Goal: Task Accomplishment & Management: Complete application form

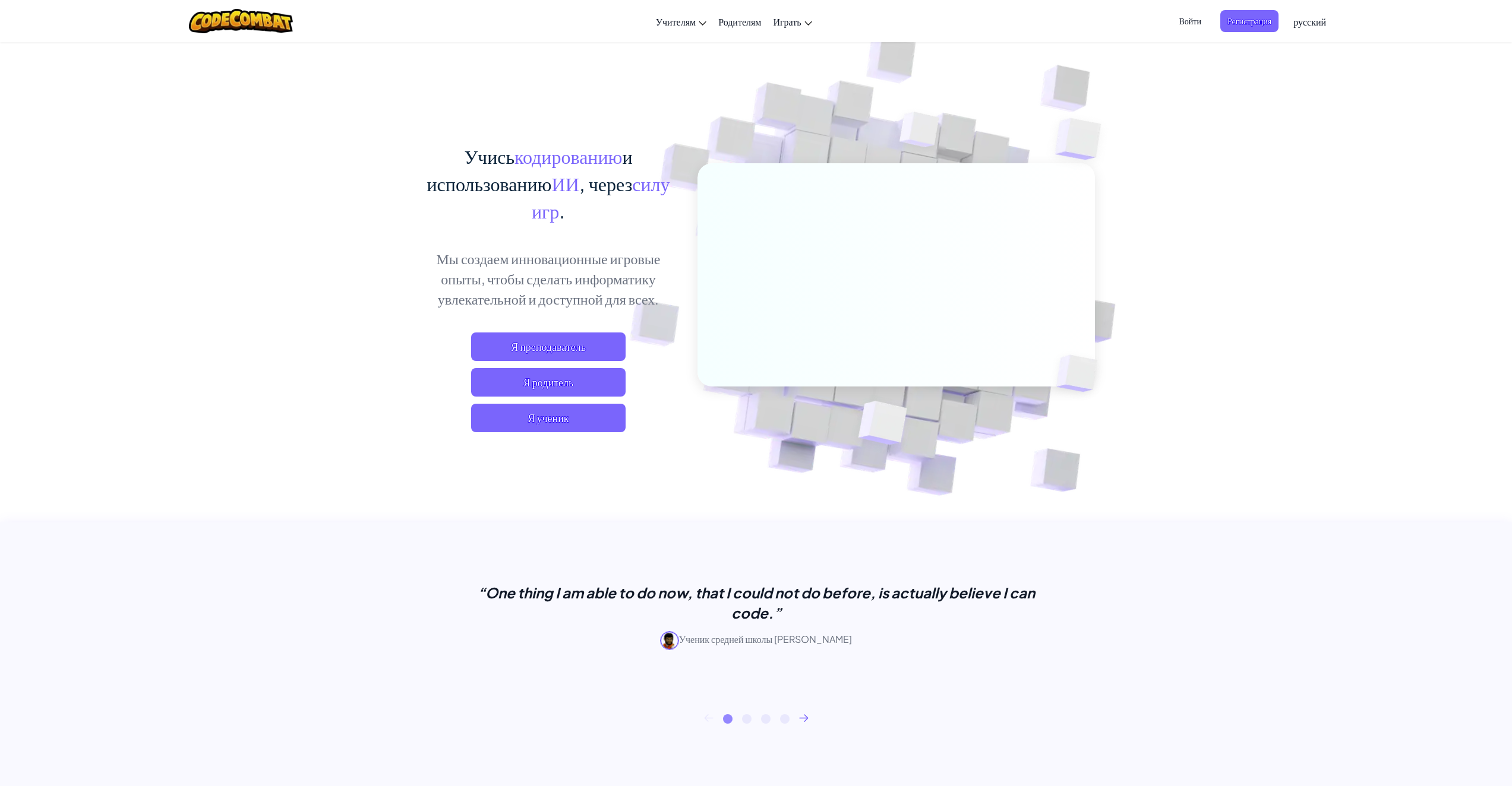
click at [558, 87] on div "Учись кодированию и использованию ИИ , через силу игр . Мы создаем инновационны…" at bounding box center [756, 258] width 677 height 433
click at [550, 412] on span "Я ученик" at bounding box center [548, 418] width 155 height 29
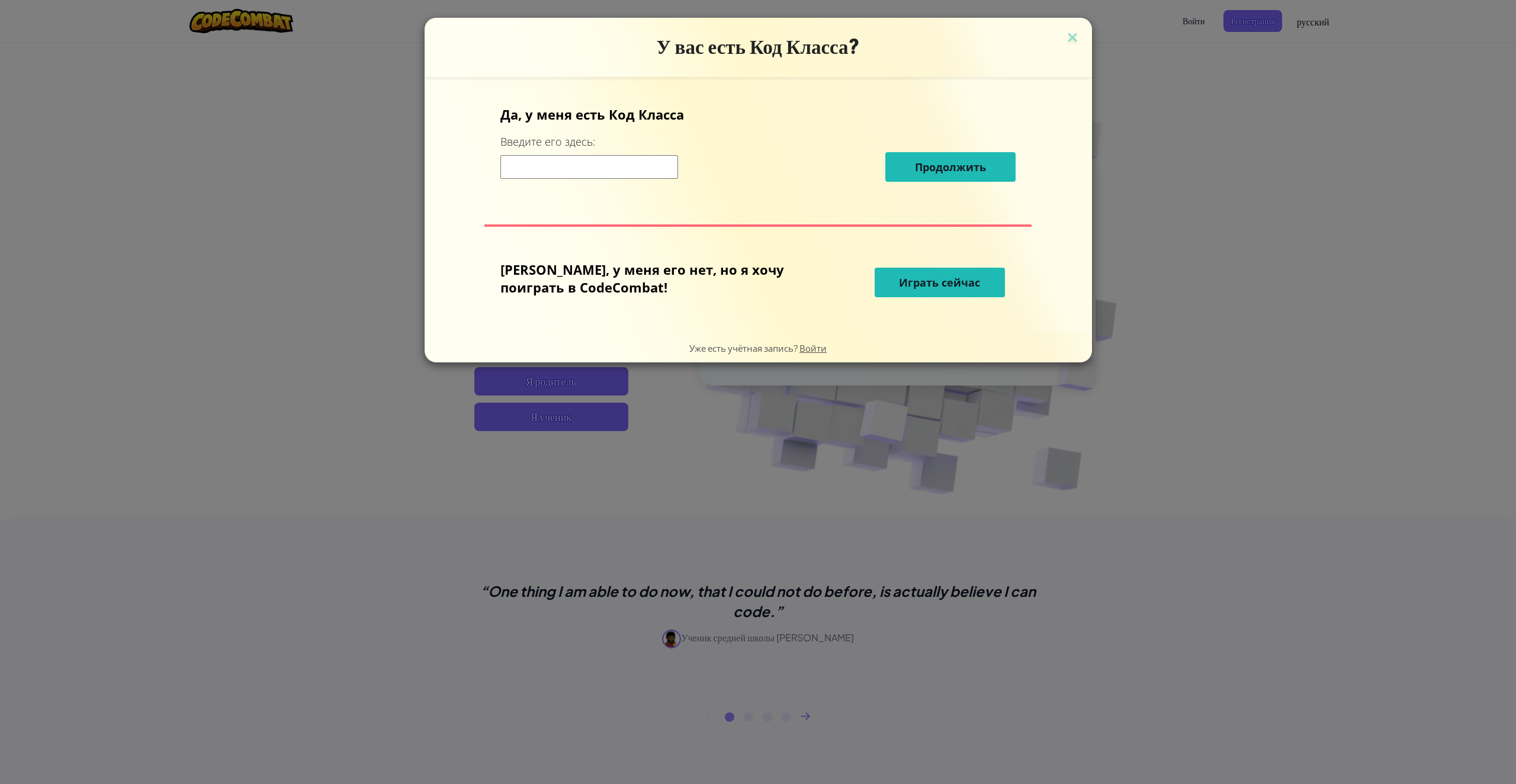
click at [663, 163] on input at bounding box center [590, 167] width 178 height 24
click at [1065, 33] on img at bounding box center [1073, 38] width 16 height 18
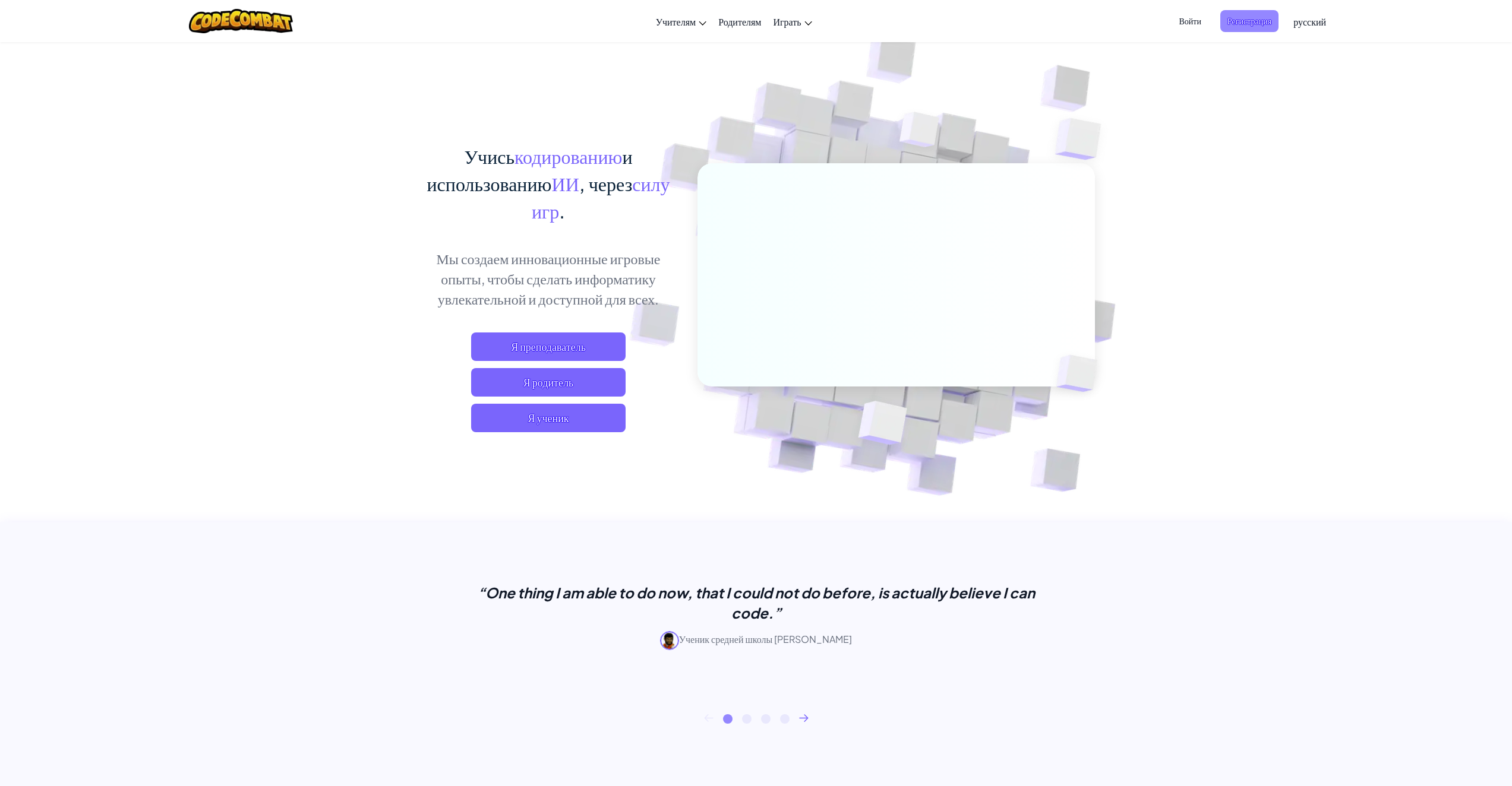
click at [1244, 20] on span "Регистрация" at bounding box center [1249, 21] width 58 height 22
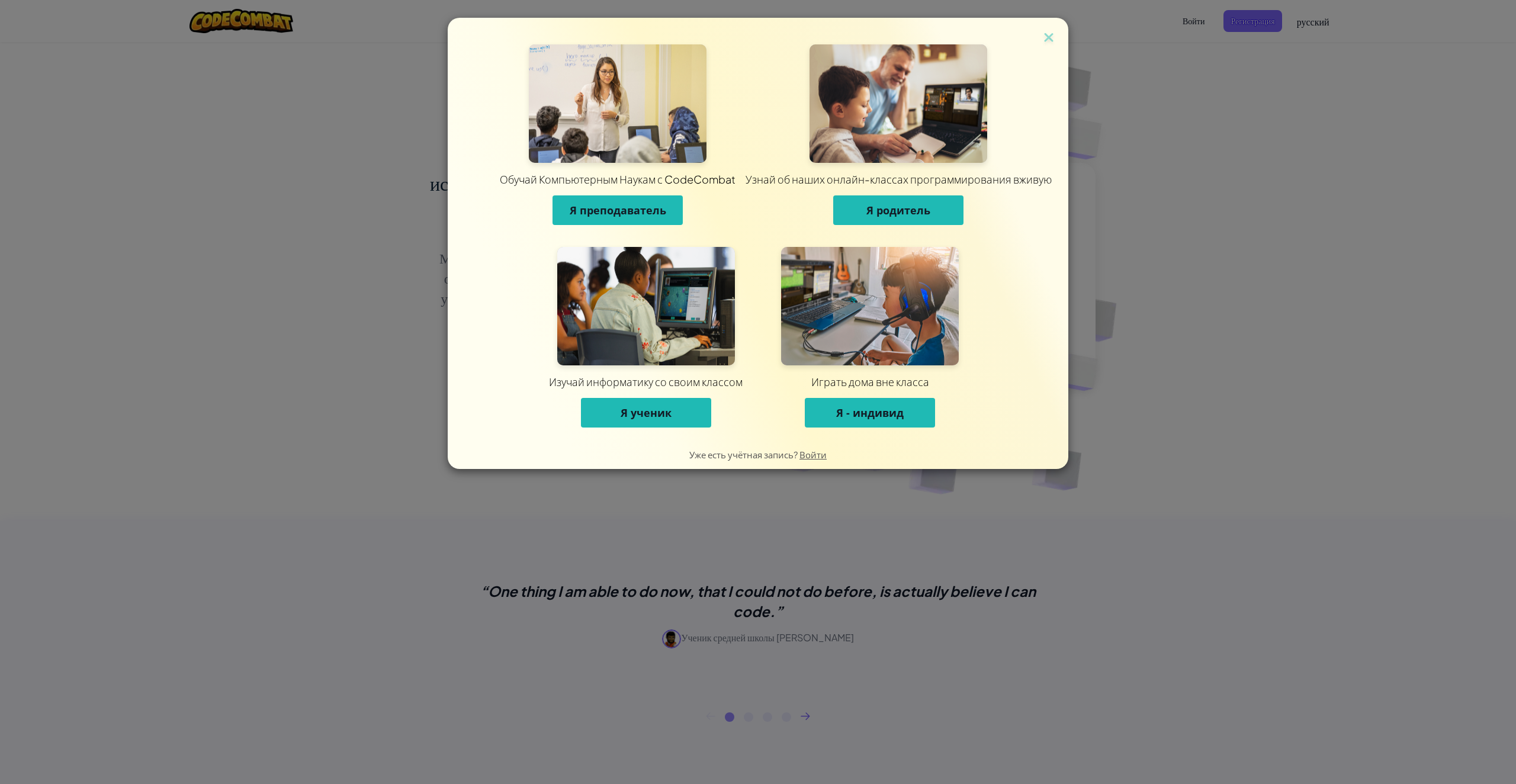
click at [665, 421] on button "Я ученик" at bounding box center [646, 413] width 131 height 29
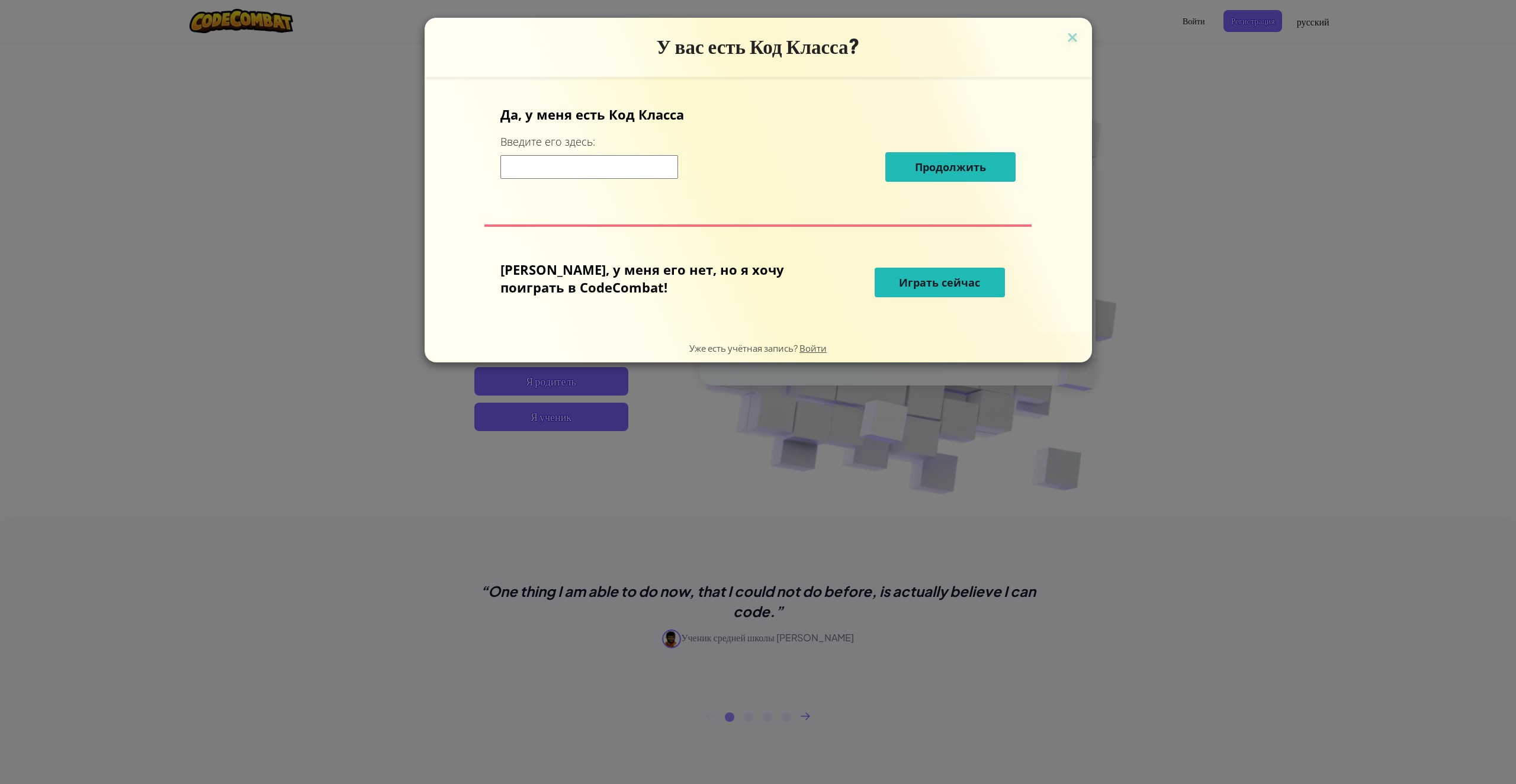
click at [904, 285] on span "Играть сейчас" at bounding box center [940, 283] width 81 height 14
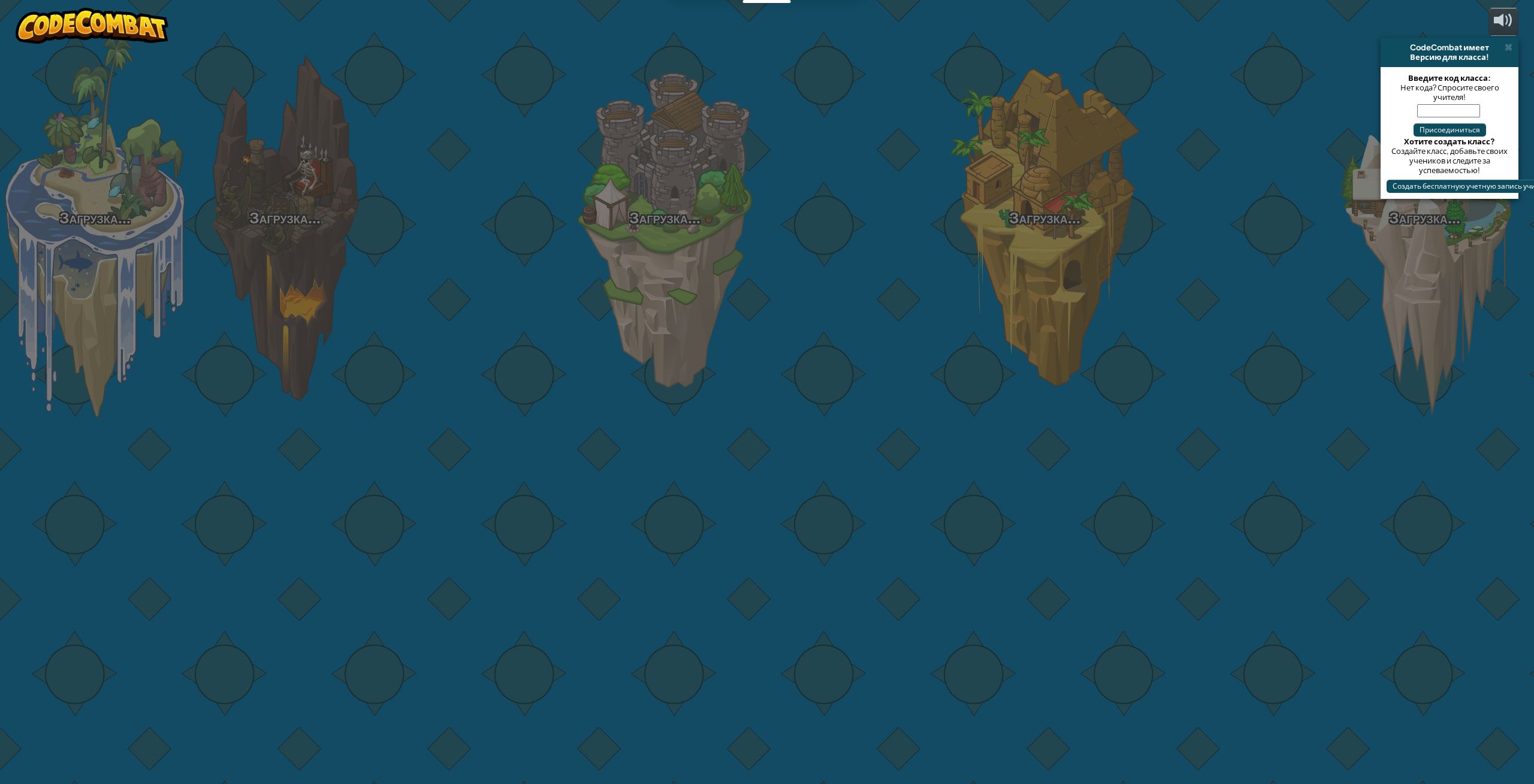
select select "ru"
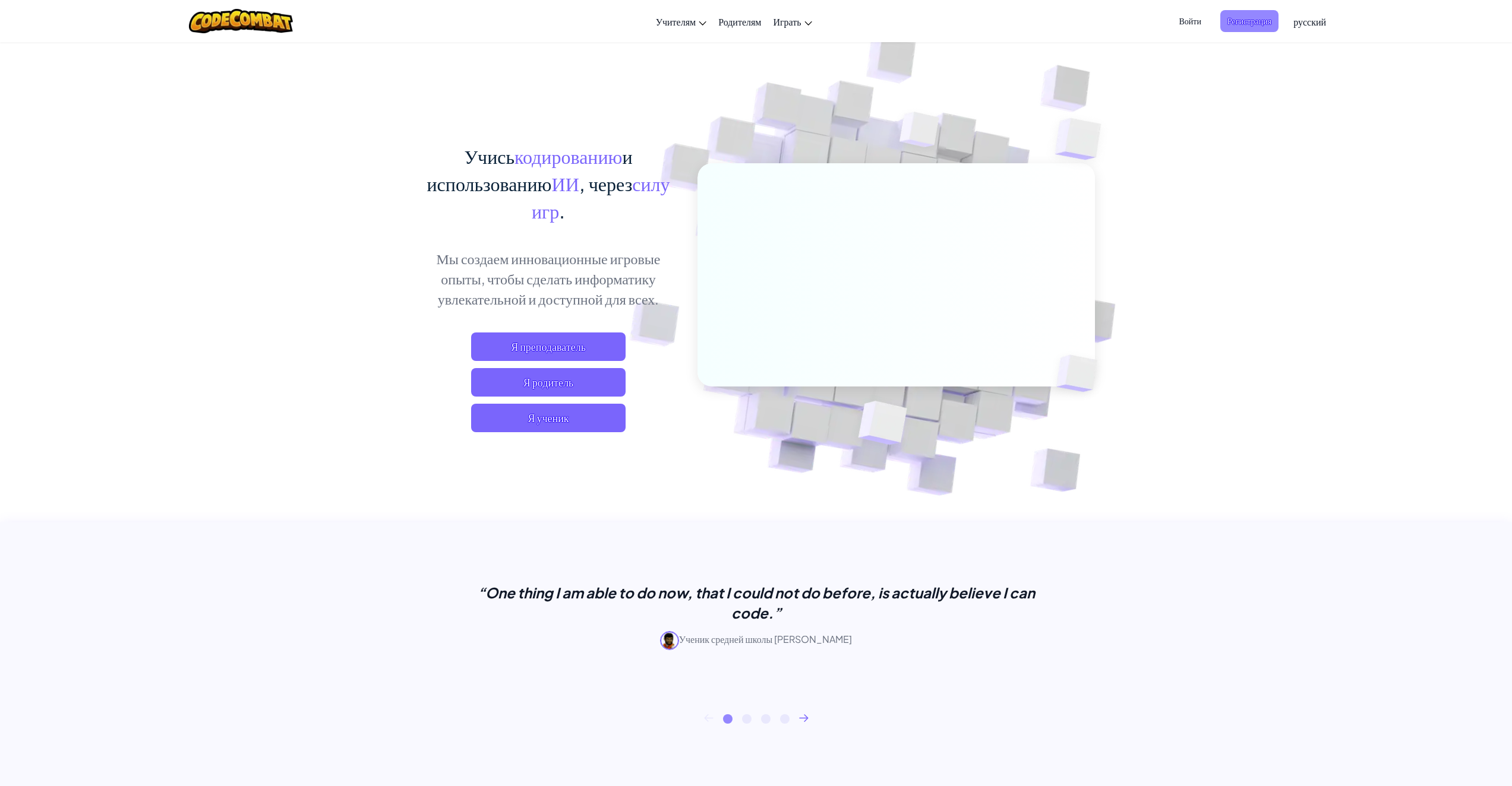
click at [1242, 14] on span "Регистрация" at bounding box center [1249, 21] width 58 height 22
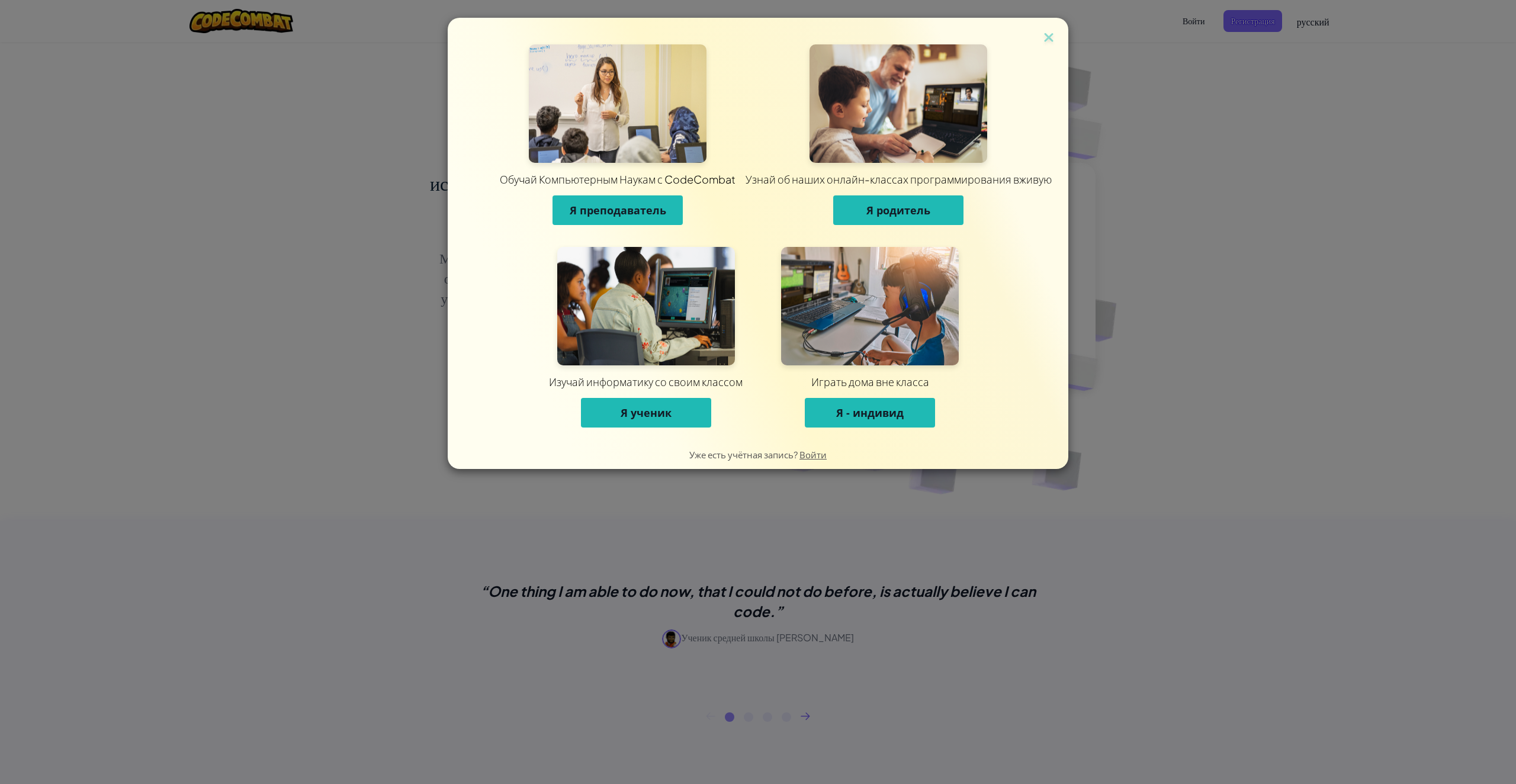
click at [659, 405] on span "Я ученик" at bounding box center [646, 413] width 51 height 14
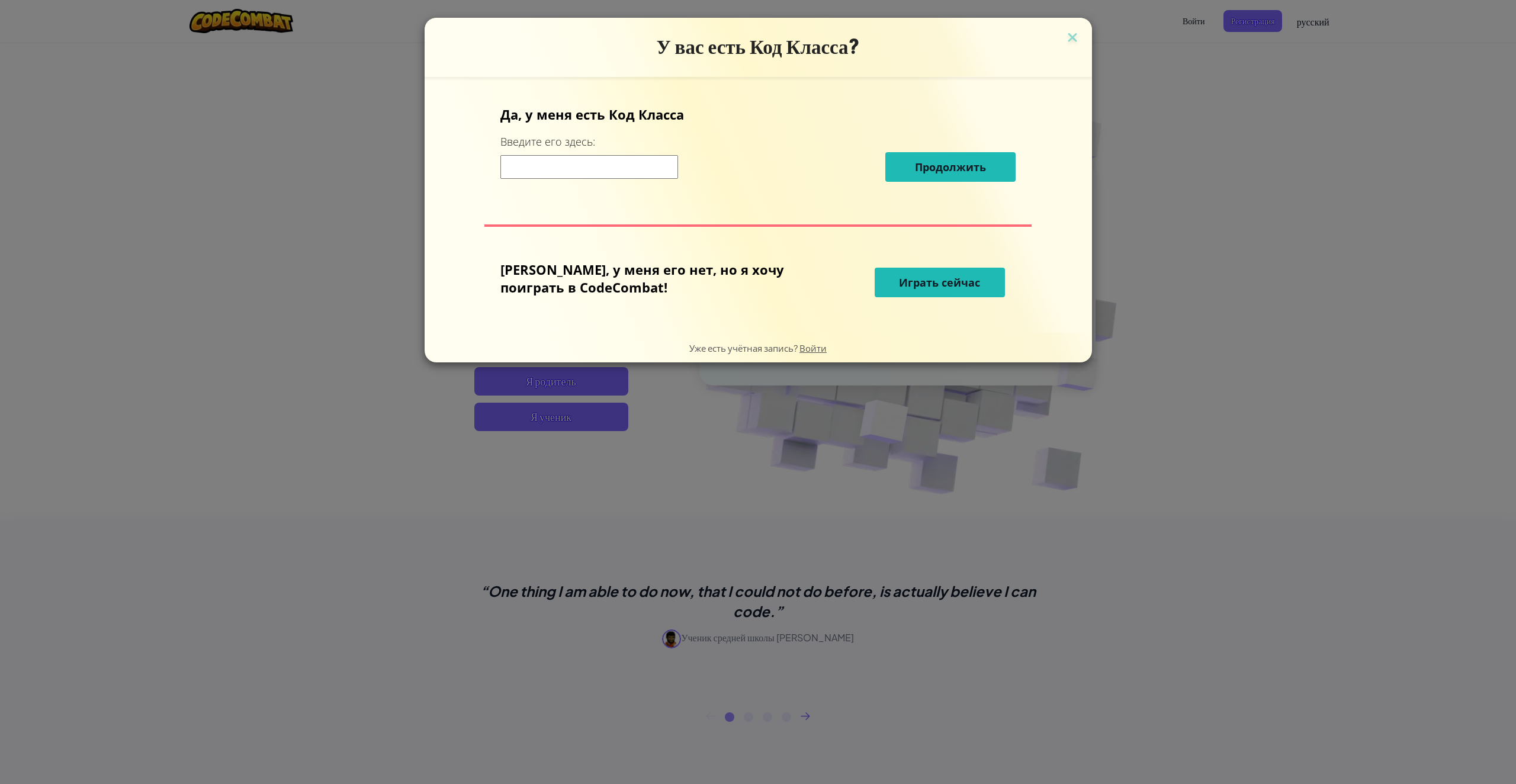
click at [659, 159] on input at bounding box center [590, 167] width 178 height 24
click at [670, 168] on input at bounding box center [590, 167] width 178 height 24
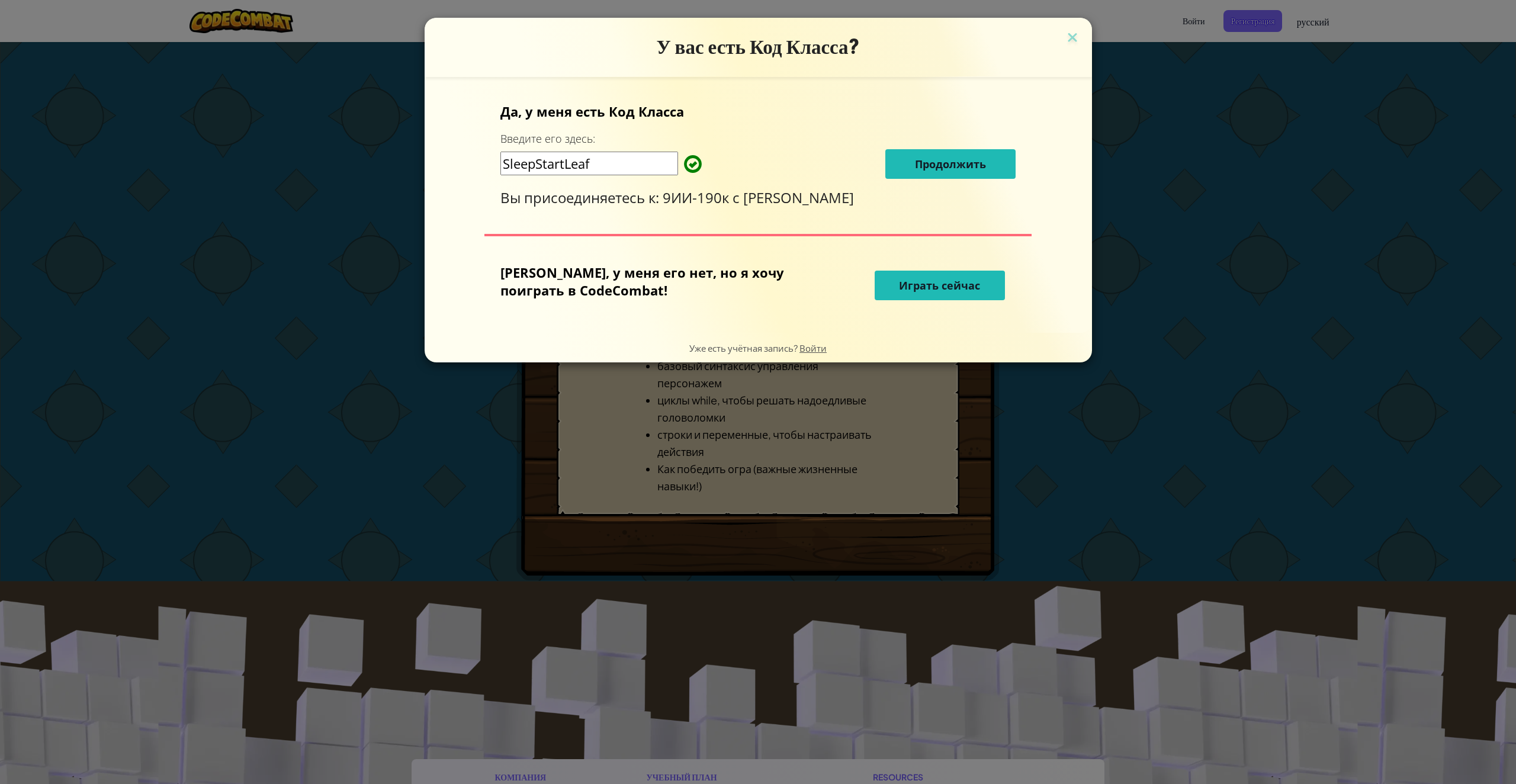
click at [920, 151] on button "Продолжить" at bounding box center [951, 164] width 131 height 29
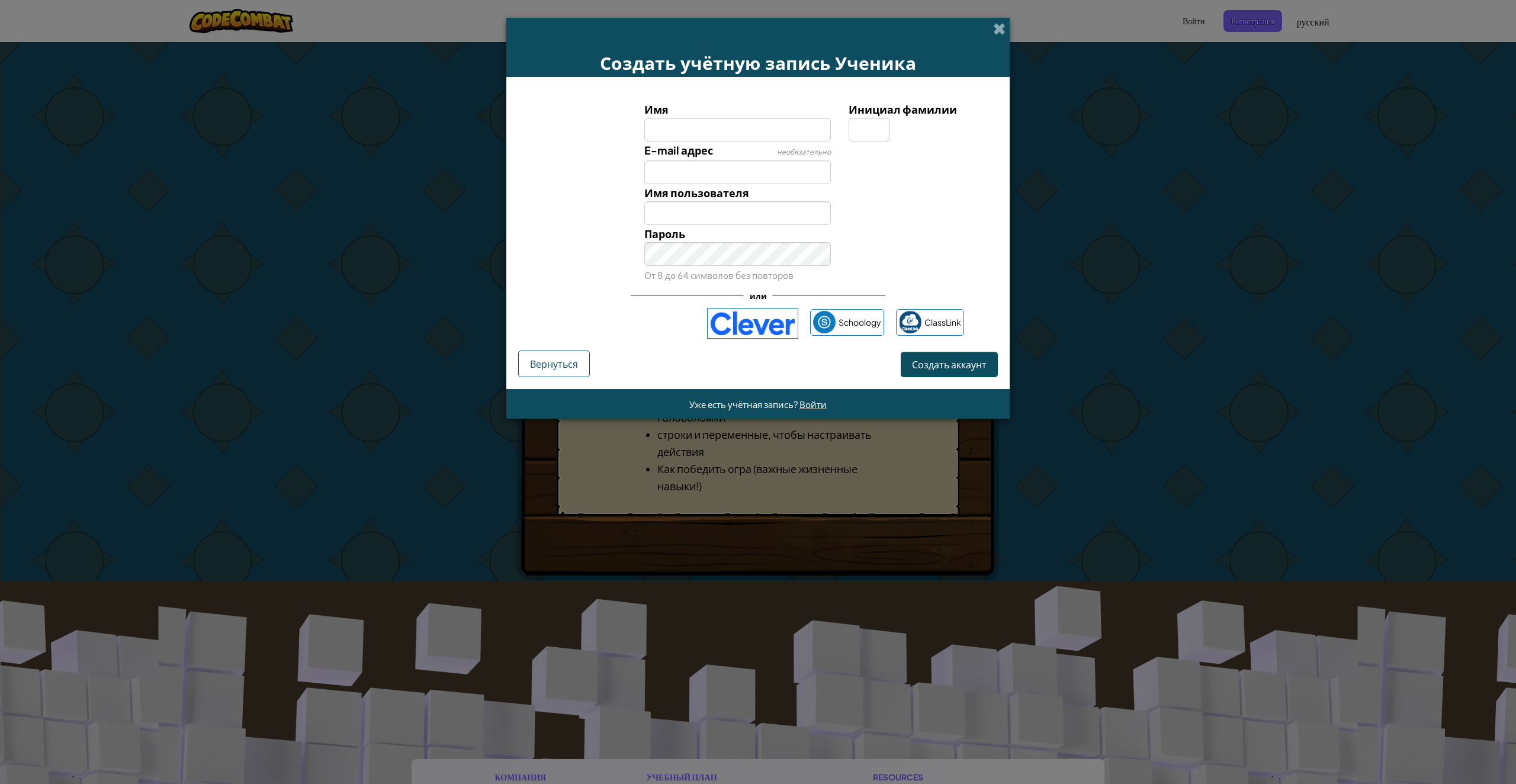
click at [754, 125] on input "Имя" at bounding box center [738, 130] width 187 height 24
type input "Z"
type input "Ярослав"
click at [754, 171] on input "E-mail адрес" at bounding box center [738, 172] width 187 height 24
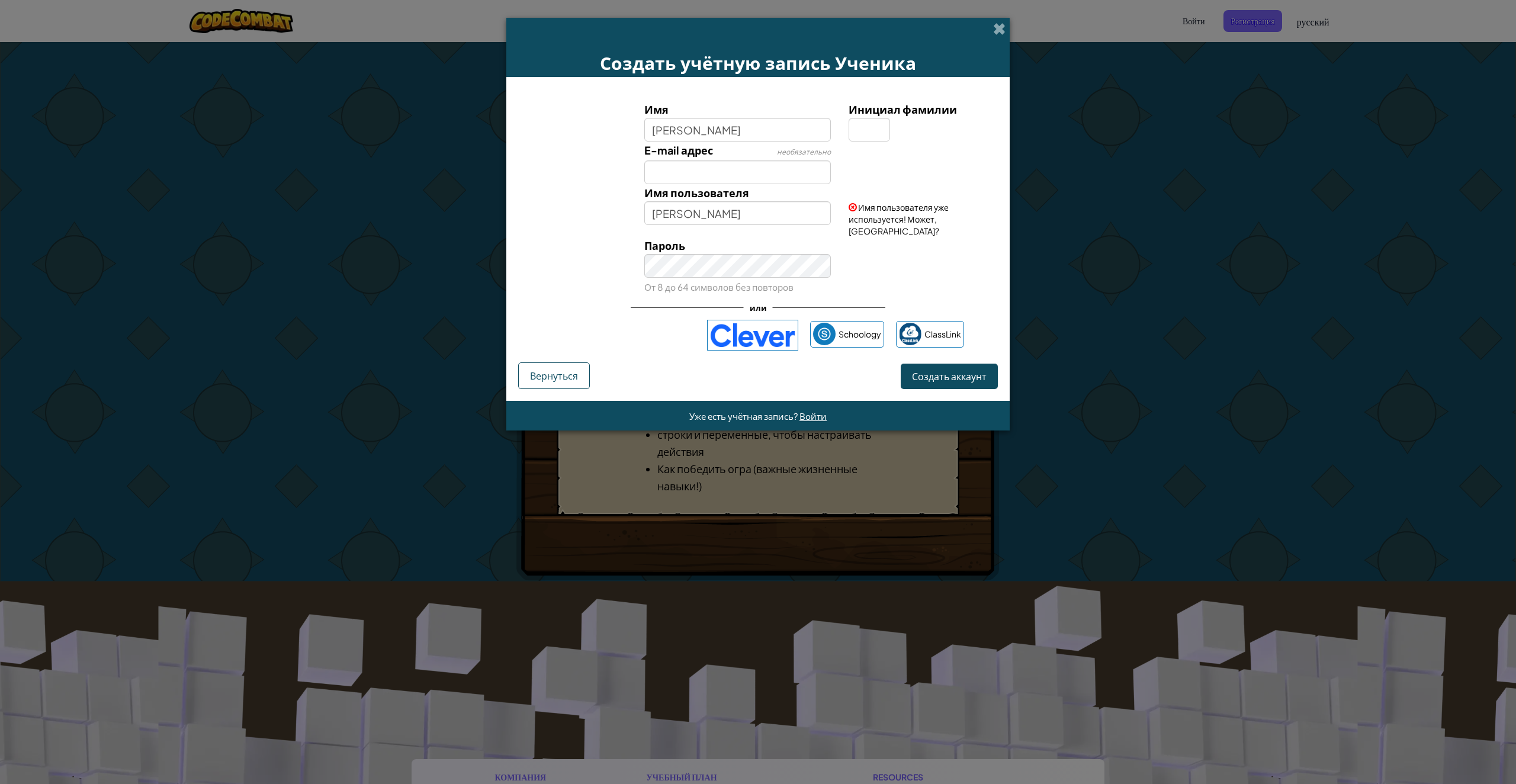
click at [918, 193] on div "Имя пользователя уже используется! Может, Ярослав29879957?" at bounding box center [921, 210] width 164 height 53
click at [748, 215] on input "Ярослав" at bounding box center [738, 213] width 187 height 24
click at [934, 268] on div "Пароль От 8 до 64 символов без повторов" at bounding box center [758, 266] width 492 height 59
click at [946, 389] on button "Создать аккаунт" at bounding box center [949, 376] width 97 height 25
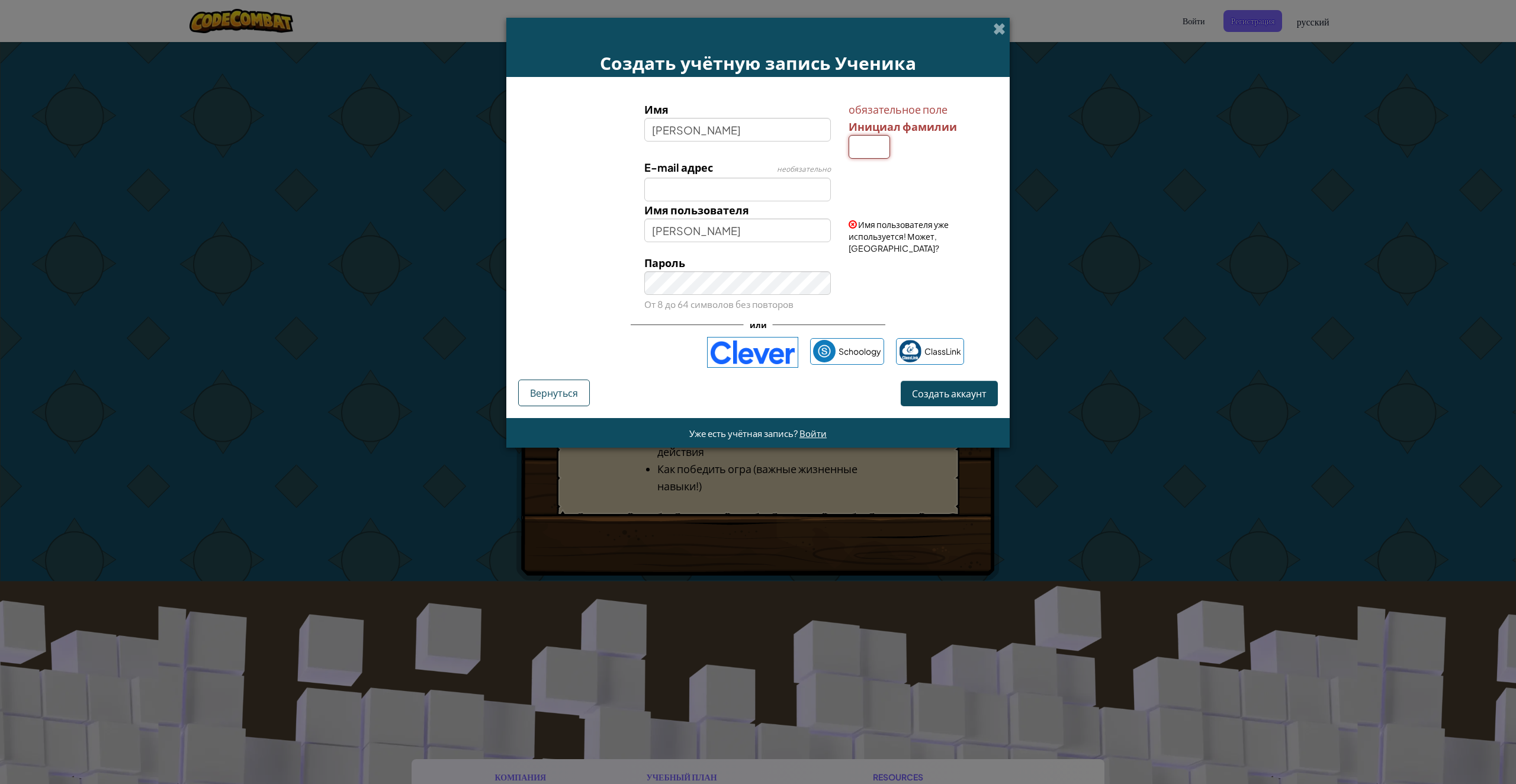
click at [864, 147] on input "Инициал фамилии" at bounding box center [869, 147] width 41 height 24
type input "П"
type input "ЯрославП"
click at [964, 399] on form "Имя Ярослав обязательное поле Инициал фамилии П E-mail адрес необязательно Имя …" at bounding box center [758, 247] width 503 height 341
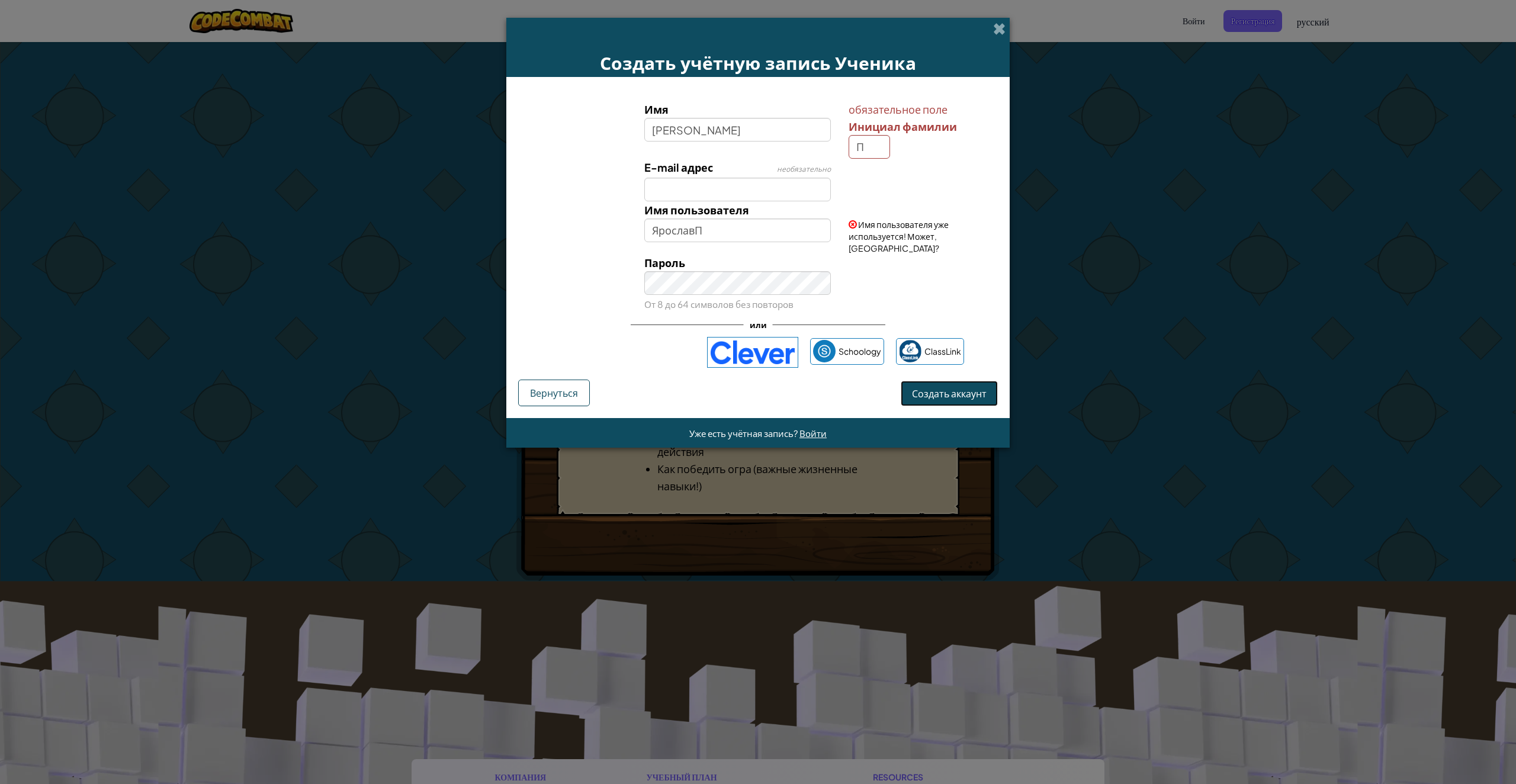
scroll to position [0, 0]
click at [966, 387] on span "Создать аккаунт" at bounding box center [949, 393] width 74 height 12
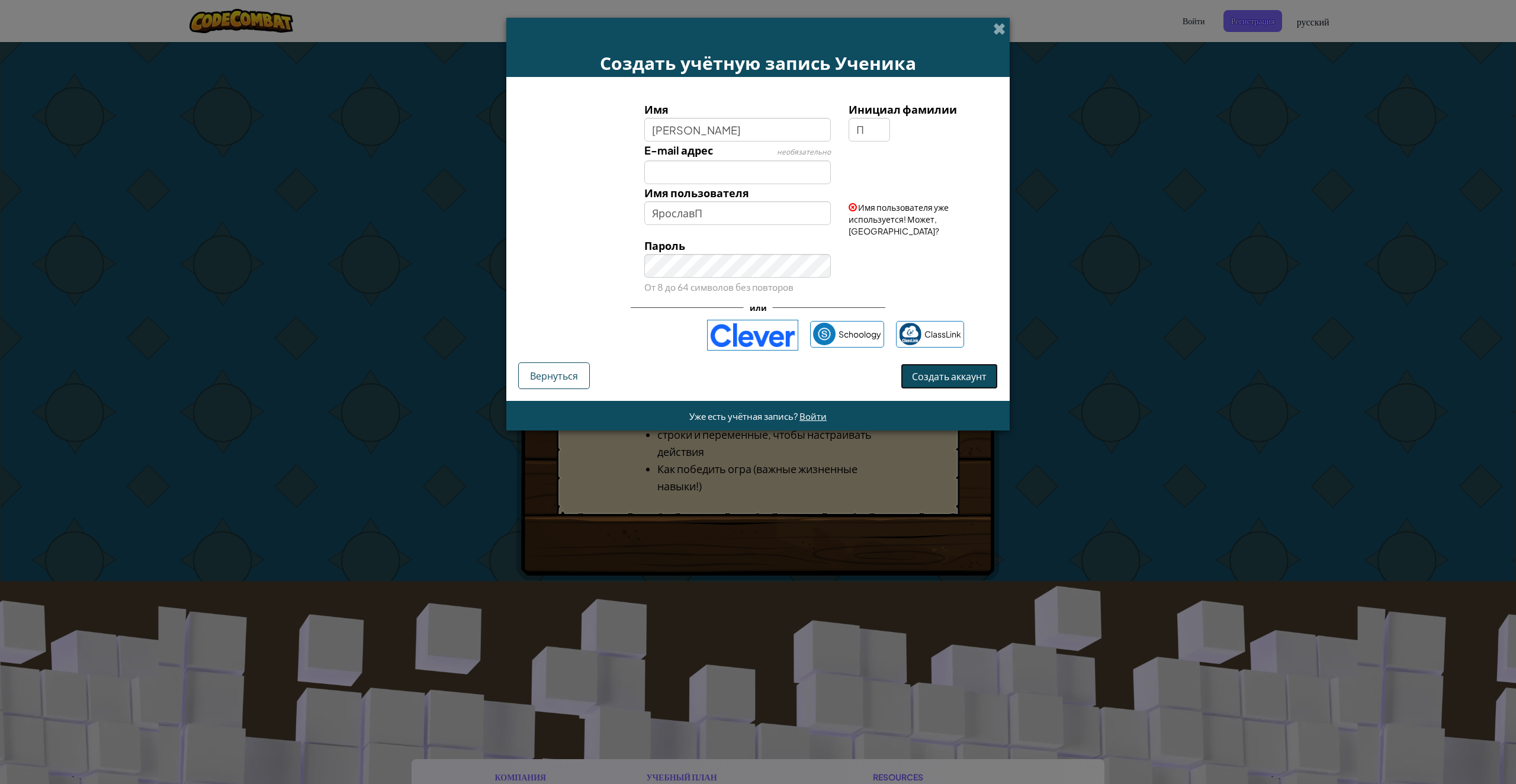
click at [949, 371] on button "Создать аккаунт" at bounding box center [949, 376] width 97 height 25
click at [778, 104] on label "Имя" at bounding box center [738, 109] width 187 height 17
click at [778, 118] on input "Ярослав" at bounding box center [738, 130] width 187 height 24
click at [873, 131] on input "П" at bounding box center [869, 130] width 41 height 24
type input "П"
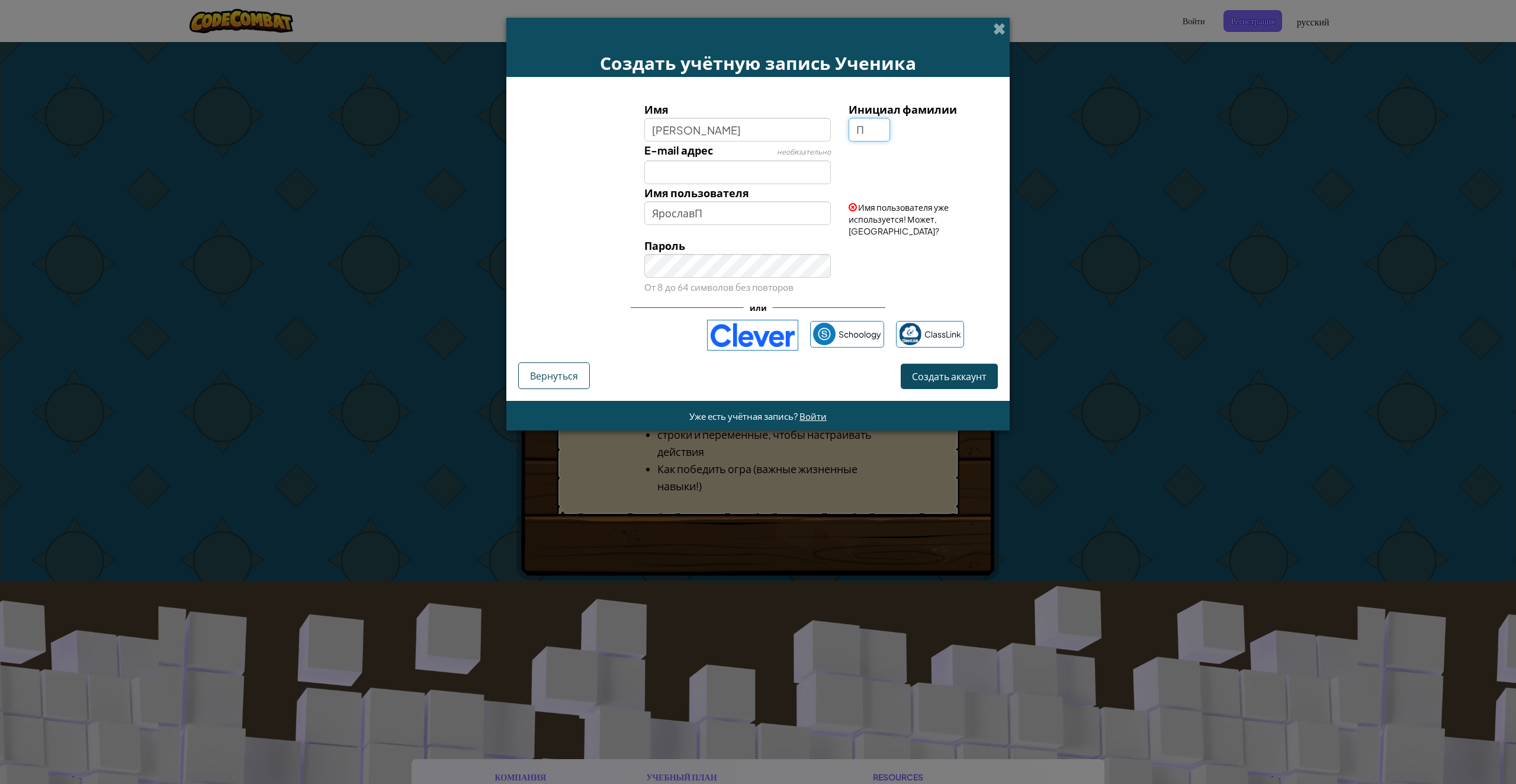
scroll to position [0, 7]
click at [774, 130] on input "Ярослав" at bounding box center [738, 130] width 187 height 24
click at [942, 373] on button "Создать аккаунт" at bounding box center [949, 376] width 97 height 25
click at [771, 217] on input "ЯрославП" at bounding box center [738, 213] width 187 height 24
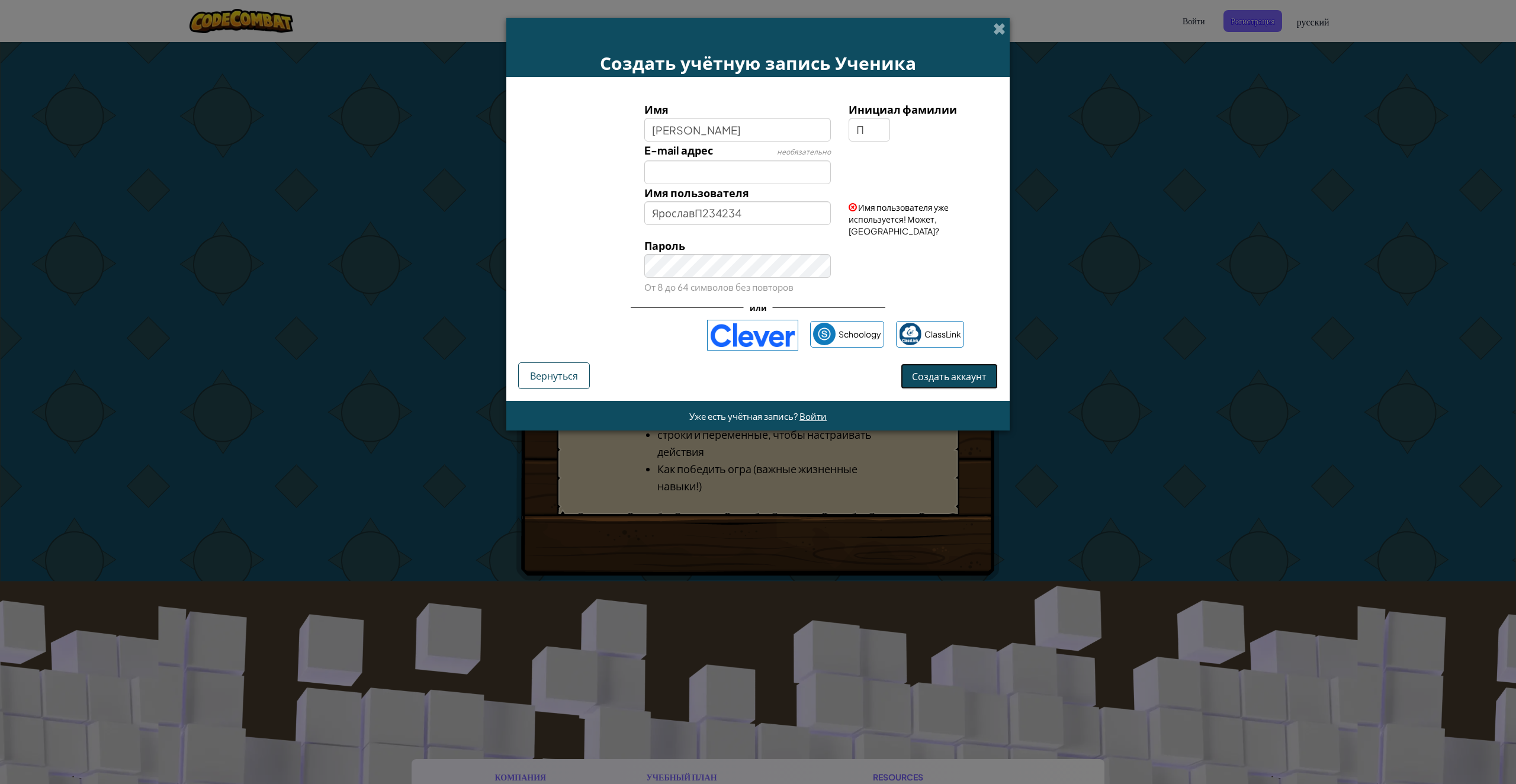
click at [951, 384] on form "Имя Ярослав Инициал фамилии П E-mail адрес необязательно Имя пользователя Яросл…" at bounding box center [758, 239] width 503 height 324
click at [764, 215] on input "ЯрославП234234" at bounding box center [738, 213] width 187 height 24
type input "Я"
type input "kh9ahqa1488"
click at [936, 363] on div "Создать аккаунт Вернуться" at bounding box center [758, 375] width 480 height 27
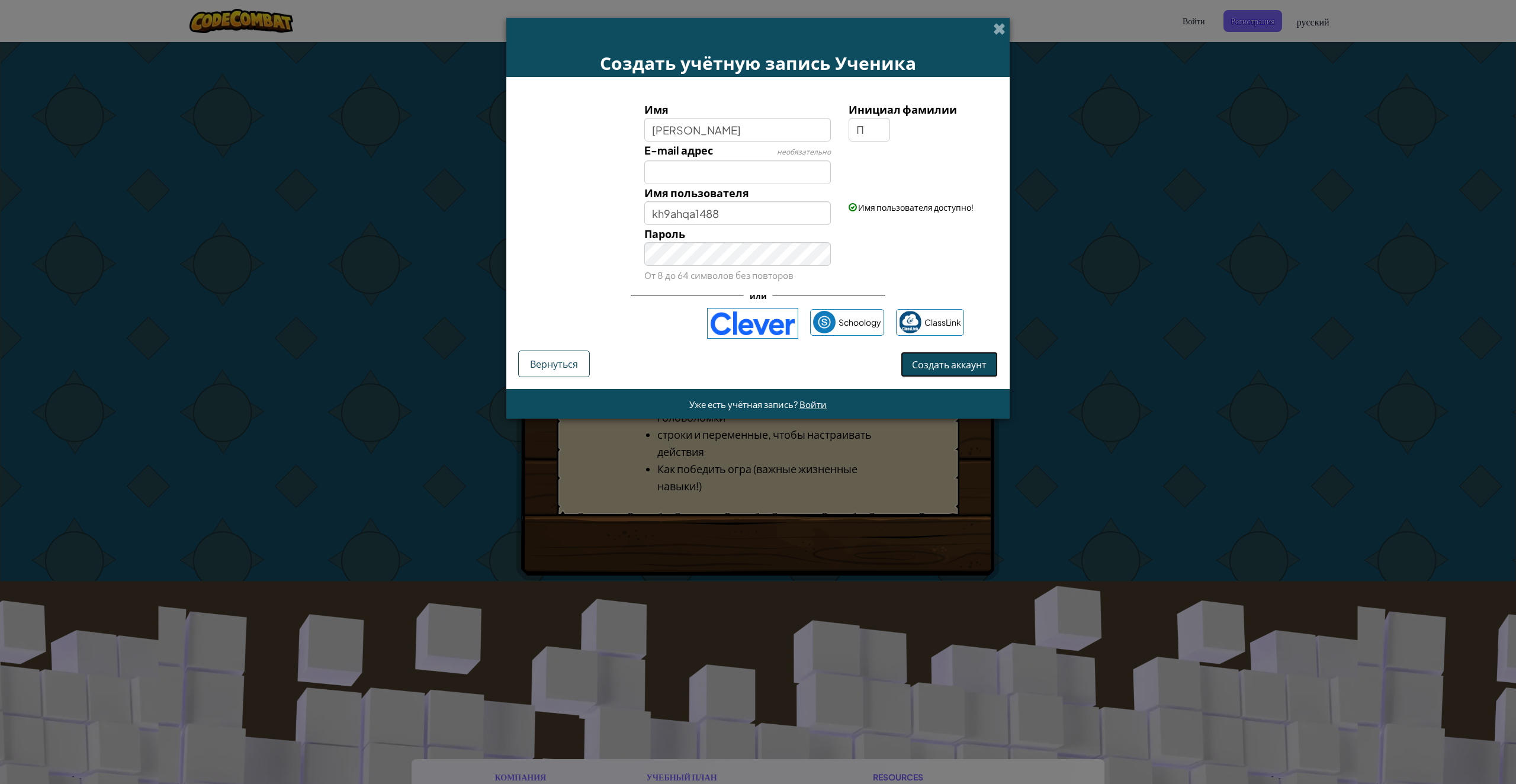
click at [946, 368] on button "Создать аккаунт" at bounding box center [949, 364] width 97 height 25
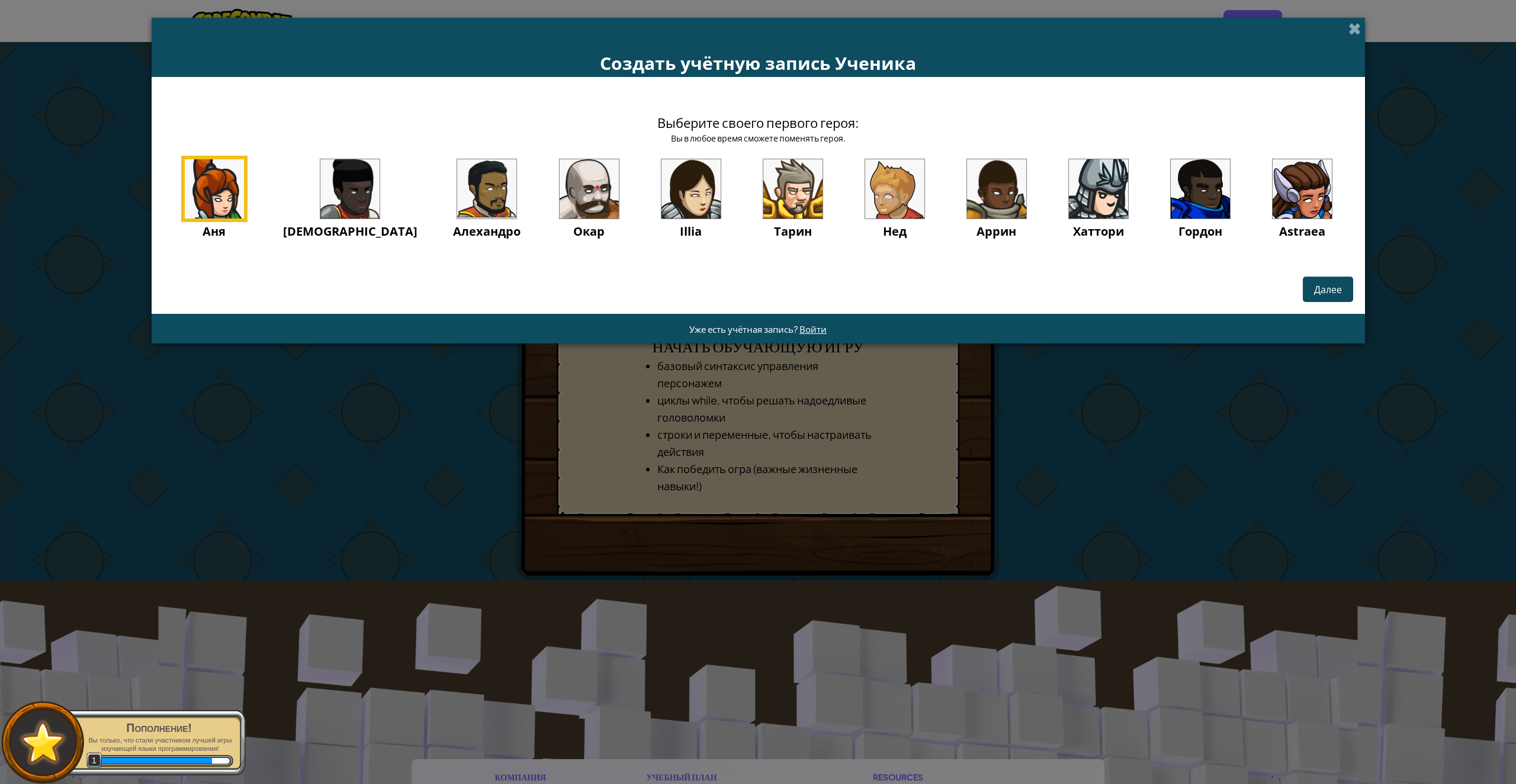
click at [865, 198] on img at bounding box center [894, 189] width 59 height 59
click at [1081, 208] on img at bounding box center [1098, 189] width 59 height 59
click at [1314, 294] on span "Далее" at bounding box center [1328, 289] width 28 height 12
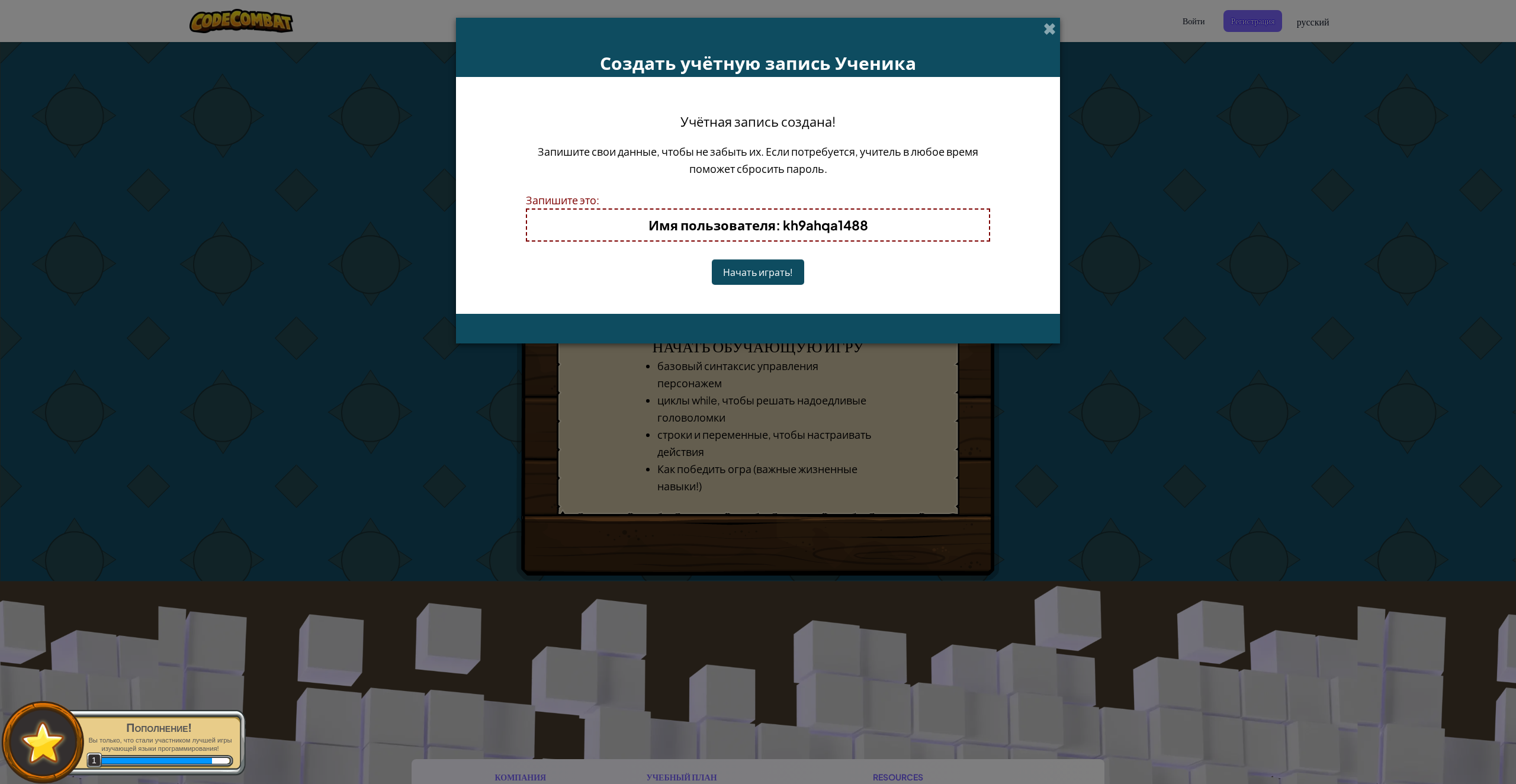
click at [755, 266] on button "Начать играть!" at bounding box center [758, 272] width 93 height 25
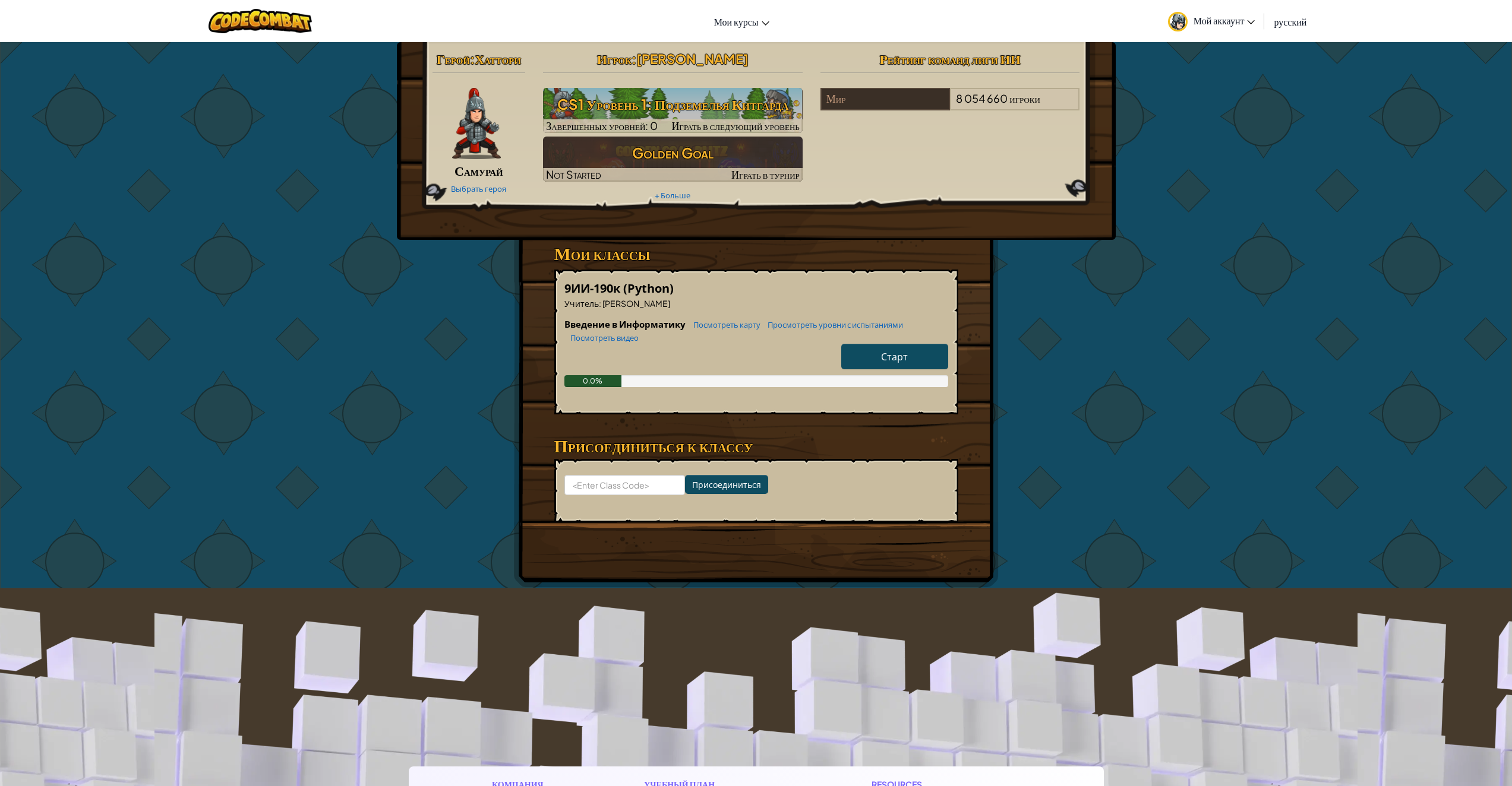
click at [909, 366] on link "Старт" at bounding box center [894, 356] width 107 height 26
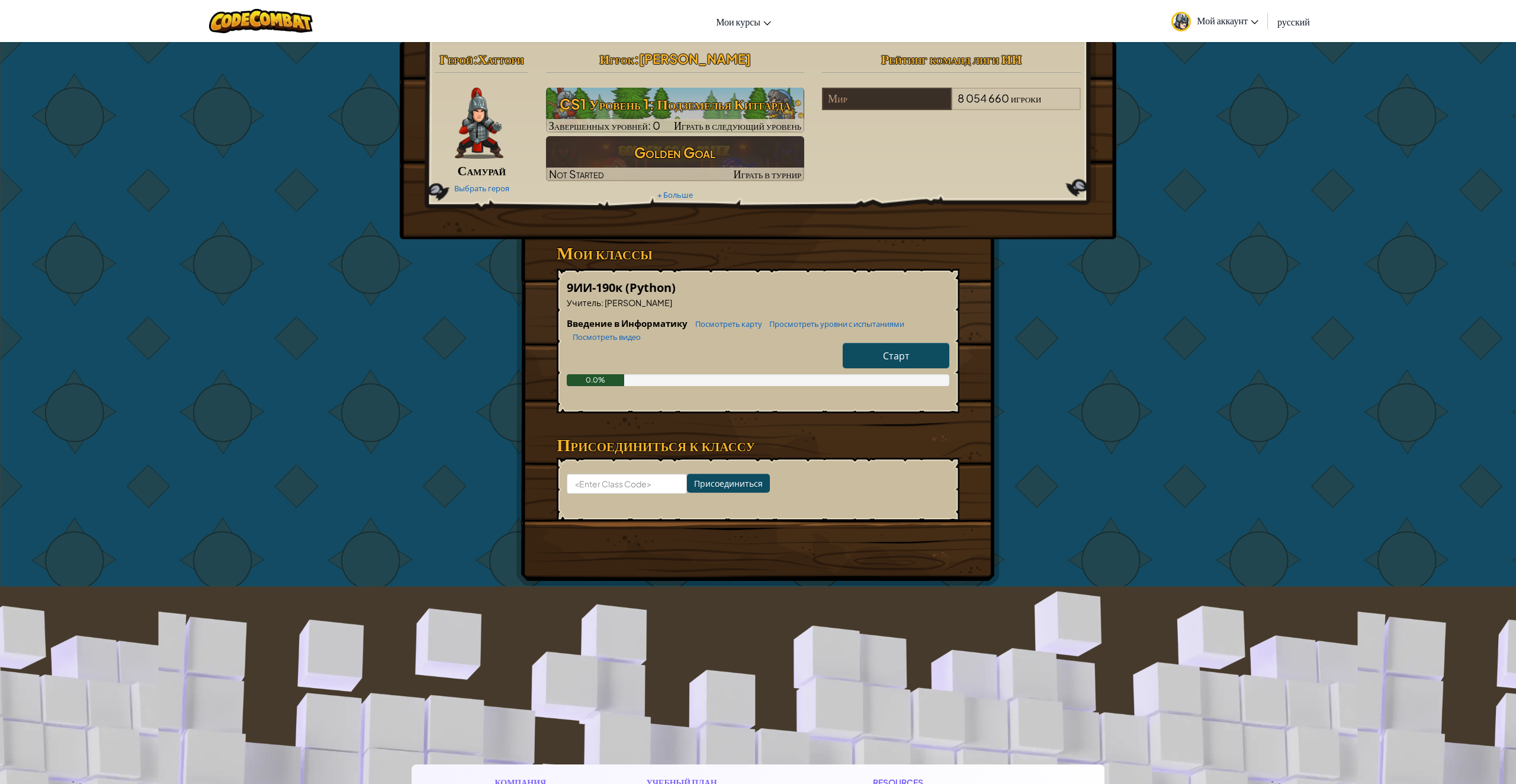
select select "ru"
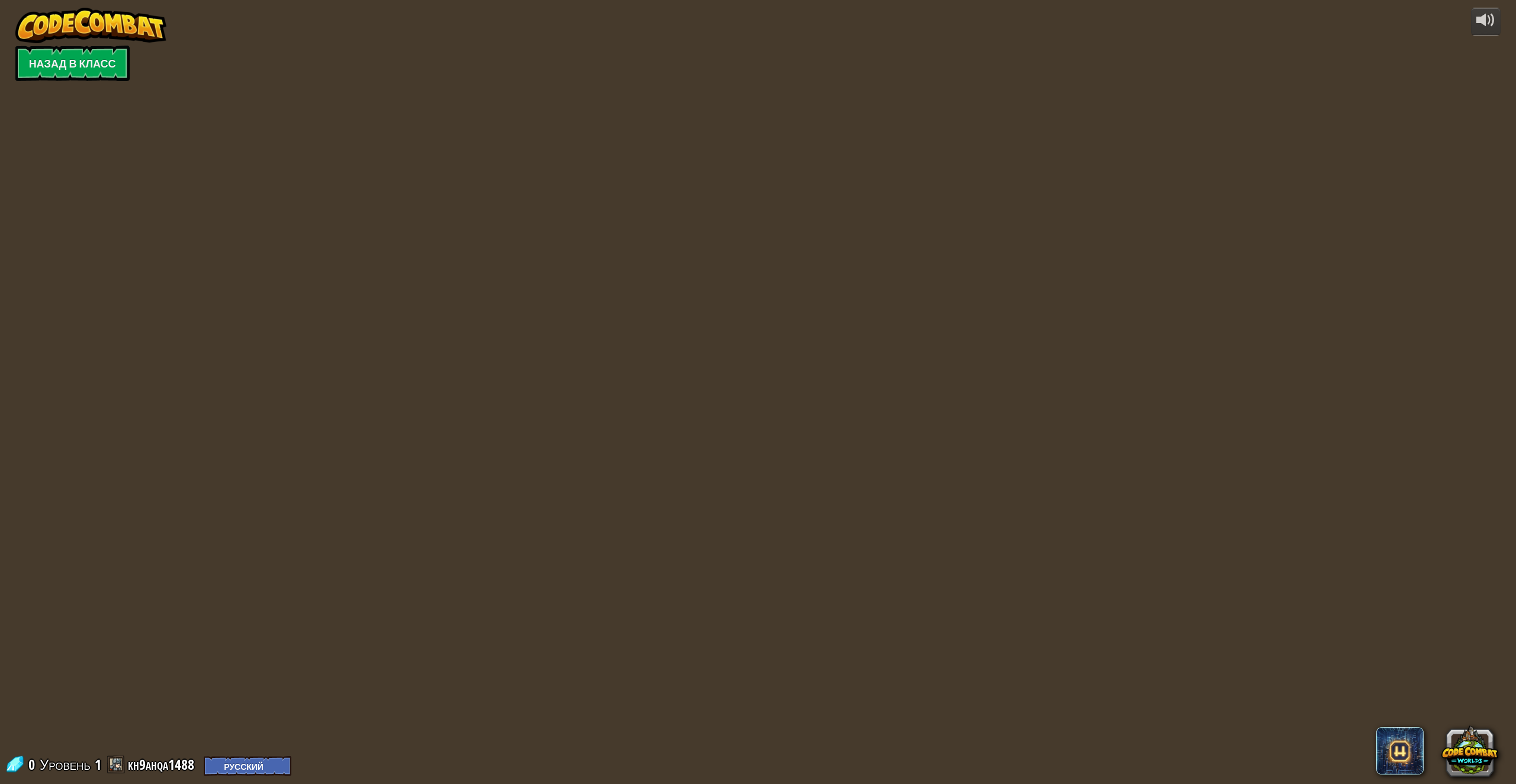
select select "ru"
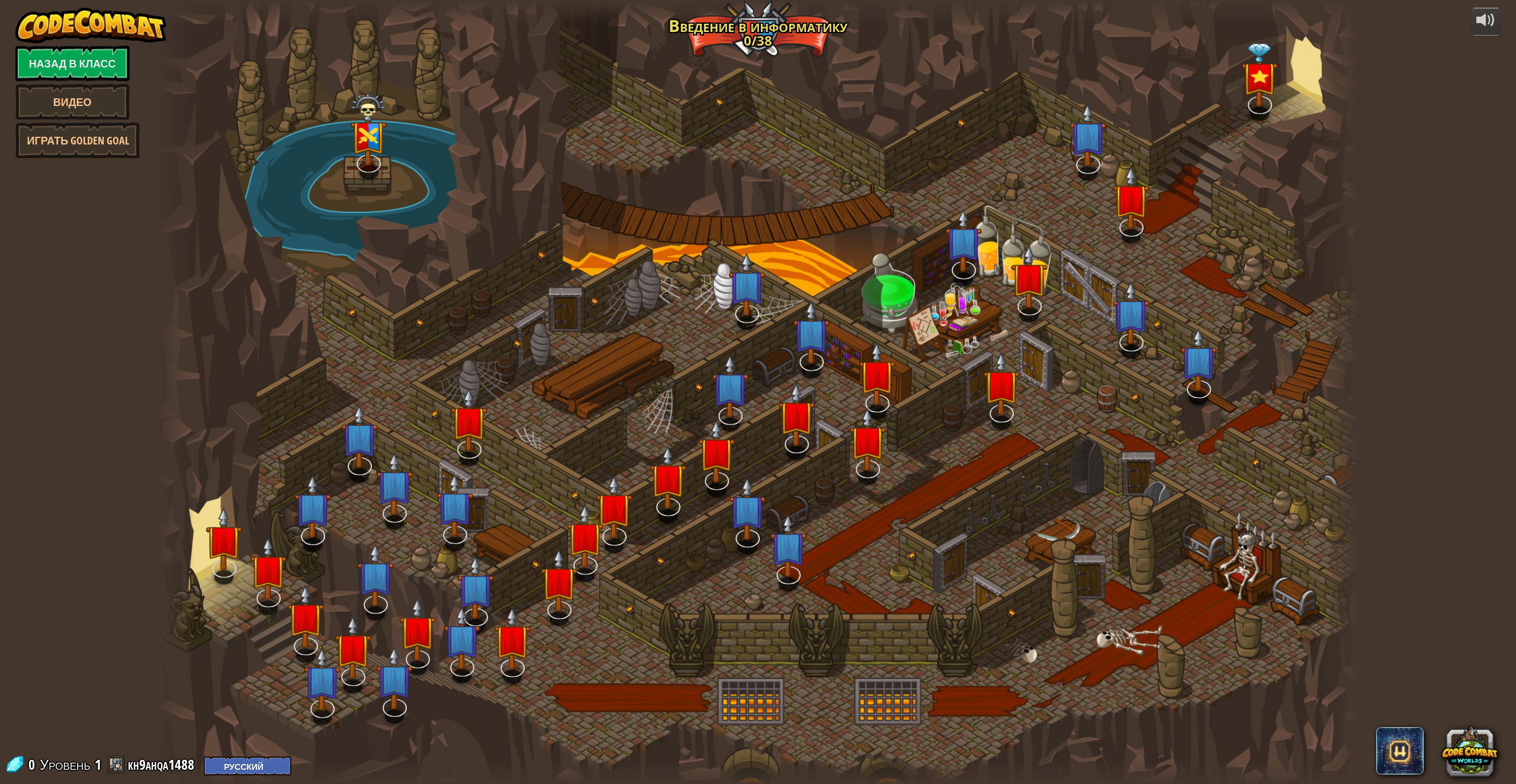
select select "ru"
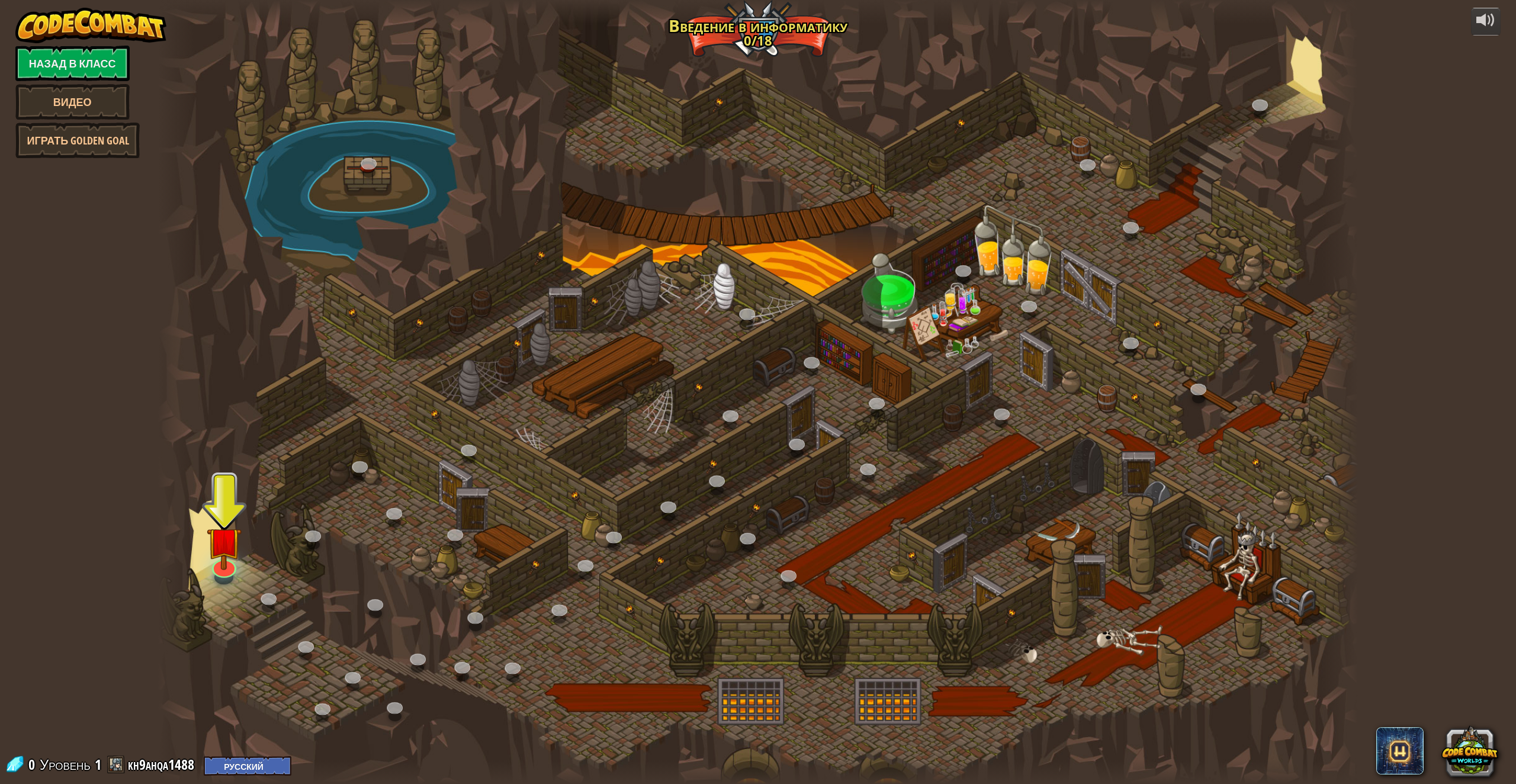
drag, startPoint x: 761, startPoint y: 441, endPoint x: 898, endPoint y: 426, distance: 137.8
click at [898, 426] on div at bounding box center [758, 392] width 1200 height 784
drag, startPoint x: 914, startPoint y: 274, endPoint x: 869, endPoint y: 351, distance: 89.2
click at [627, 507] on div at bounding box center [758, 392] width 1200 height 784
click at [220, 562] on img at bounding box center [225, 527] width 35 height 80
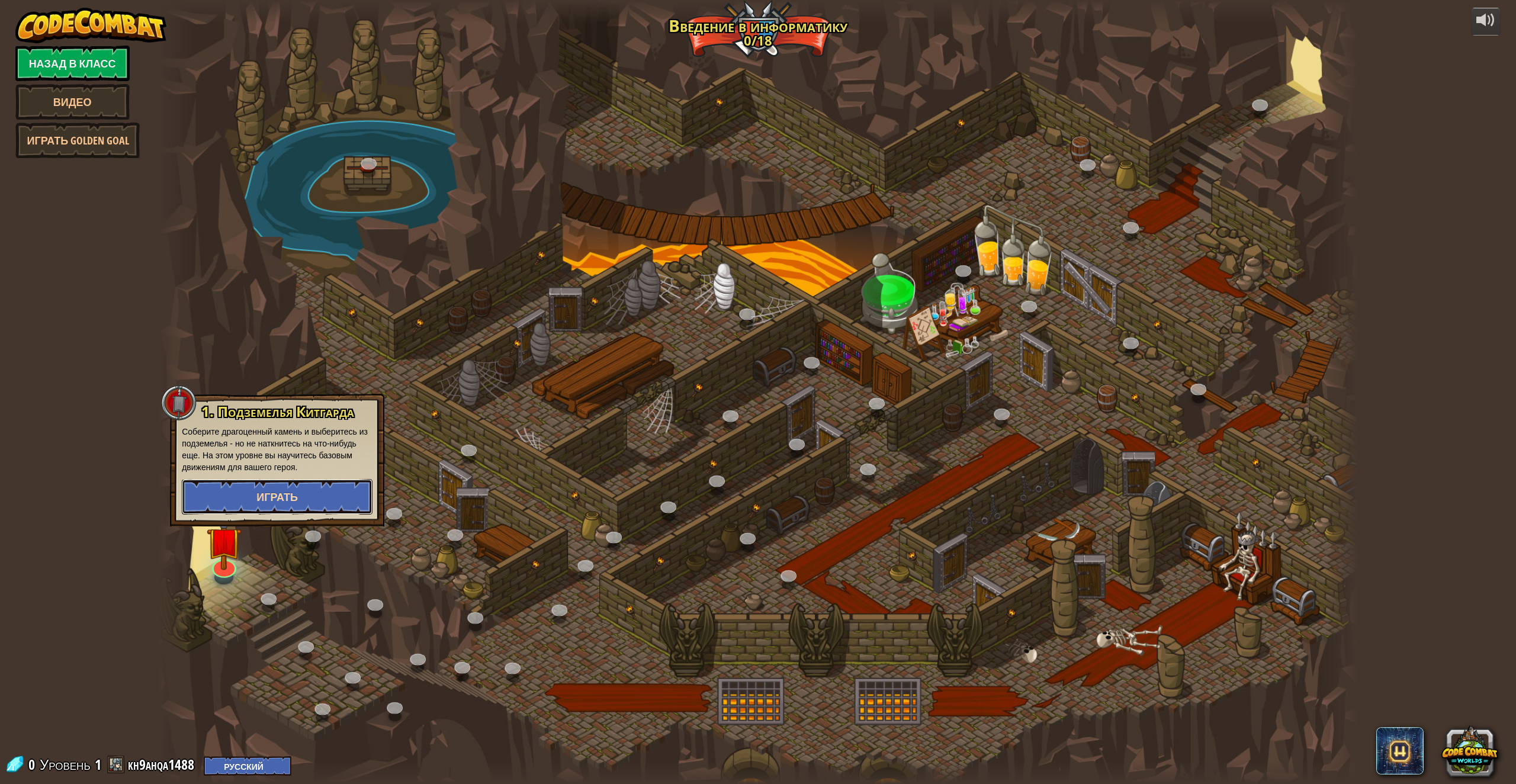
click at [300, 490] on button "Играть" at bounding box center [277, 497] width 191 height 35
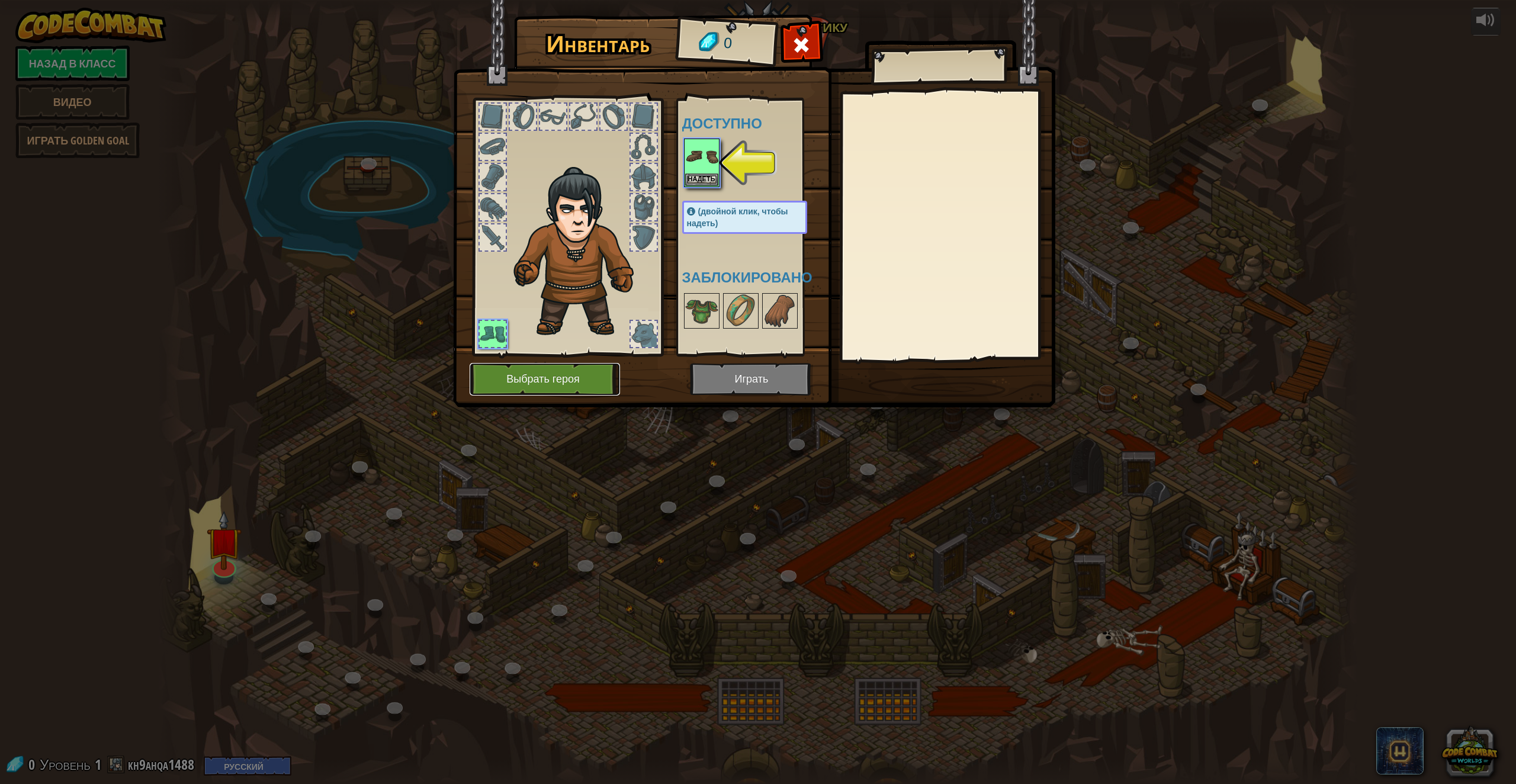
click at [582, 384] on button "Выбрать героя" at bounding box center [545, 379] width 150 height 33
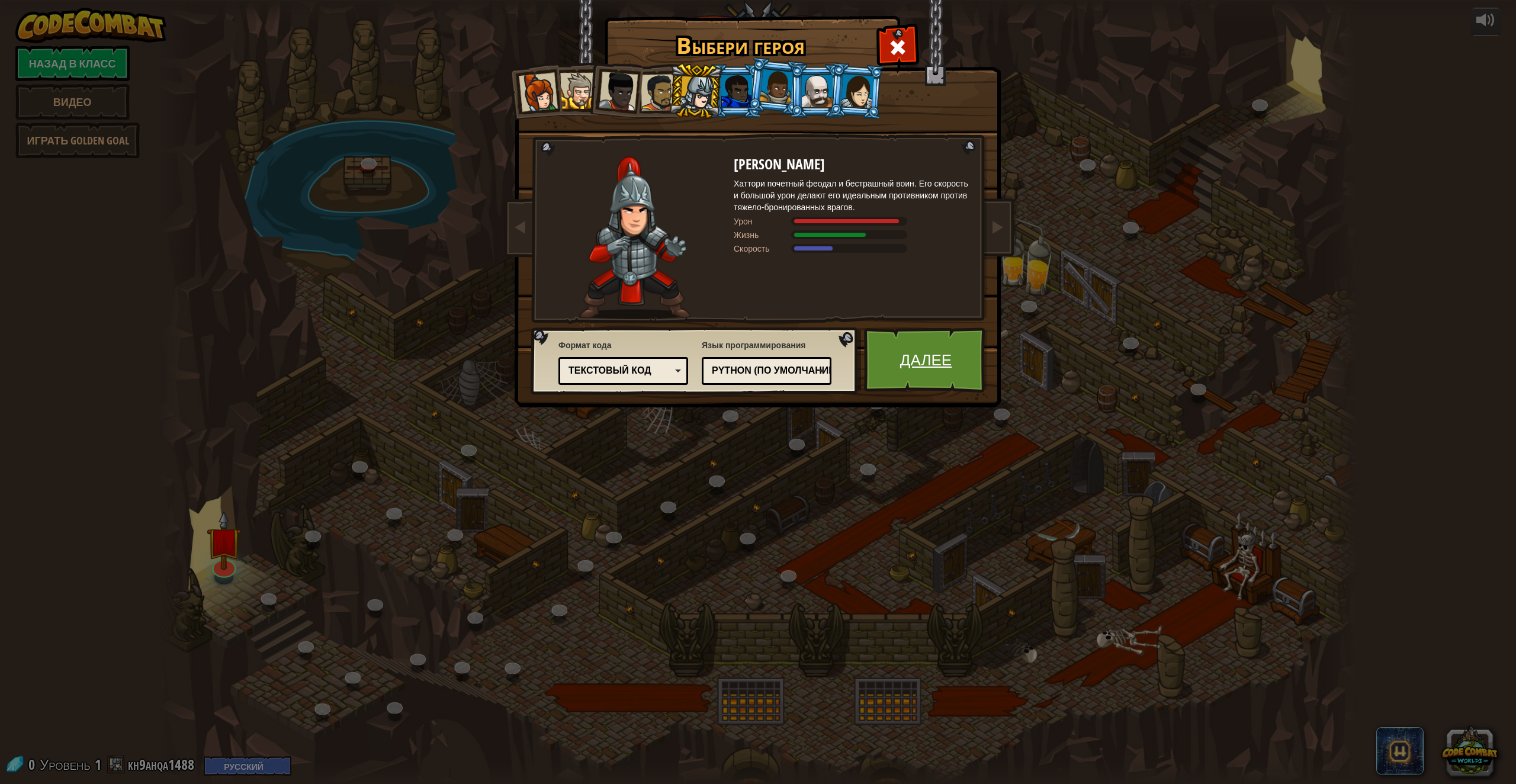
click at [913, 349] on link "Далее" at bounding box center [926, 360] width 124 height 65
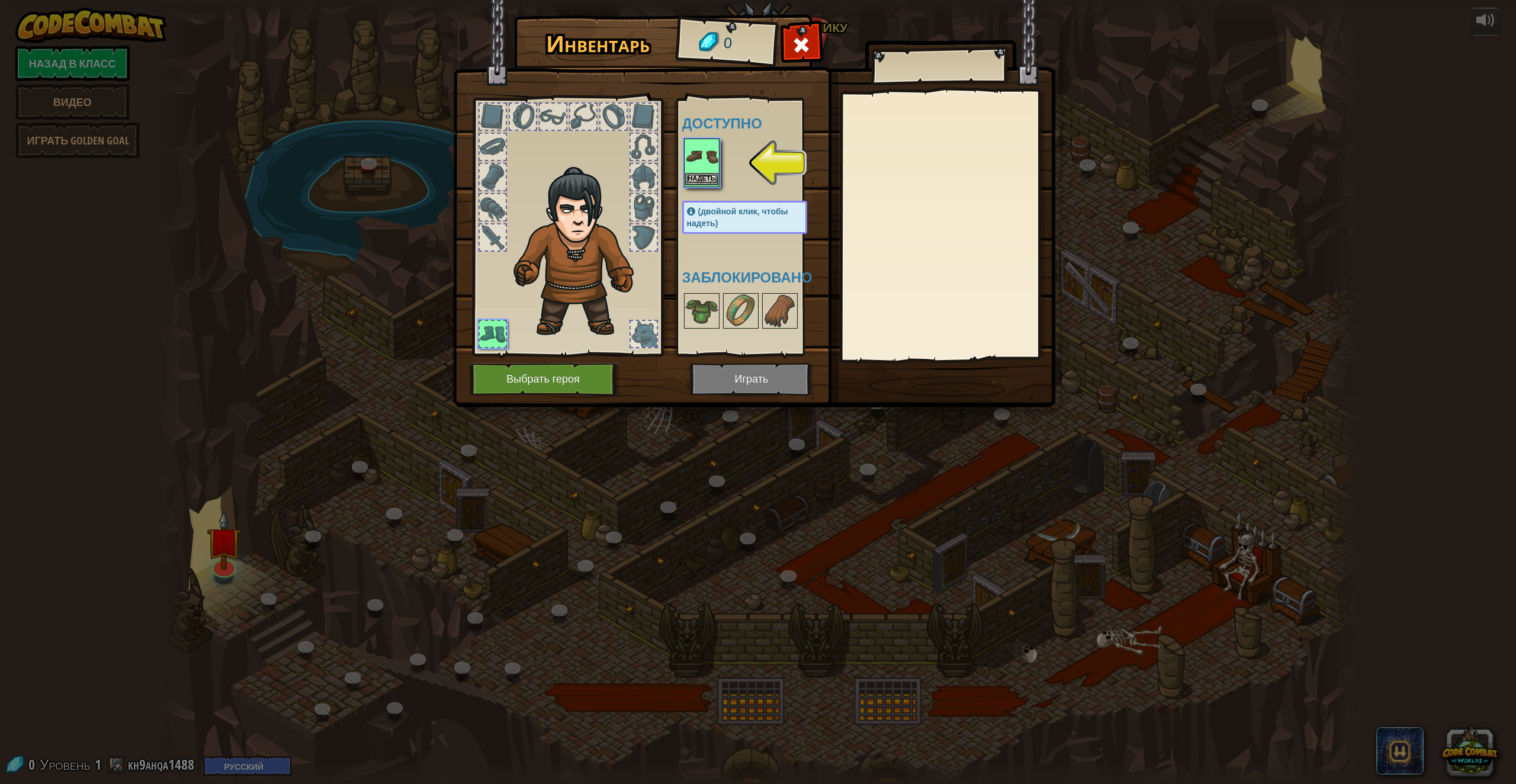
click at [695, 151] on img at bounding box center [702, 156] width 33 height 33
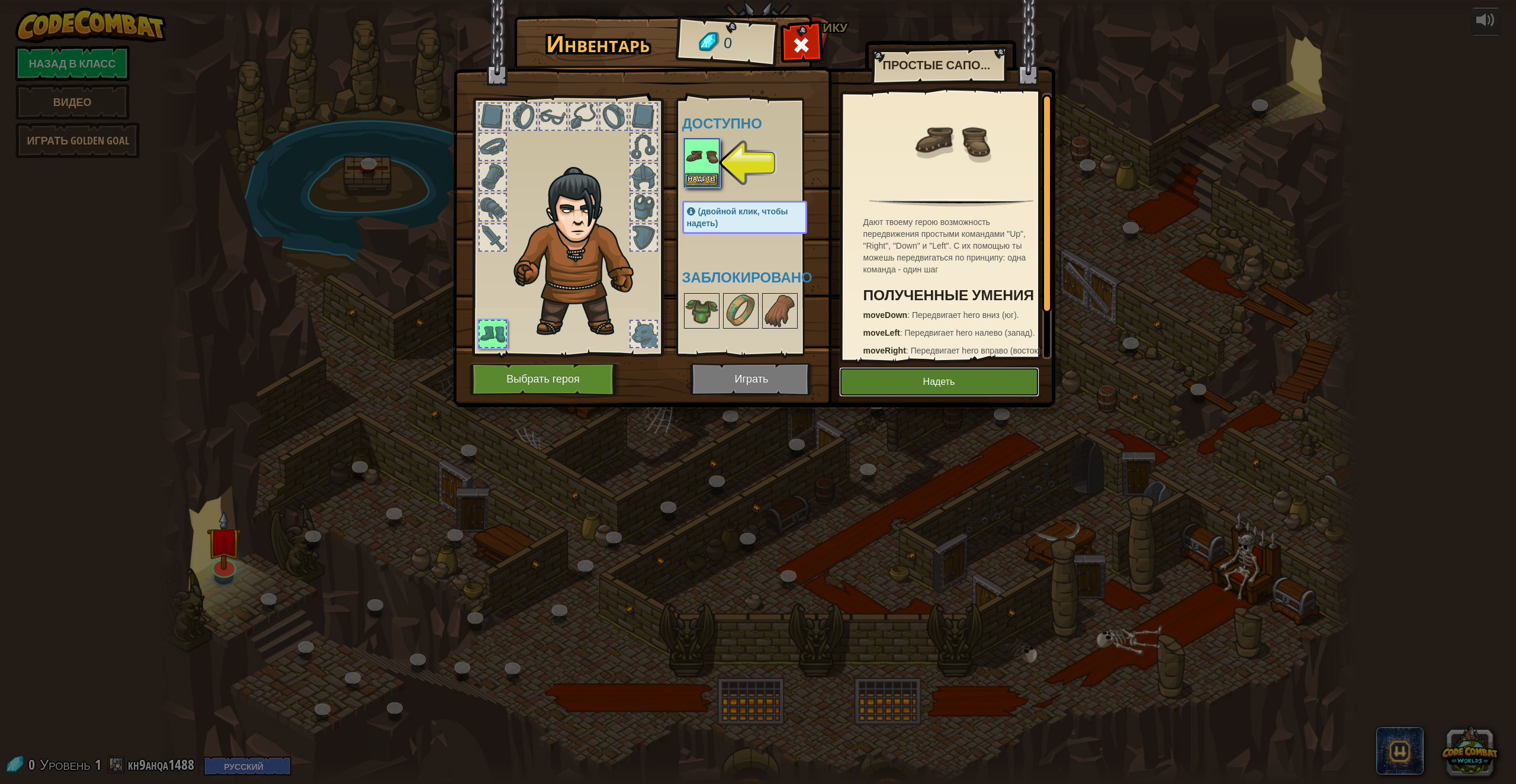
click at [916, 369] on button "Надеть" at bounding box center [939, 381] width 200 height 29
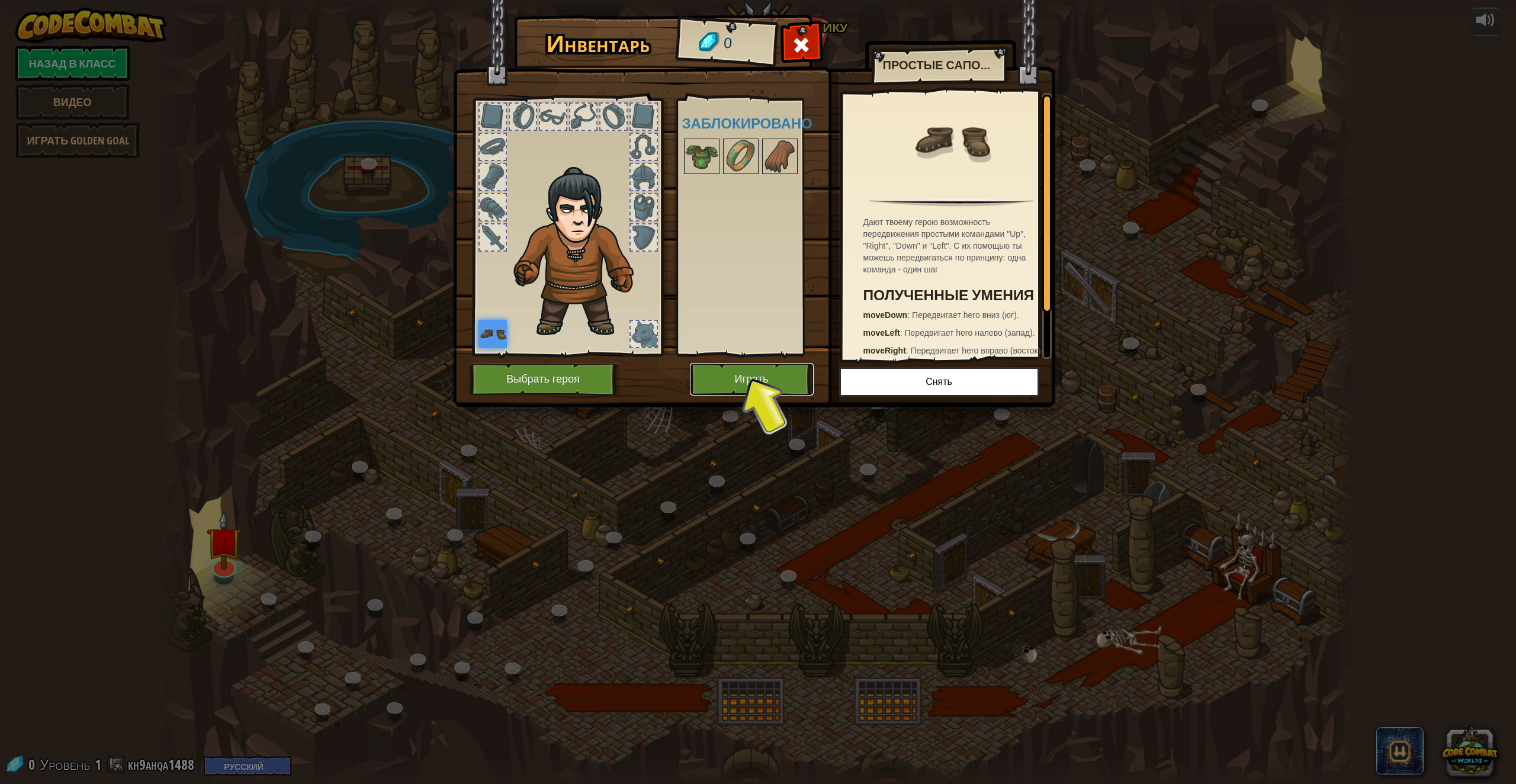
click at [740, 370] on button "Играть" at bounding box center [752, 379] width 124 height 33
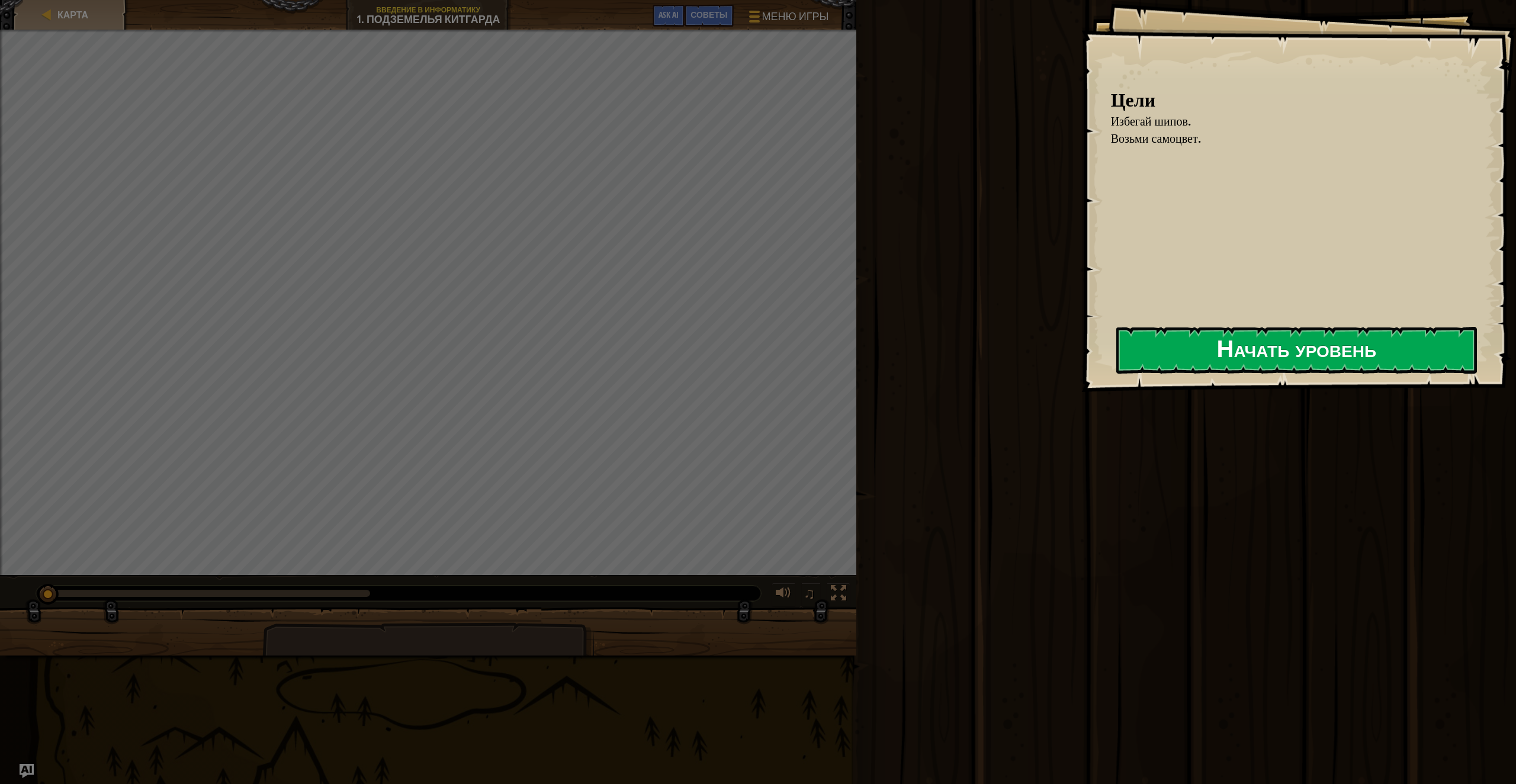
click at [1184, 357] on button "Начать уровень" at bounding box center [1297, 351] width 360 height 47
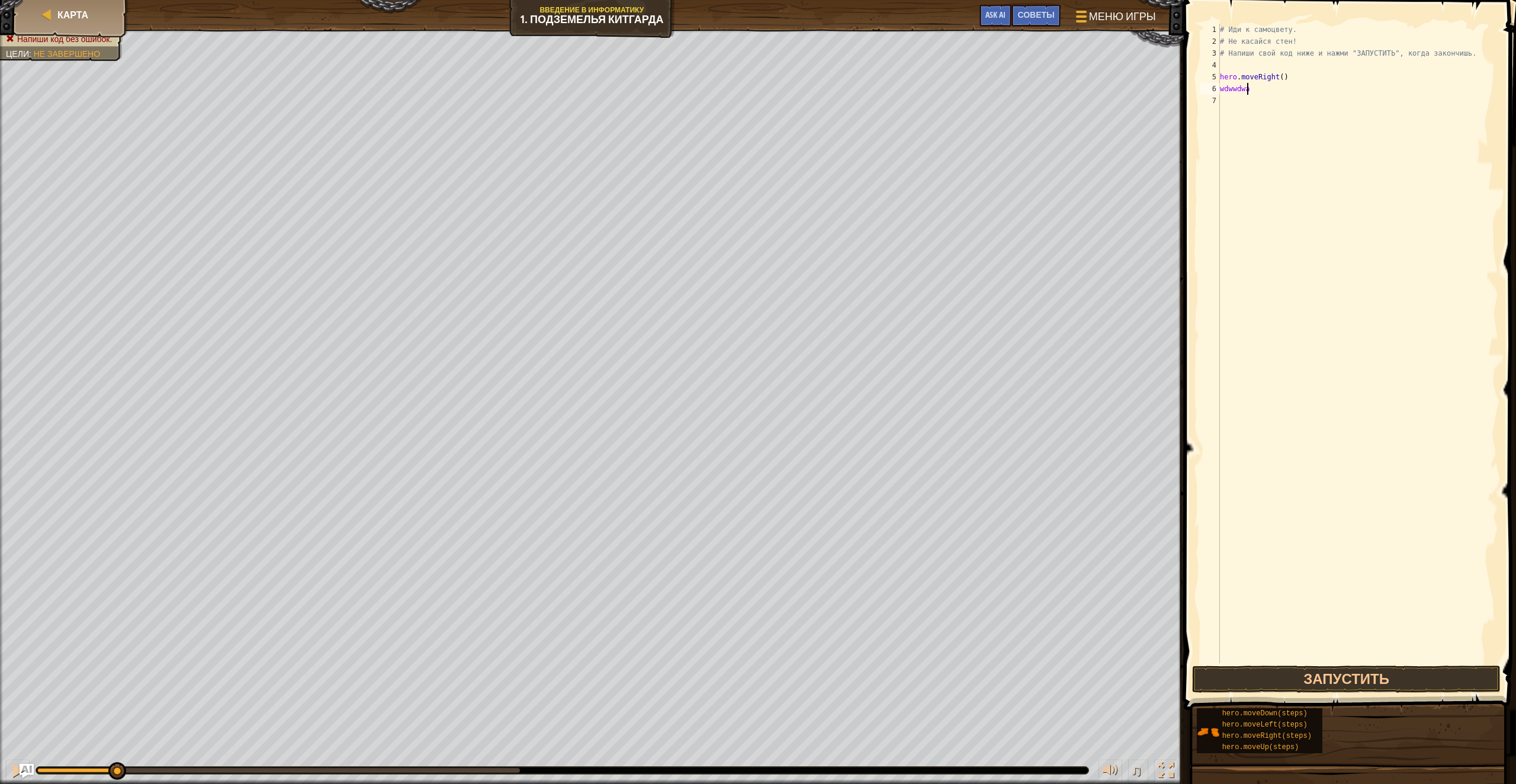
scroll to position [5, 2]
type textarea "wdwwdwas"
click at [1351, 683] on button "Запустить" at bounding box center [1346, 680] width 309 height 27
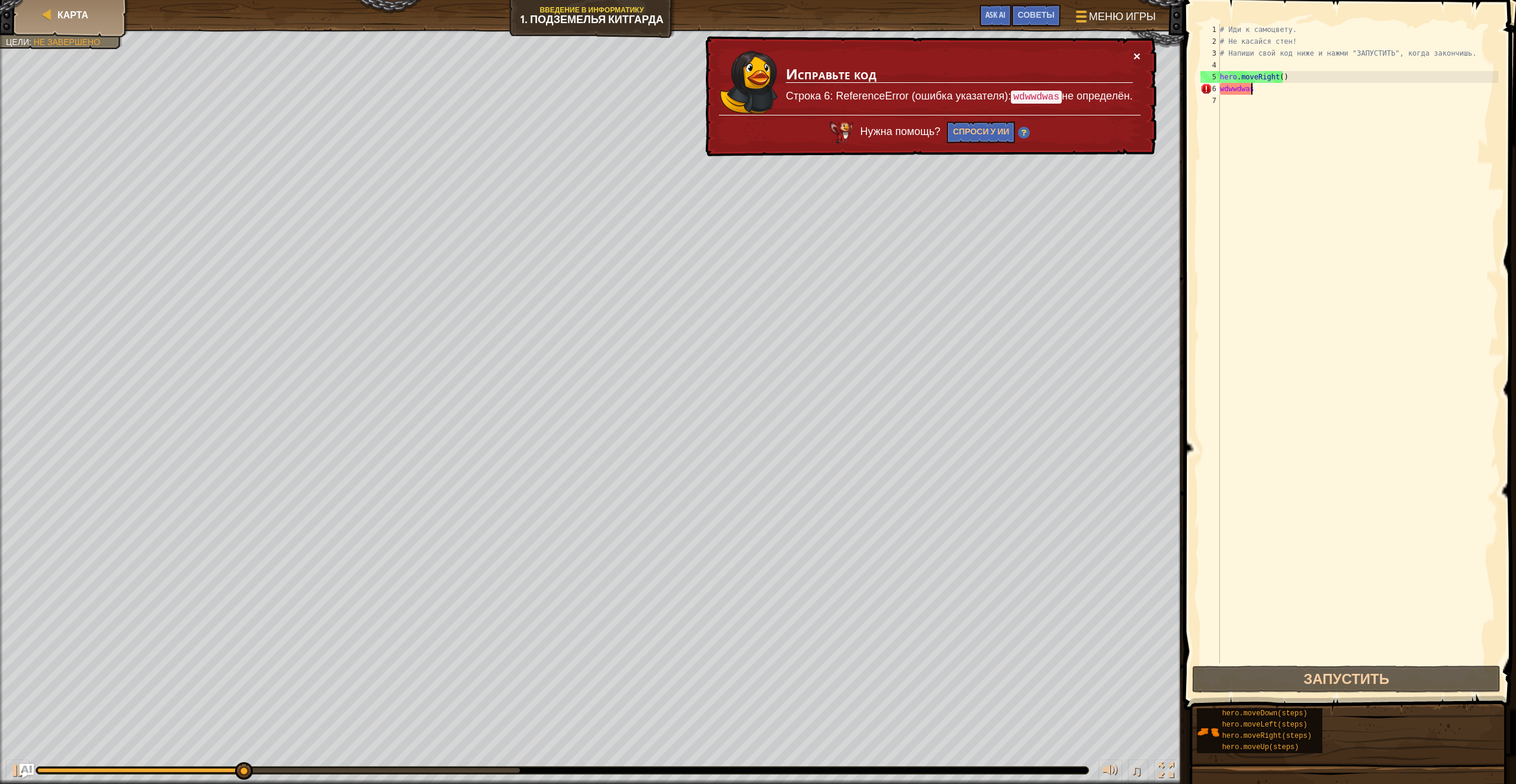
click at [1136, 61] on button "×" at bounding box center [1137, 55] width 7 height 12
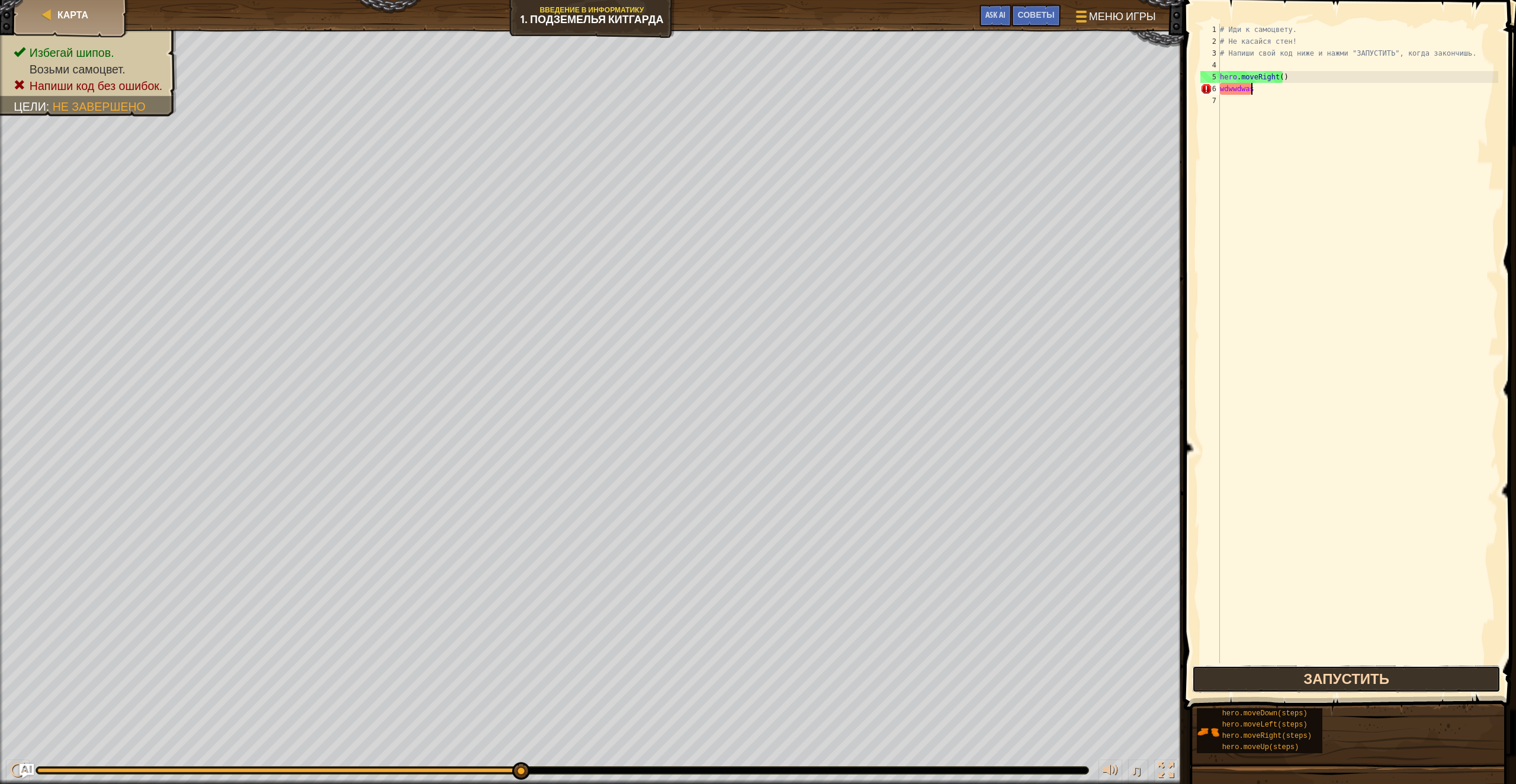
click at [1322, 674] on button "Запустить" at bounding box center [1346, 680] width 309 height 27
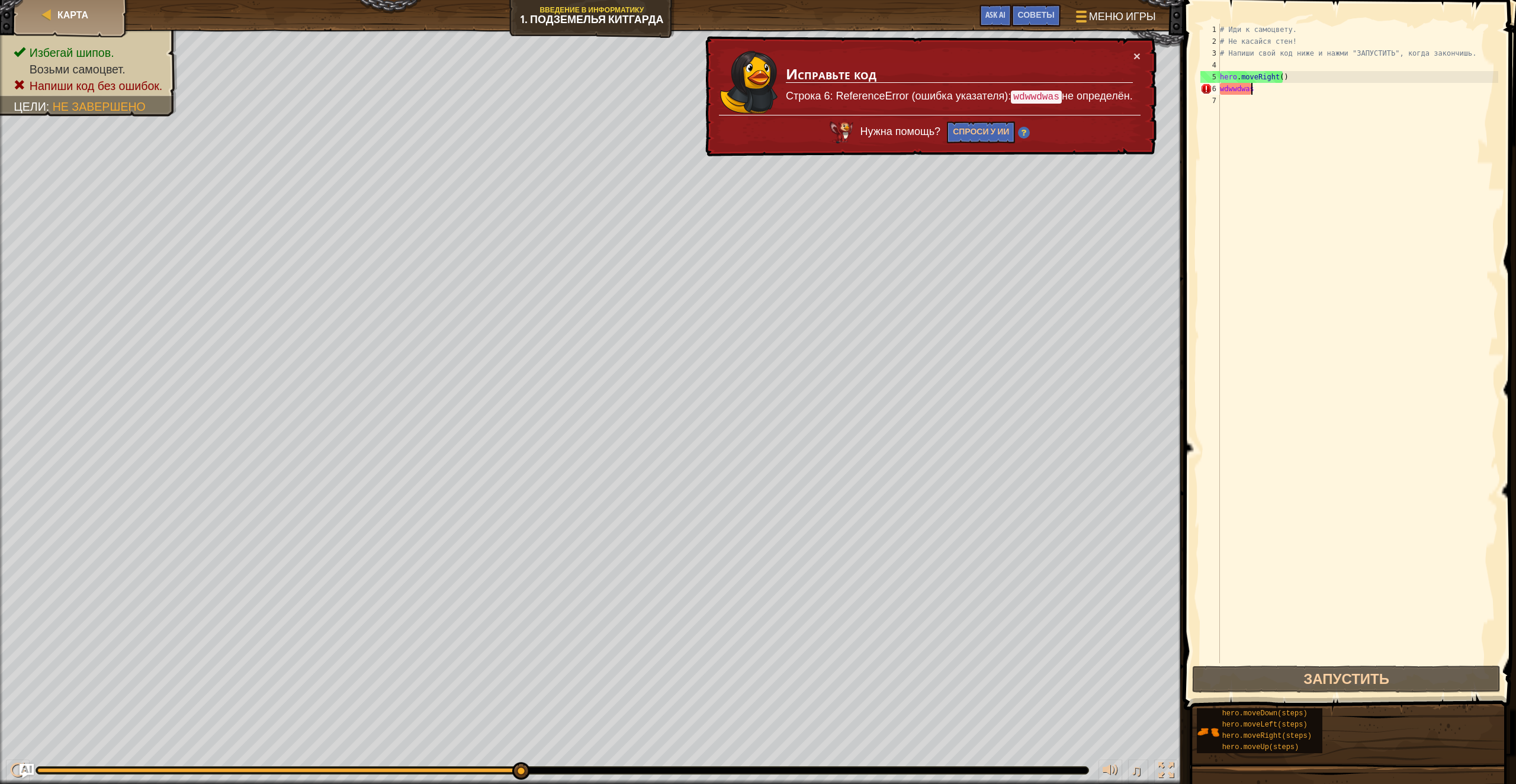
click at [1265, 88] on div "# Иди к самоцвету. # Не касайся стен! # Напиши свой код ниже и нажми "ЗАПУСТИТЬ…" at bounding box center [1358, 355] width 281 height 663
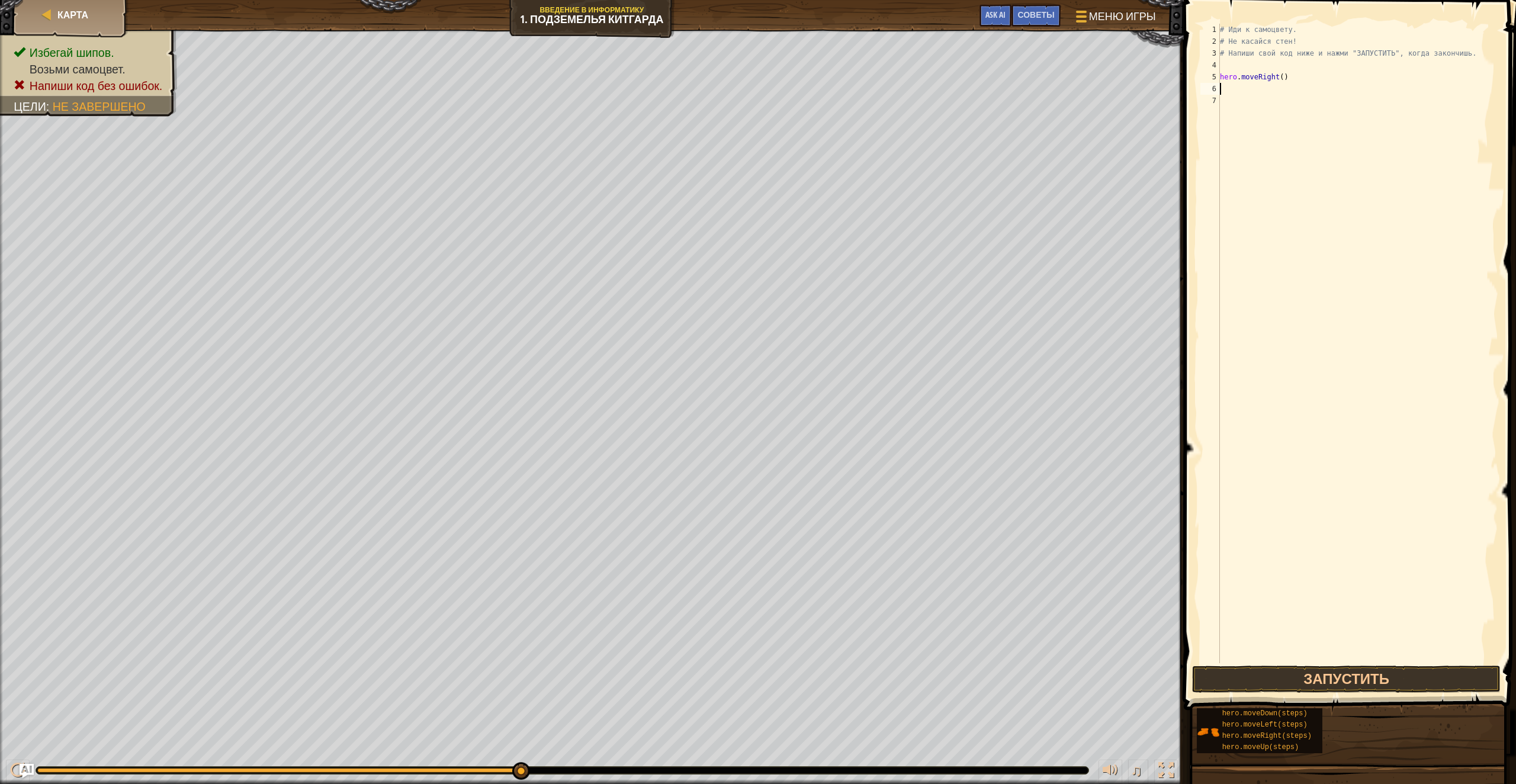
type textarea "hero.moveRight()"
click at [1346, 674] on button "Запустить" at bounding box center [1346, 680] width 309 height 27
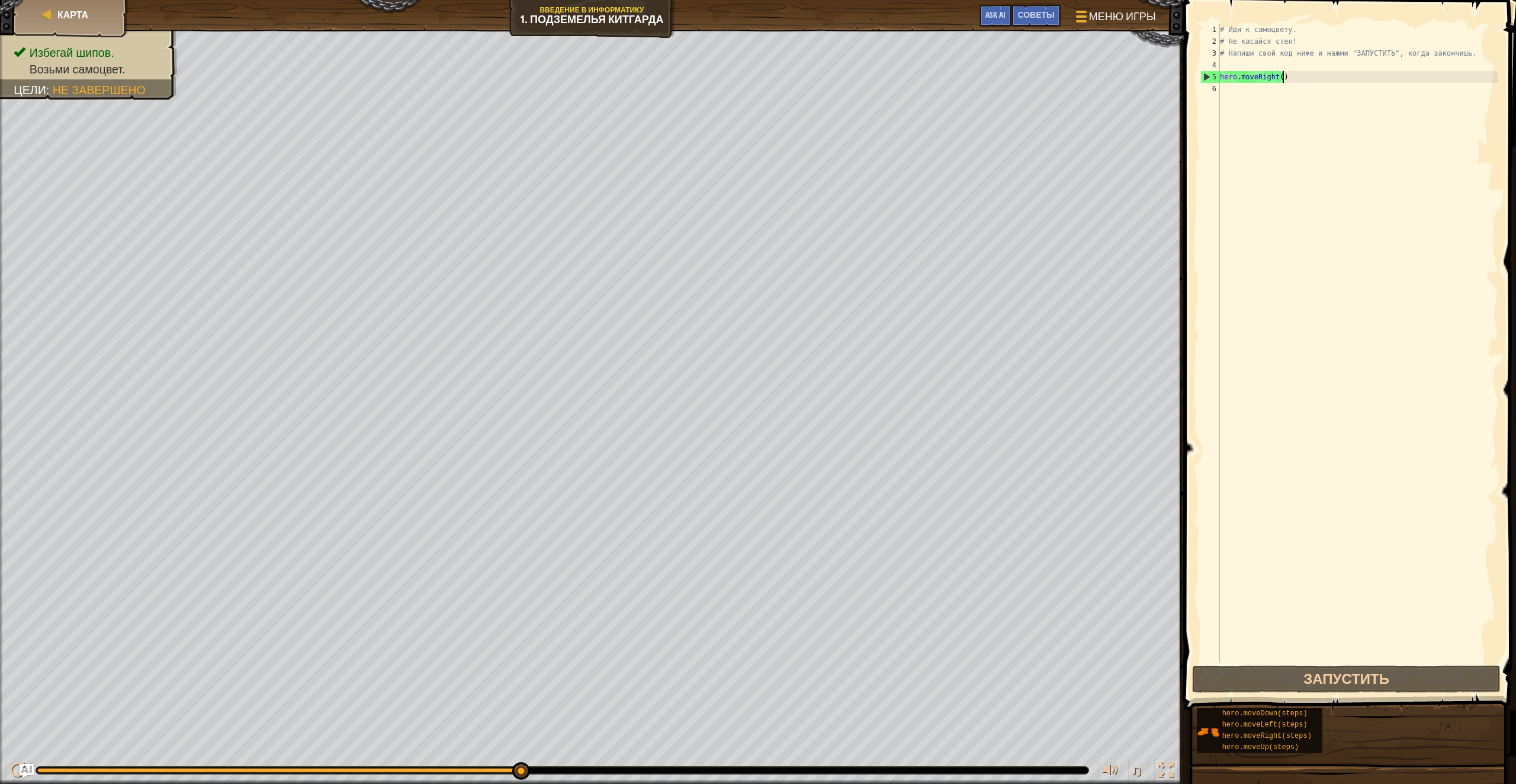
click at [1305, 72] on div "# Иди к самоцвету. # Не касайся стен! # Напиши свой код ниже и нажми "ЗАПУСТИТЬ…" at bounding box center [1358, 355] width 281 height 663
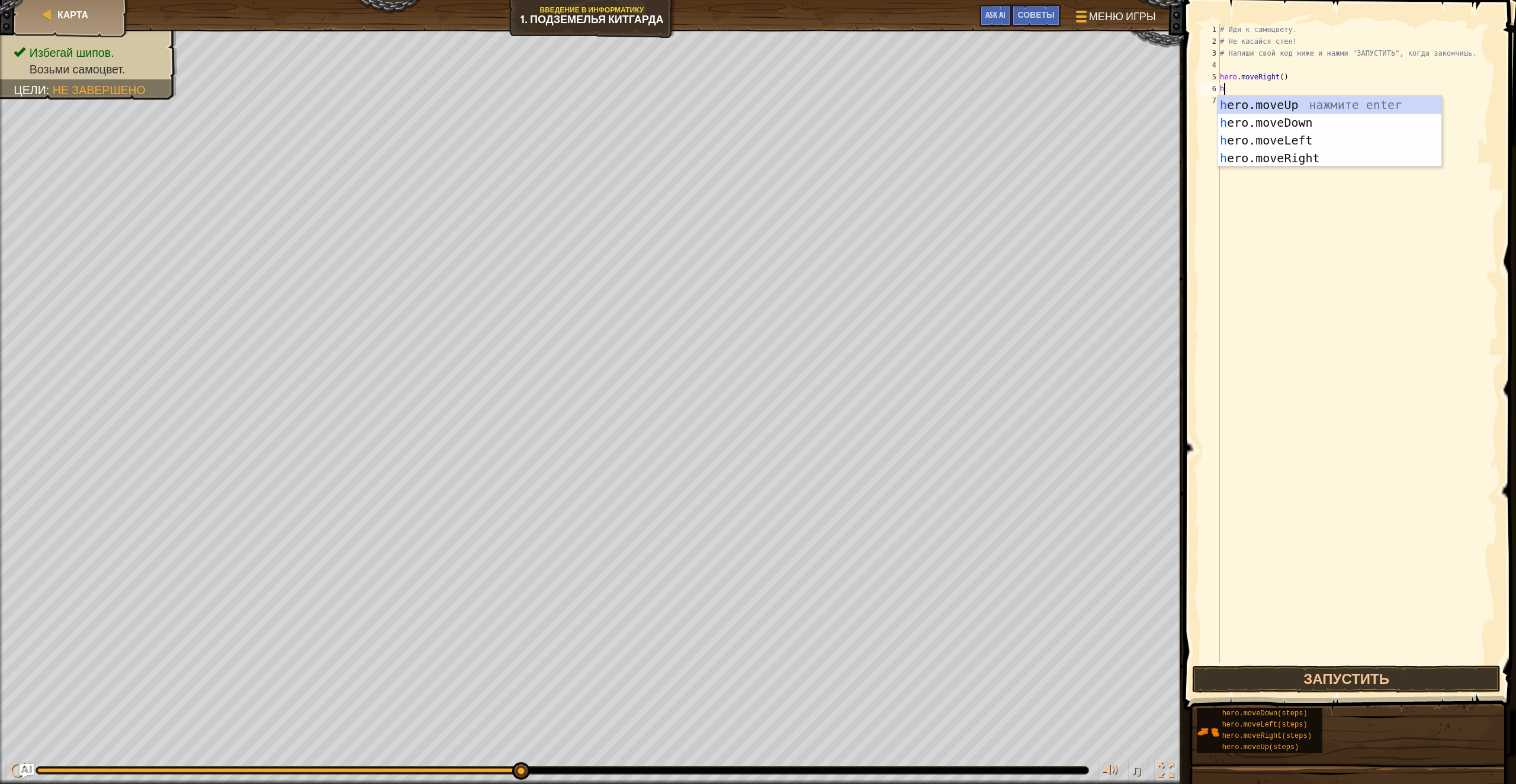
type textarea "hero"
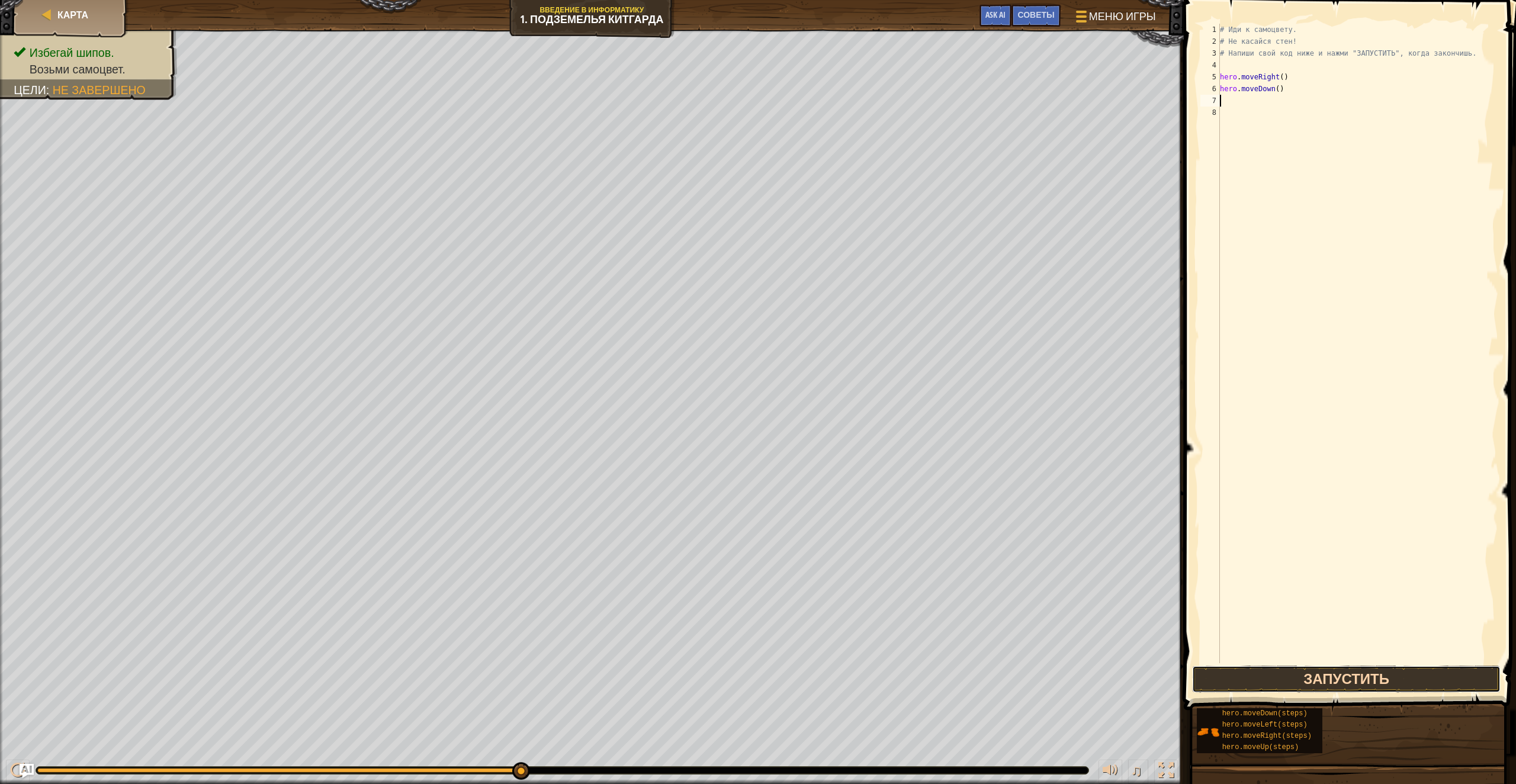
click at [1364, 667] on button "Запустить" at bounding box center [1346, 680] width 309 height 27
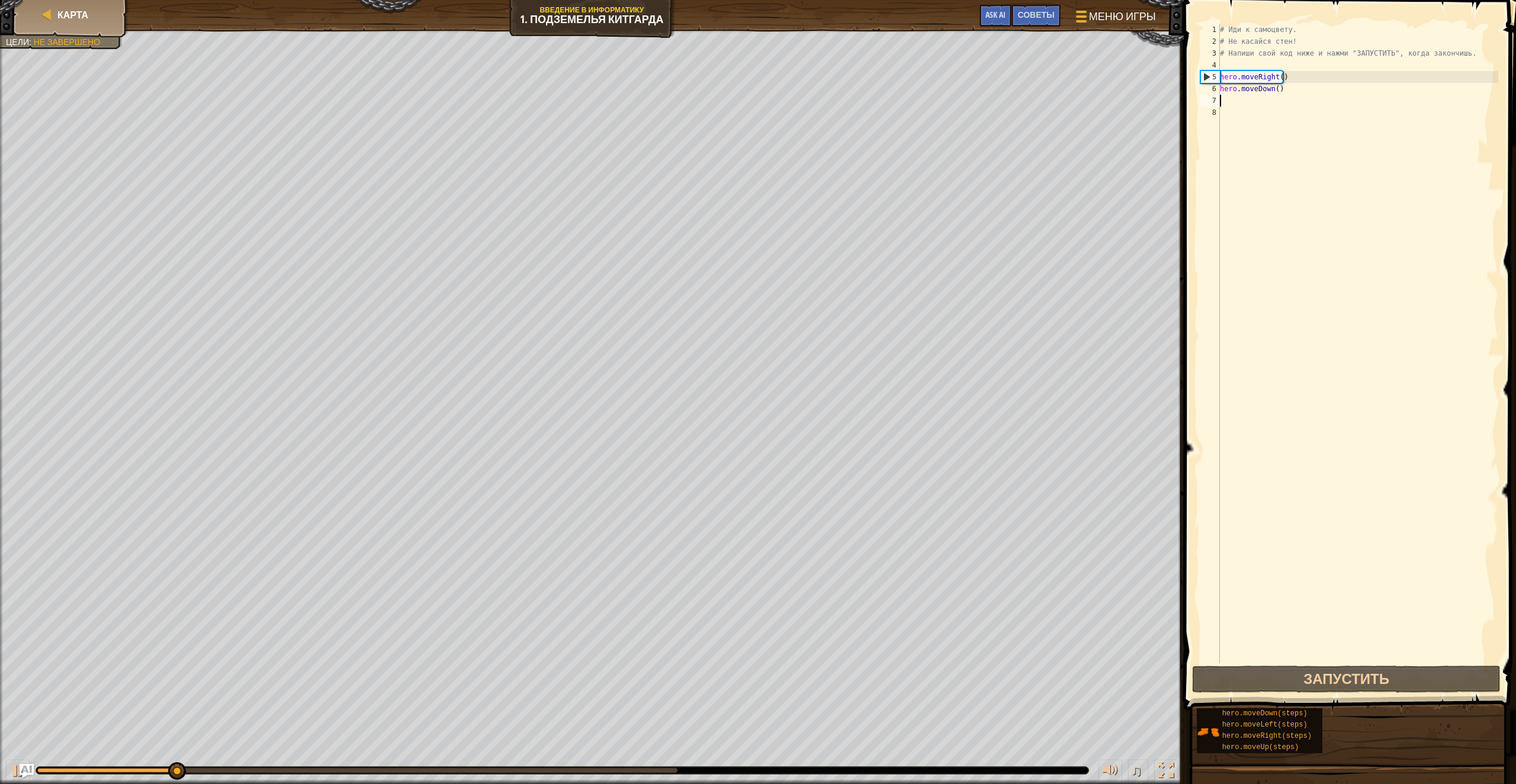
click at [1299, 81] on div "# Иди к самоцвету. # Не касайся стен! # Напиши свой код ниже и нажми "ЗАПУСТИТЬ…" at bounding box center [1358, 355] width 281 height 663
drag, startPoint x: 1302, startPoint y: 75, endPoint x: 1195, endPoint y: 74, distance: 107.0
click at [1198, 77] on div "hero.moveRight() 1 2 3 4 5 6 7 8 # Иди к самоцвету. # Не касайся стен! # Напиши…" at bounding box center [1348, 343] width 300 height 640
click at [1301, 93] on div "# Иди к самоцвету. # Не касайся стен! # Напиши свой код ниже и нажми "ЗАПУСТИТЬ…" at bounding box center [1358, 355] width 281 height 663
type textarea "hero.moveDown()"
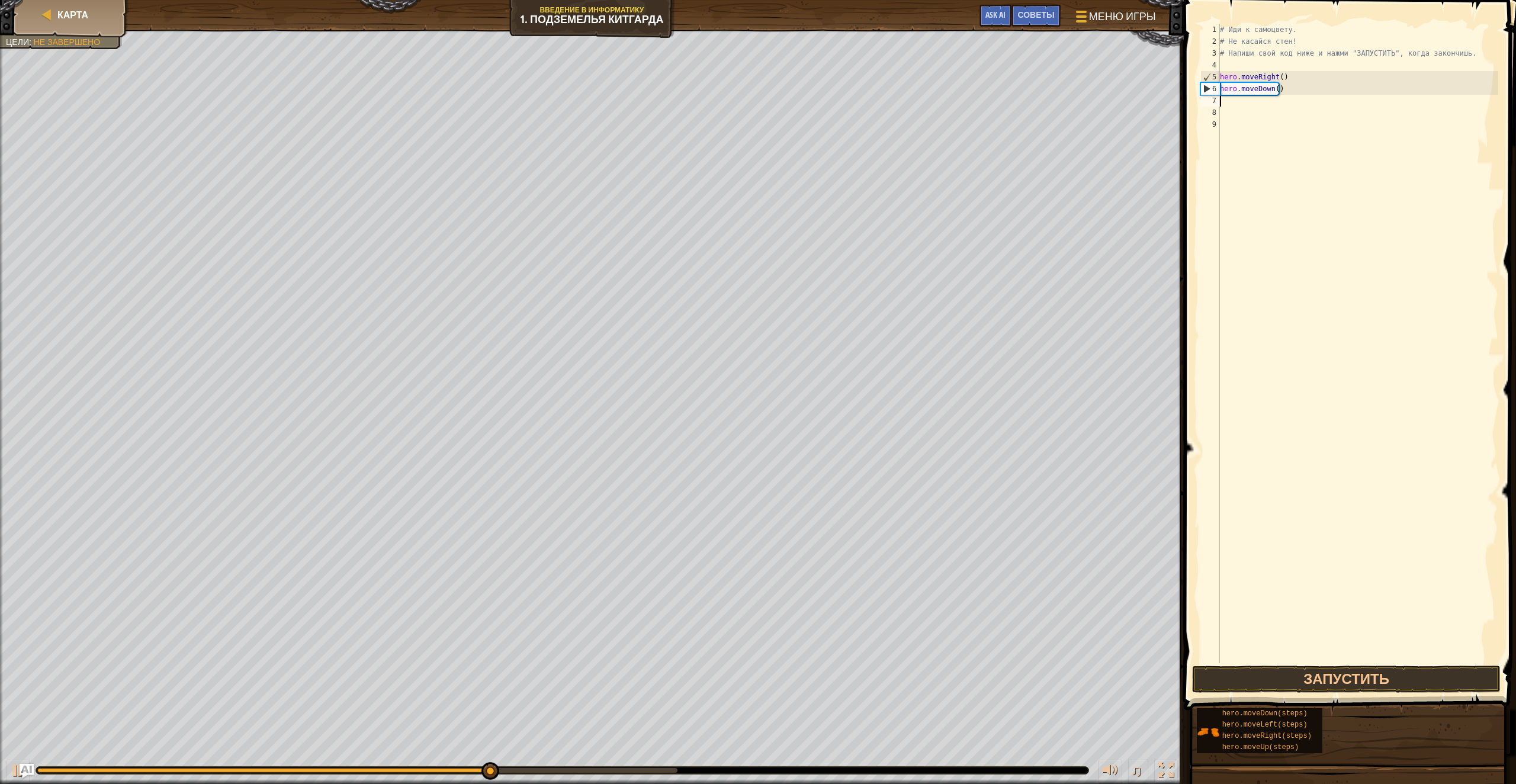
paste textarea "hero.moveRight()"
type textarea "hero.moveRight()"
click at [1356, 681] on button "Запустить" at bounding box center [1346, 680] width 309 height 27
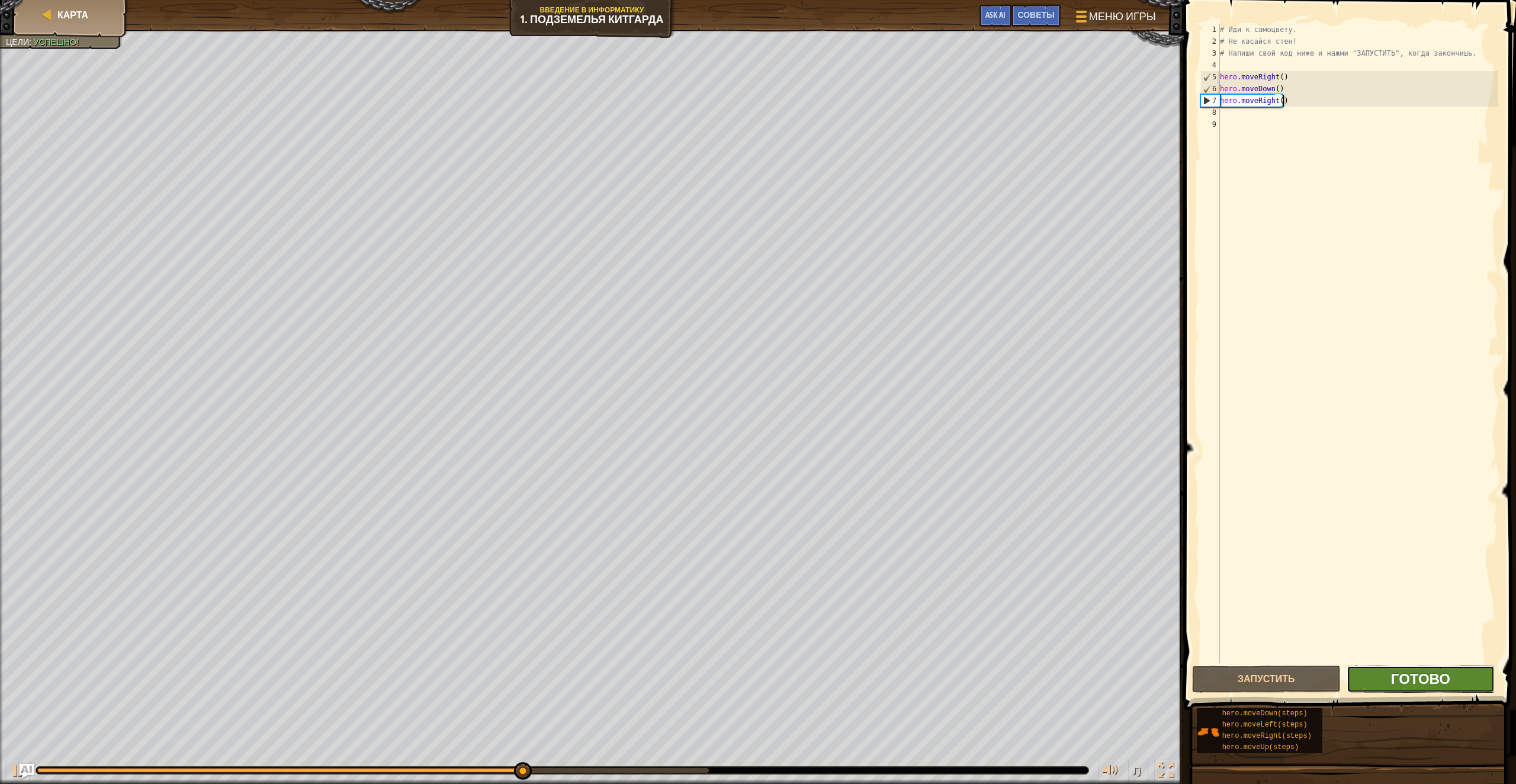
click at [1437, 684] on span "Готово" at bounding box center [1421, 678] width 59 height 19
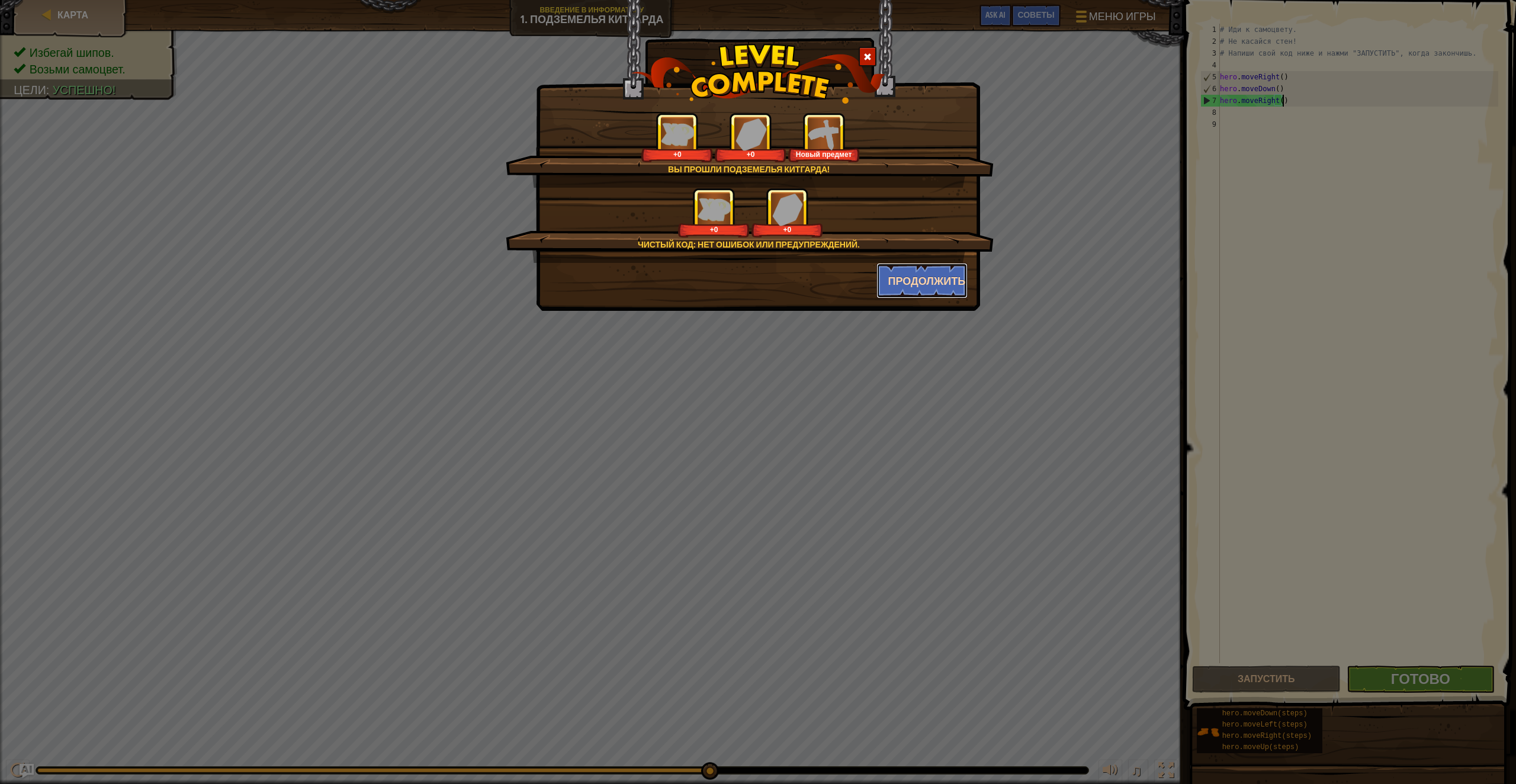
click at [932, 283] on button "Продолжить" at bounding box center [923, 281] width 92 height 35
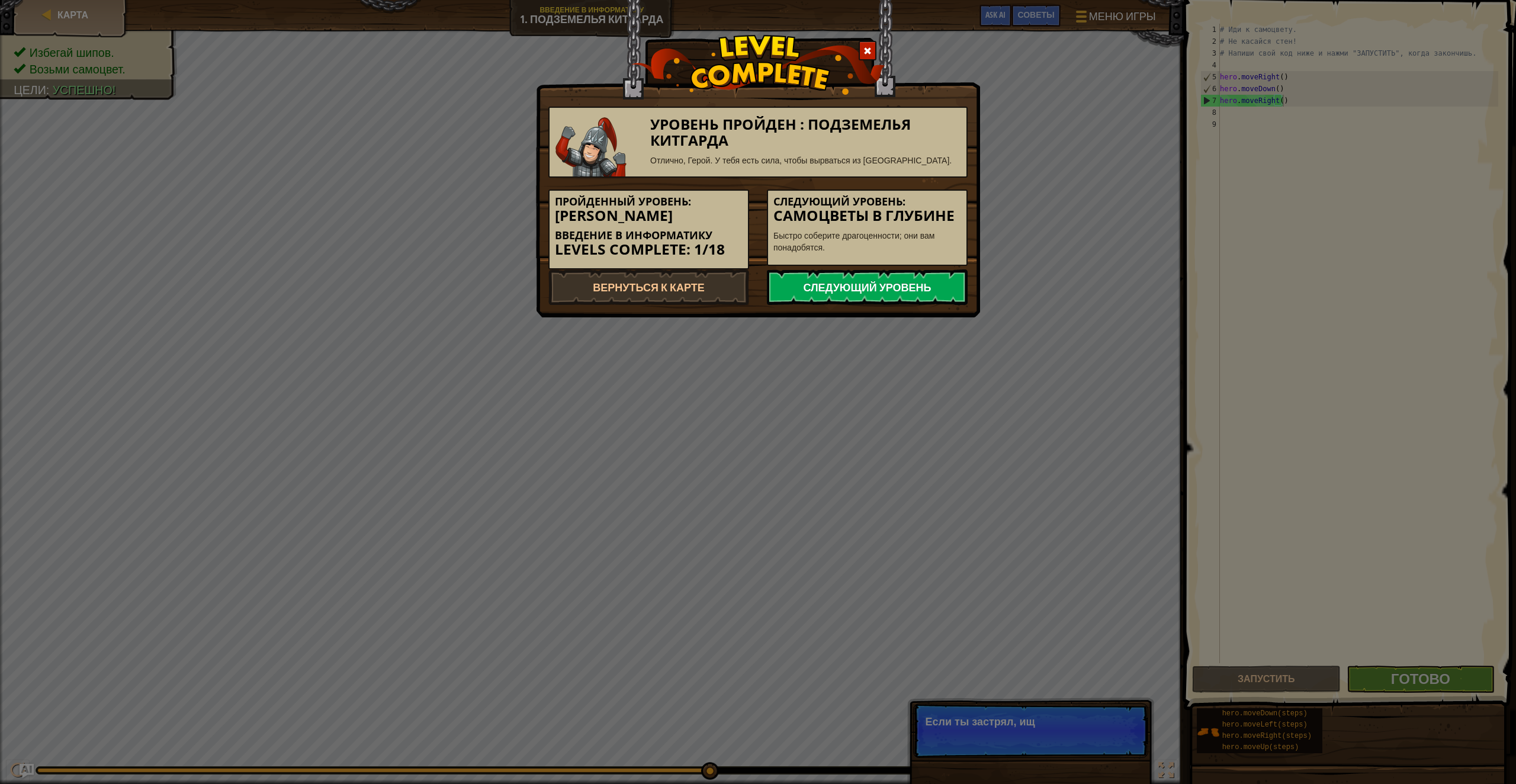
click at [845, 297] on link "Следующий уровень" at bounding box center [868, 287] width 201 height 35
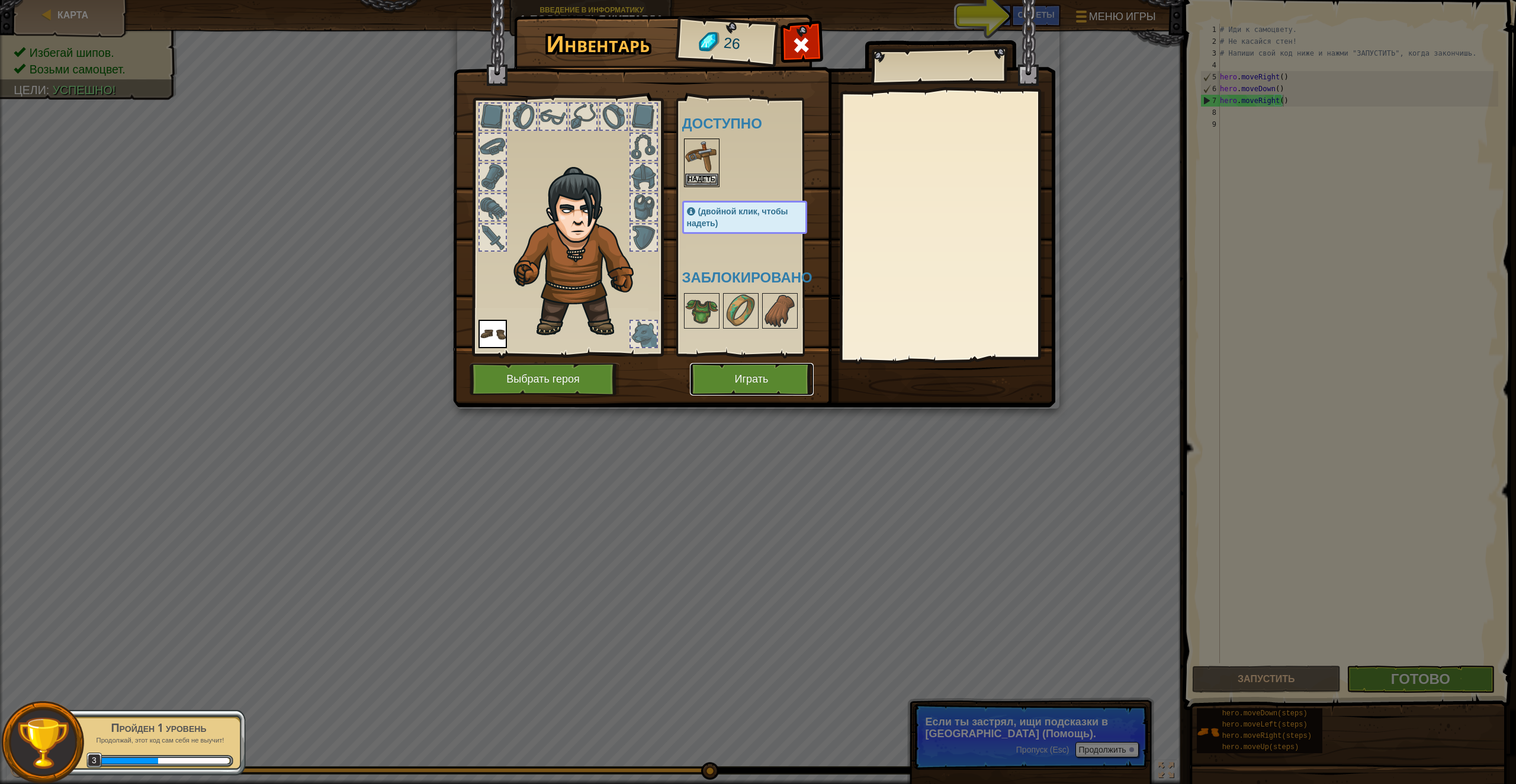
click at [766, 366] on button "Играть" at bounding box center [752, 379] width 124 height 33
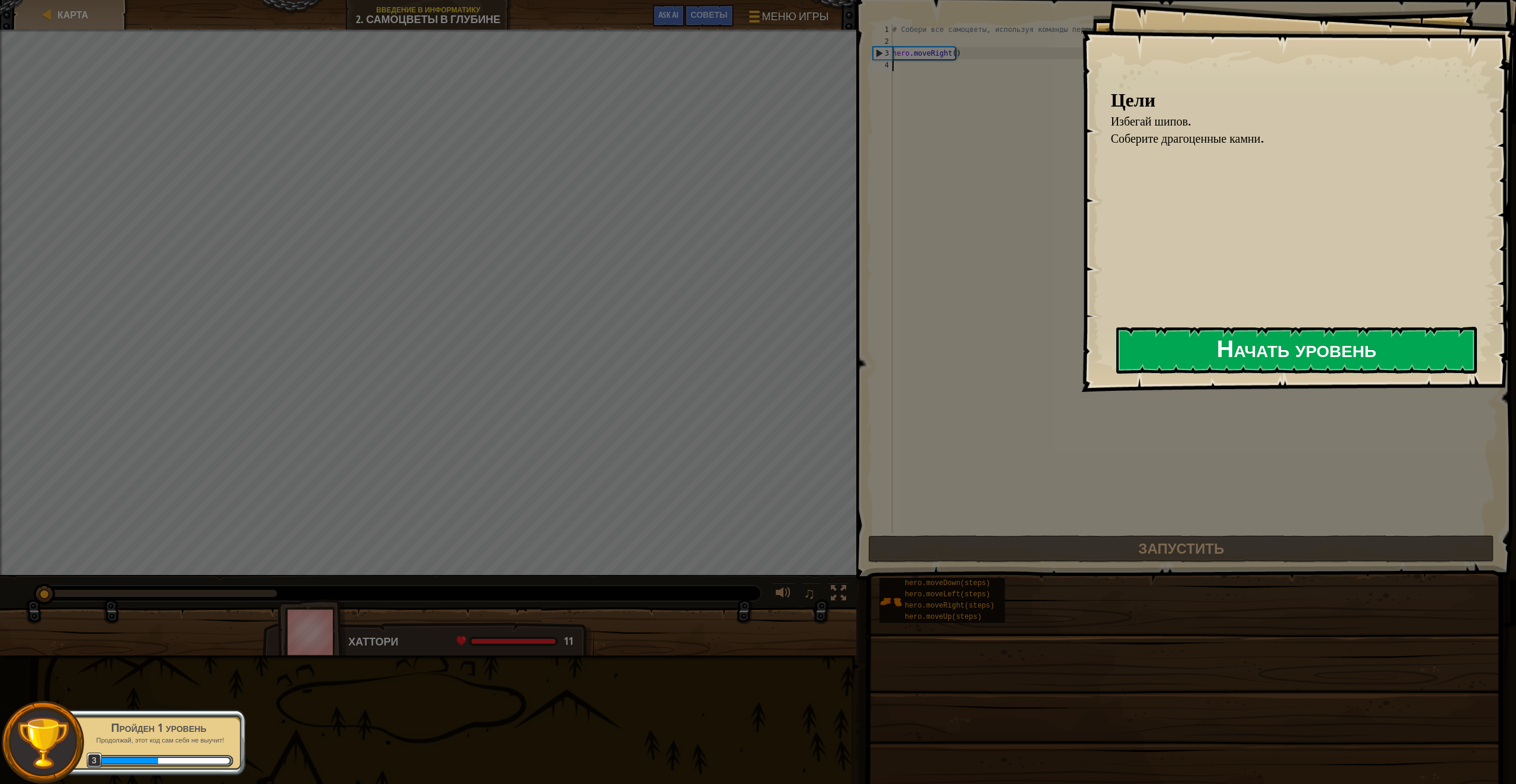
click at [1145, 354] on button "Начать уровень" at bounding box center [1297, 351] width 360 height 47
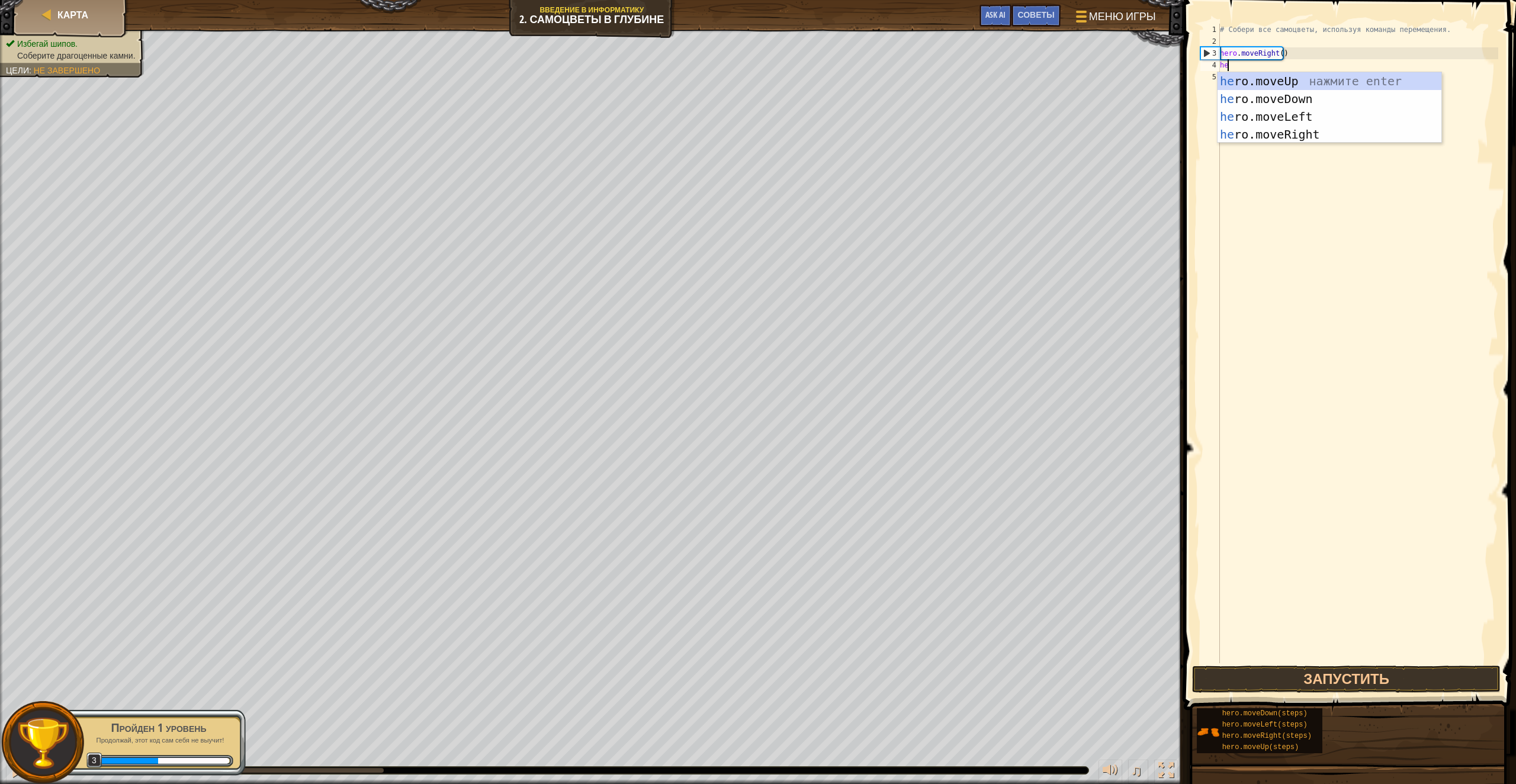
scroll to position [5, 0]
type textarea "hero"
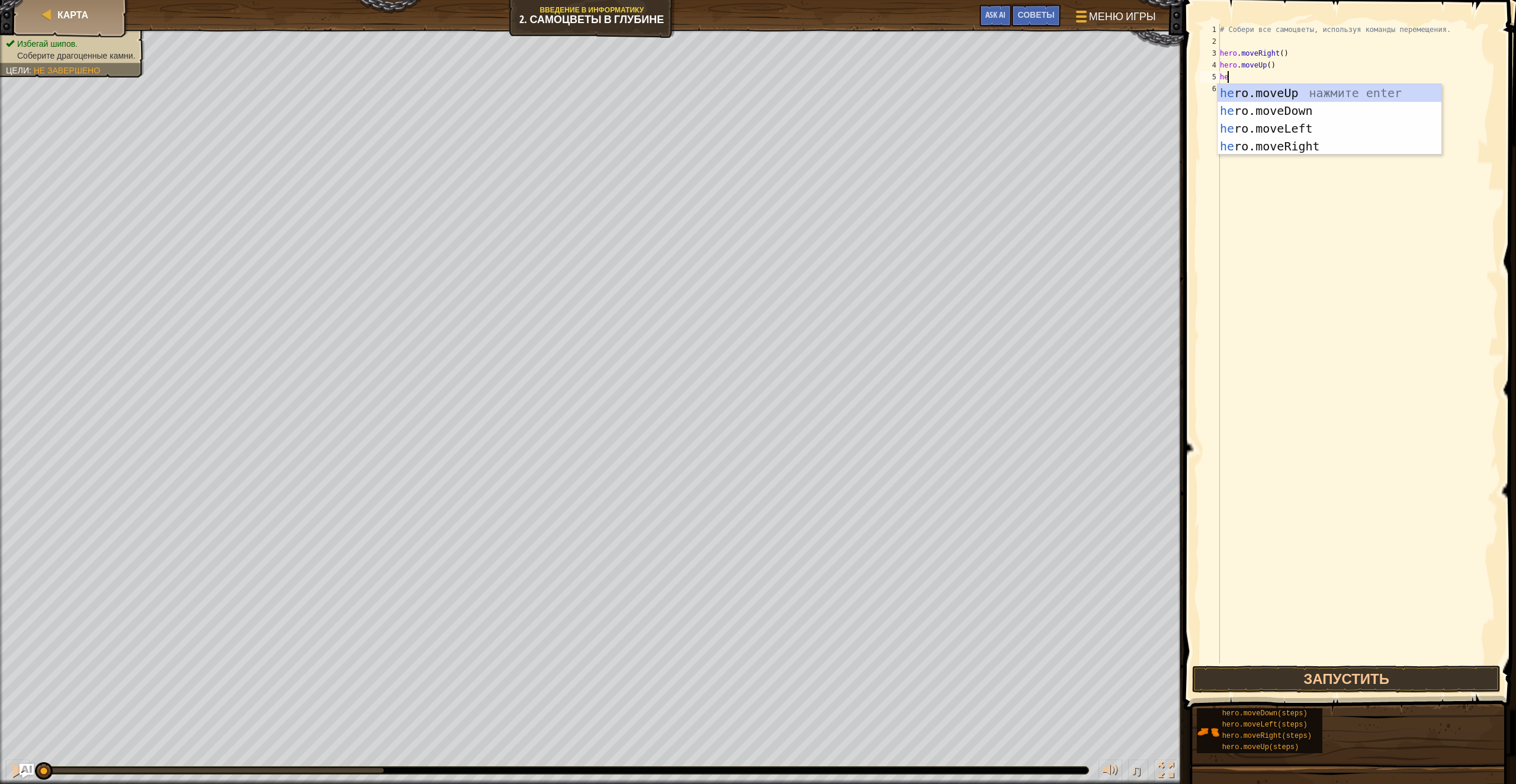
type textarea "hero"
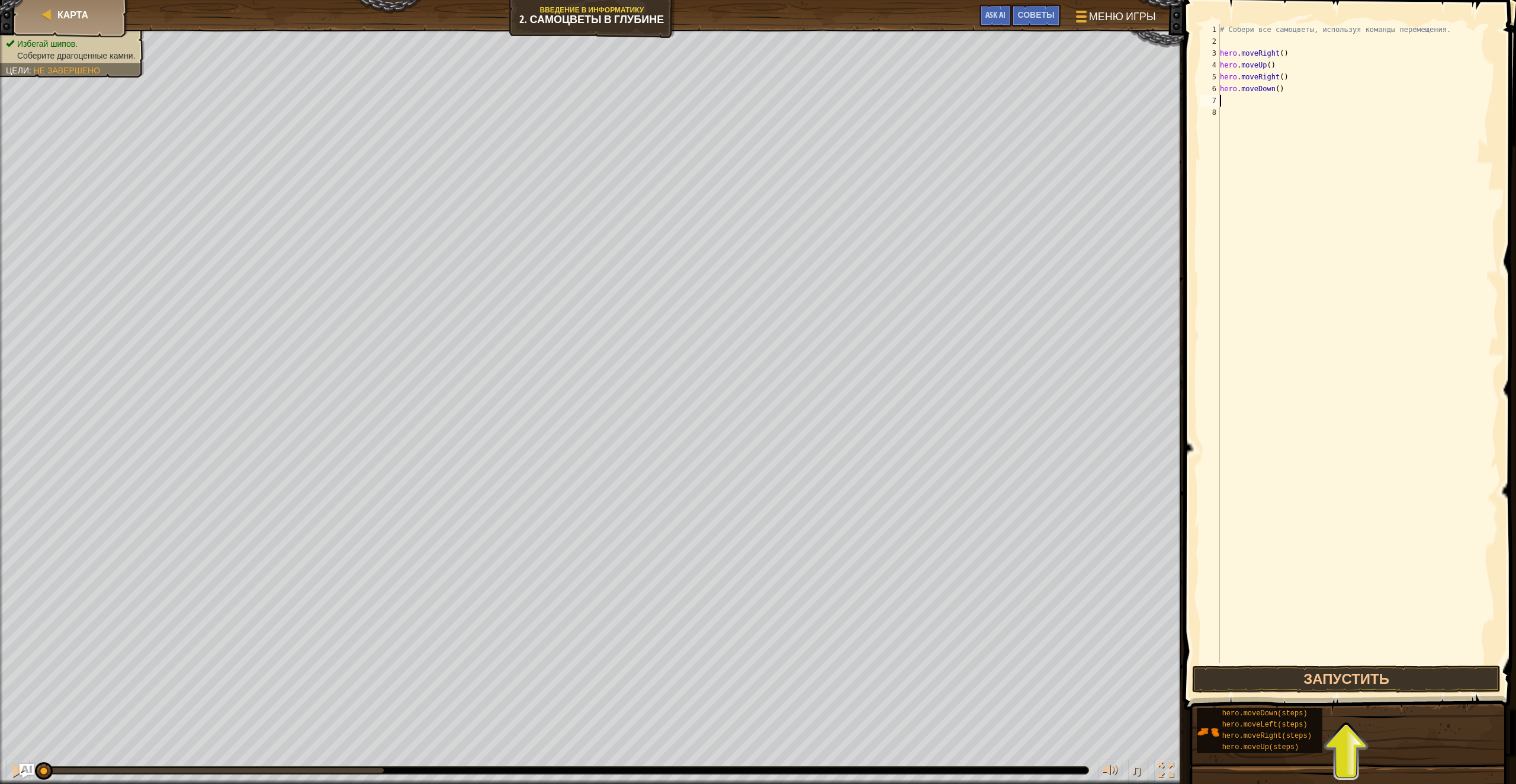
click at [1365, 681] on button "Запустить" at bounding box center [1346, 680] width 309 height 27
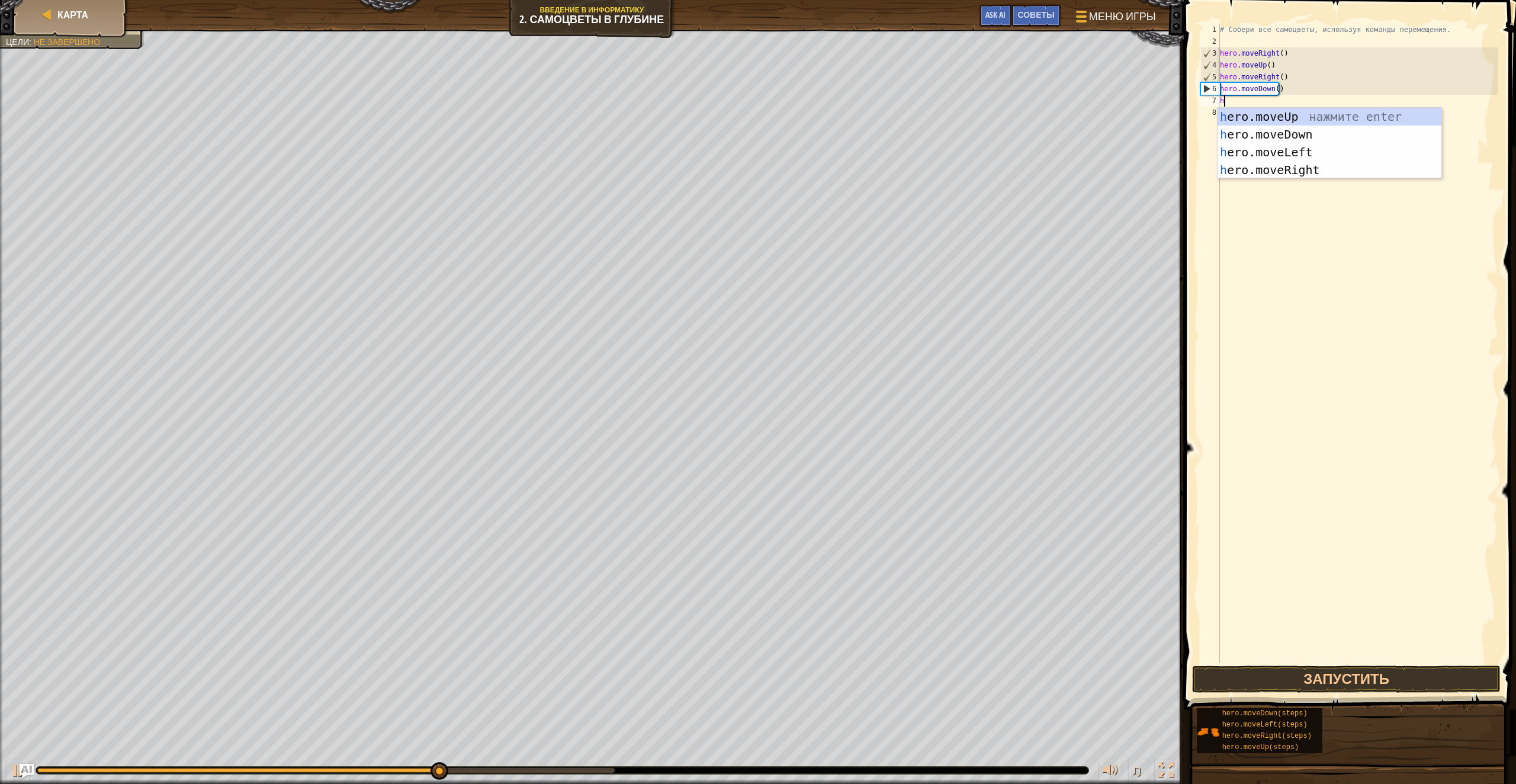
type textarea "hero"
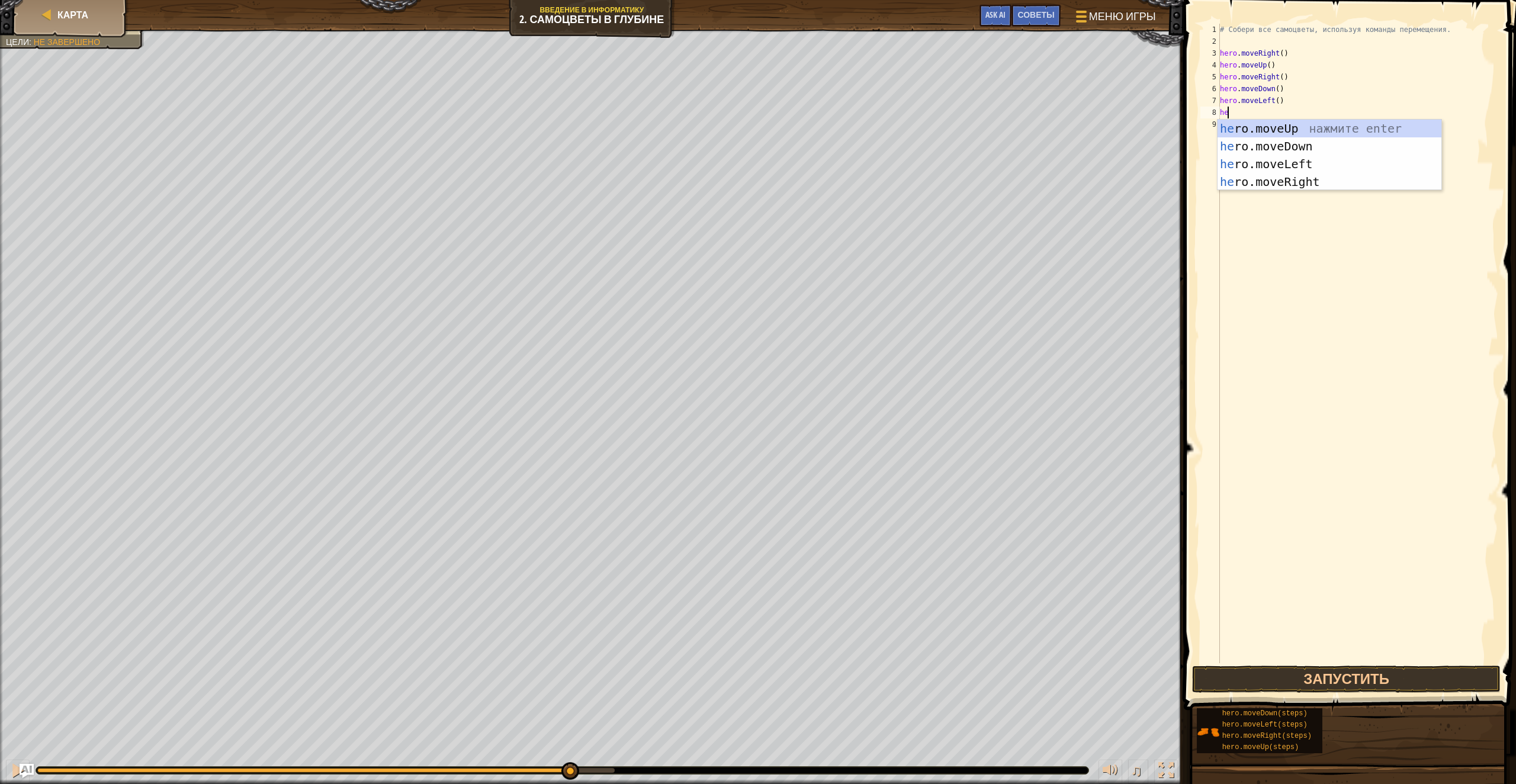
type textarea "her"
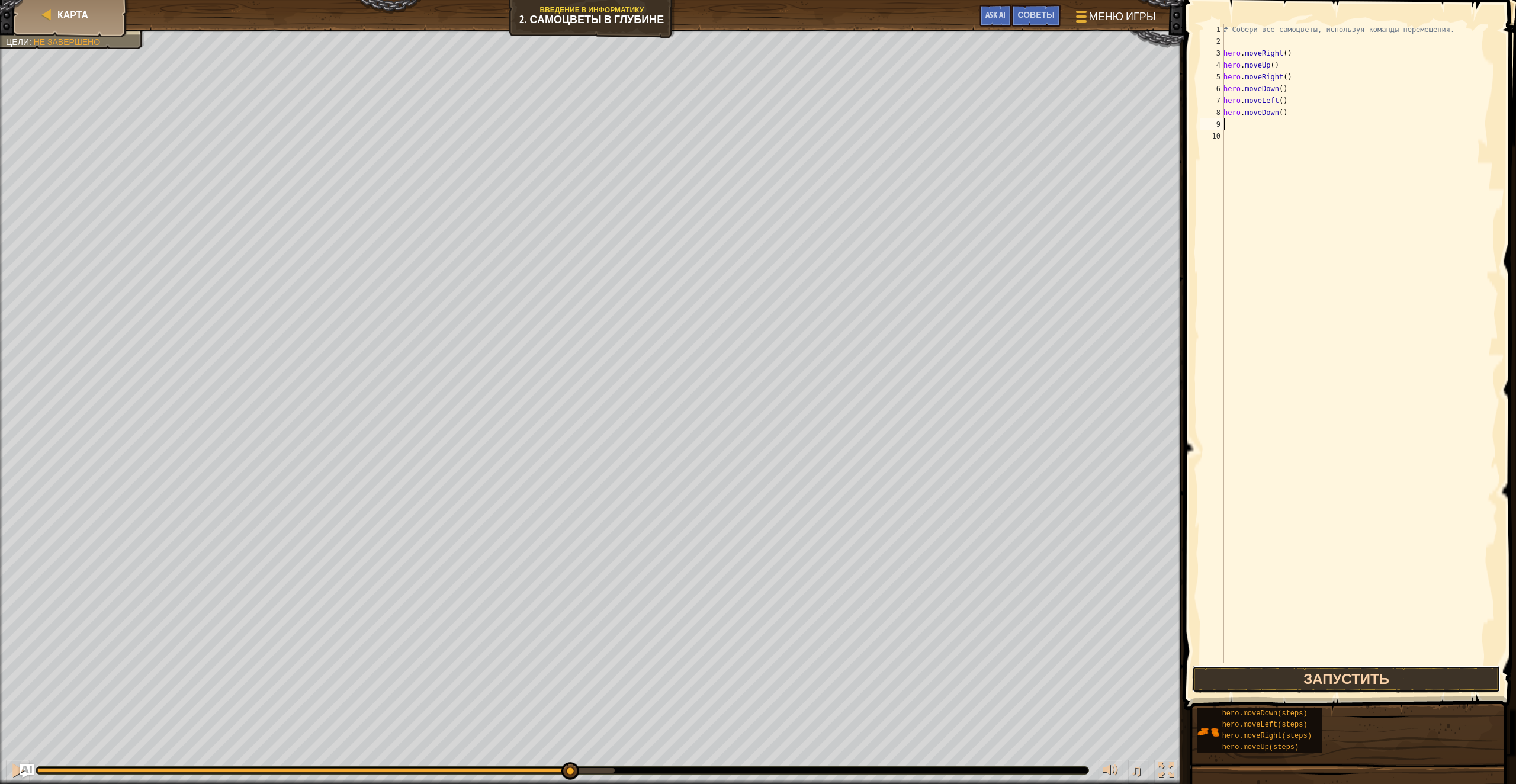
click at [1332, 678] on button "Запустить" at bounding box center [1346, 680] width 309 height 27
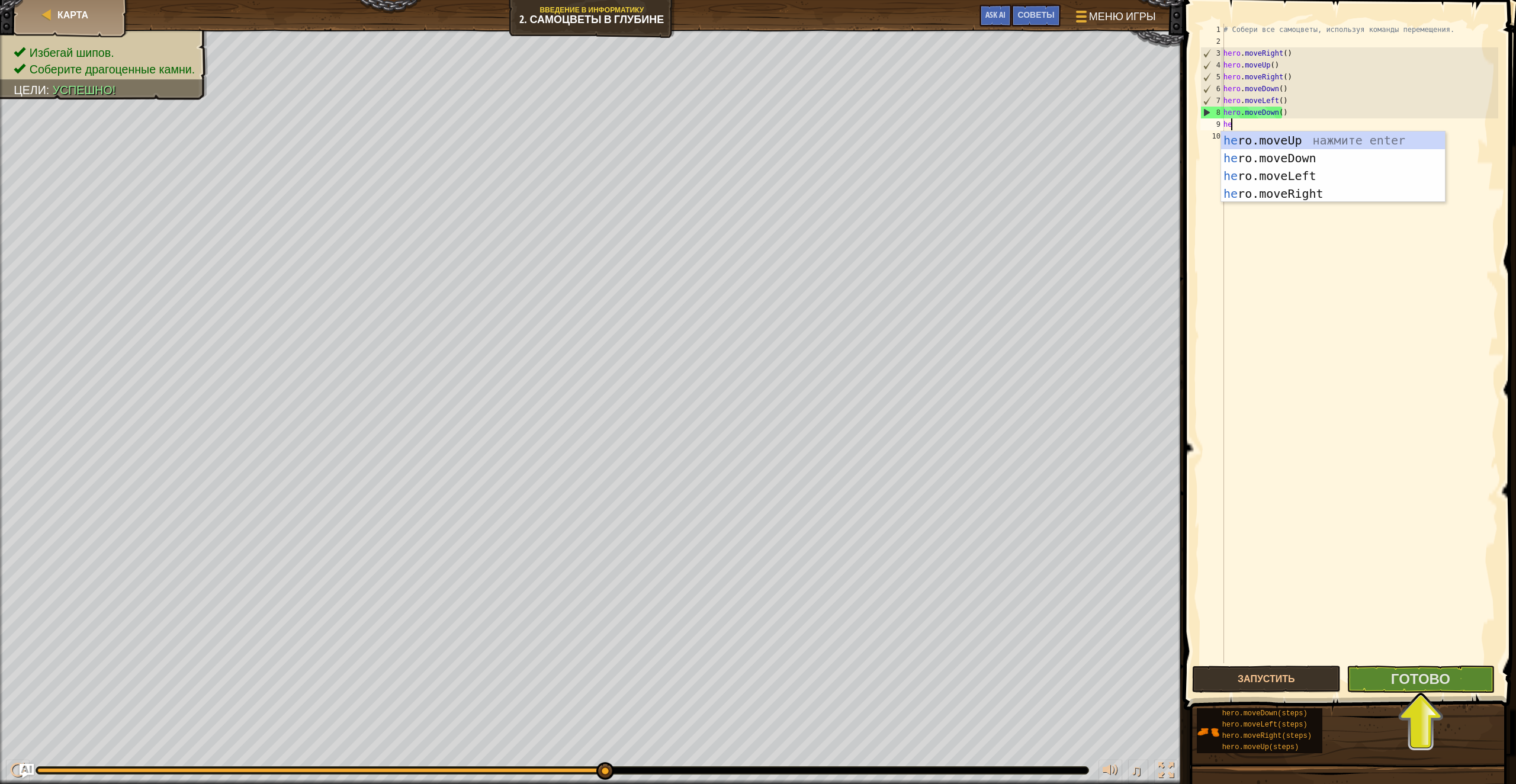
type textarea "hero"
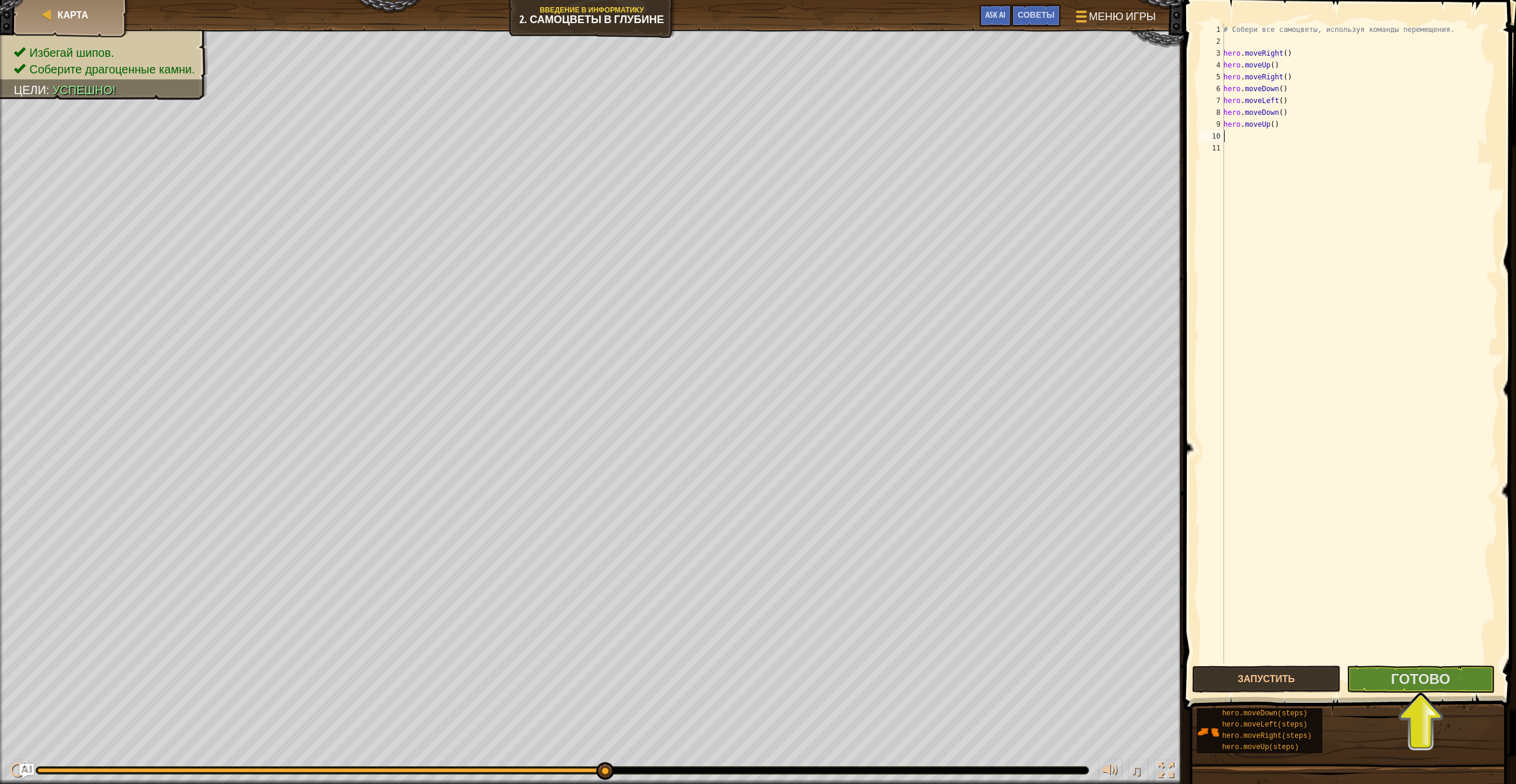
type textarea "hero.moveUp()"
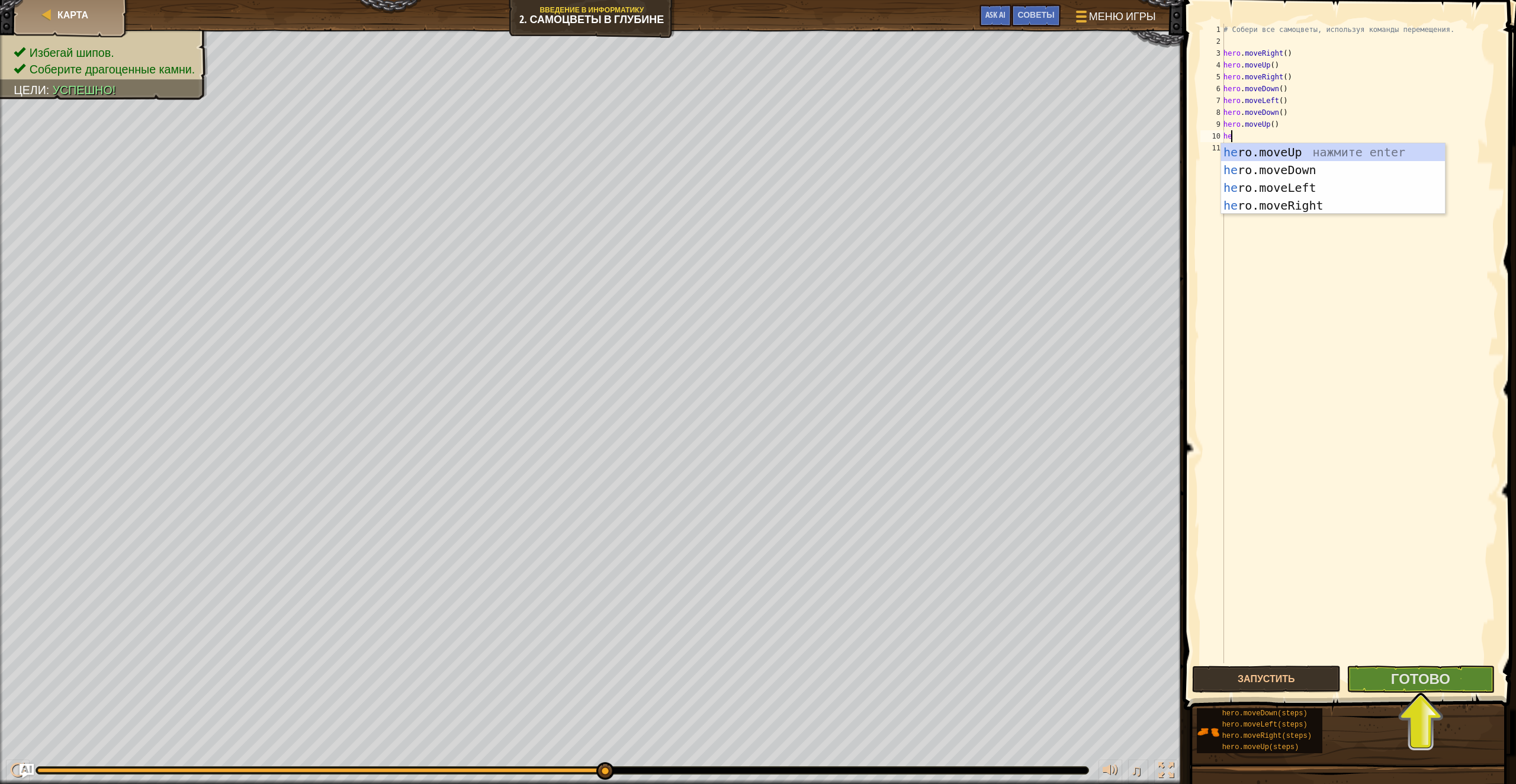
type textarea "hero"
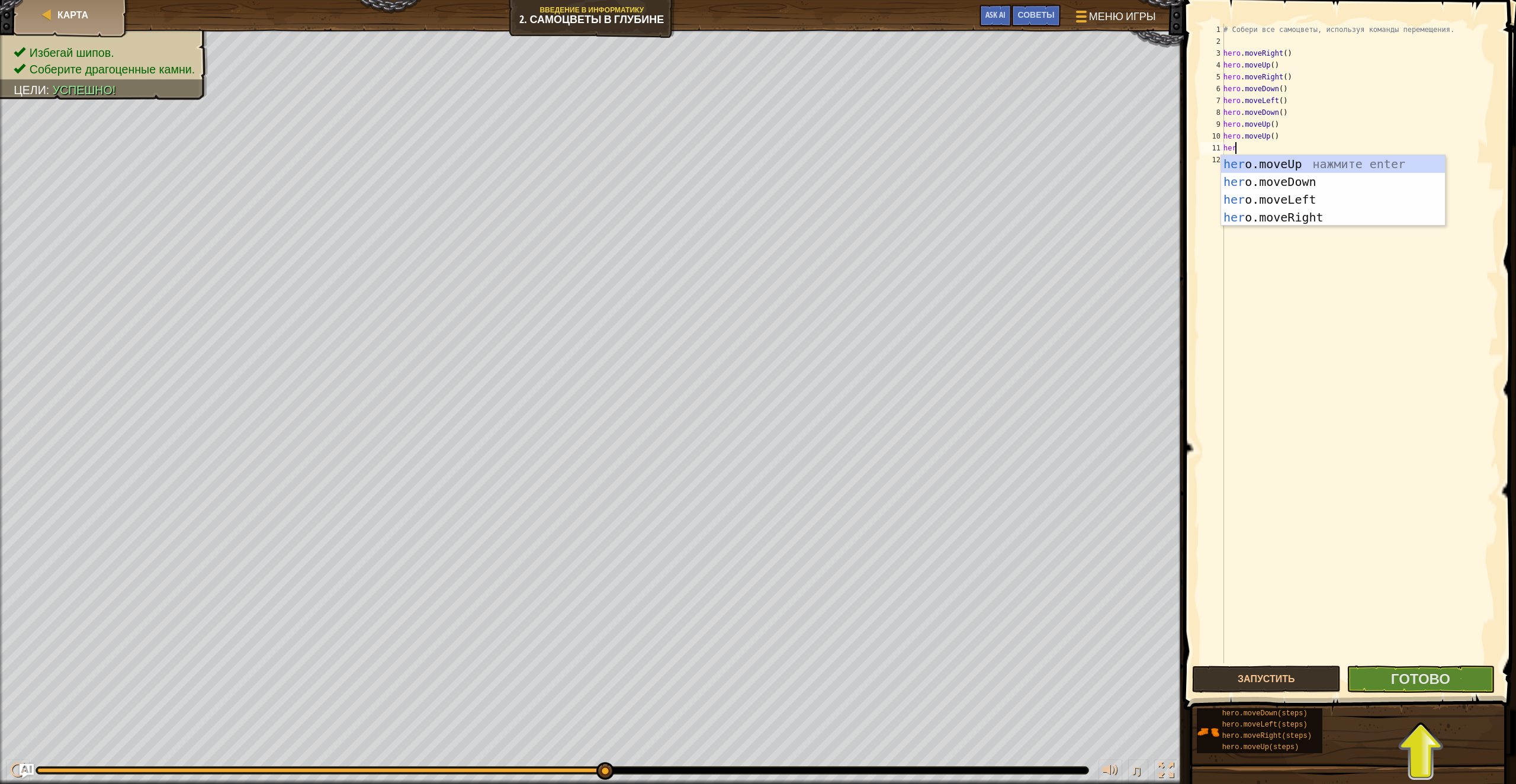
type textarea "hero"
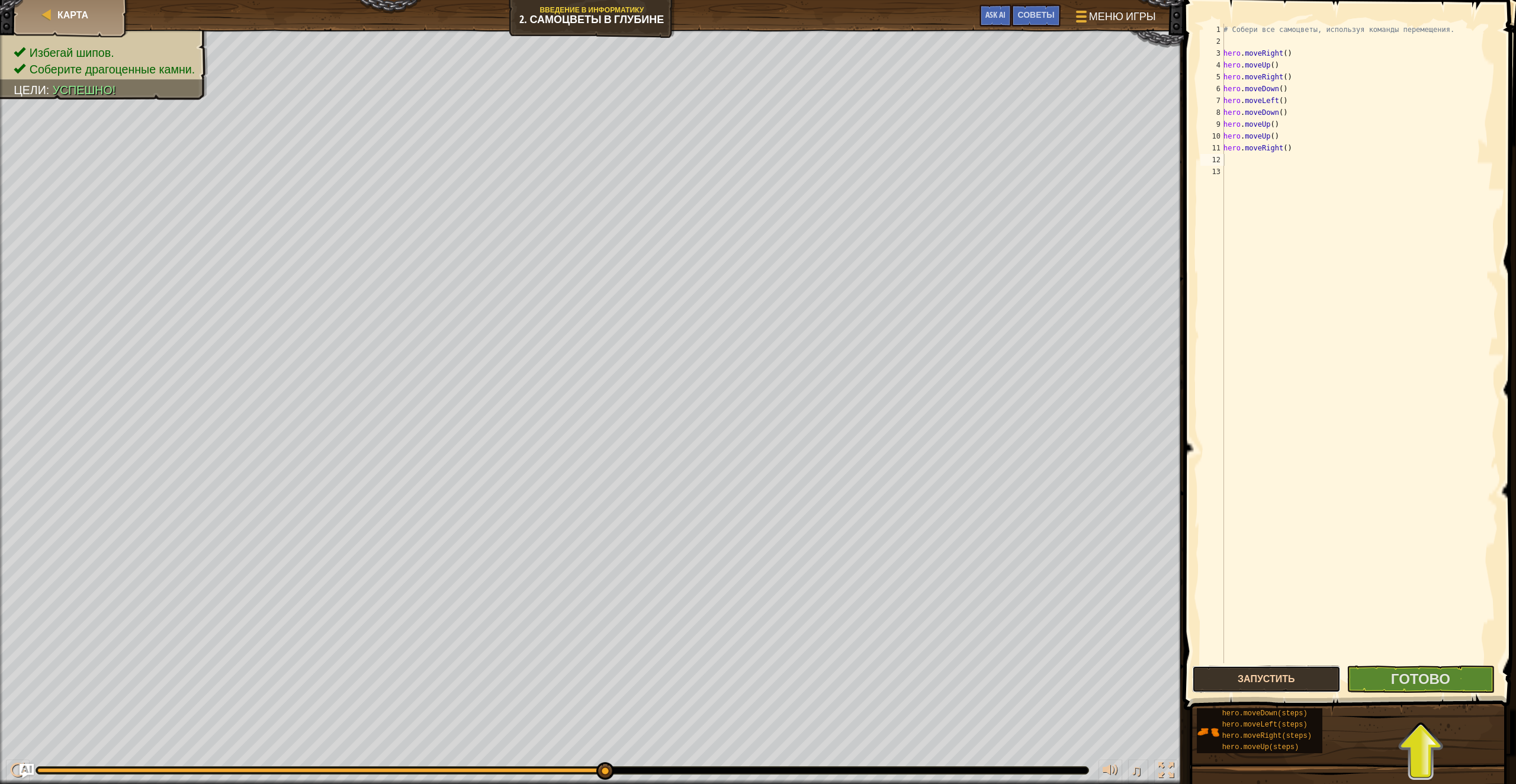
click at [1323, 679] on button "Запустить" at bounding box center [1267, 680] width 149 height 27
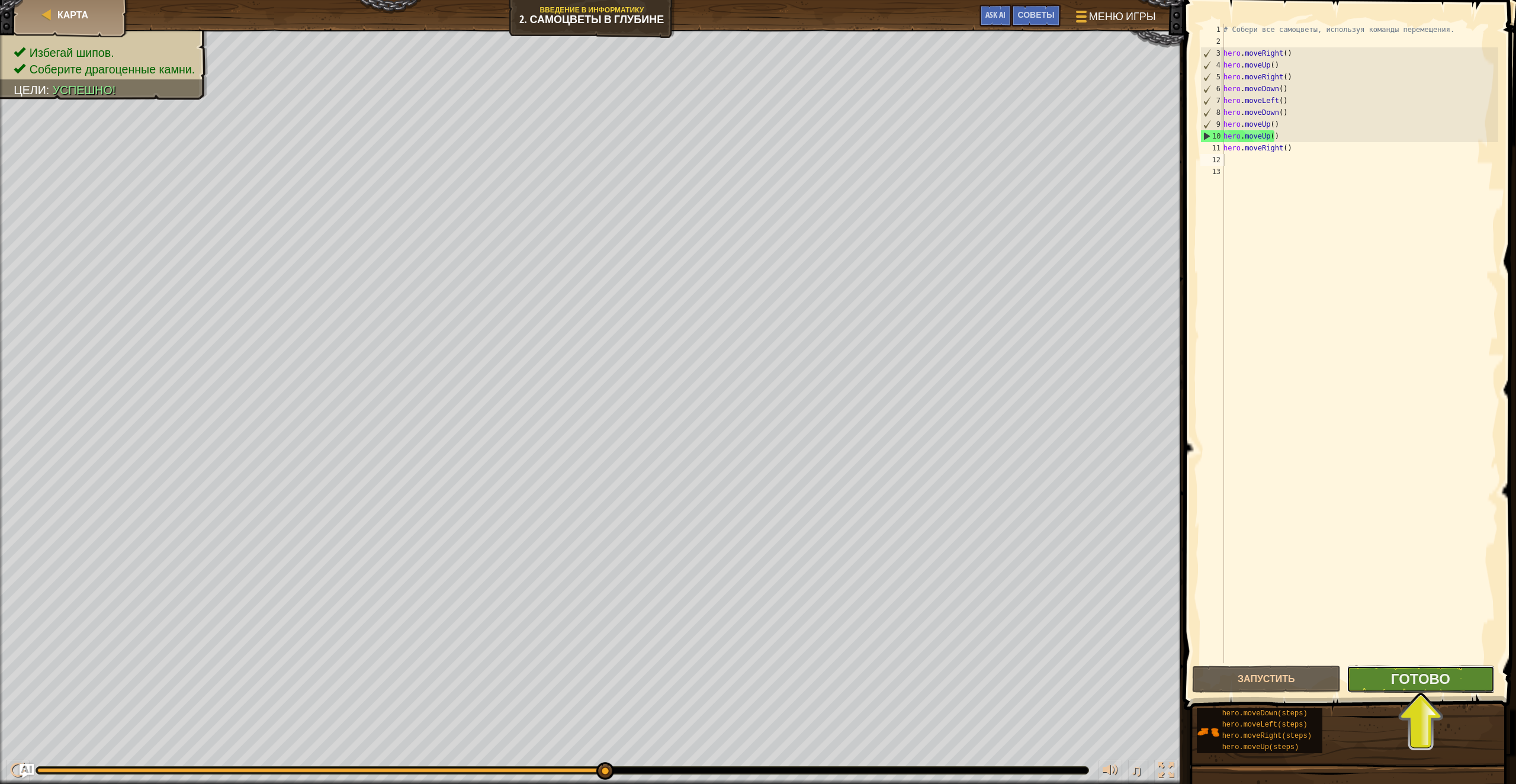
click at [1417, 692] on button "Готово" at bounding box center [1421, 680] width 149 height 27
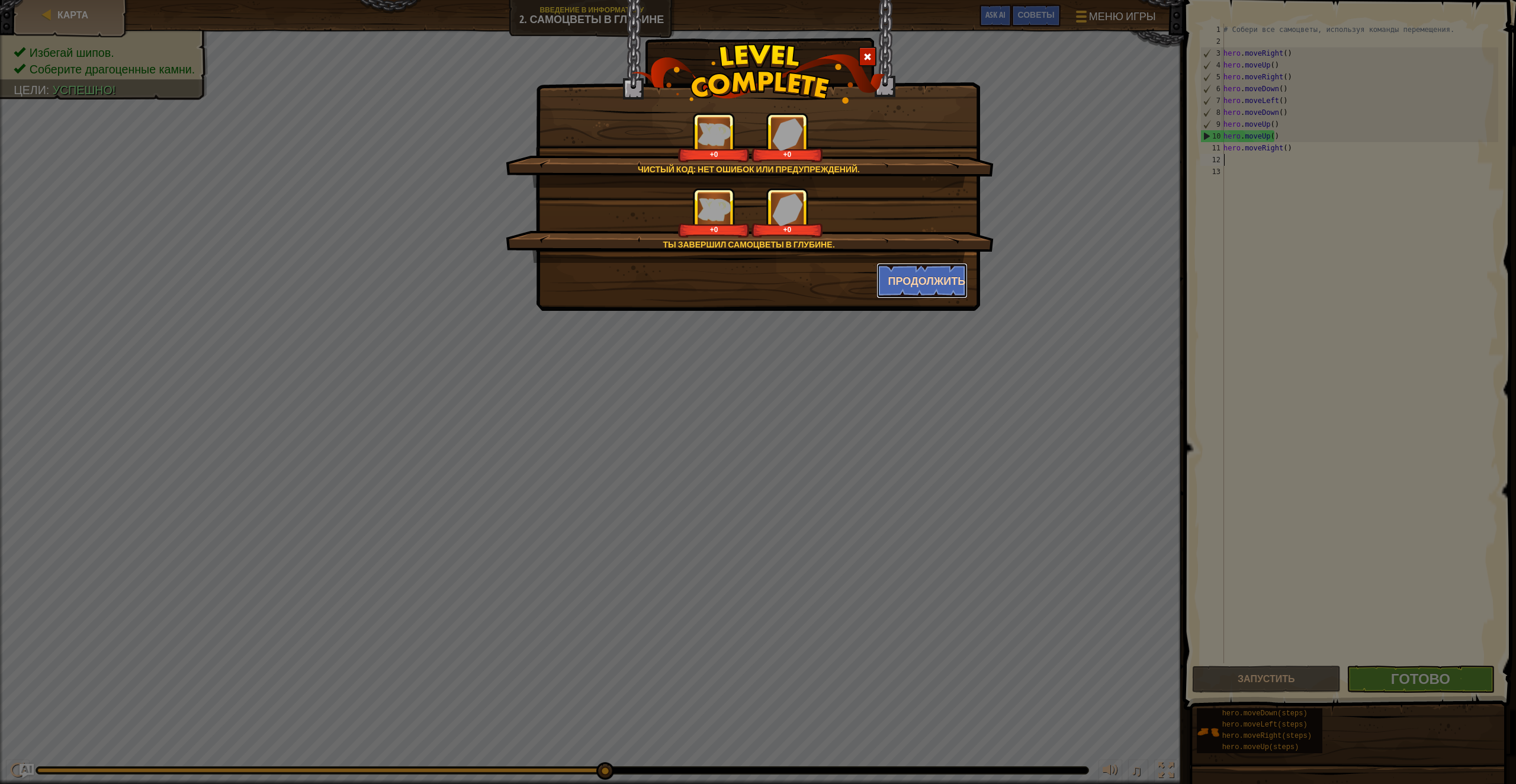
click at [930, 272] on button "Продолжить" at bounding box center [923, 281] width 92 height 35
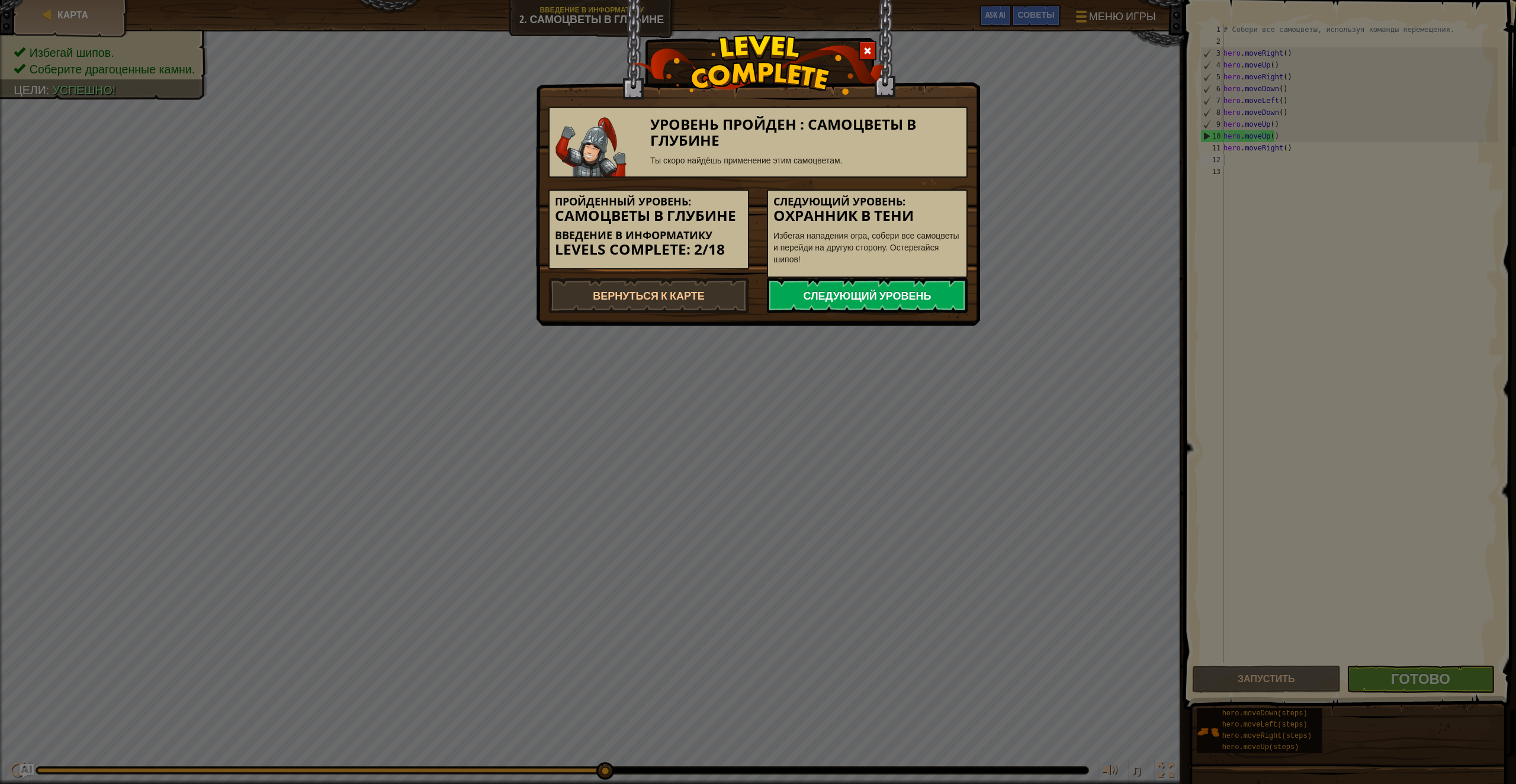
click at [883, 298] on link "Следующий уровень" at bounding box center [868, 295] width 201 height 35
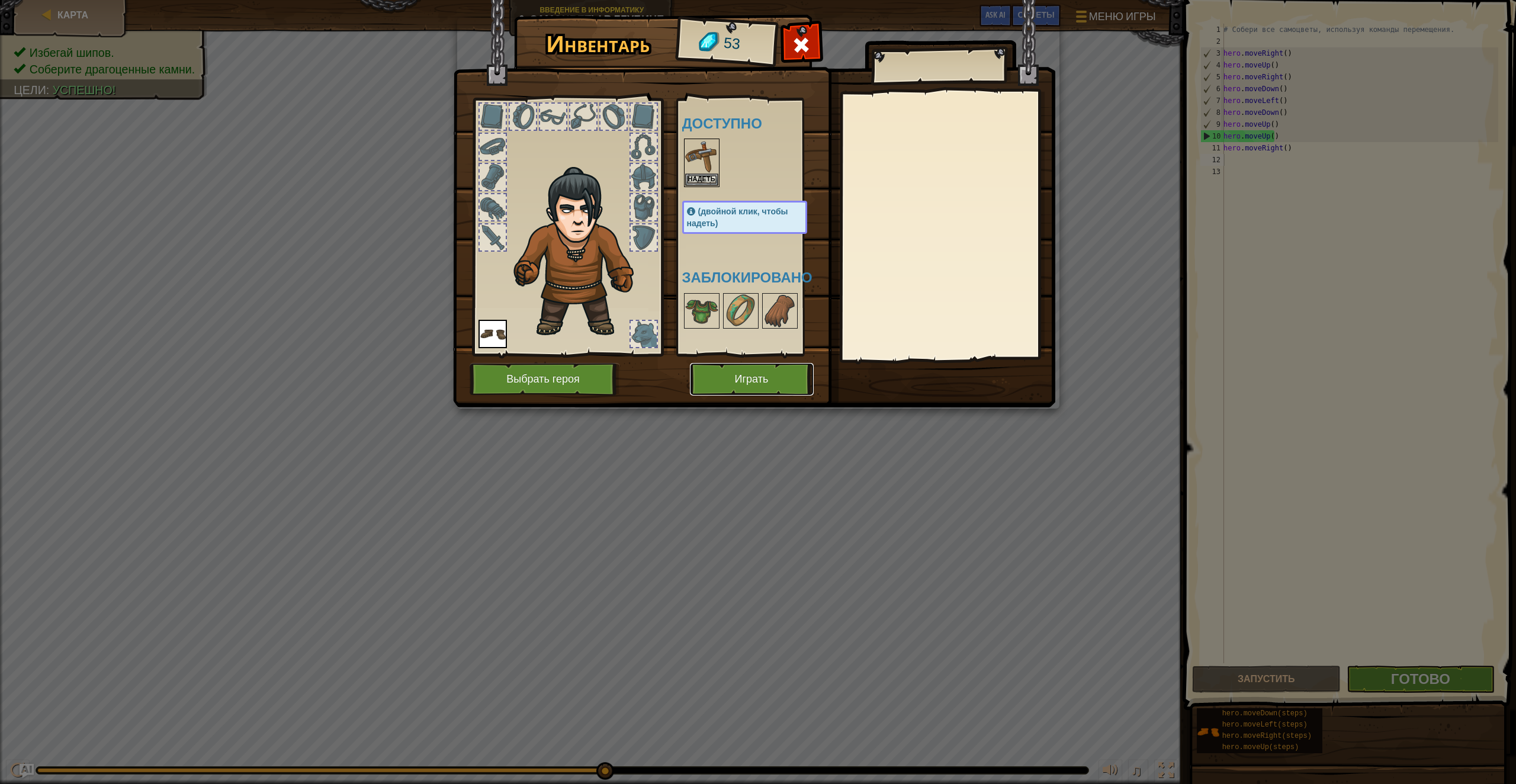
click at [752, 366] on button "Играть" at bounding box center [752, 379] width 124 height 33
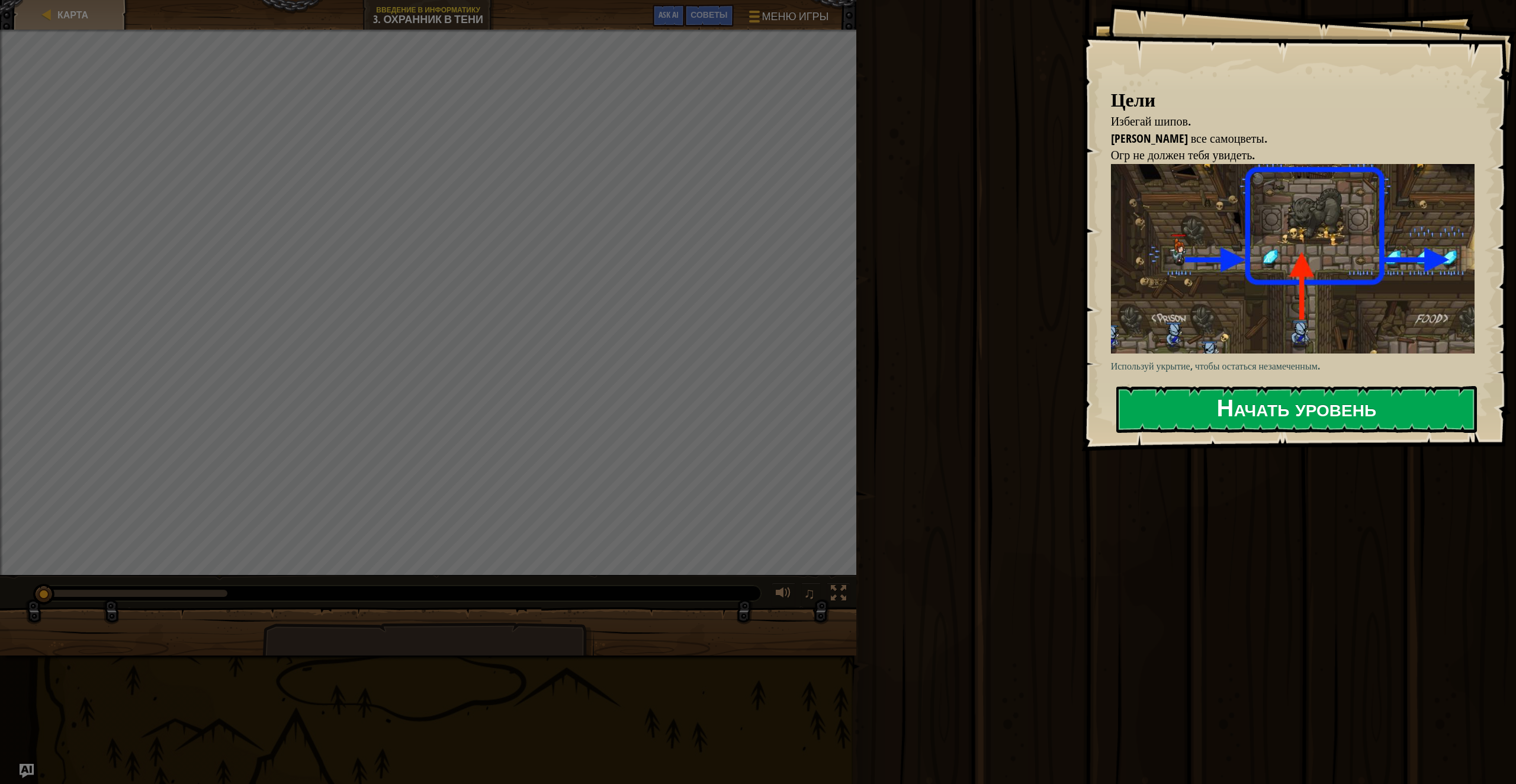
click at [1263, 415] on button "Начать уровень" at bounding box center [1297, 409] width 360 height 47
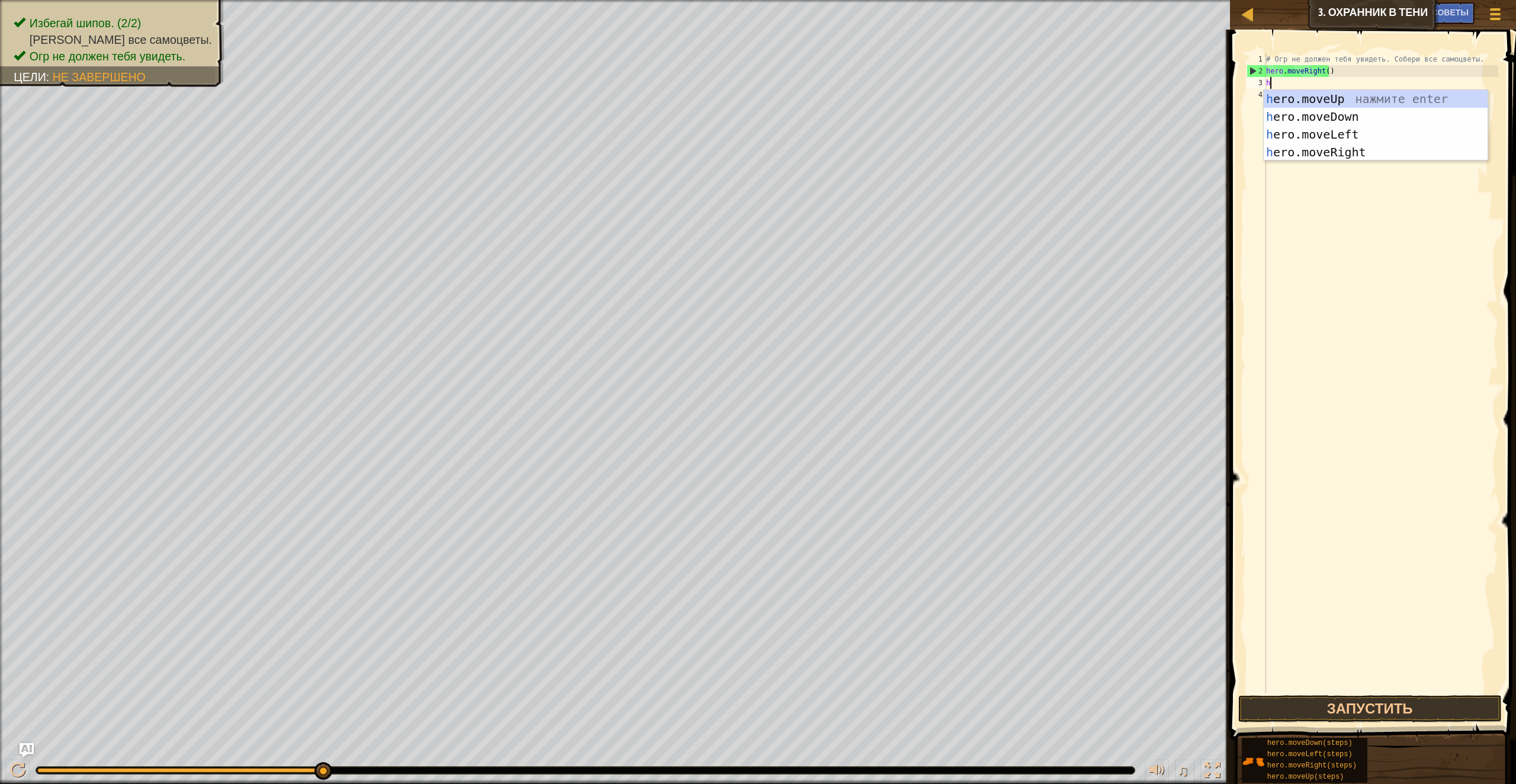
scroll to position [5, 0]
type textarea "hero"
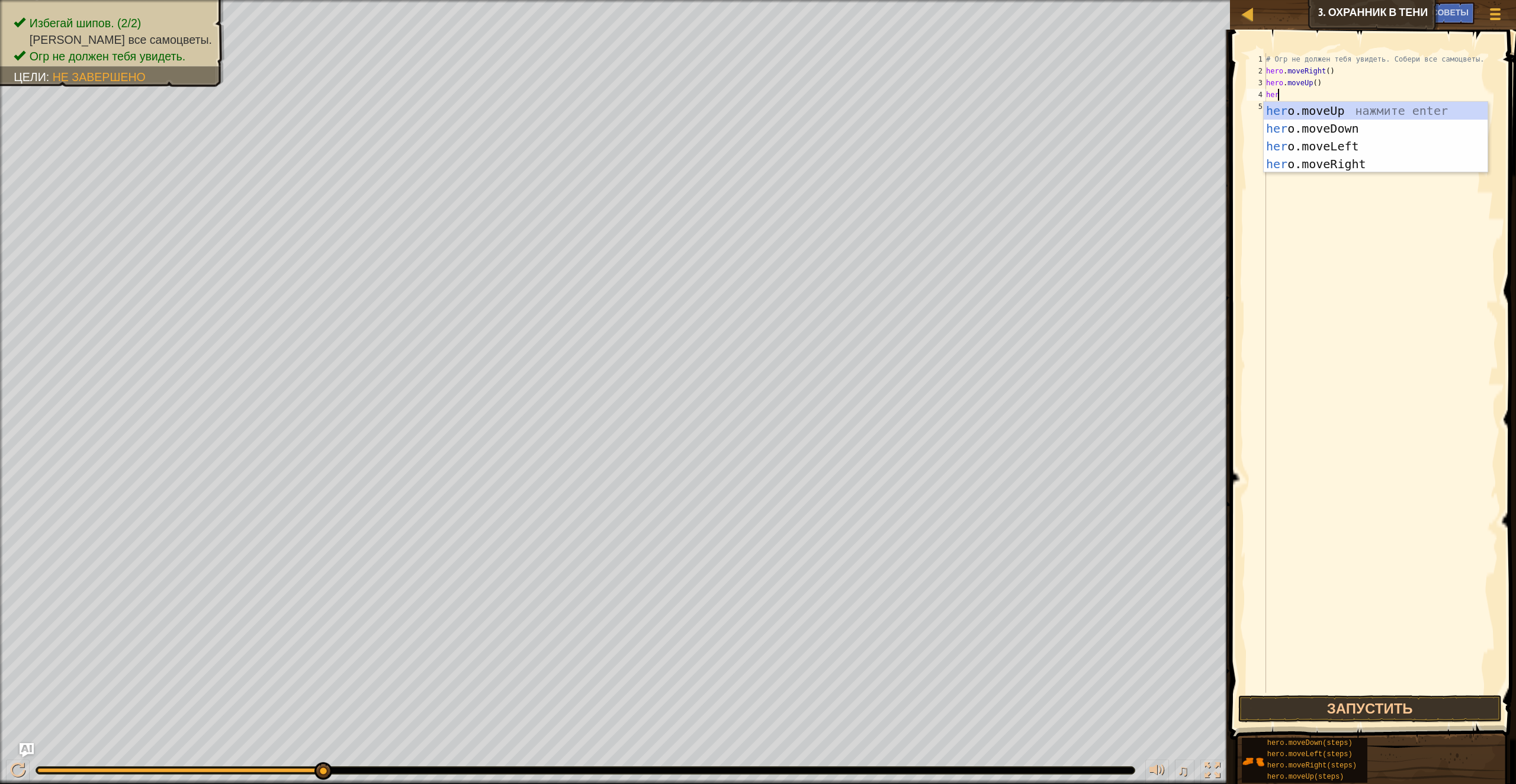
scroll to position [5, 1]
type textarea "hero"
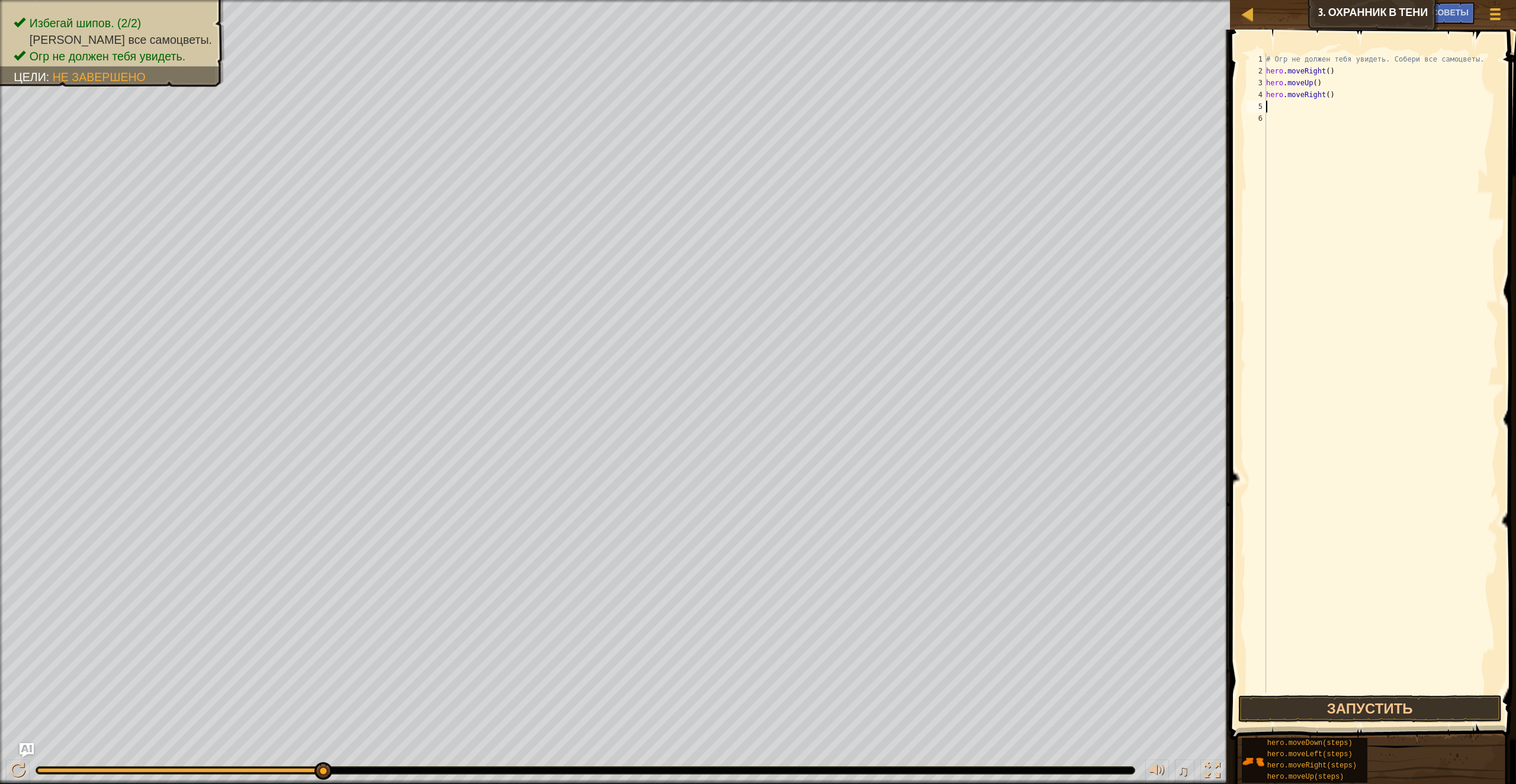
scroll to position [5, 0]
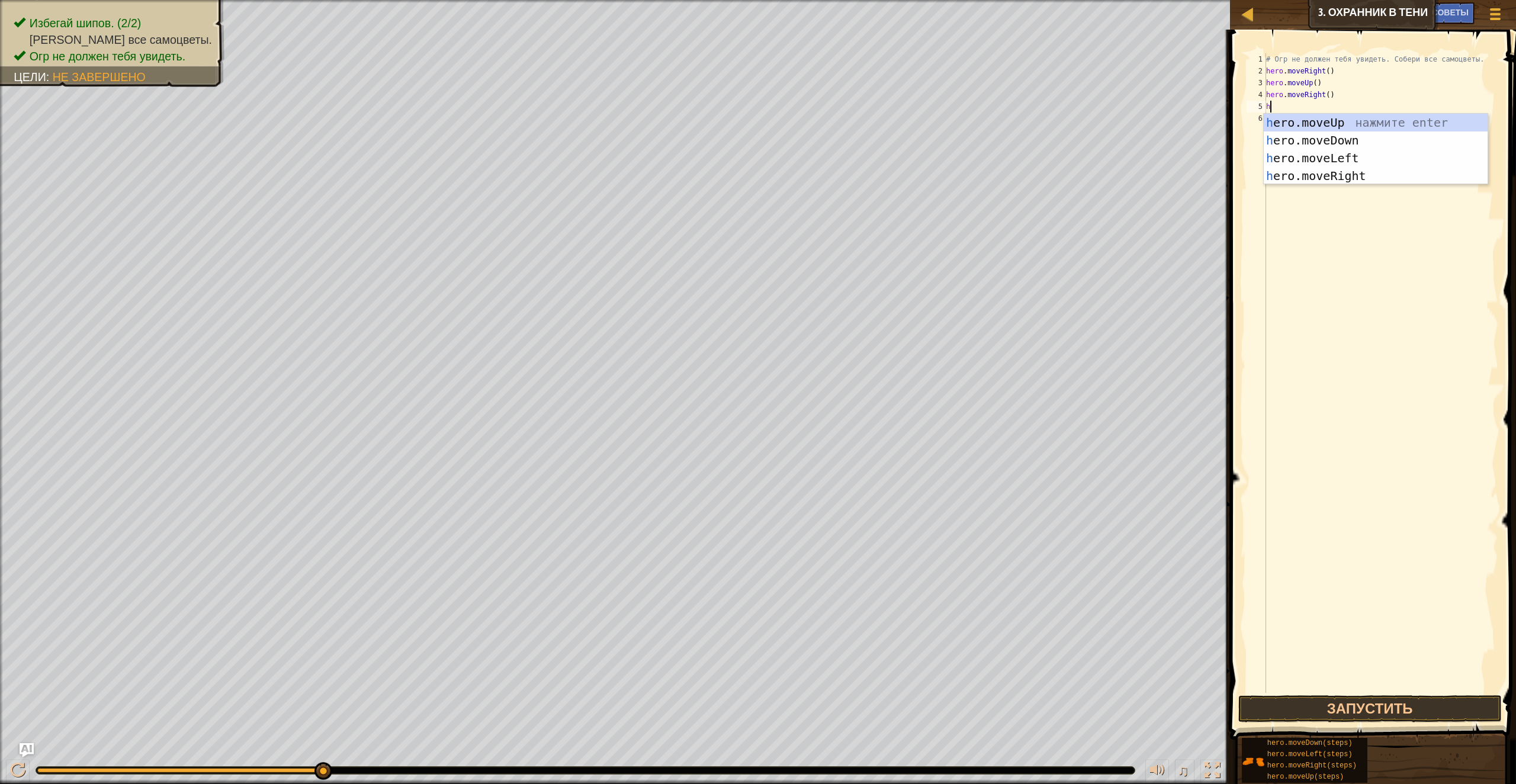
type textarea "her"
type textarea "hero"
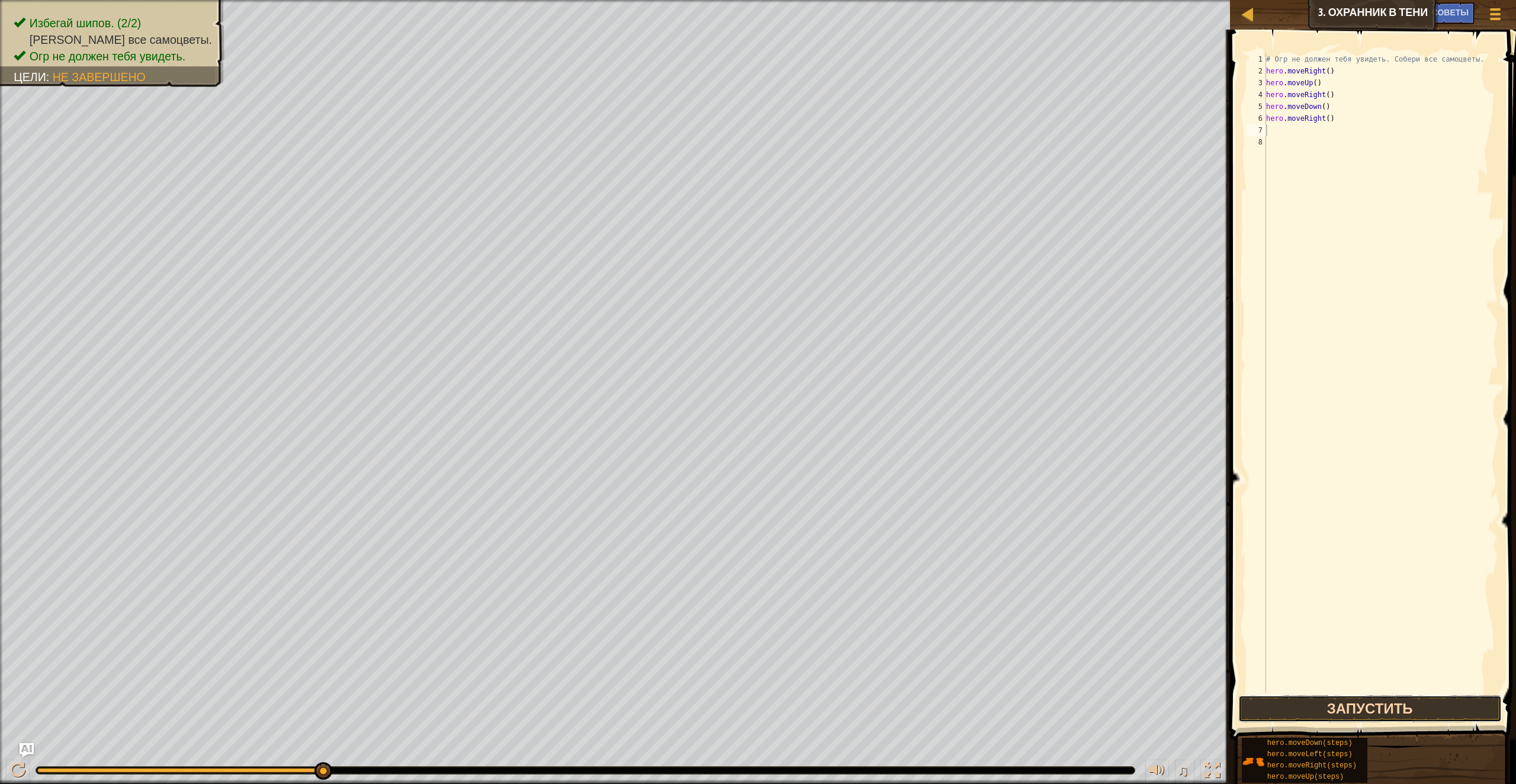
click at [1382, 710] on button "Запустить" at bounding box center [1370, 709] width 264 height 27
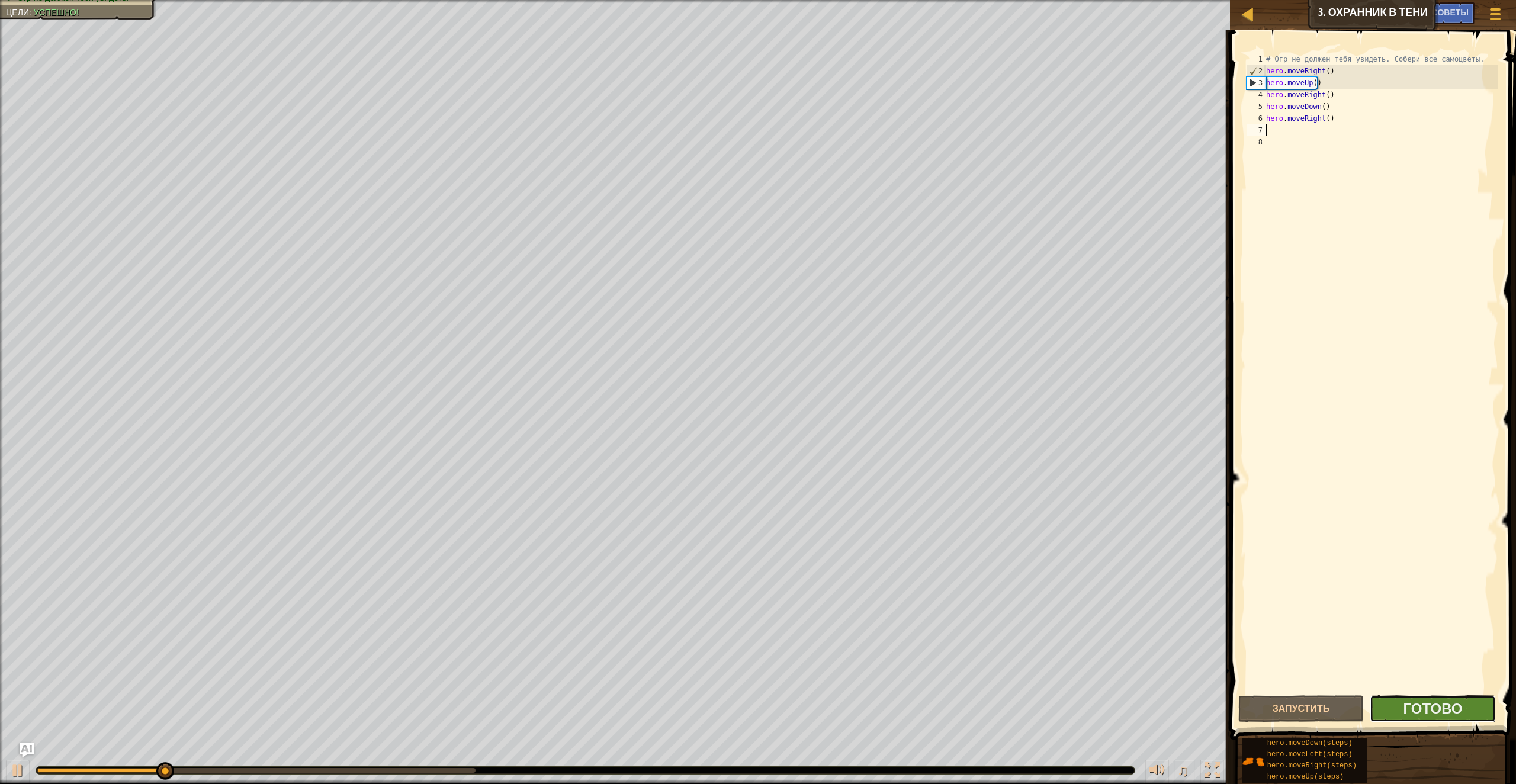
drag, startPoint x: 1382, startPoint y: 709, endPoint x: 1389, endPoint y: 709, distance: 7.0
click at [1389, 709] on button "Готово" at bounding box center [1432, 709] width 126 height 27
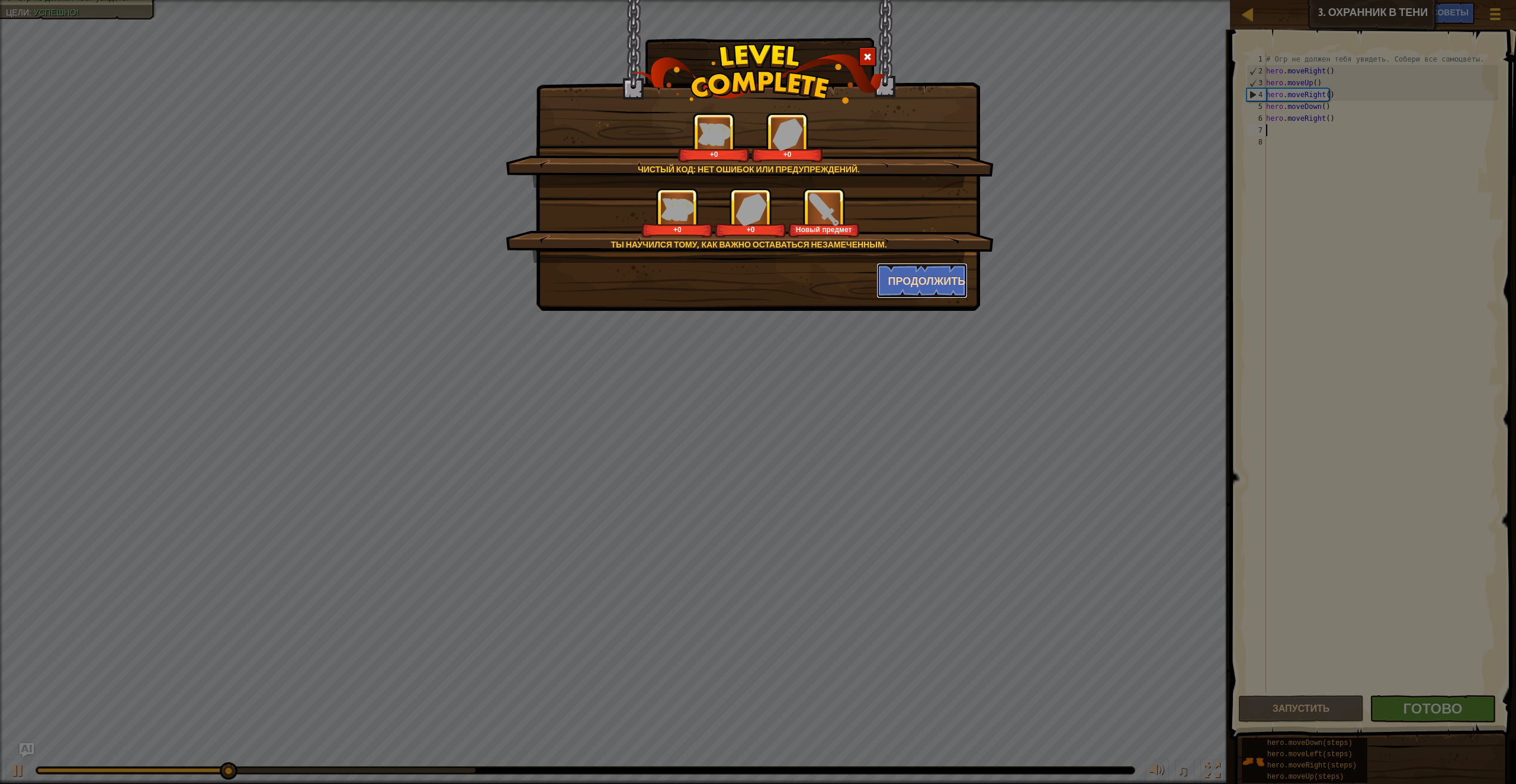
click at [944, 296] on button "Продолжить" at bounding box center [923, 281] width 92 height 35
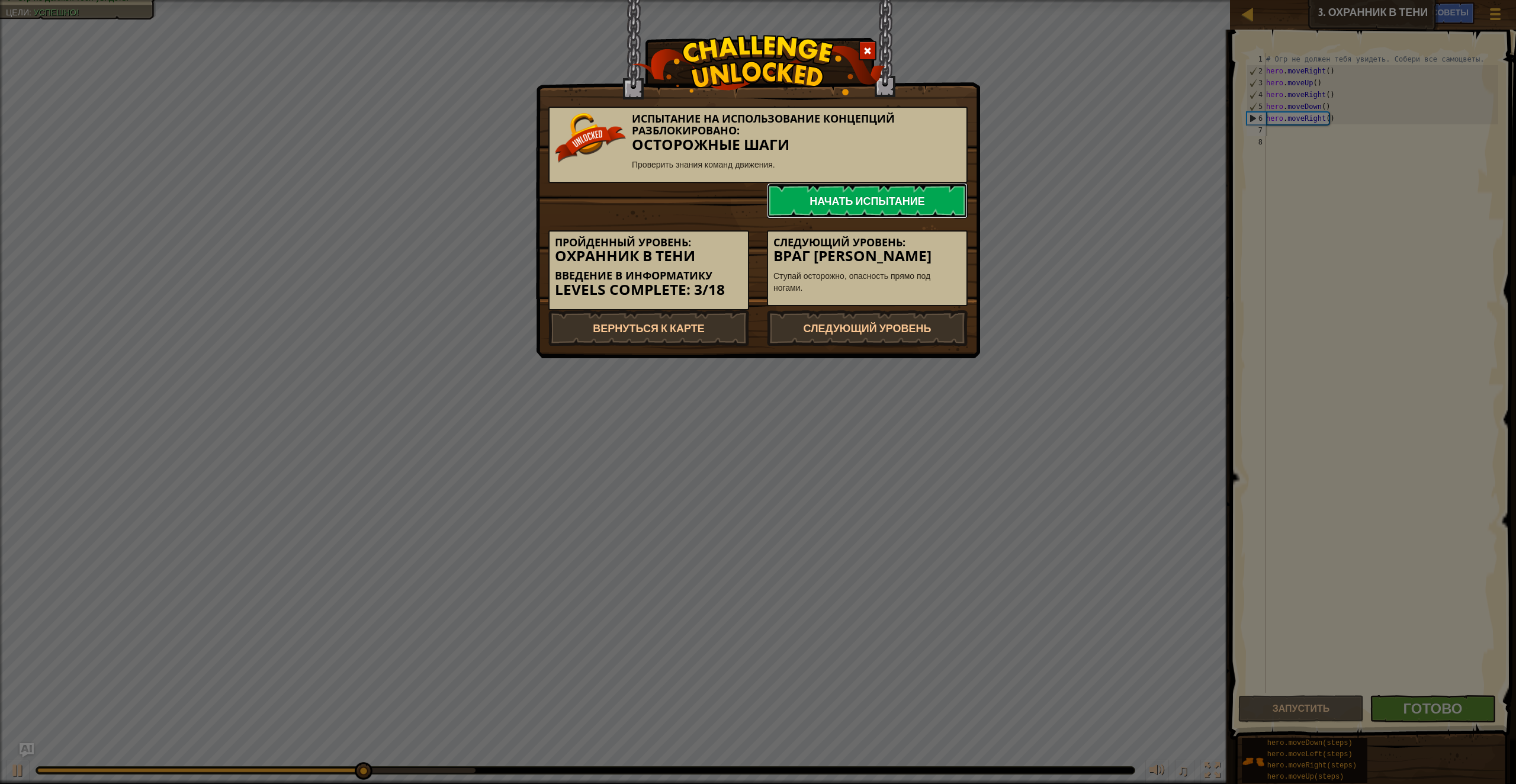
click at [881, 205] on link "Начать испытание" at bounding box center [868, 200] width 201 height 35
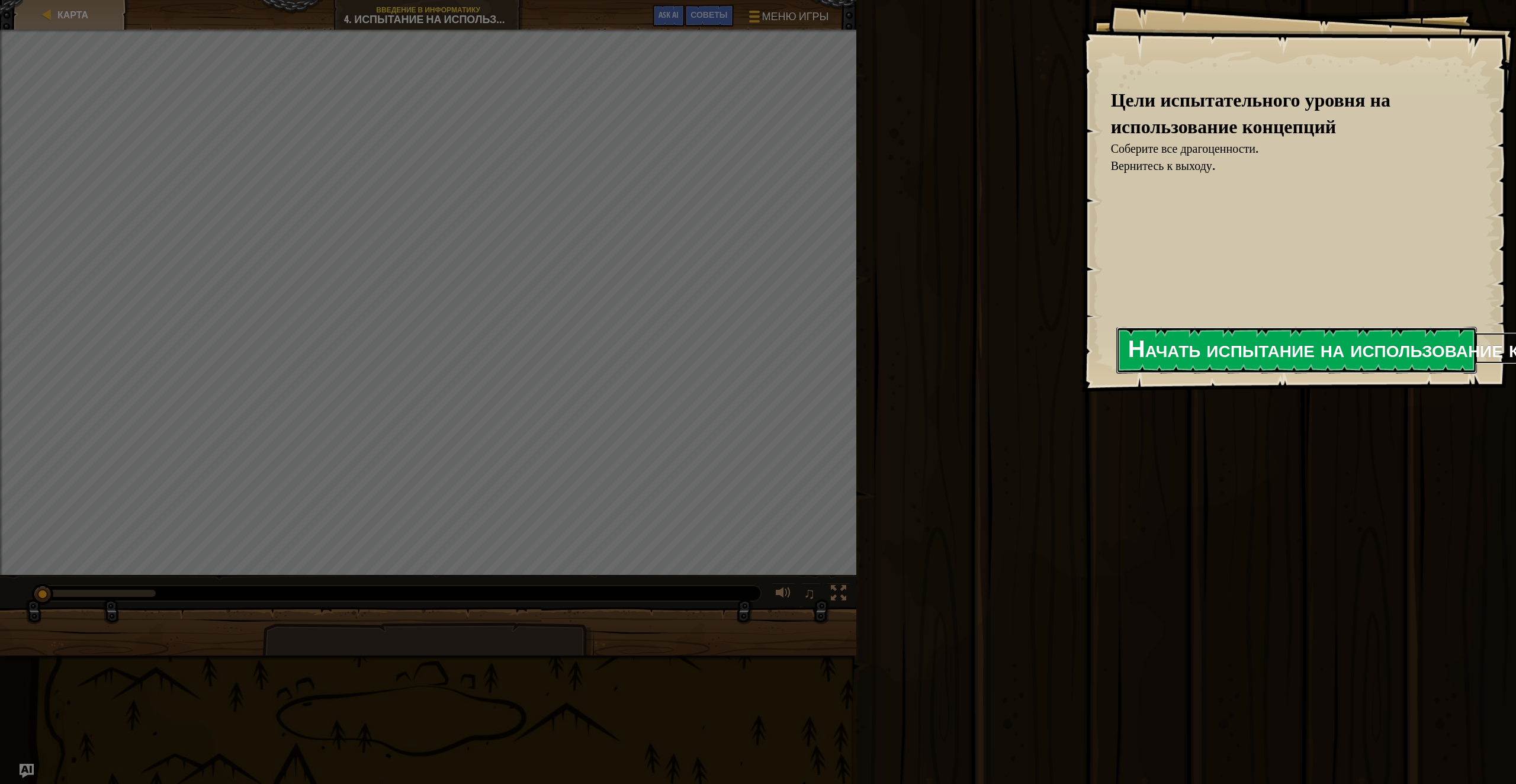
click at [1238, 347] on button "Начать испытание на использование концепций" at bounding box center [1297, 351] width 360 height 47
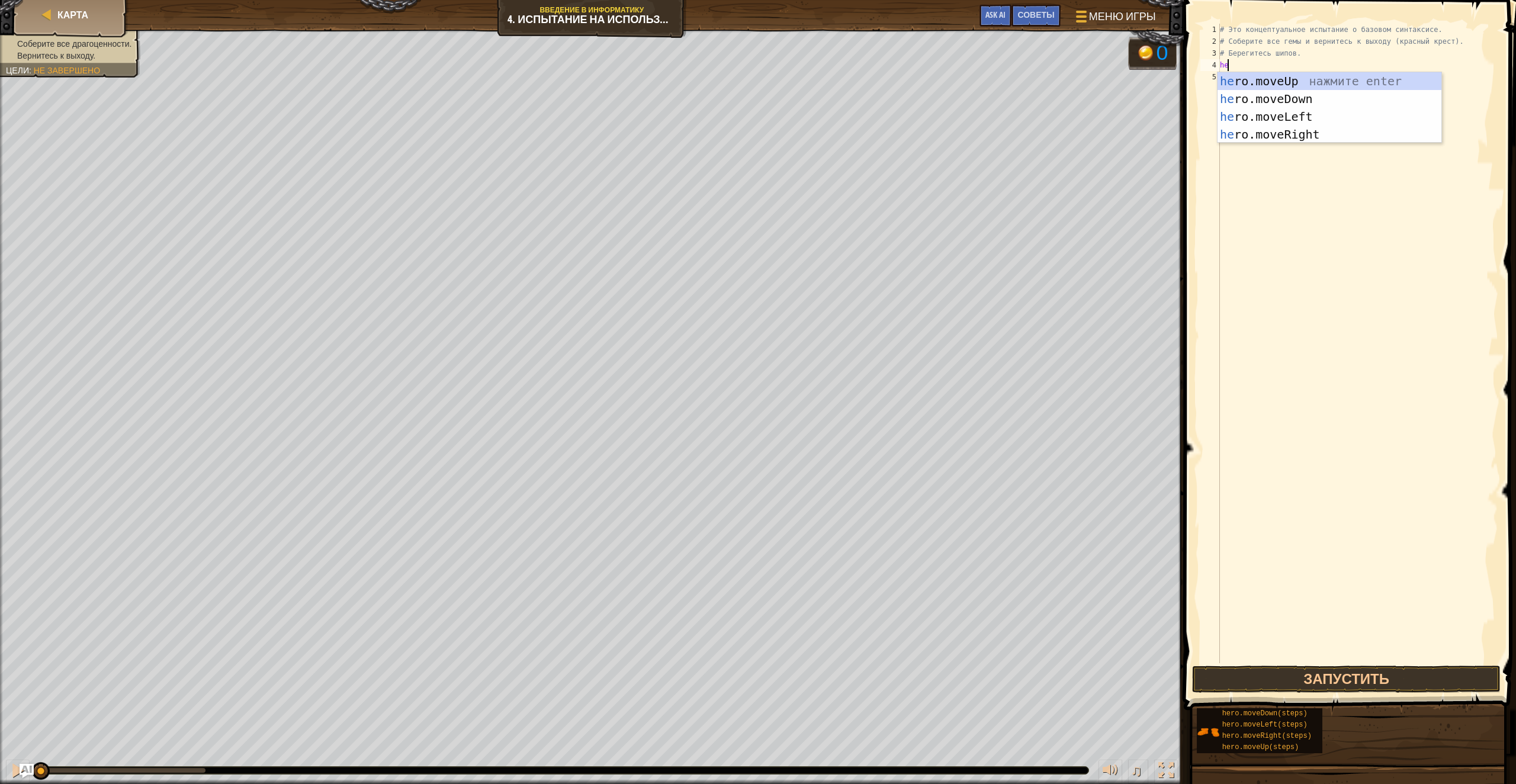
scroll to position [5, 0]
type textarea "hero"
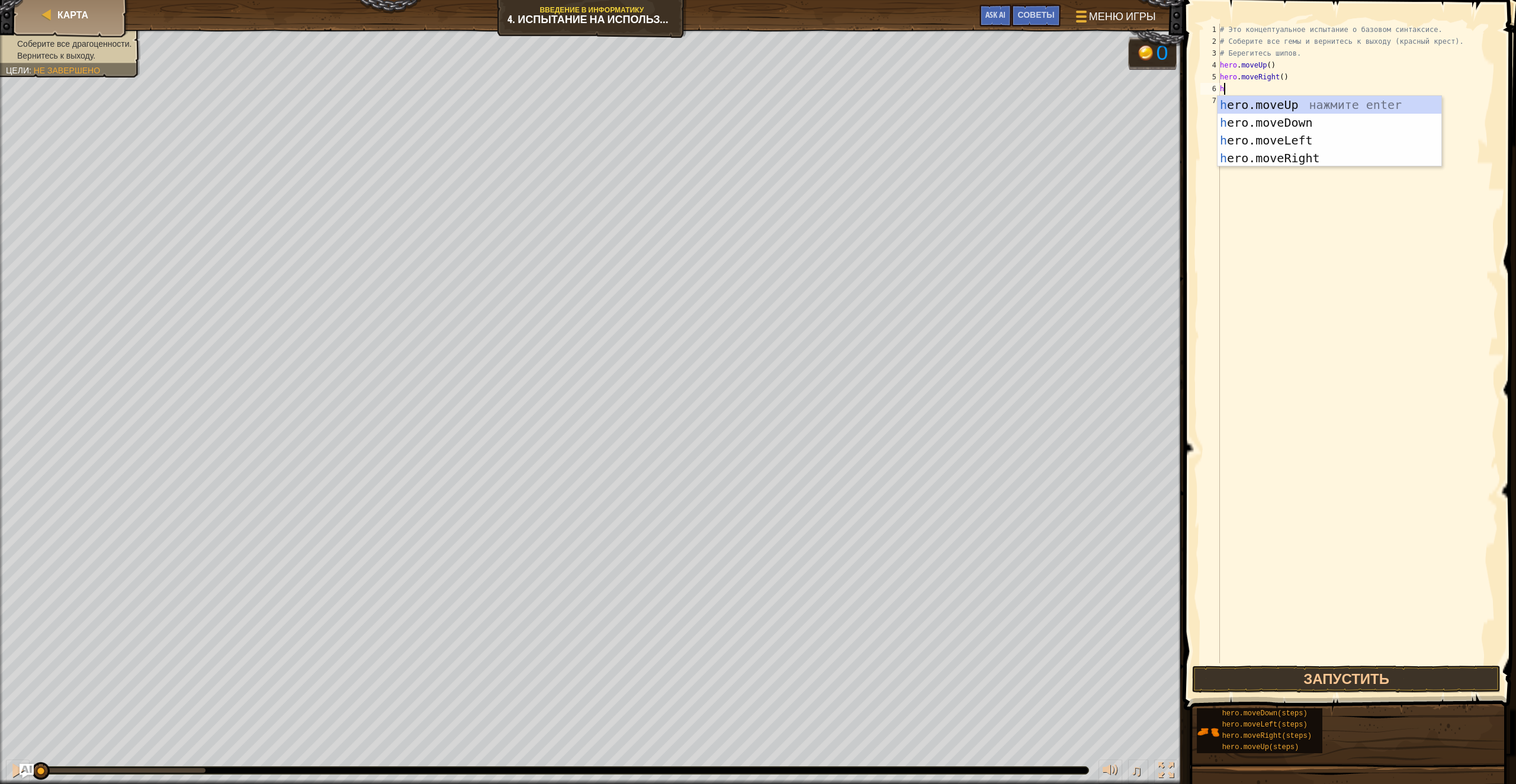
type textarea "hero"
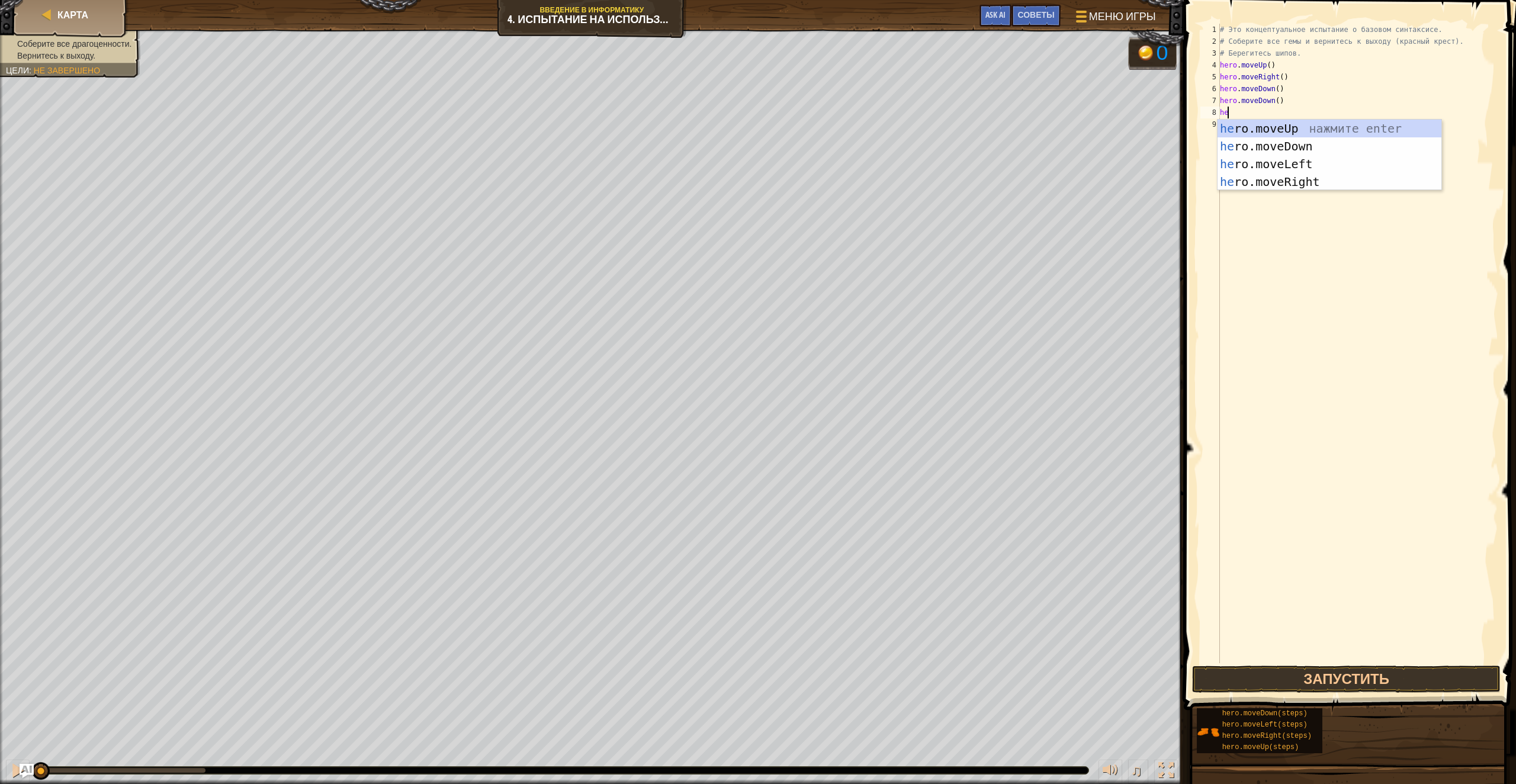
type textarea "hero"
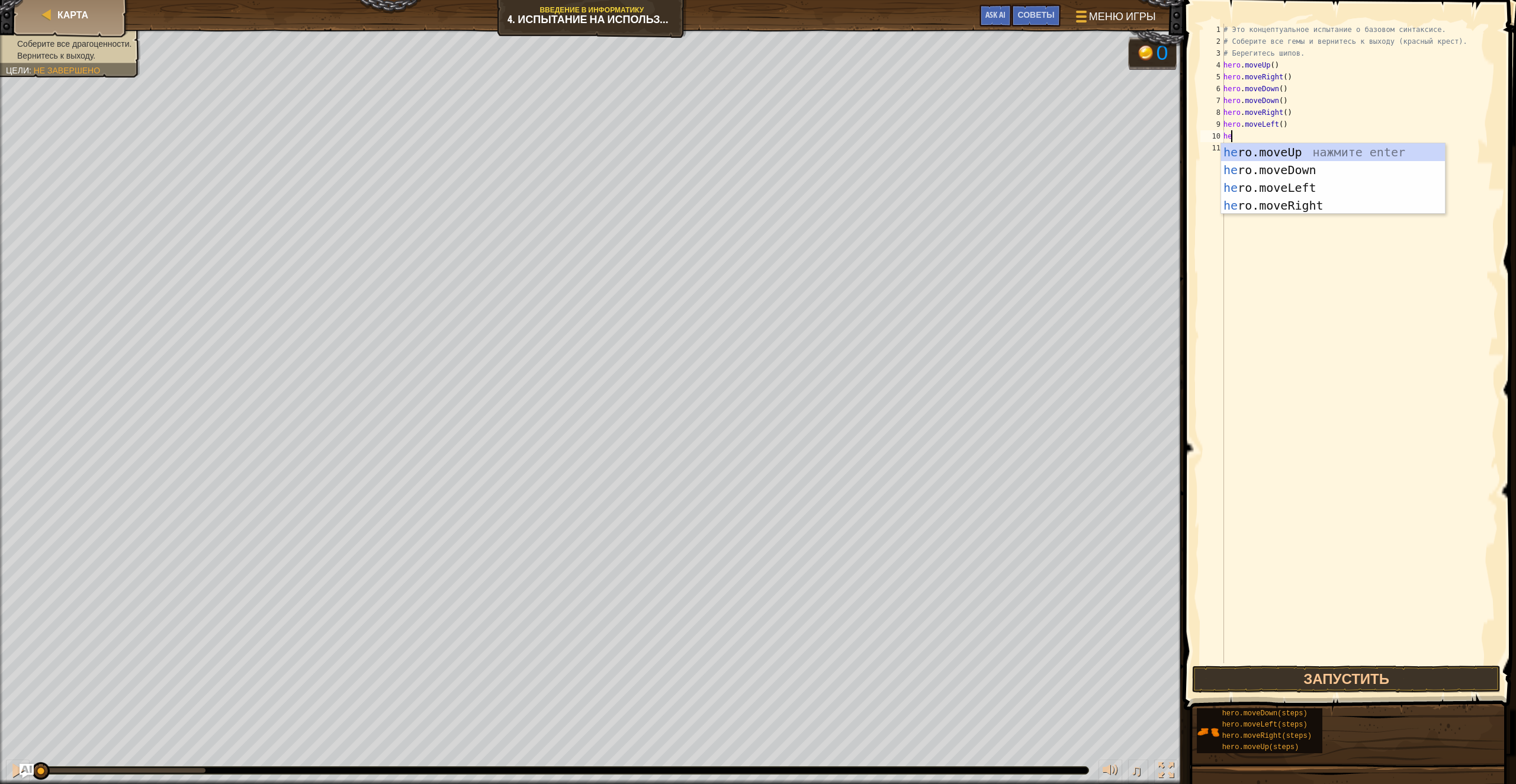
type textarea "hero"
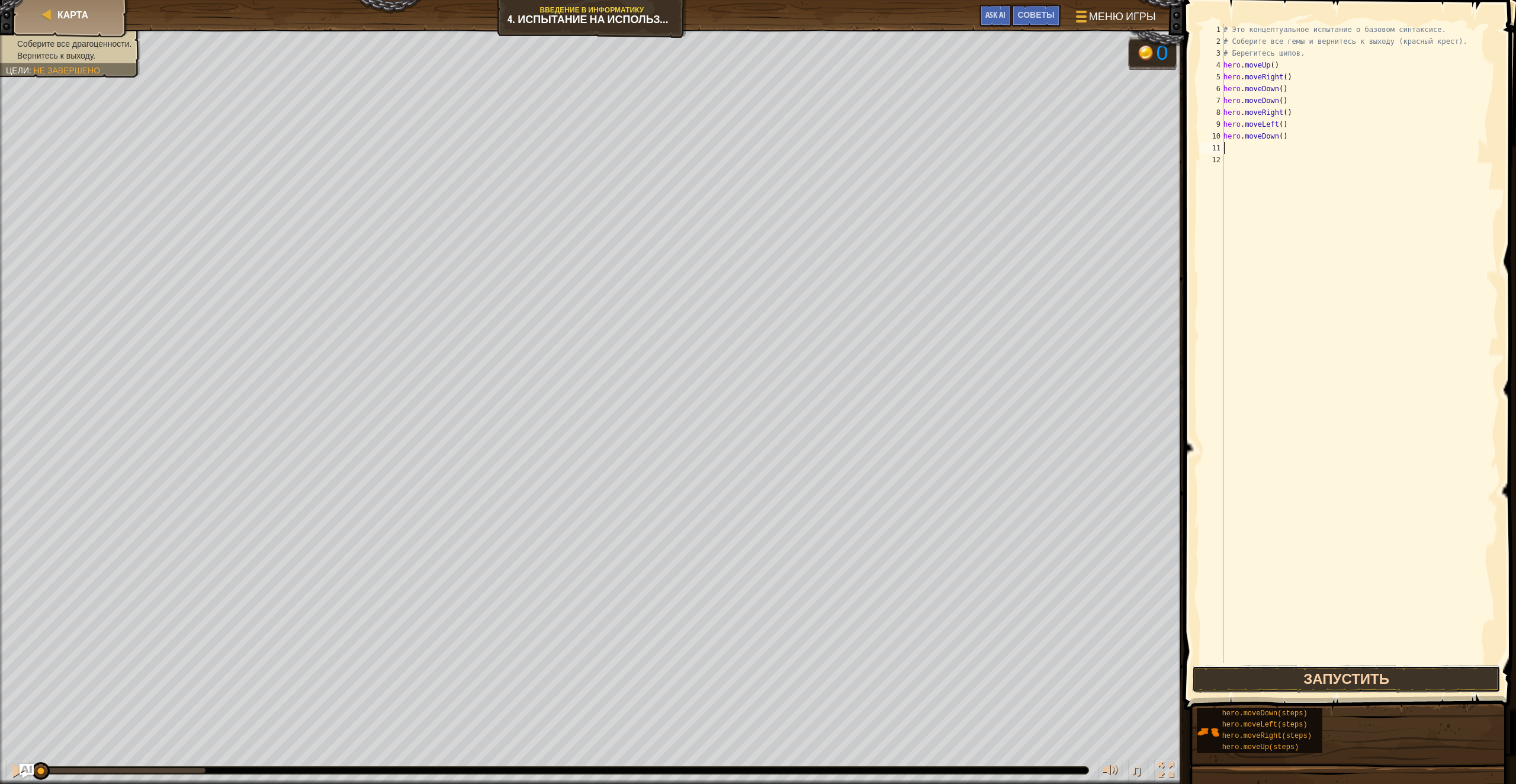
click at [1399, 672] on button "Запустить" at bounding box center [1346, 680] width 309 height 27
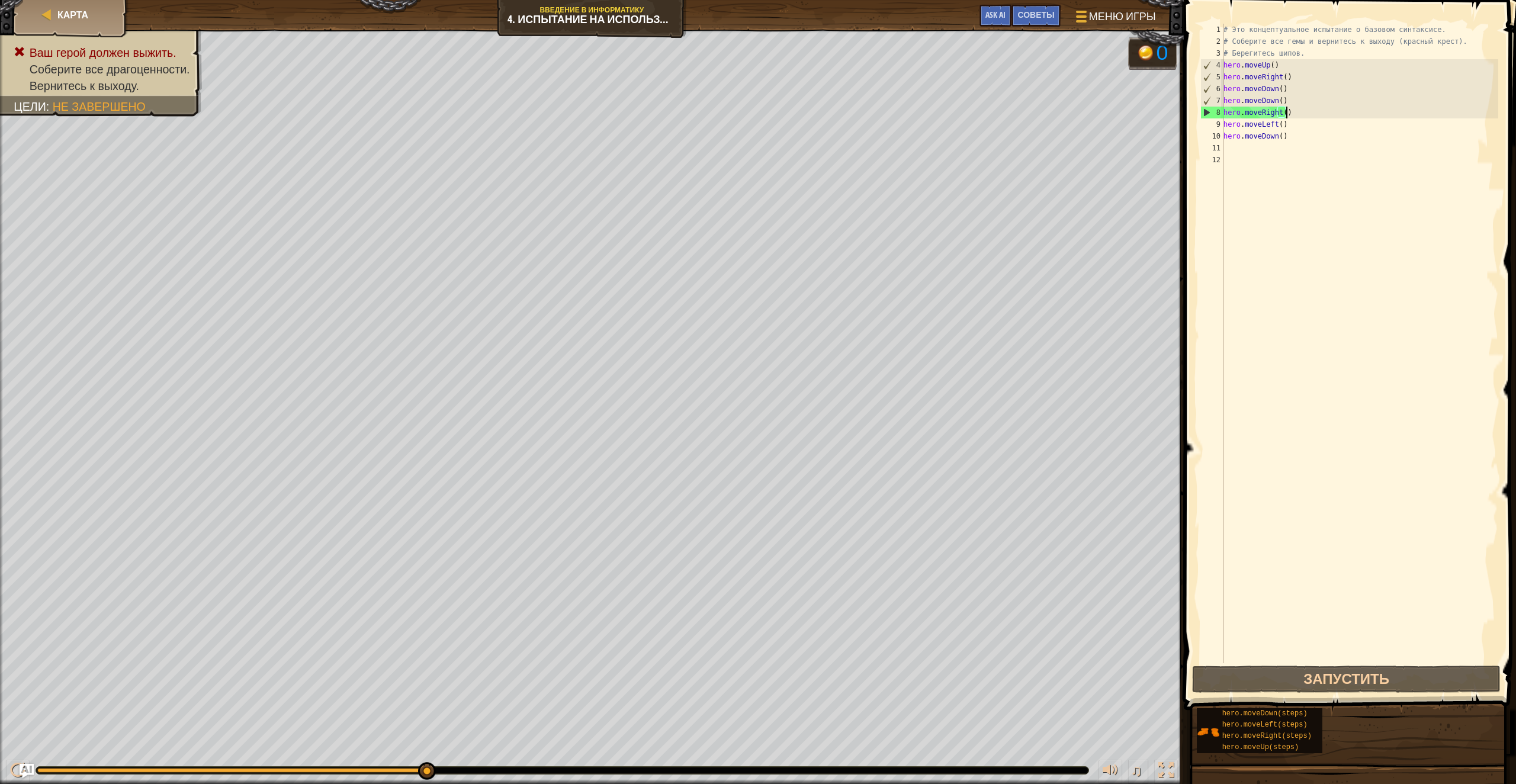
click at [1310, 112] on div "# Это концептуальное испытание о базовом синтаксисе. # Соберите все гемы и верн…" at bounding box center [1359, 355] width 277 height 663
drag, startPoint x: 1296, startPoint y: 99, endPoint x: 1211, endPoint y: 102, distance: 85.1
click at [1211, 102] on div "hero.moveRight() 1 2 3 4 5 6 7 8 9 10 11 12 # Это концептуальное испытание о ба…" at bounding box center [1348, 343] width 300 height 640
type textarea "hero.moveDown()"
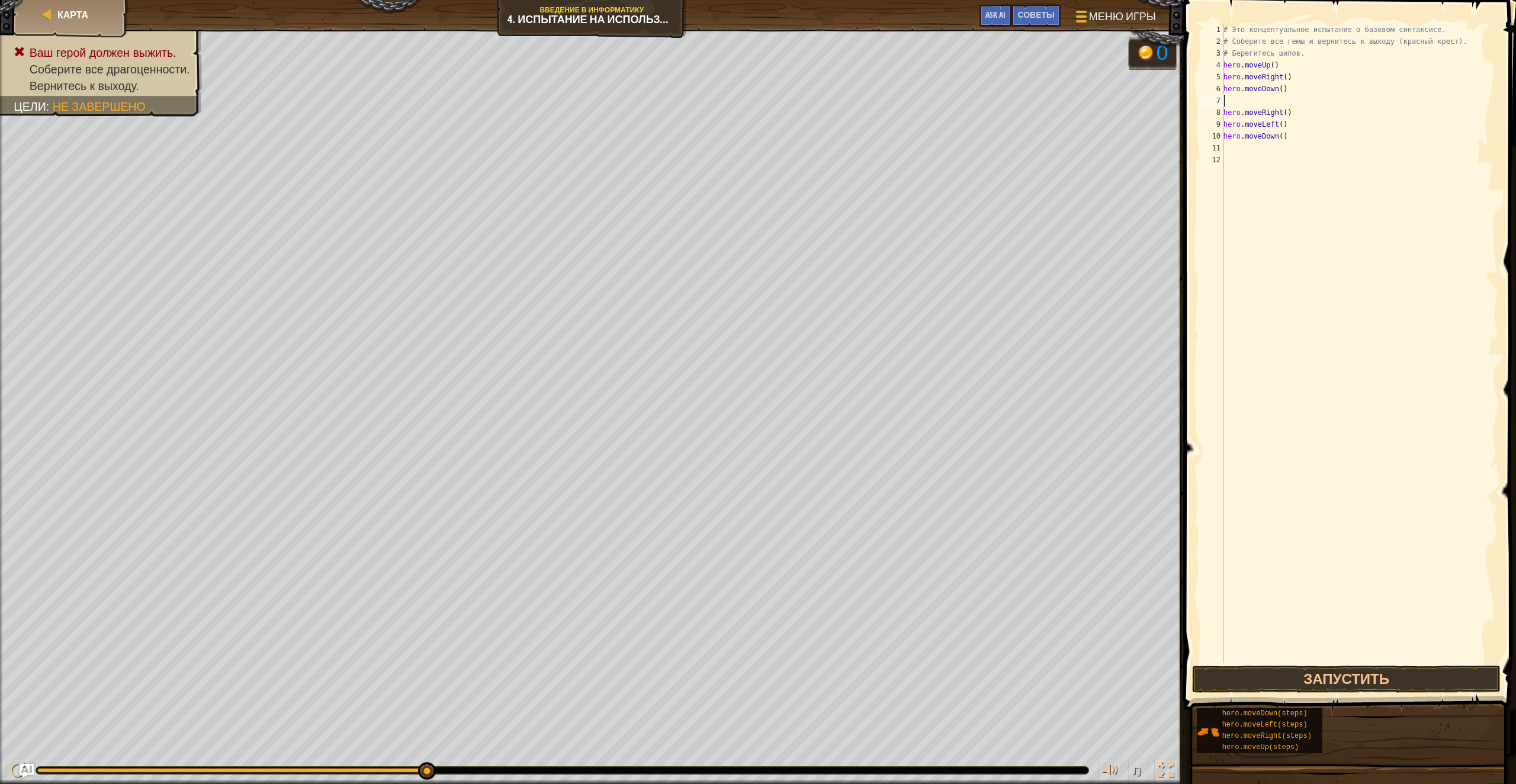
type textarea "hero.moveDown()"
click at [1352, 682] on button "Запустить" at bounding box center [1346, 680] width 309 height 27
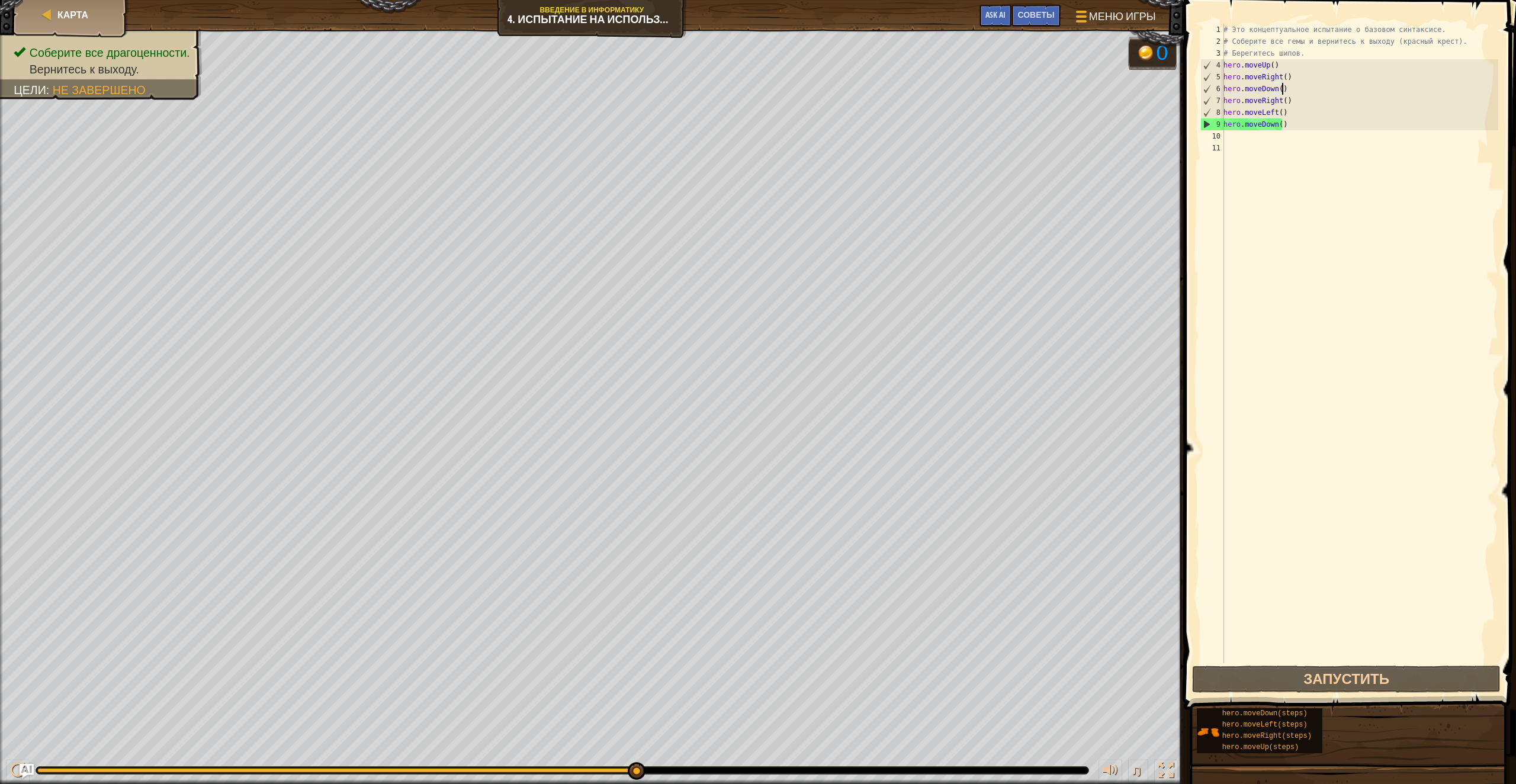
click at [1309, 119] on div "# Это концептуальное испытание о базовом синтаксисе. # Соберите все гемы и верн…" at bounding box center [1359, 355] width 277 height 663
click at [1284, 151] on div "# Это концептуальное испытание о базовом синтаксисе. # Соберите все гемы и верн…" at bounding box center [1359, 355] width 277 height 663
click at [1276, 136] on div "# Это концептуальное испытание о базовом синтаксисе. # Соберите все гемы и верн…" at bounding box center [1359, 355] width 277 height 663
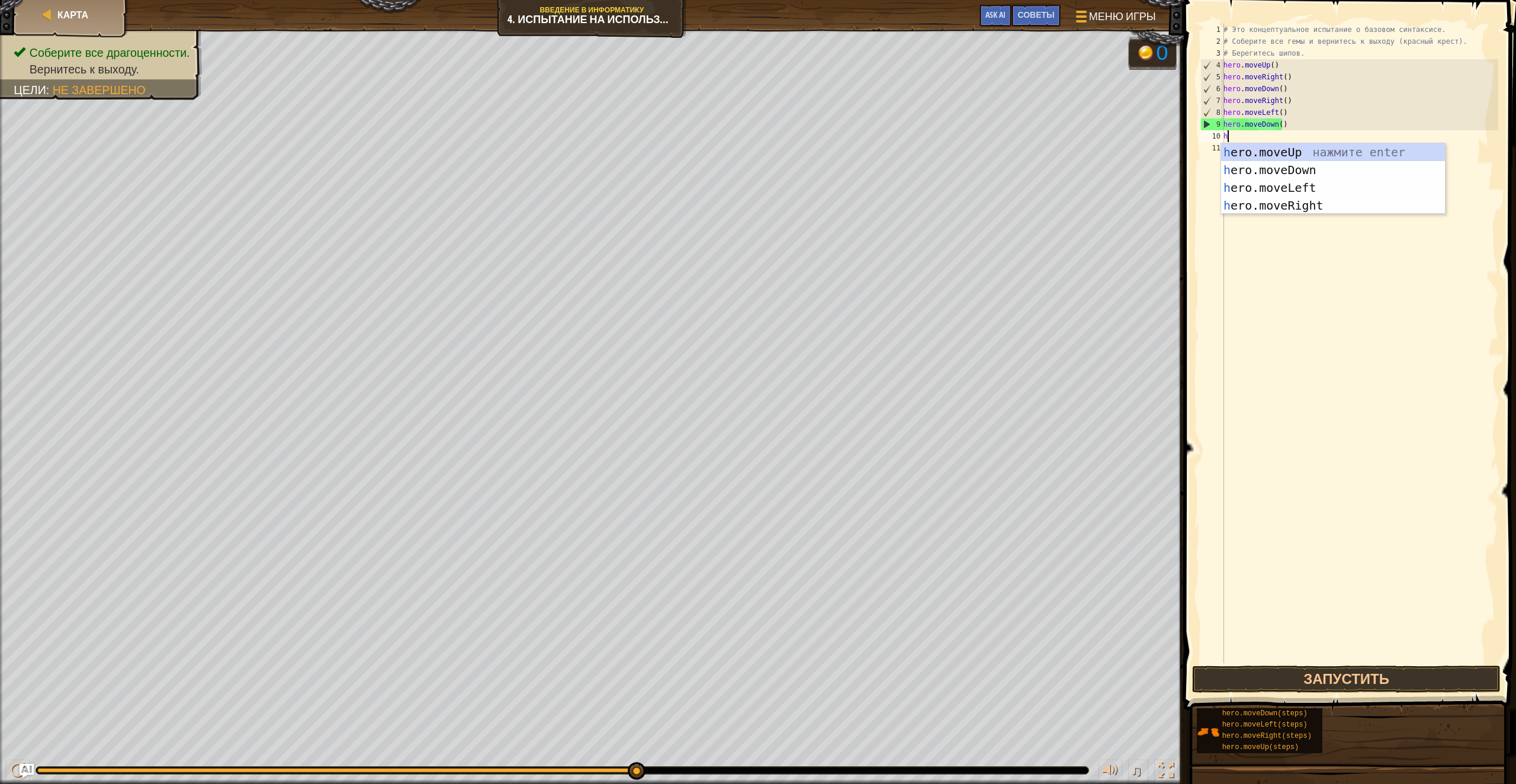
type textarea "hero"
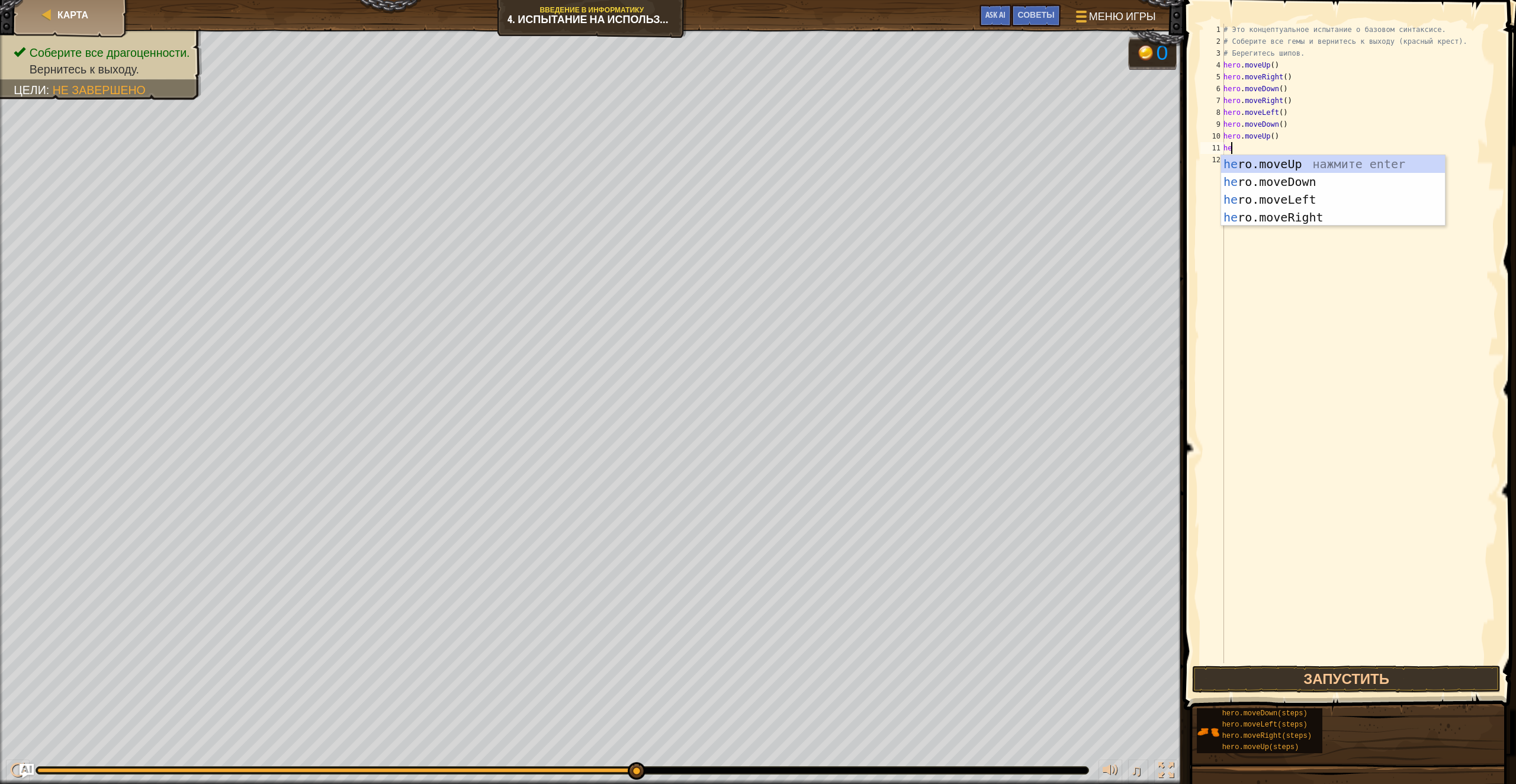
type textarea "hero"
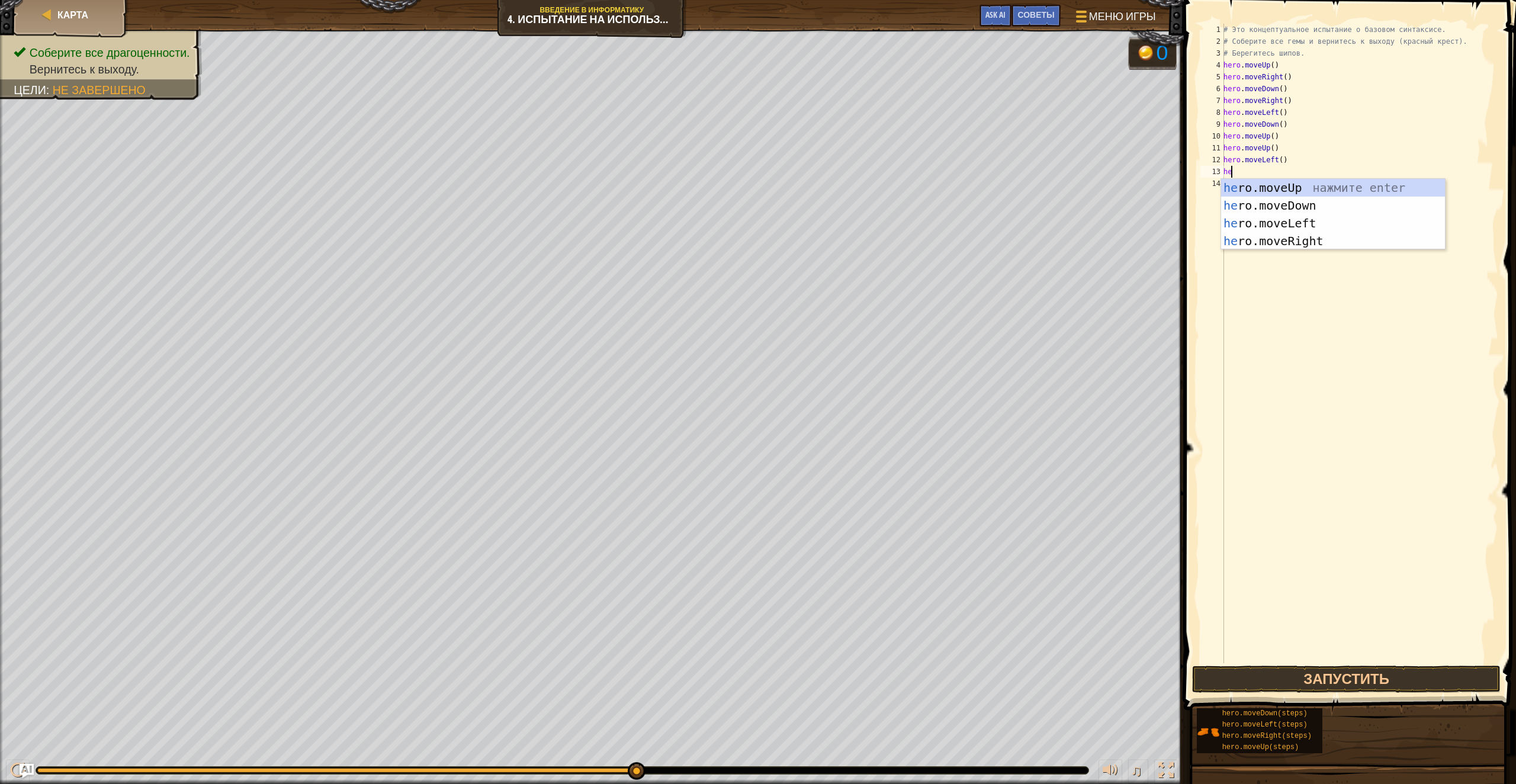
type textarea "hero"
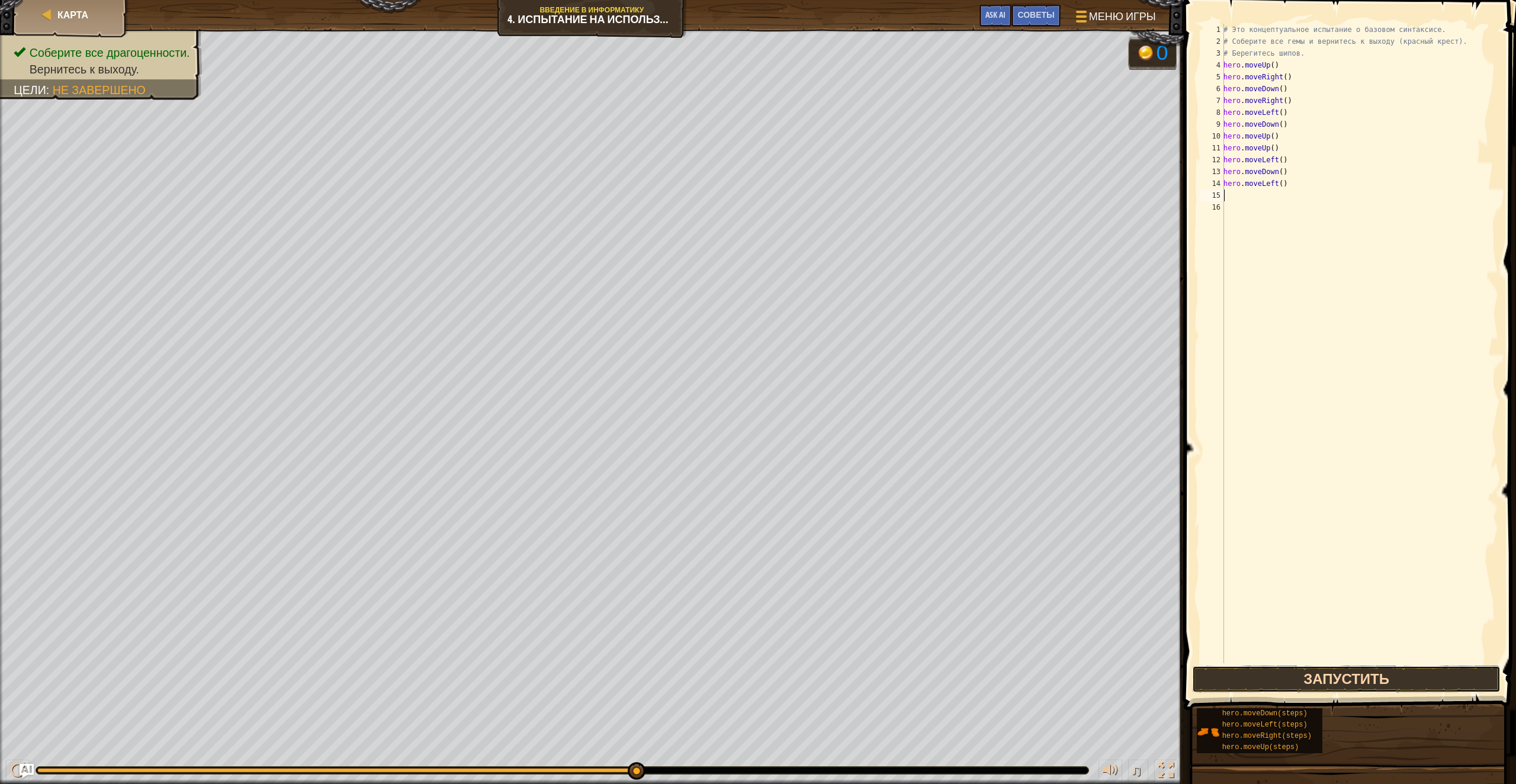
click at [1346, 679] on button "Запустить" at bounding box center [1346, 680] width 309 height 27
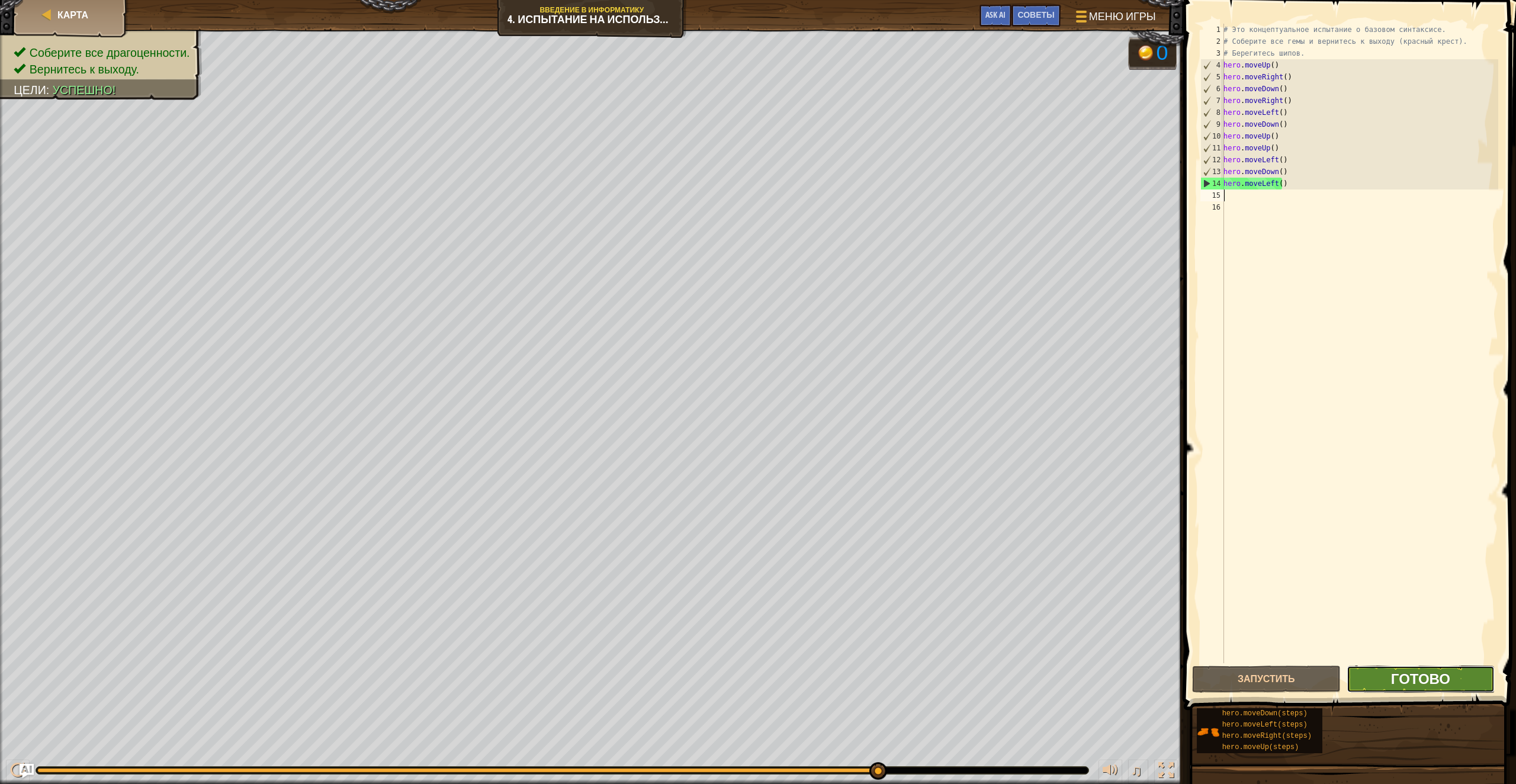
click at [1433, 684] on span "Готово" at bounding box center [1421, 678] width 59 height 19
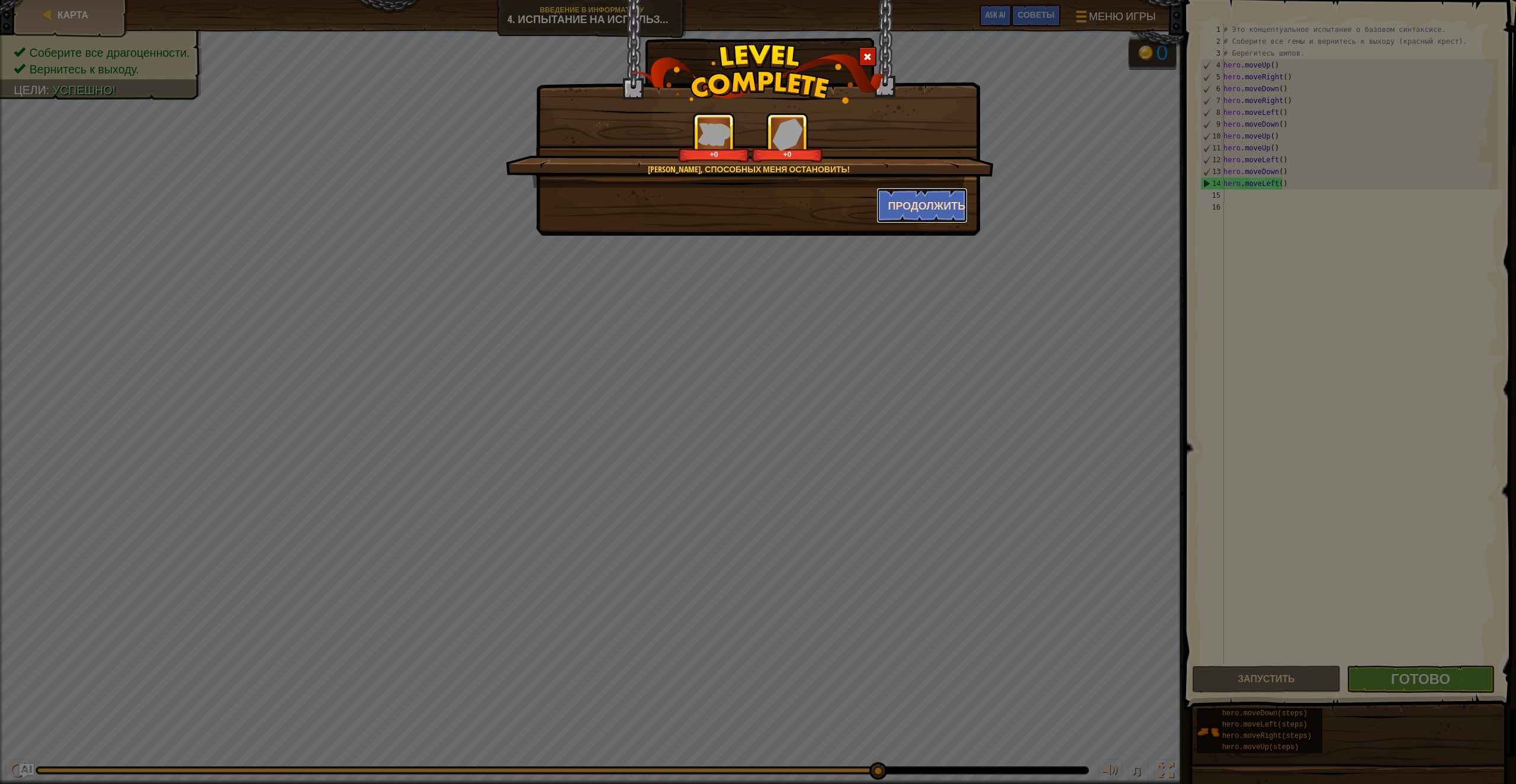
click at [942, 210] on button "Продолжить" at bounding box center [923, 206] width 92 height 35
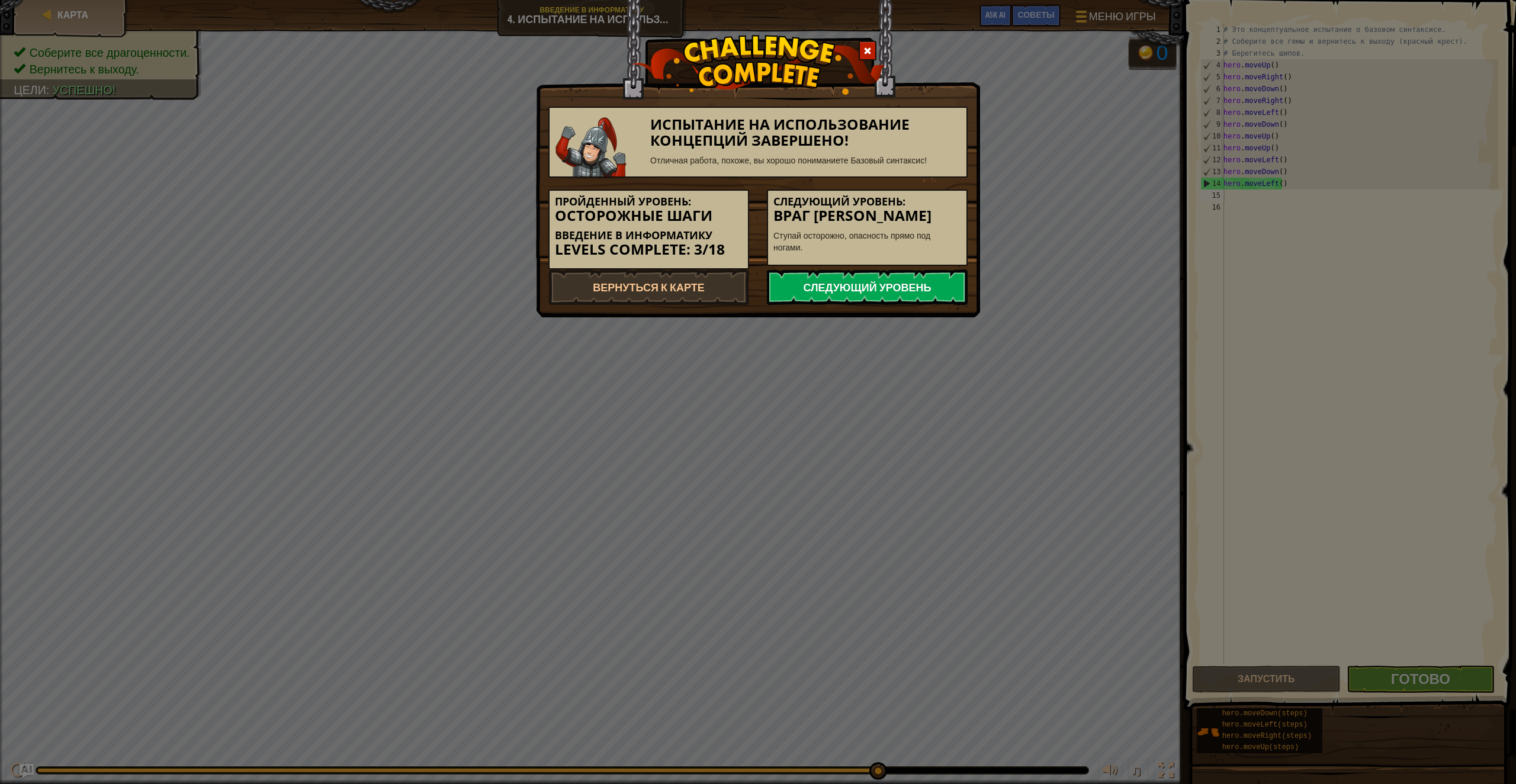
click at [859, 293] on link "Следующий уровень" at bounding box center [868, 287] width 201 height 35
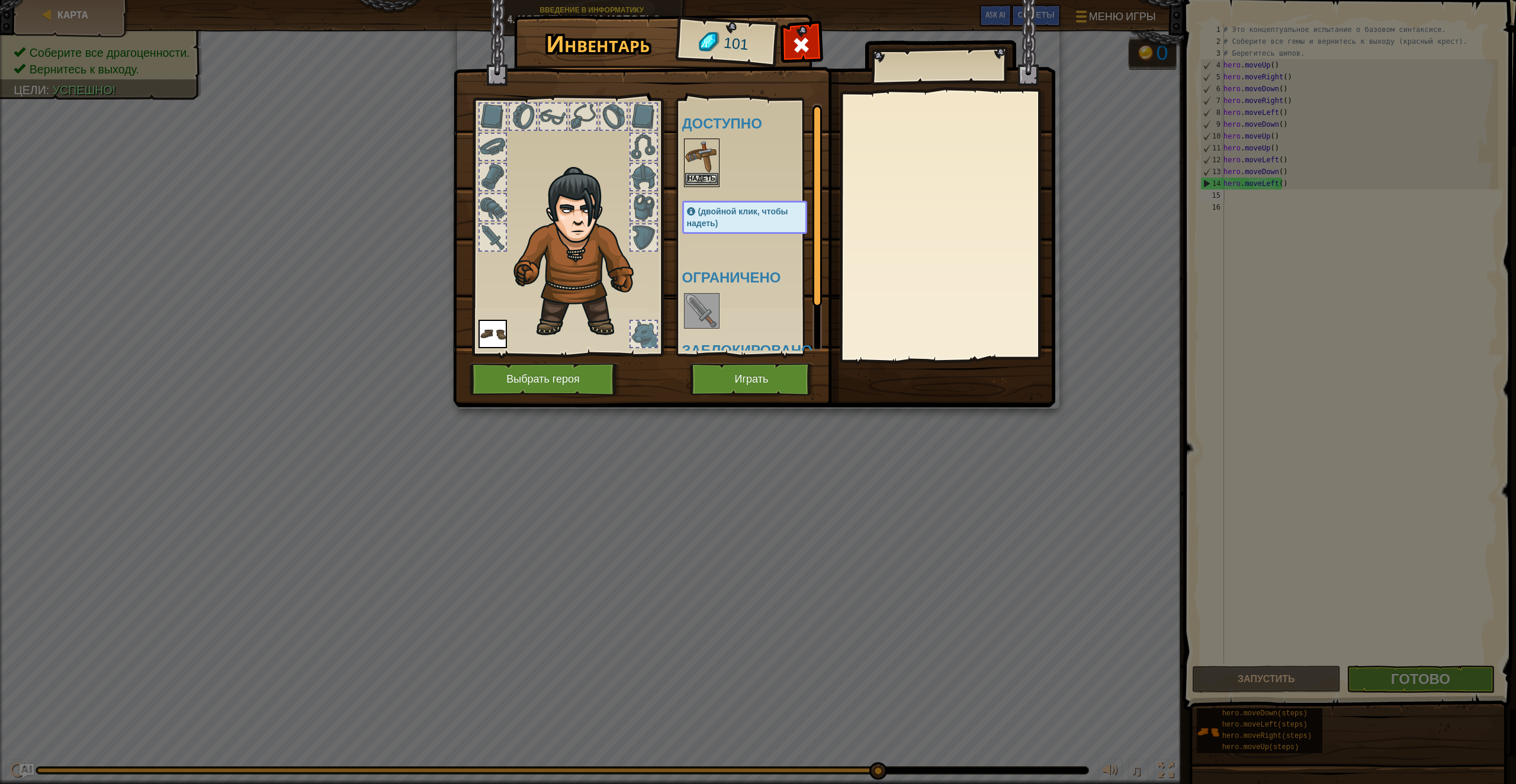
click at [701, 166] on img at bounding box center [702, 156] width 33 height 33
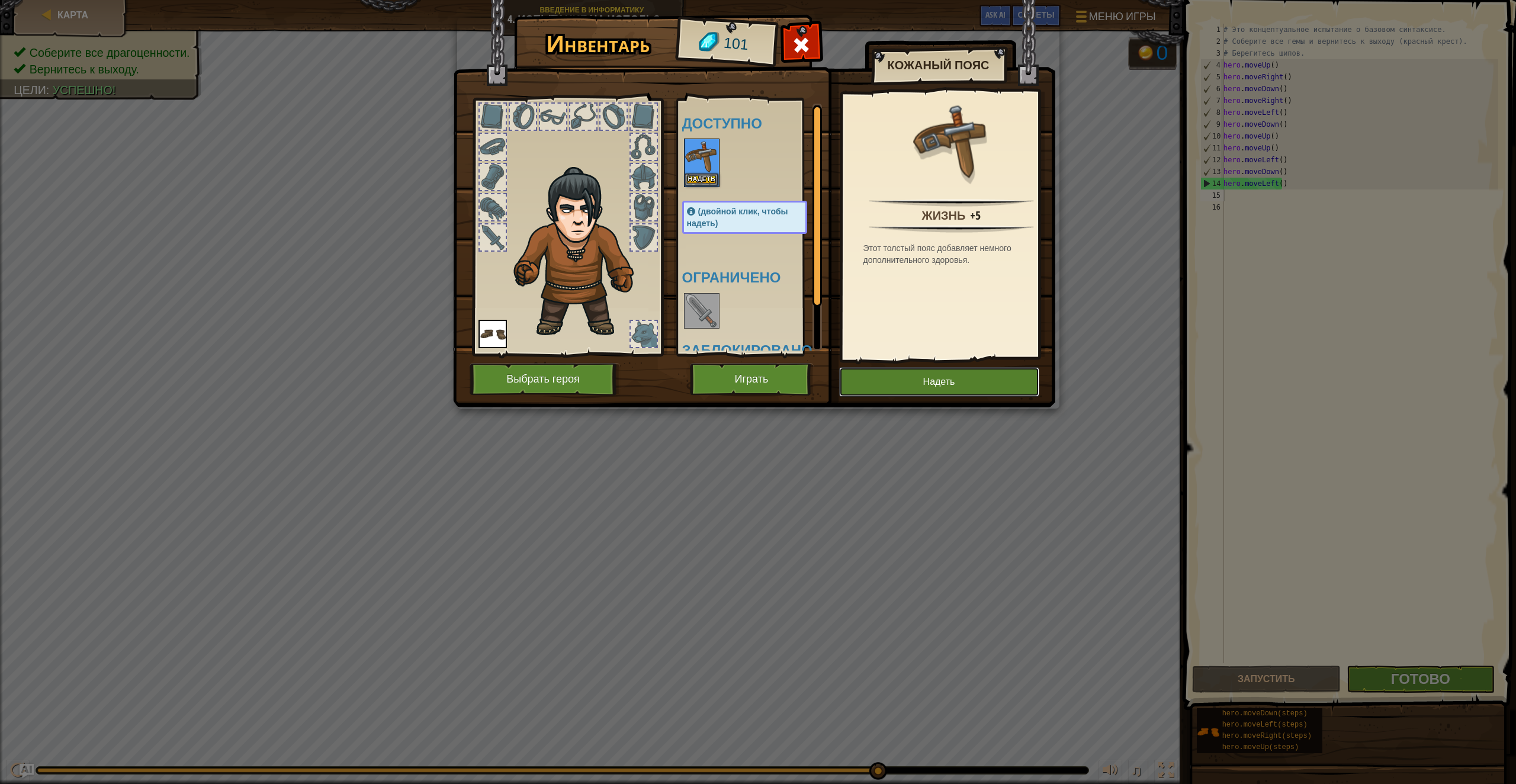
click at [940, 386] on button "Надеть" at bounding box center [939, 381] width 200 height 29
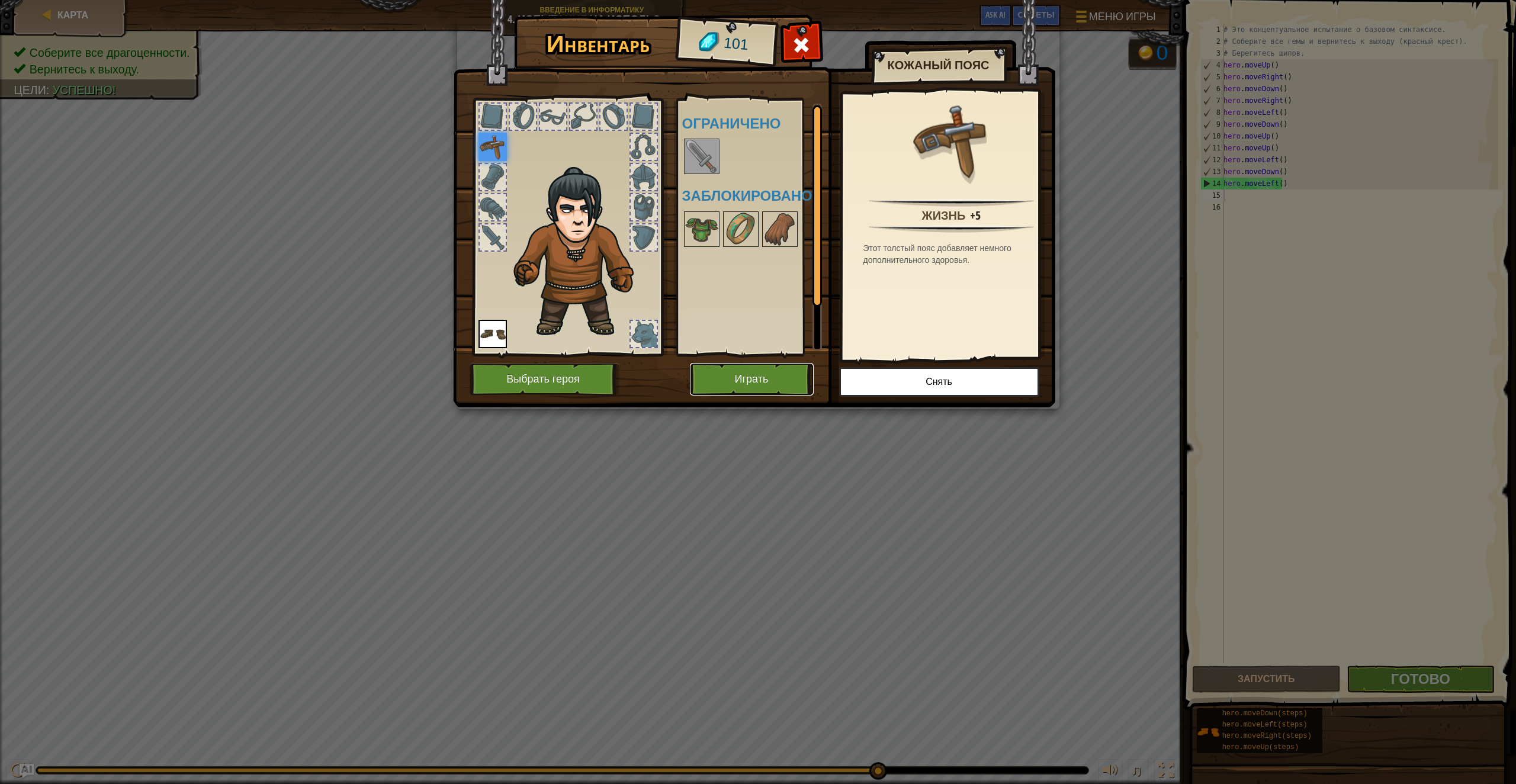
click at [766, 369] on button "Играть" at bounding box center [752, 379] width 124 height 33
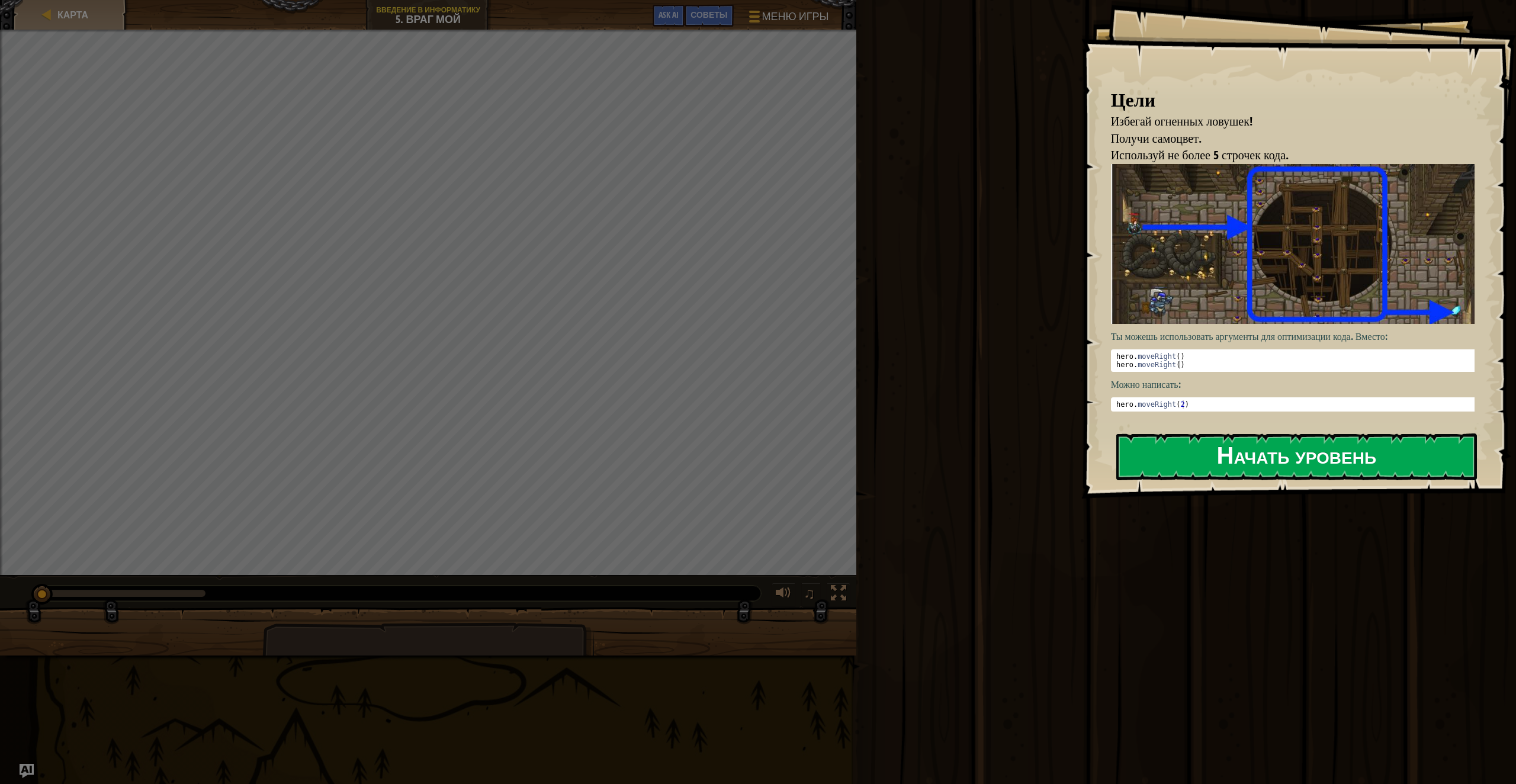
click at [1217, 351] on div "Цели Избегай огненных ловушек! Получи самоцвет. Используй не более 5 строчек ко…" at bounding box center [1299, 249] width 435 height 499
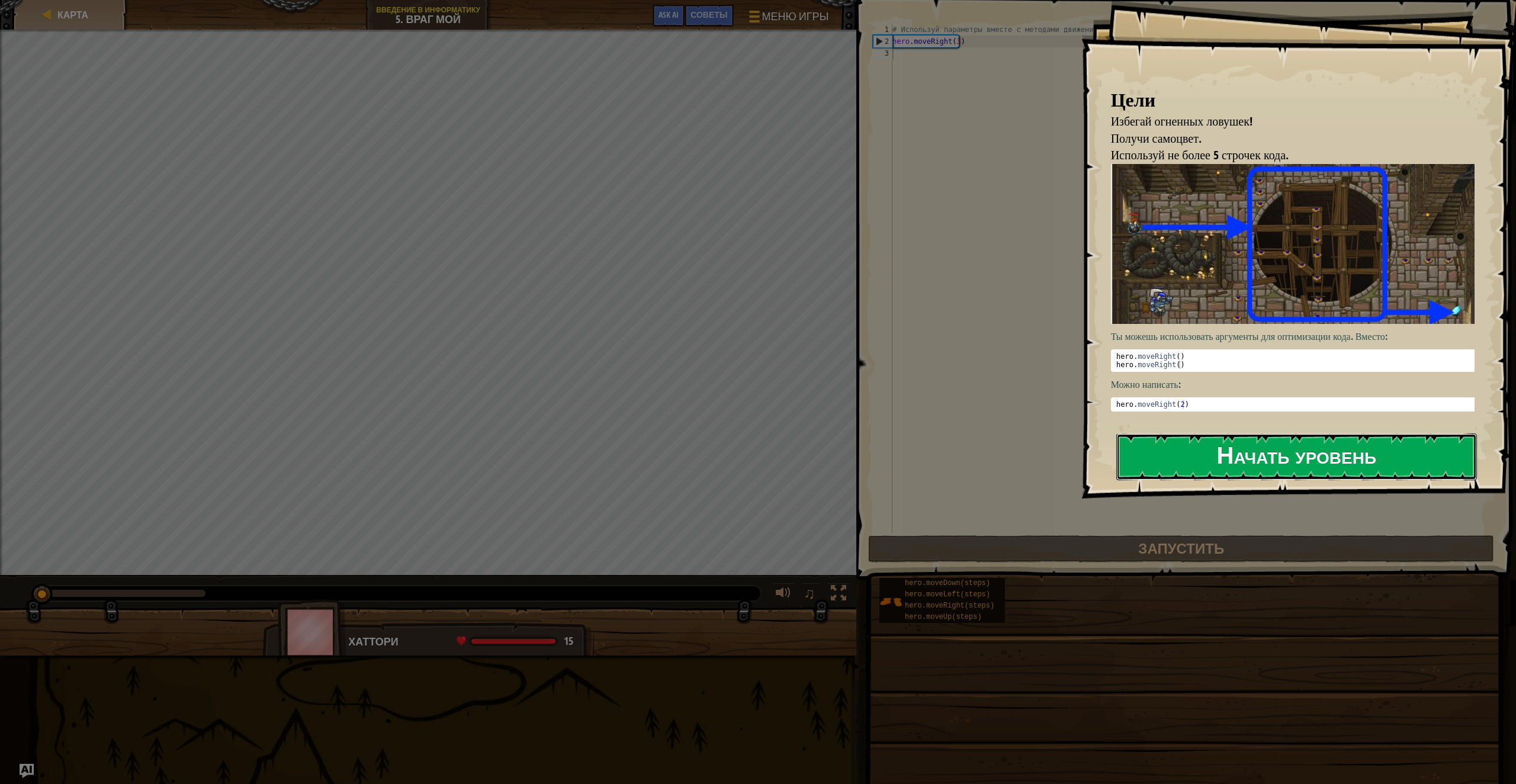
click at [1311, 465] on button "Начать уровень" at bounding box center [1297, 457] width 360 height 47
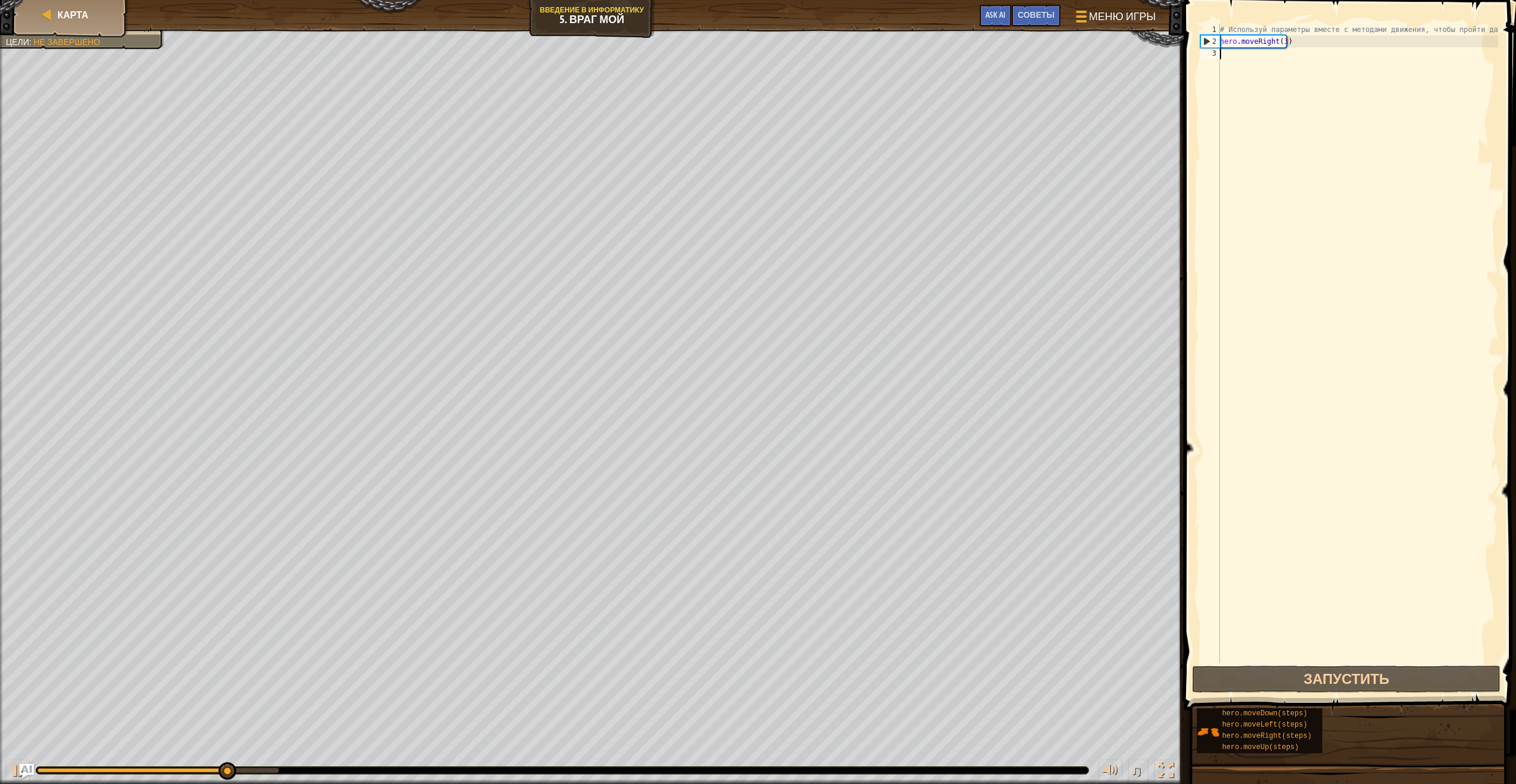
click at [1274, 105] on div "# Используй параметры вместе с методами движения, чтобы пройти дальше. hero . m…" at bounding box center [1358, 355] width 281 height 663
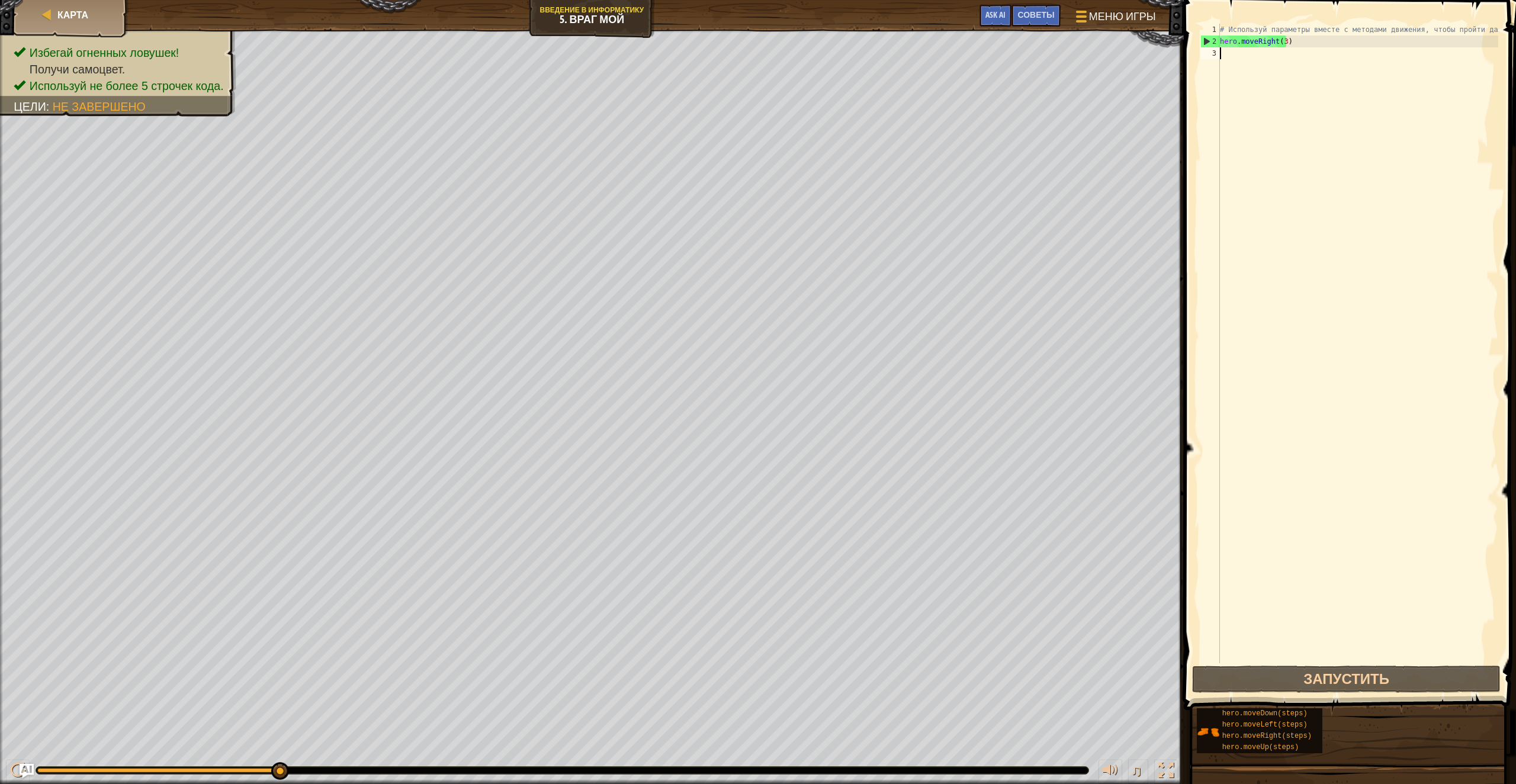
click at [1306, 57] on div "# Используй параметры вместе с методами движения, чтобы пройти дальше. hero . m…" at bounding box center [1358, 355] width 281 height 663
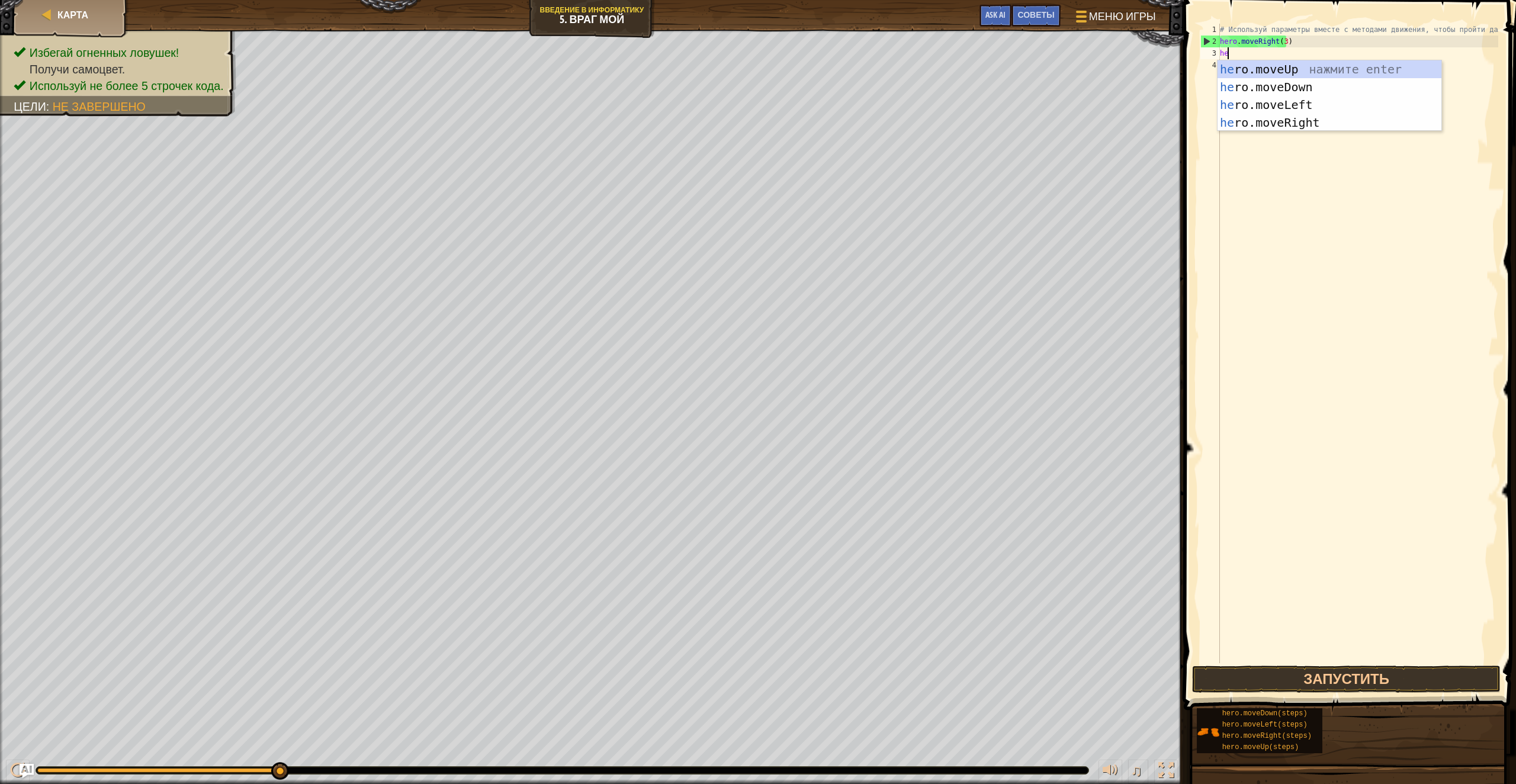
scroll to position [5, 0]
type textarea "hero"
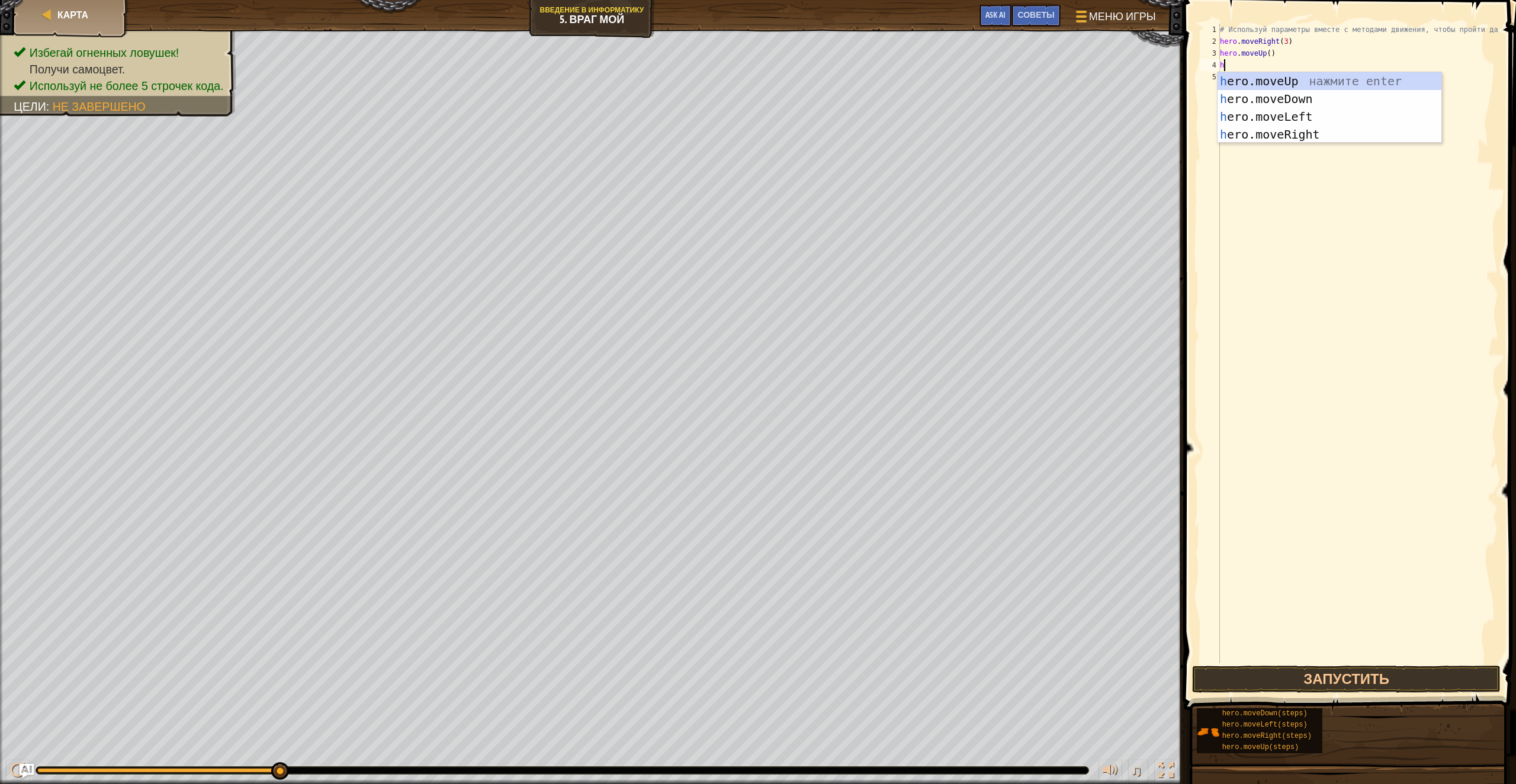
type textarea "hero"
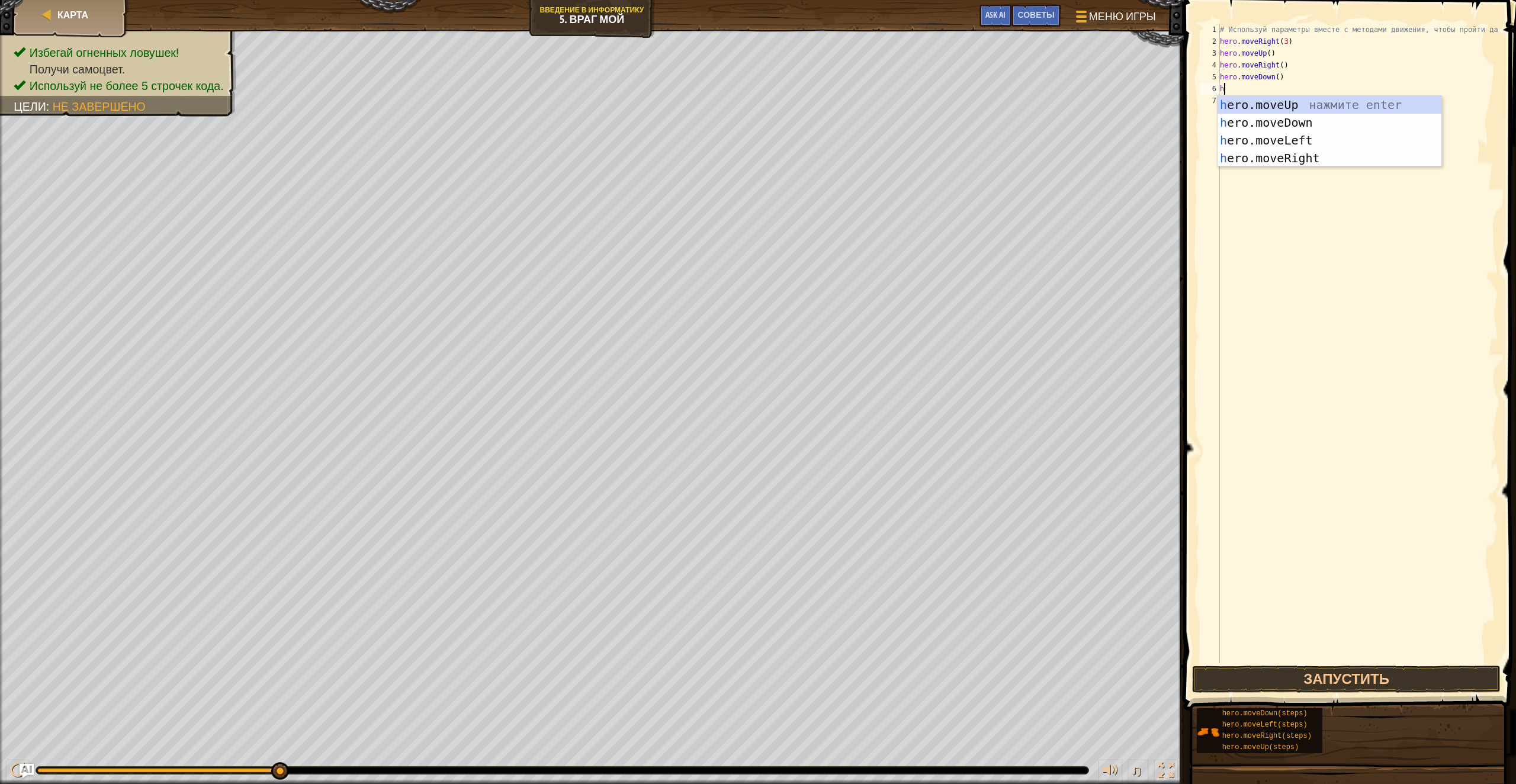
type textarea "hero"
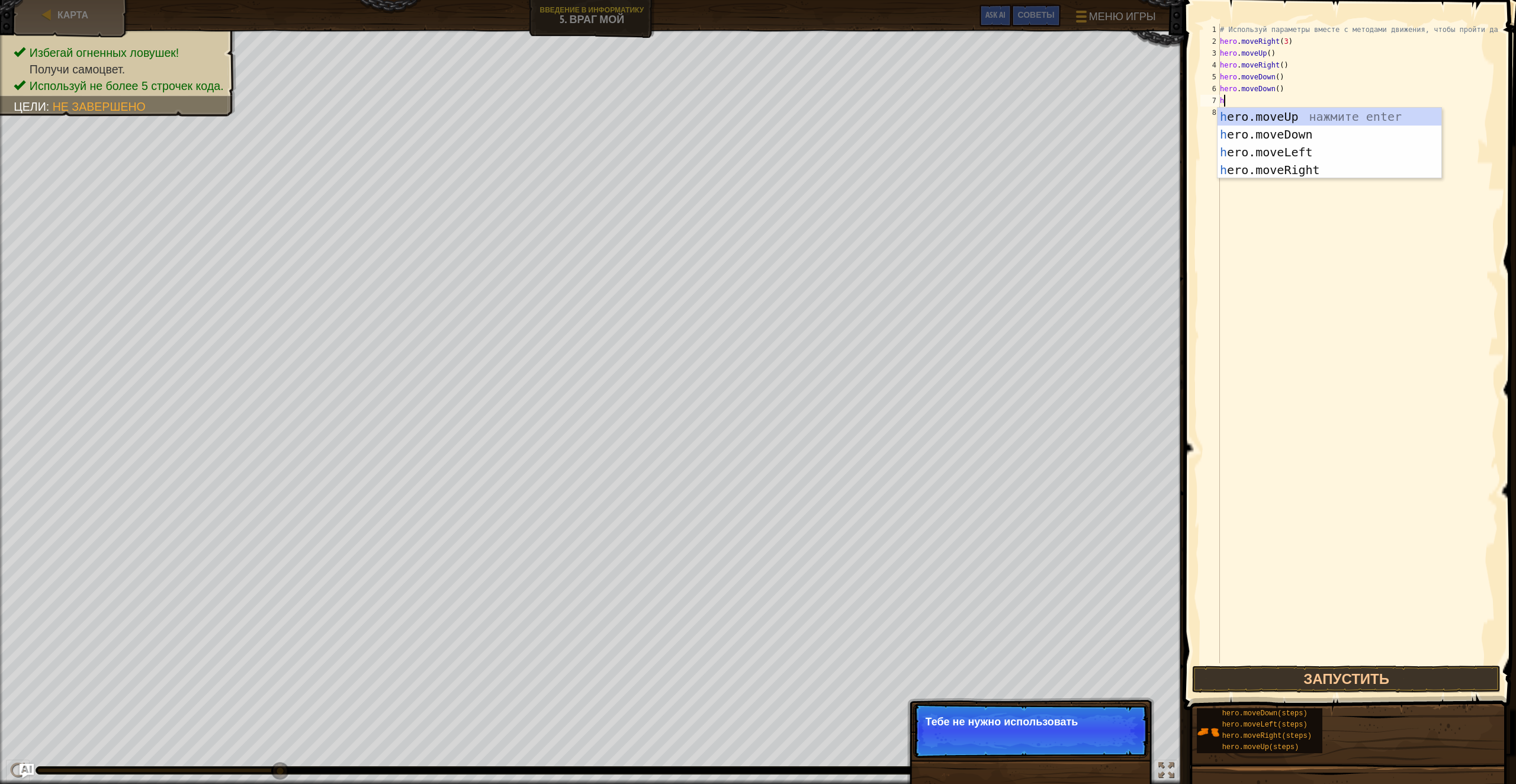
type textarea "her"
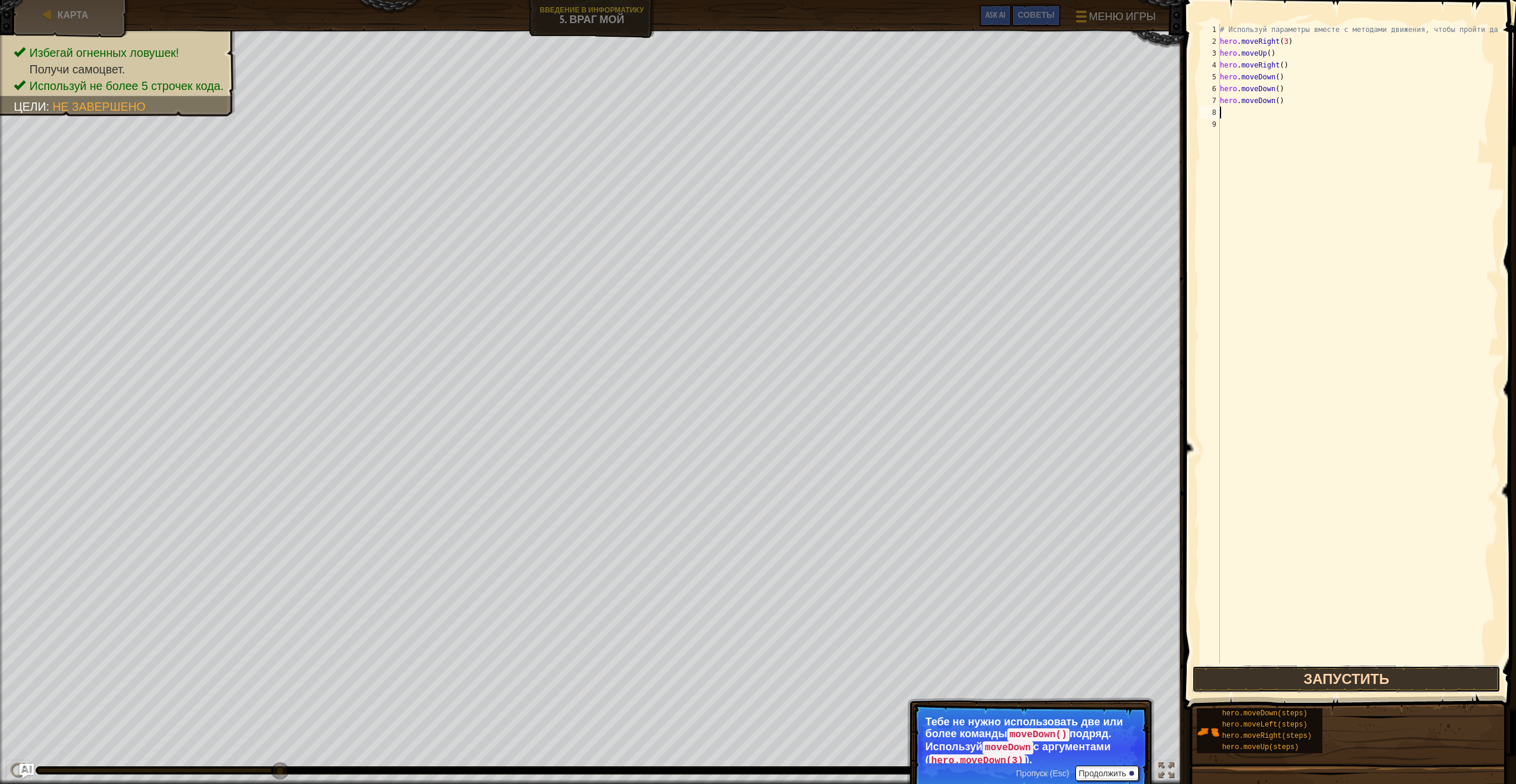
click at [1276, 679] on button "Запустить" at bounding box center [1346, 680] width 309 height 27
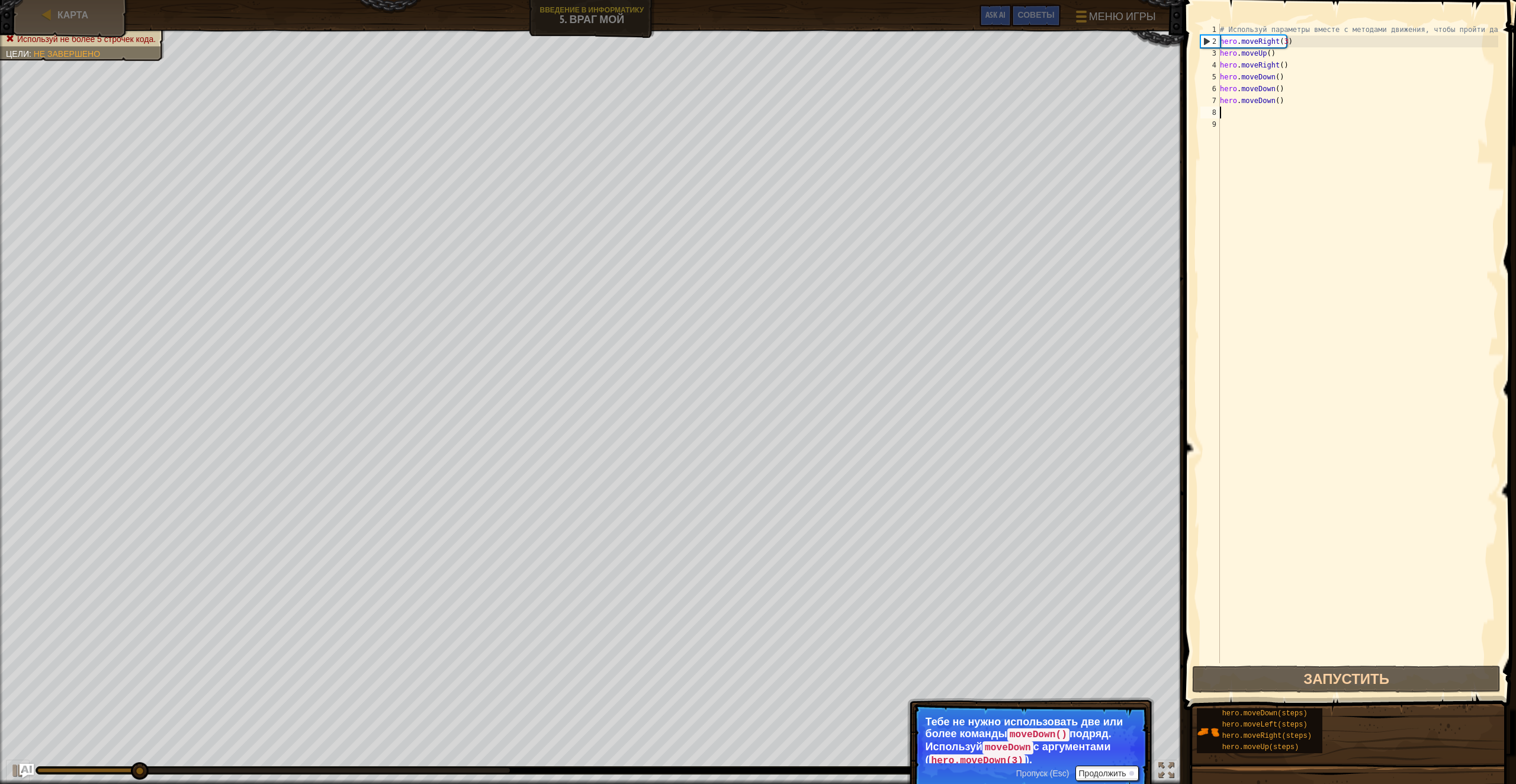
click at [1317, 114] on div "# Используй параметры вместе с методами движения, чтобы пройти дальше. hero . m…" at bounding box center [1358, 355] width 281 height 663
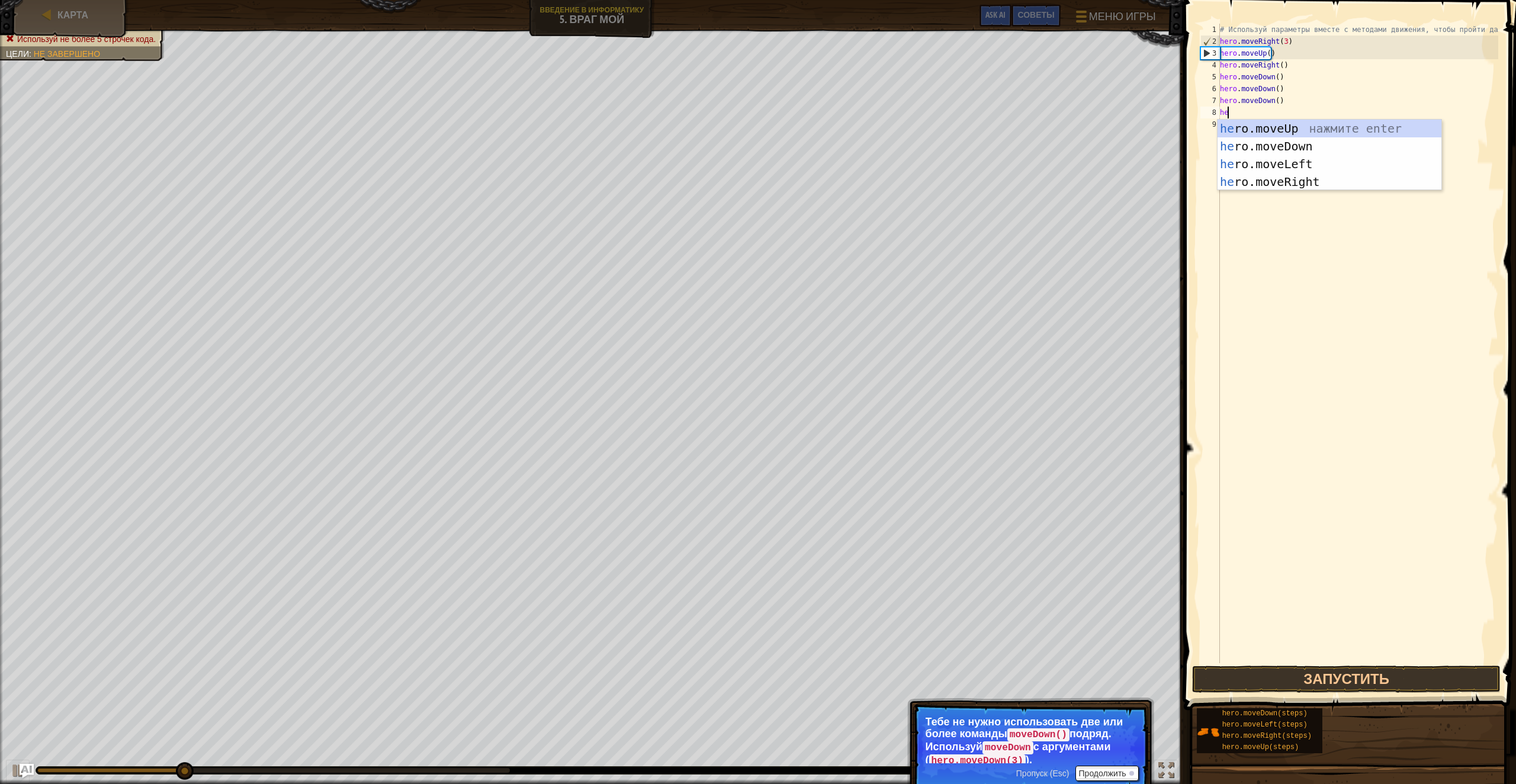
type textarea "hero"
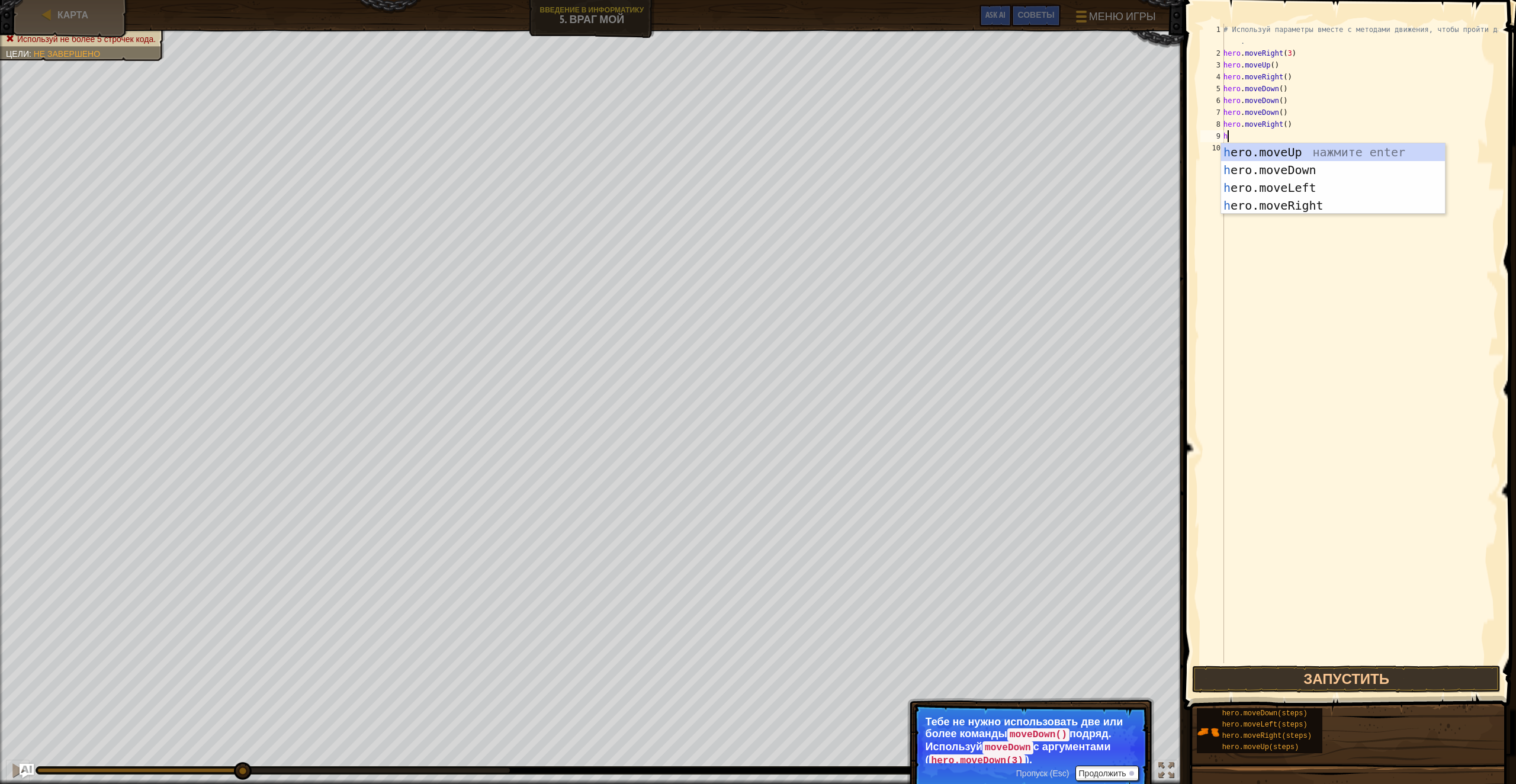
type textarea "hero"
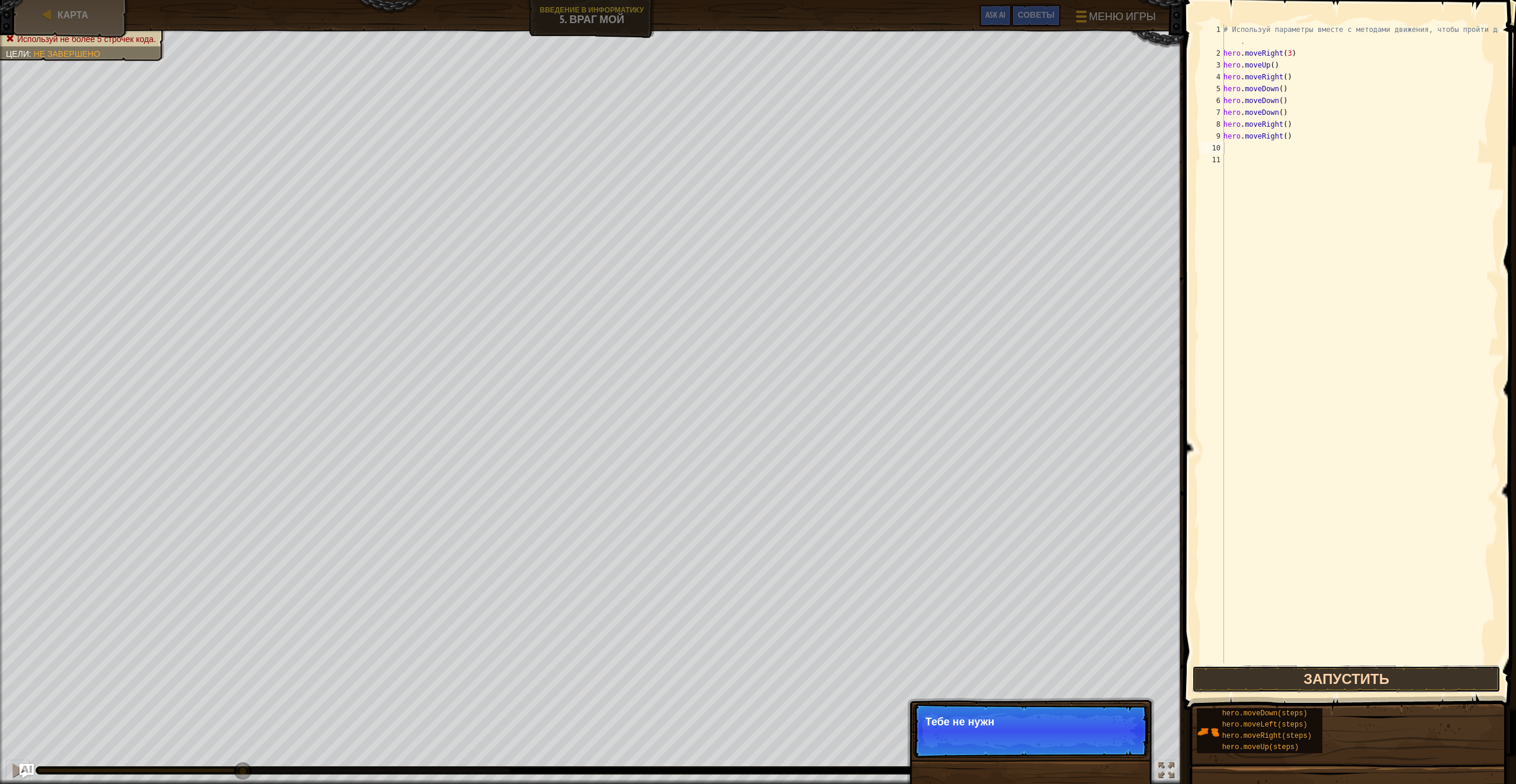
click at [1382, 674] on button "Запустить" at bounding box center [1346, 680] width 309 height 27
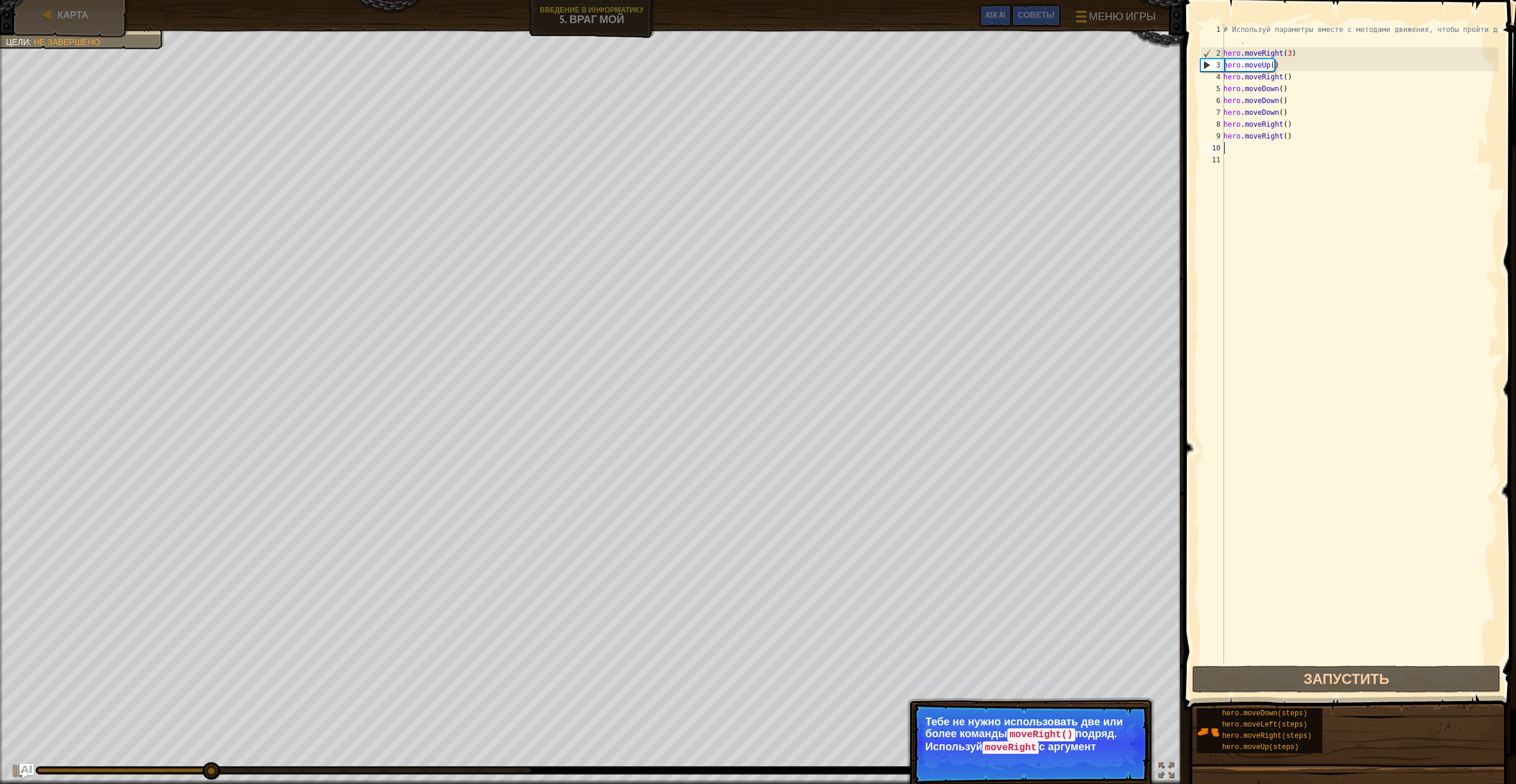
click at [1078, 742] on p "Тебе не нужно использовать две или более команды moveRight() подряд. Используй …" at bounding box center [1031, 735] width 210 height 38
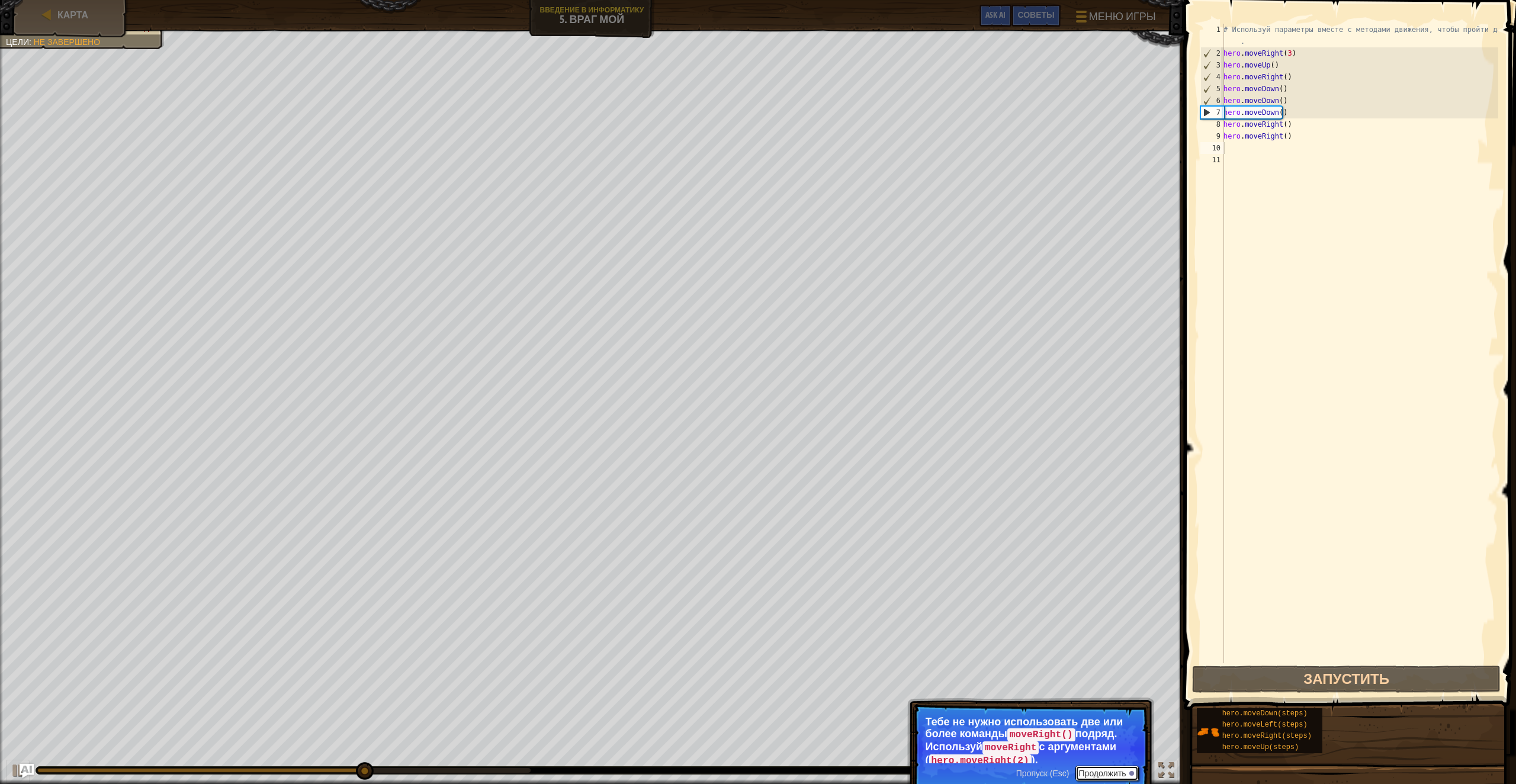
click at [1118, 774] on button "Продолжить" at bounding box center [1107, 774] width 63 height 16
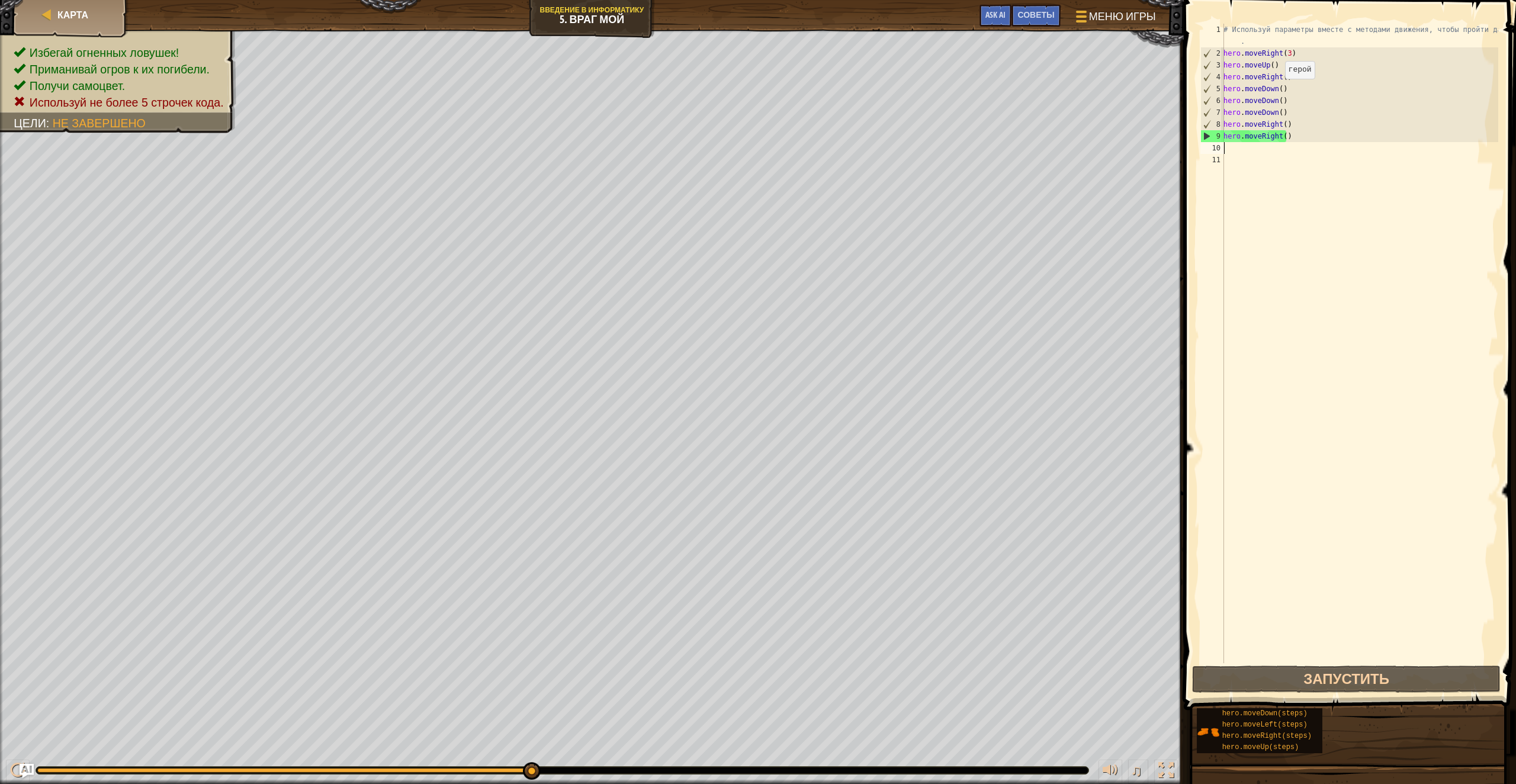
click at [1278, 91] on div "# Используй параметры вместе с методами движения, чтобы пройти дальше . hero . …" at bounding box center [1359, 361] width 277 height 675
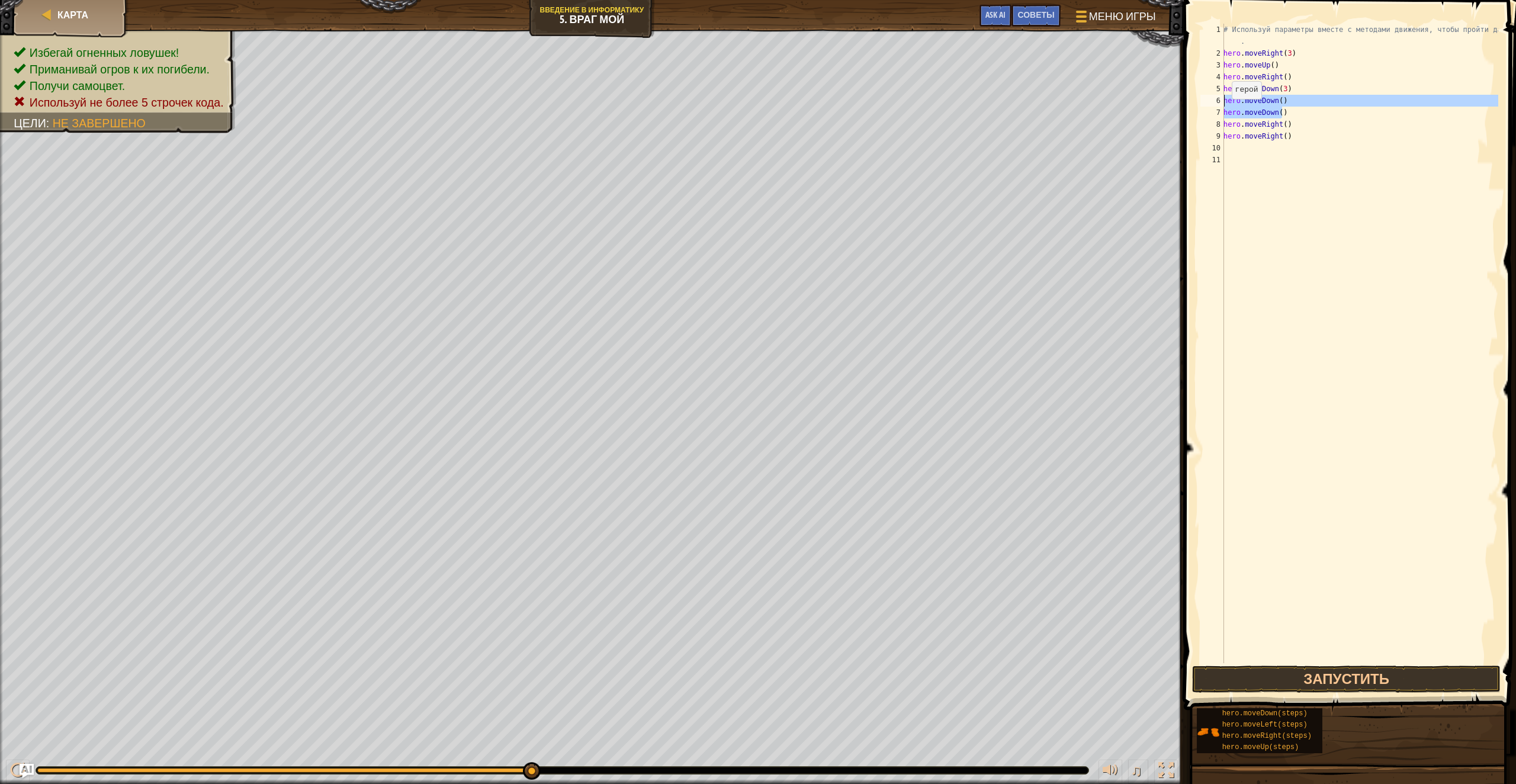
drag, startPoint x: 1290, startPoint y: 112, endPoint x: 1210, endPoint y: 101, distance: 80.8
click at [1210, 101] on div "hero.moveDown(3) 1 2 3 4 5 6 7 8 9 10 11 # Используй параметры вместе с методам…" at bounding box center [1348, 343] width 300 height 640
type textarea "hero.moveDown() hero.moveDown()"
click at [1291, 100] on div "# Используй параметры вместе с методами движения, чтобы пройти дальше. hero . m…" at bounding box center [1357, 355] width 281 height 663
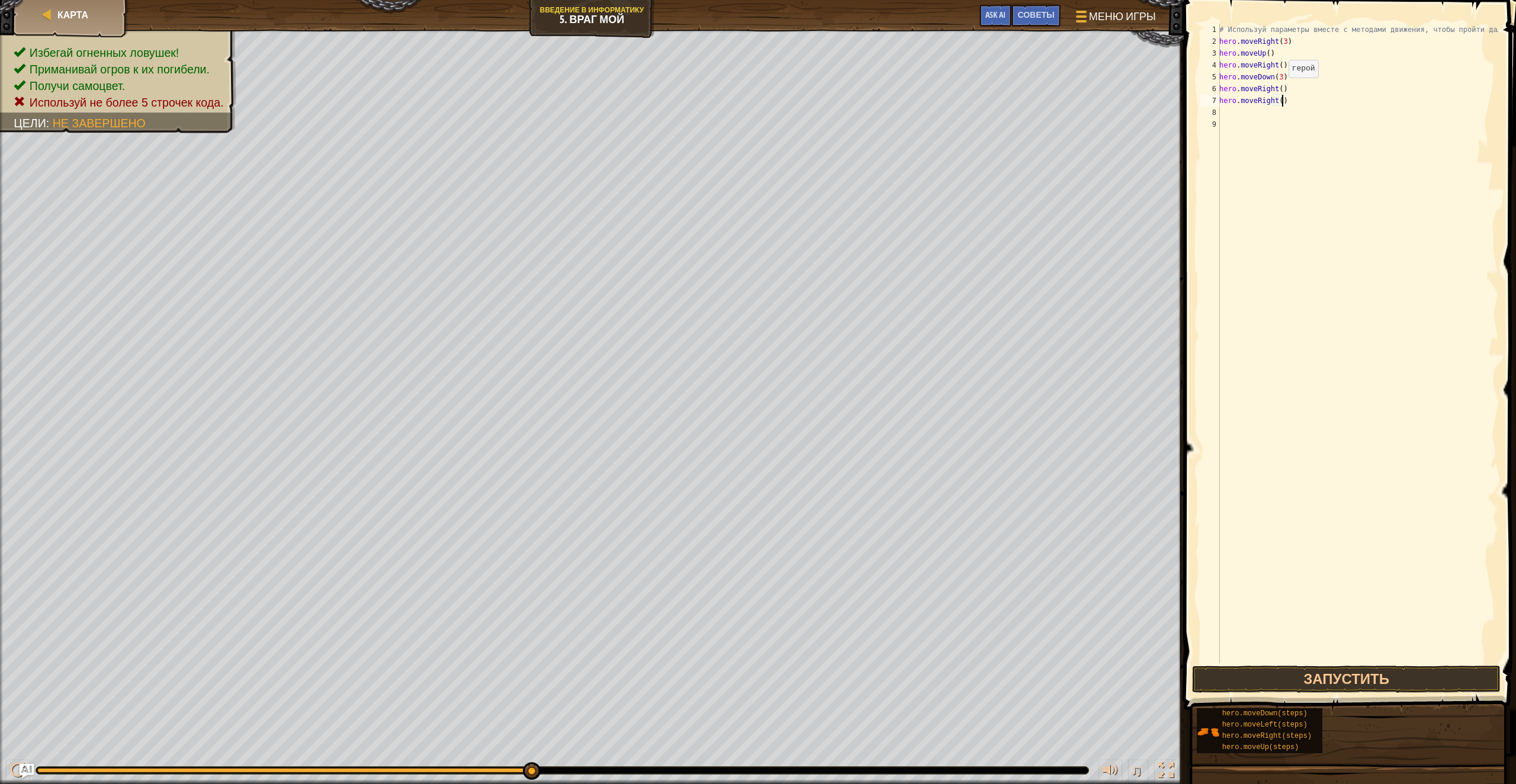
click at [1278, 89] on div "# Используй параметры вместе с методами движения, чтобы пройти дальше. hero . m…" at bounding box center [1357, 355] width 281 height 663
click at [1257, 102] on div "# Используй параметры вместе с методами движения, чтобы пройти дальше. hero . m…" at bounding box center [1357, 355] width 281 height 663
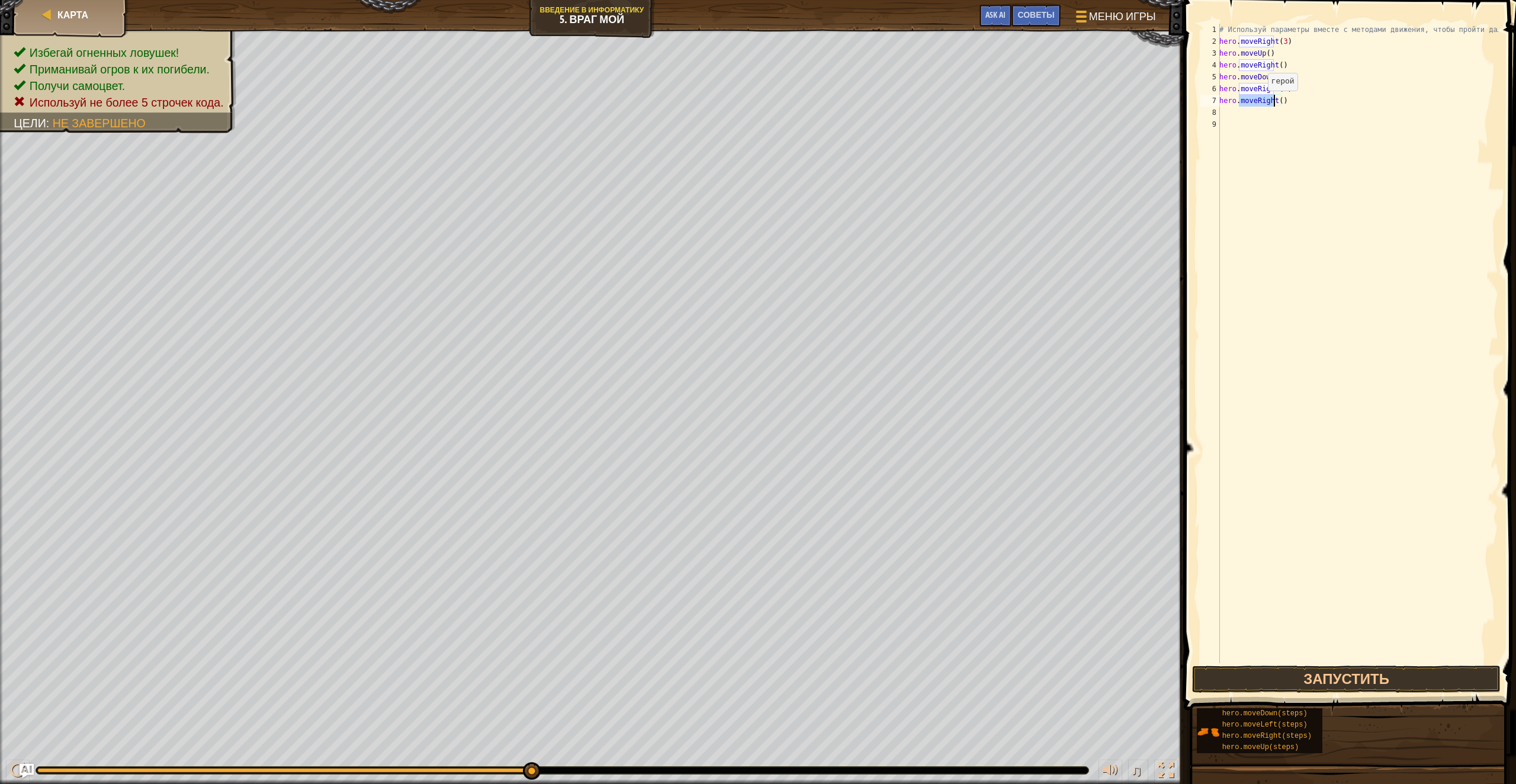
type textarea "hero.moveRight()"
click at [1373, 676] on button "Запустить" at bounding box center [1346, 680] width 309 height 27
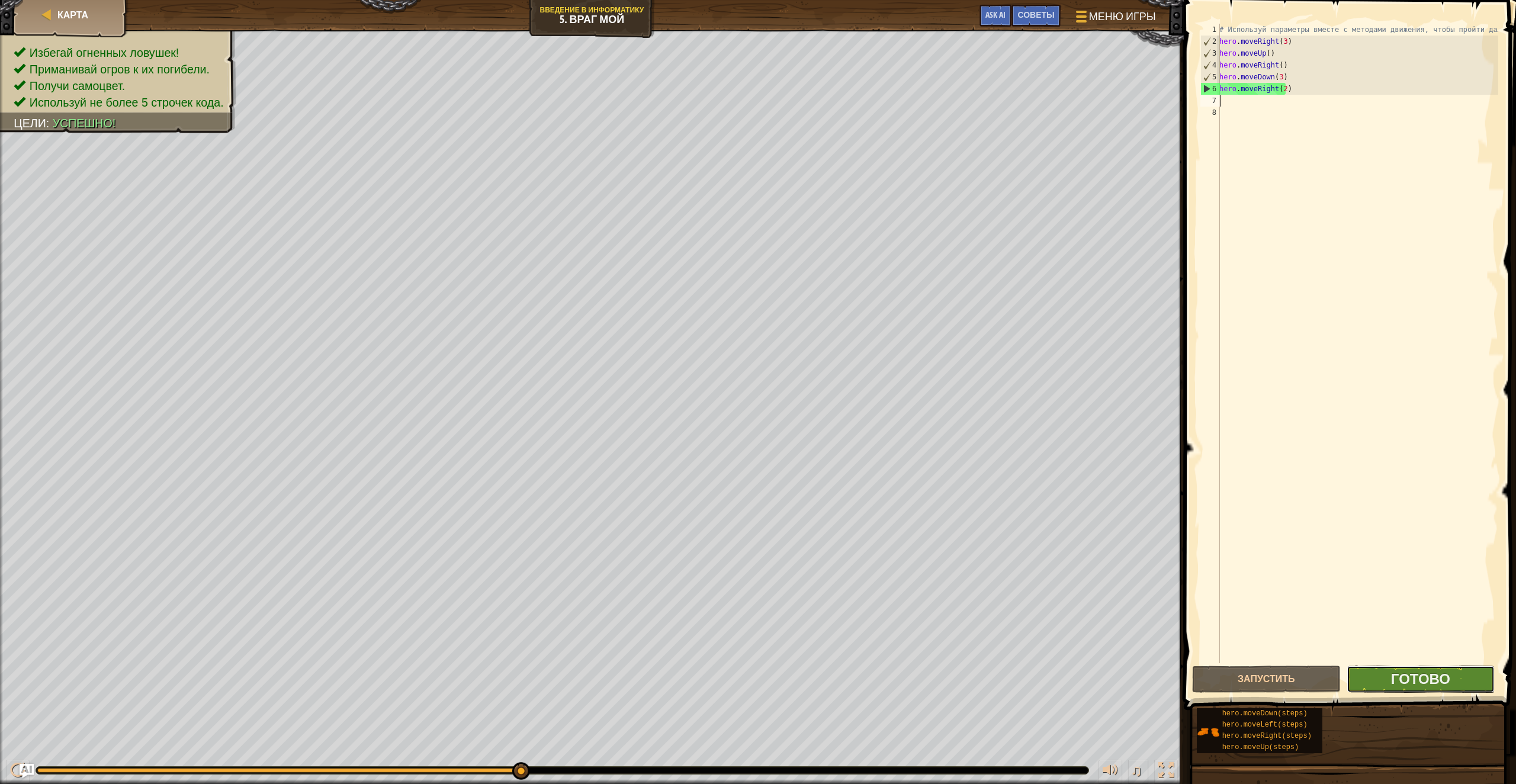
click at [1375, 672] on button "Готово" at bounding box center [1421, 680] width 149 height 27
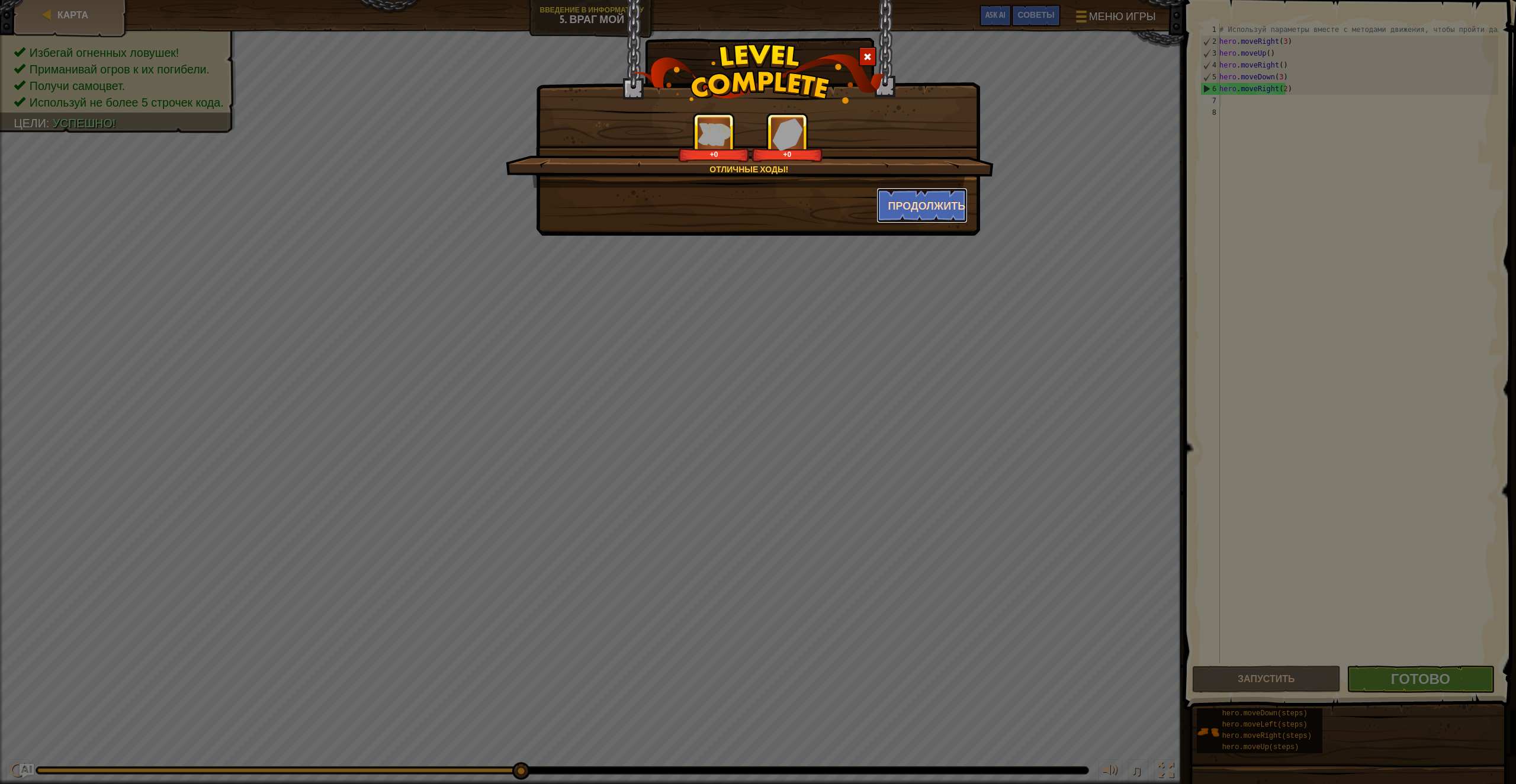
click at [938, 206] on button "Продолжить" at bounding box center [923, 206] width 92 height 35
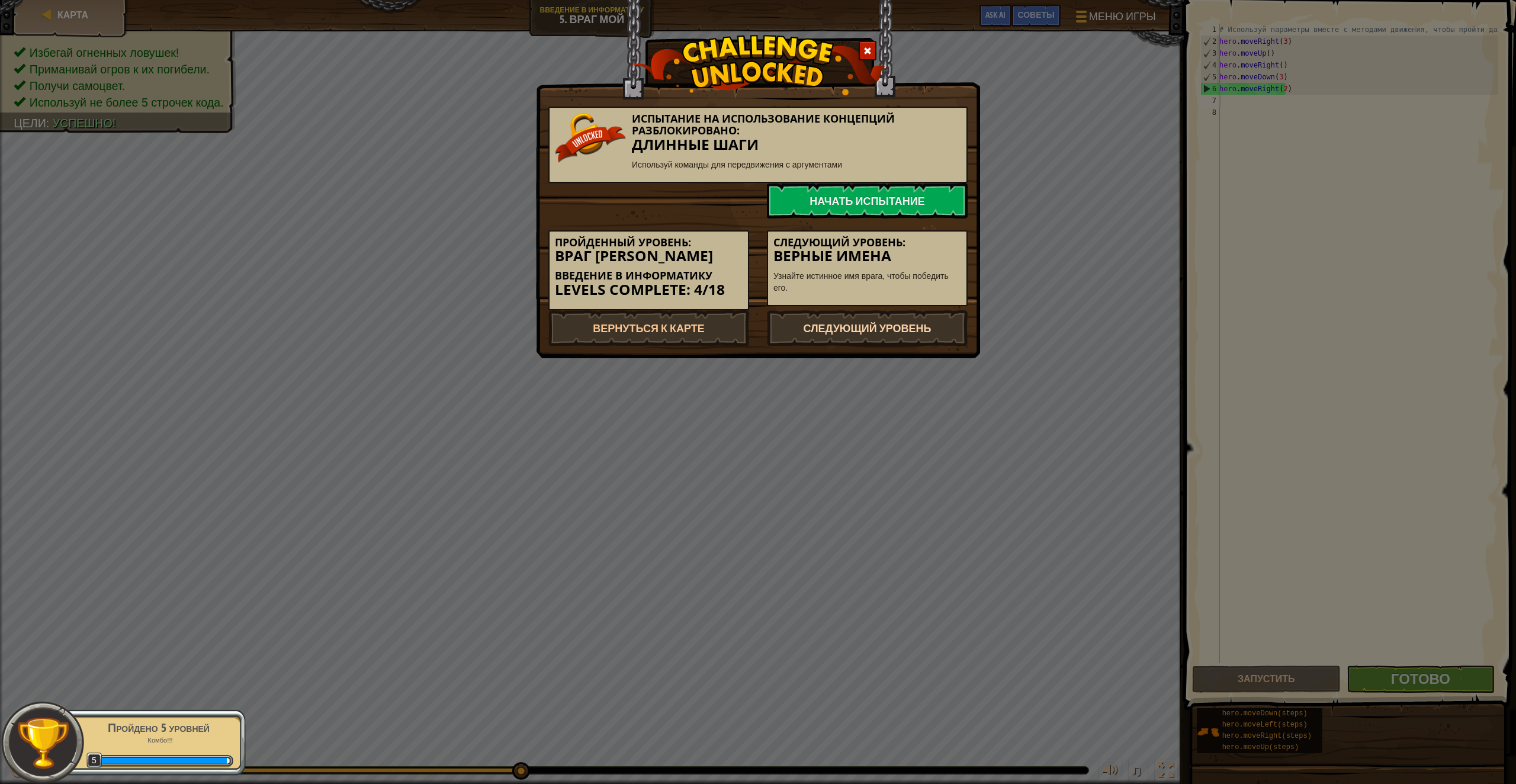
click at [905, 337] on link "Следующий уровень" at bounding box center [868, 328] width 201 height 35
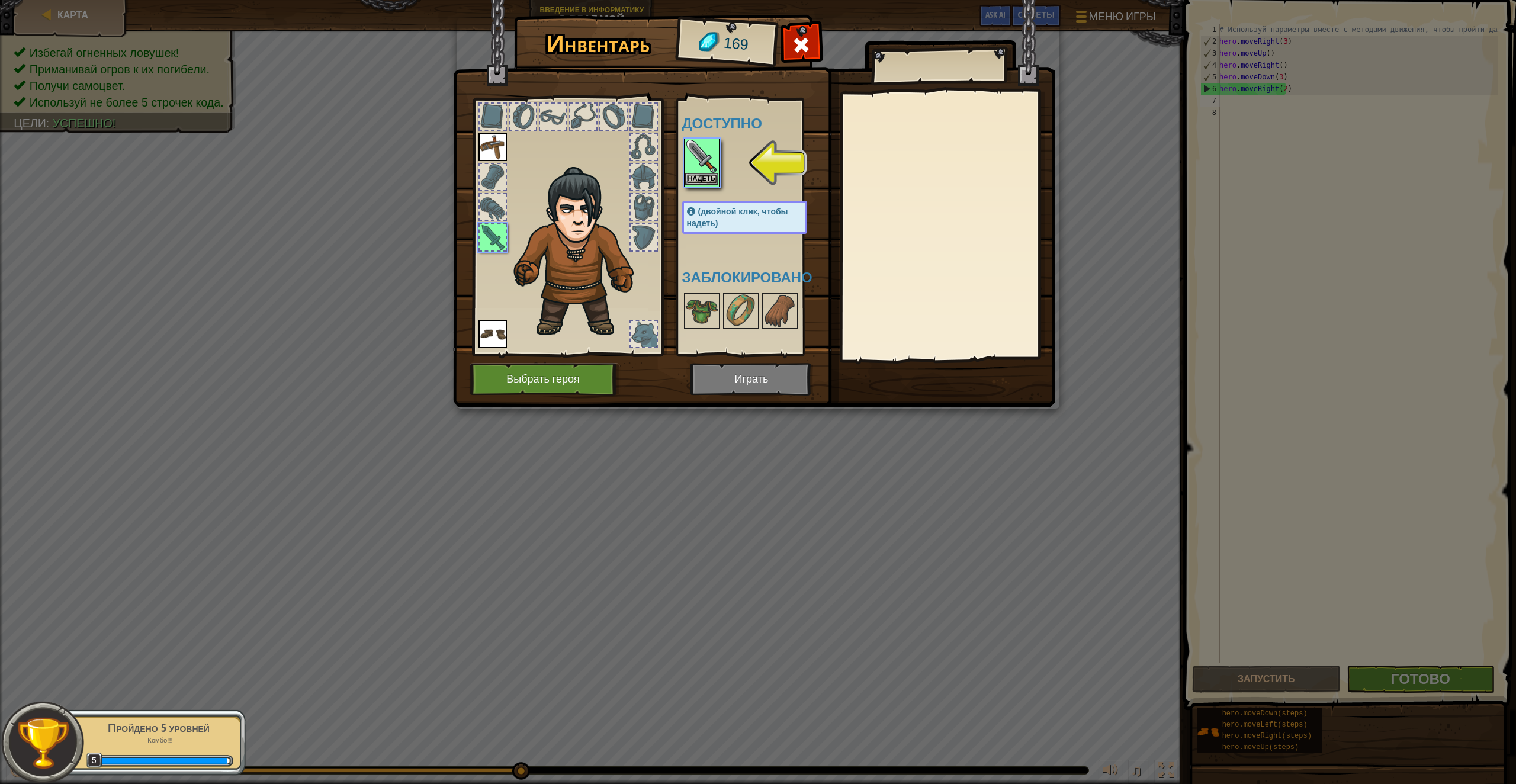
click at [703, 166] on img at bounding box center [702, 156] width 33 height 33
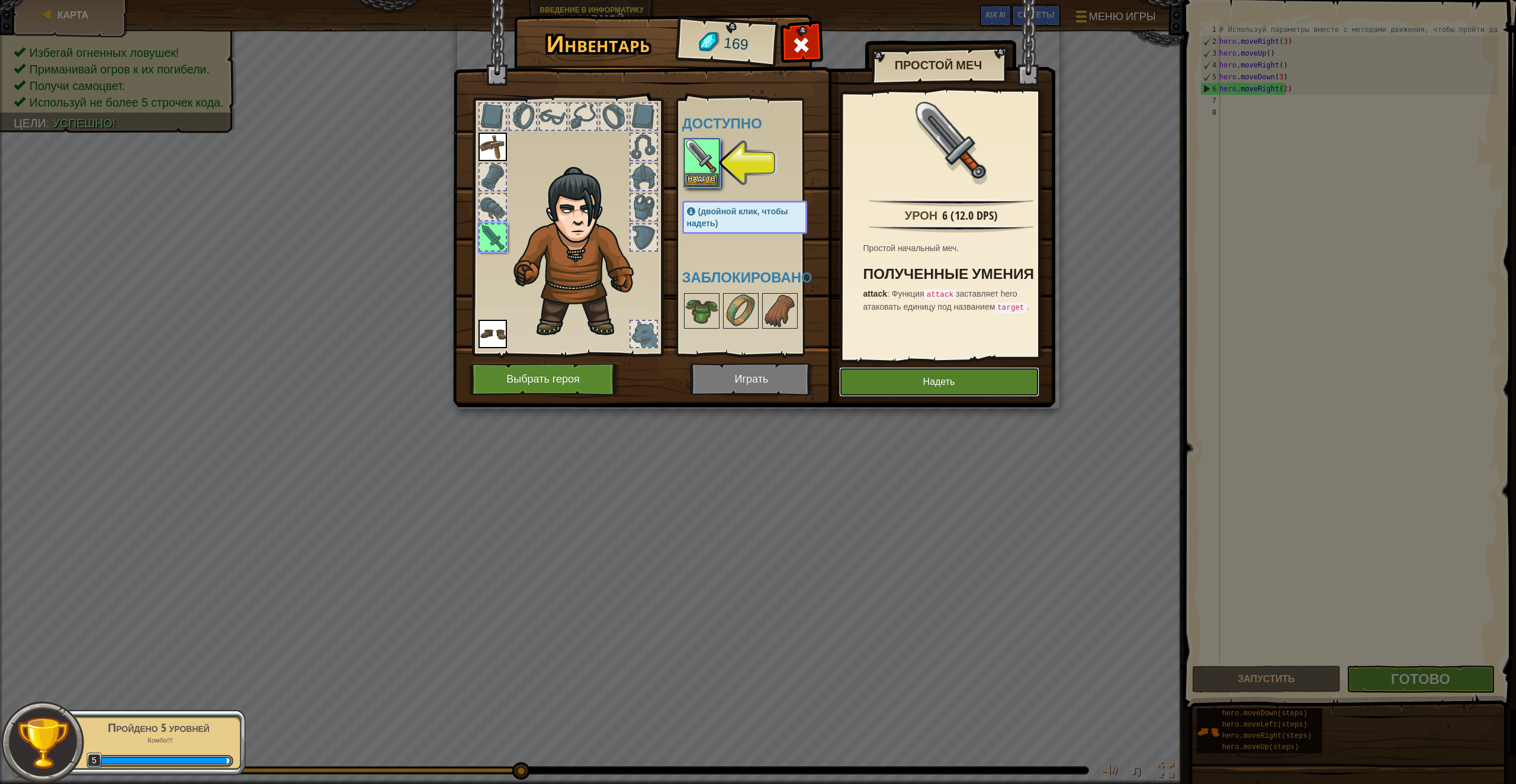
click at [928, 388] on button "Надеть" at bounding box center [939, 381] width 200 height 29
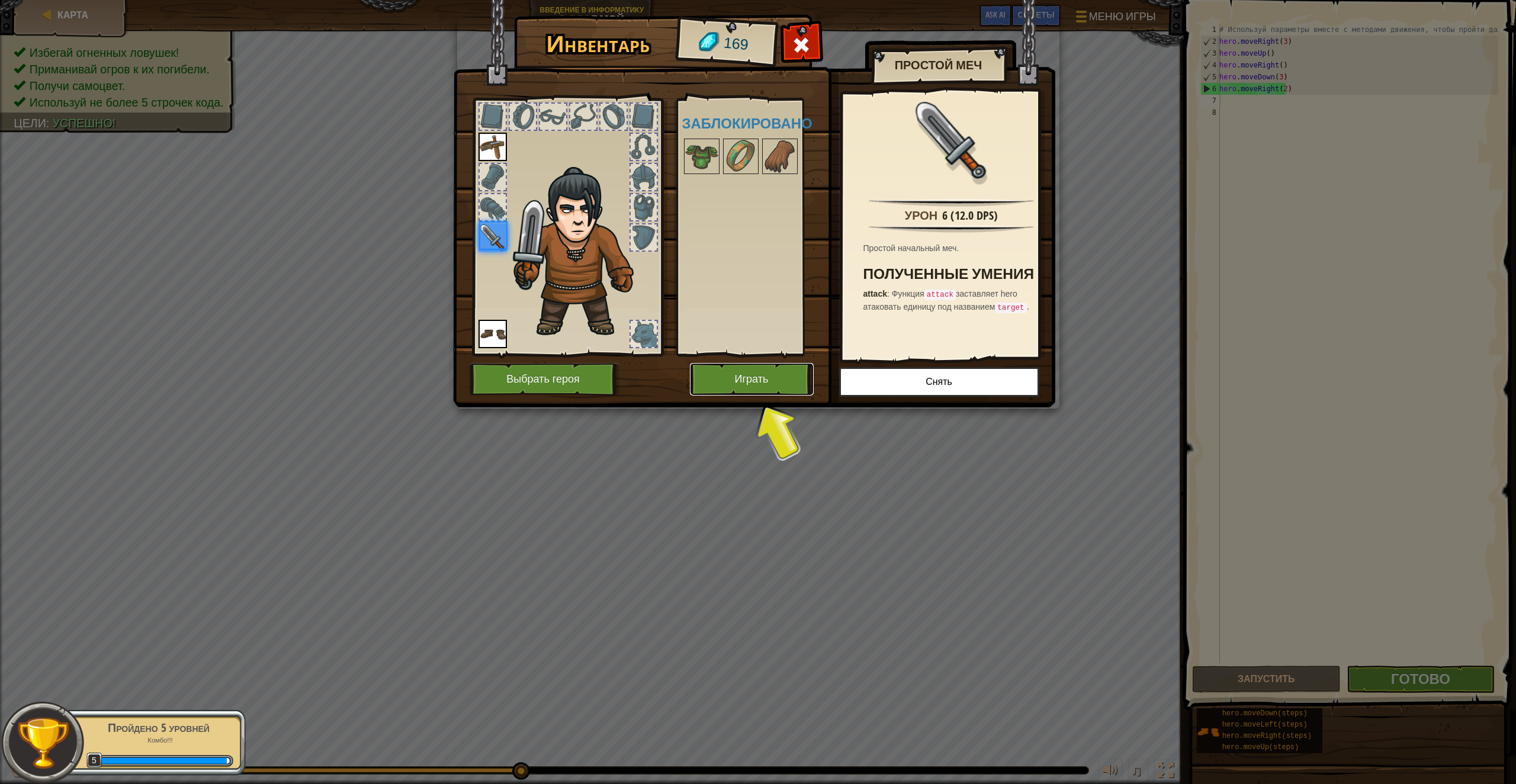
click at [785, 388] on button "Играть" at bounding box center [752, 379] width 124 height 33
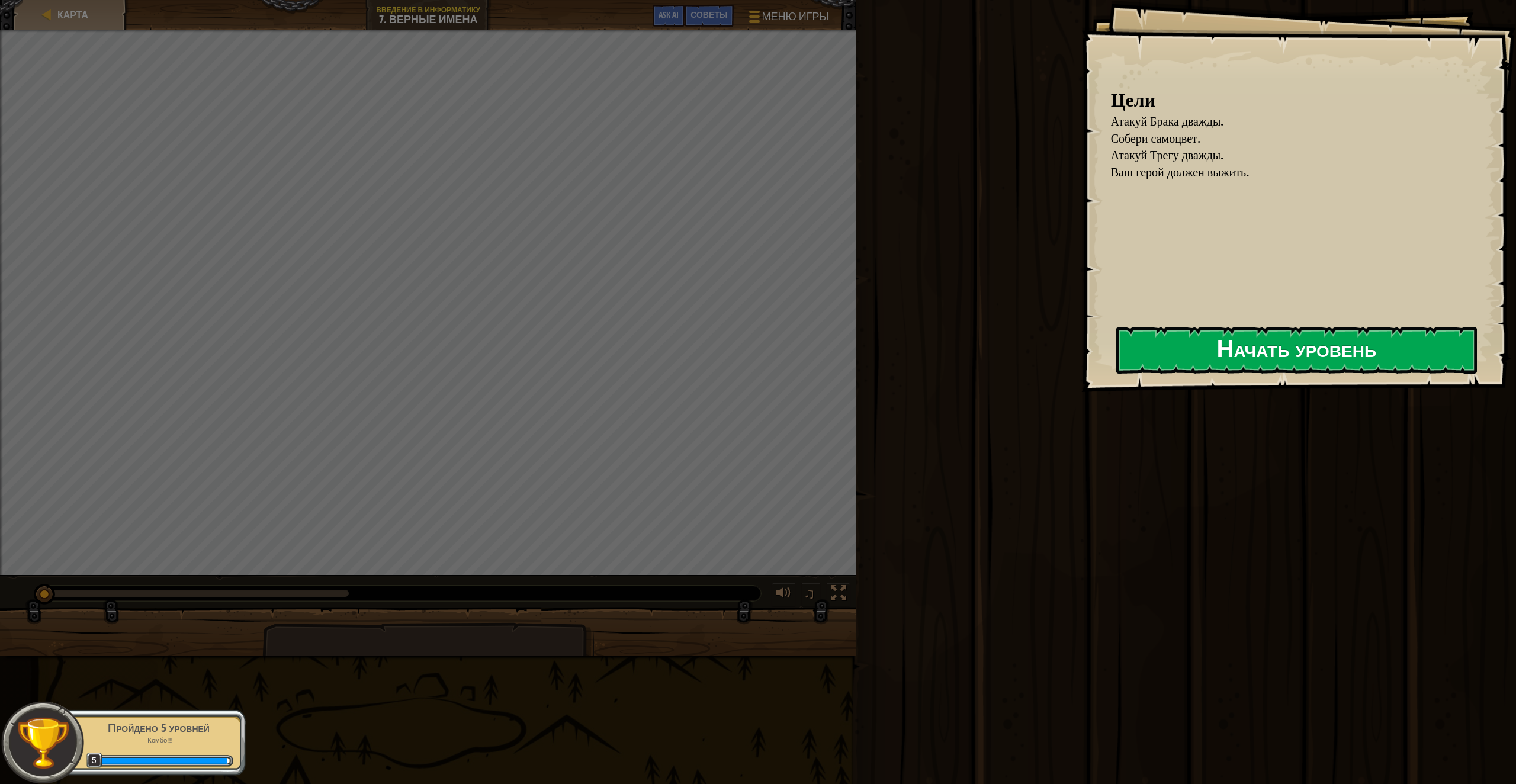
click at [1220, 371] on button "Начать уровень" at bounding box center [1297, 351] width 360 height 47
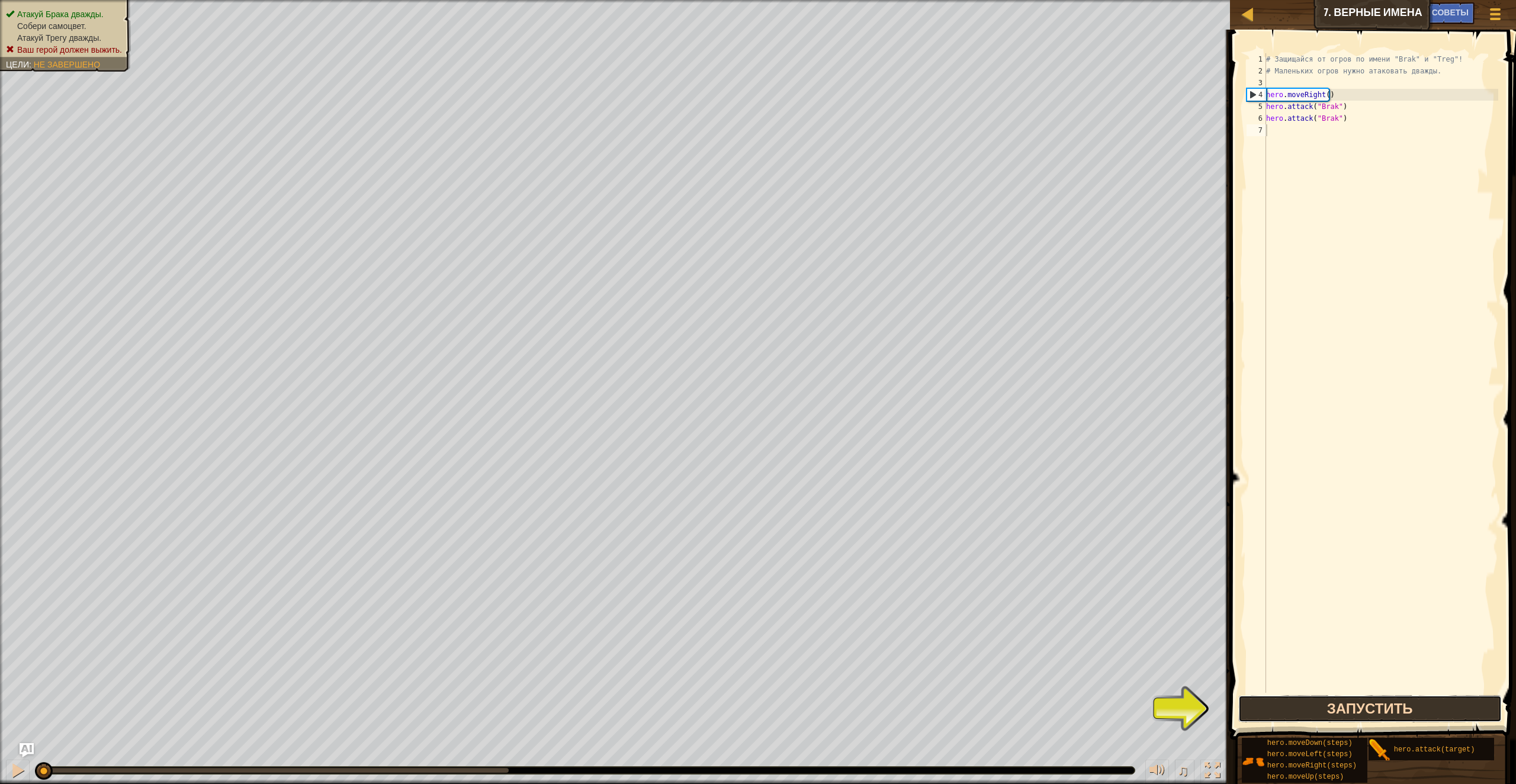
click at [1356, 709] on button "Запустить" at bounding box center [1370, 709] width 264 height 27
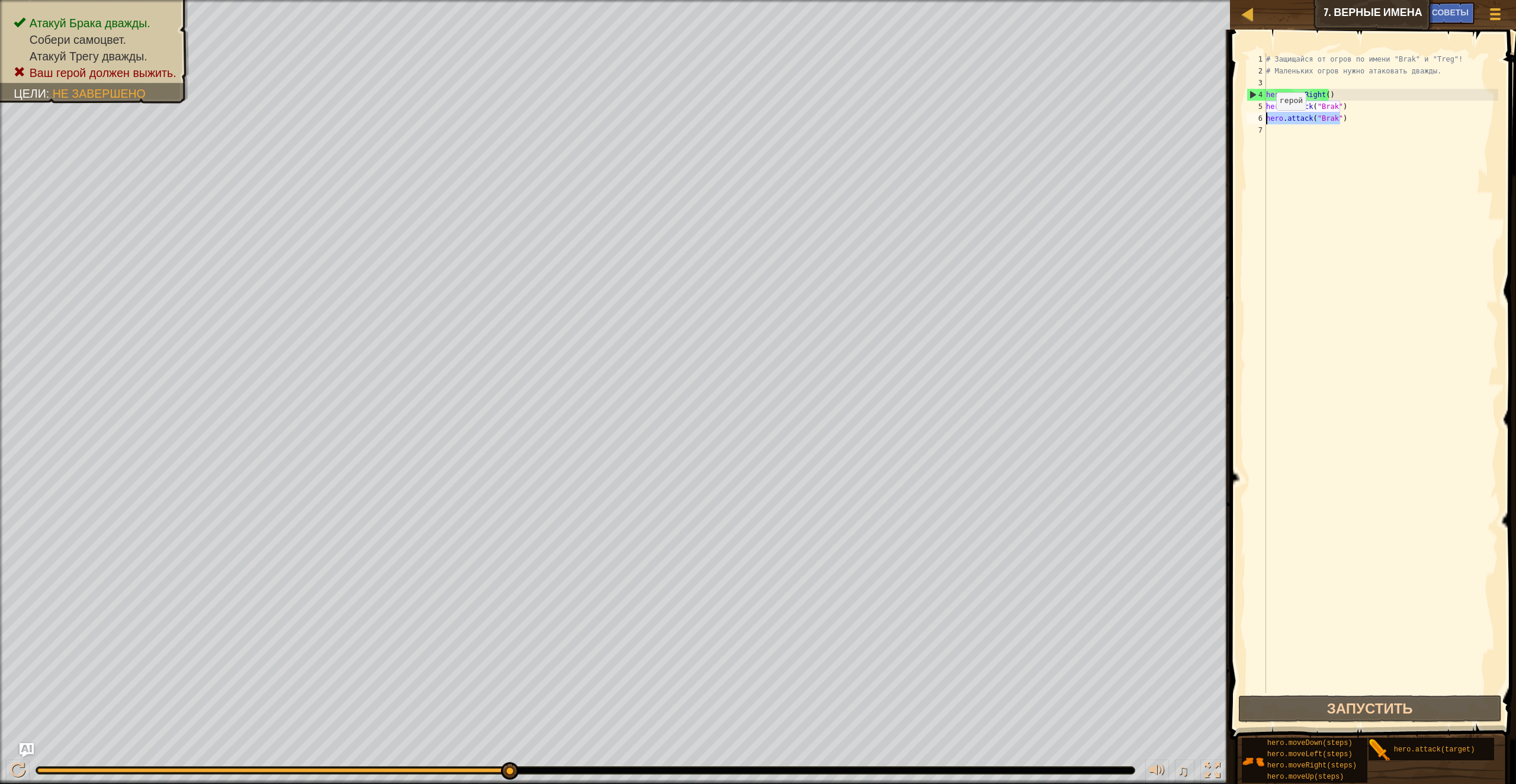
drag, startPoint x: 1350, startPoint y: 116, endPoint x: 1244, endPoint y: 123, distance: 106.2
click at [1244, 123] on div "1 2 3 4 5 6 7 # Защищайся от огров по имени "Brak" и "Treg"! # Маленьких огров …" at bounding box center [1371, 373] width 254 height 640
type textarea "hero.attack("Brak")"
click at [1348, 134] on div "# Защищайся от огров по имени "Brak" и "Treg"! # Маленьких огров нужно атаковат…" at bounding box center [1381, 385] width 234 height 663
paste textarea "hero.attack("Brak")"
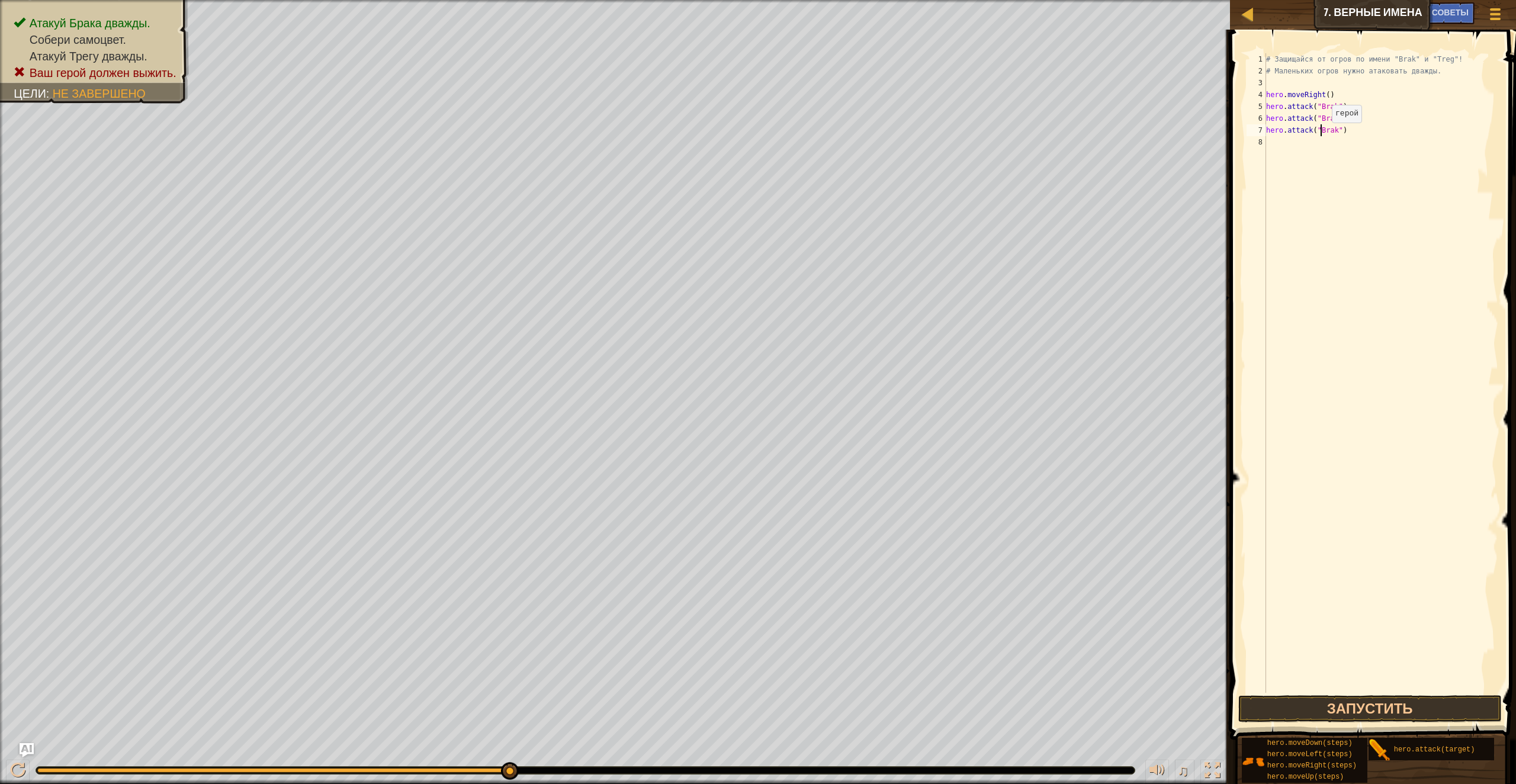
click at [1322, 134] on div "# Защищайся от огров по имени "Brak" и "Treg"! # Маленьких огров нужно атаковат…" at bounding box center [1381, 385] width 234 height 663
click at [1419, 698] on button "Запустить" at bounding box center [1370, 709] width 264 height 27
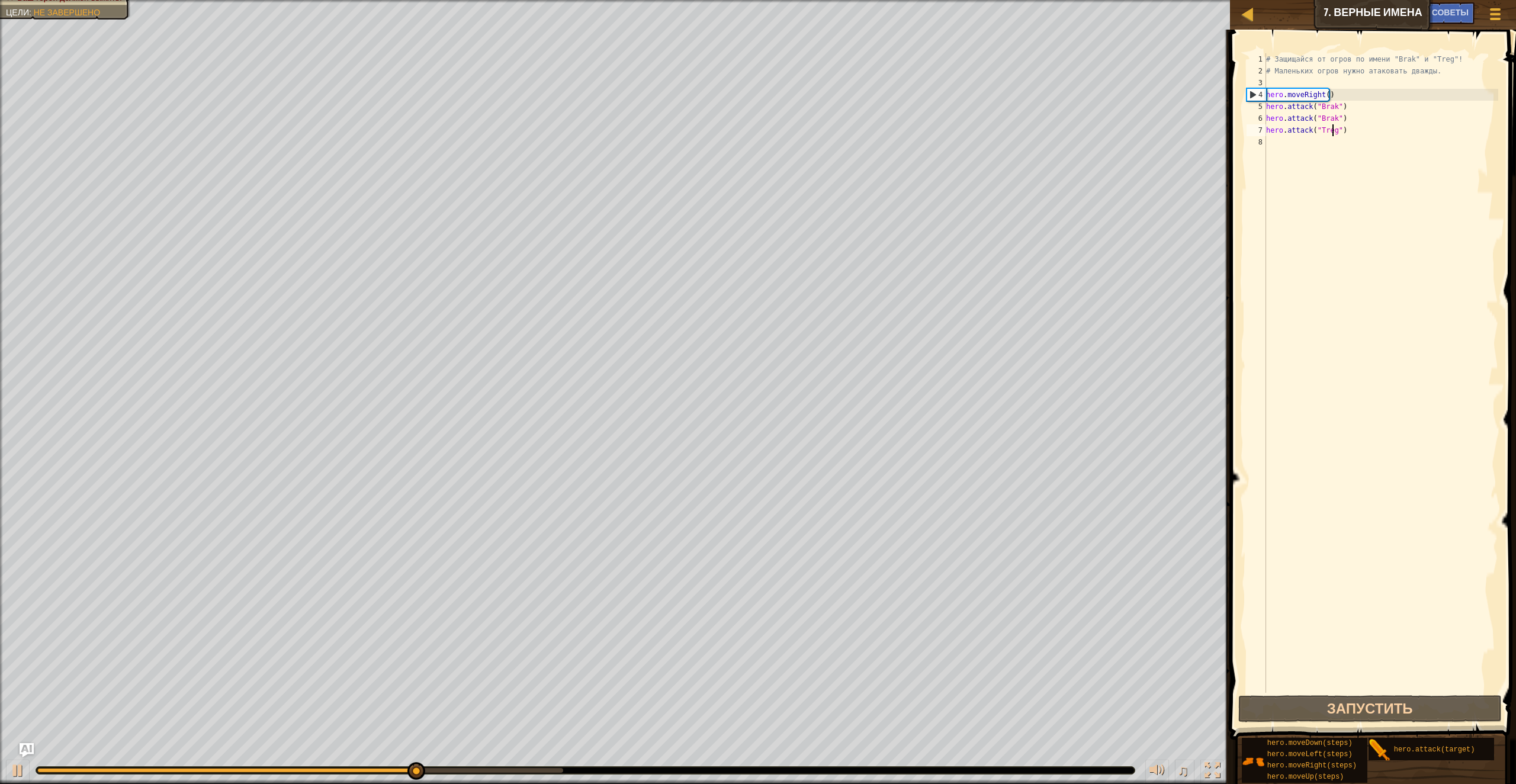
click at [1315, 131] on div "# Защищайся от огров по имени "Brak" и "Treg"! # Маленьких огров нужно атаковат…" at bounding box center [1381, 385] width 234 height 663
type textarea "hero.attack("Treg")"
click at [1310, 142] on div "# Защищайся от огров по имени "Brak" и "Treg"! # Маленьких огров нужно атаковат…" at bounding box center [1381, 373] width 234 height 640
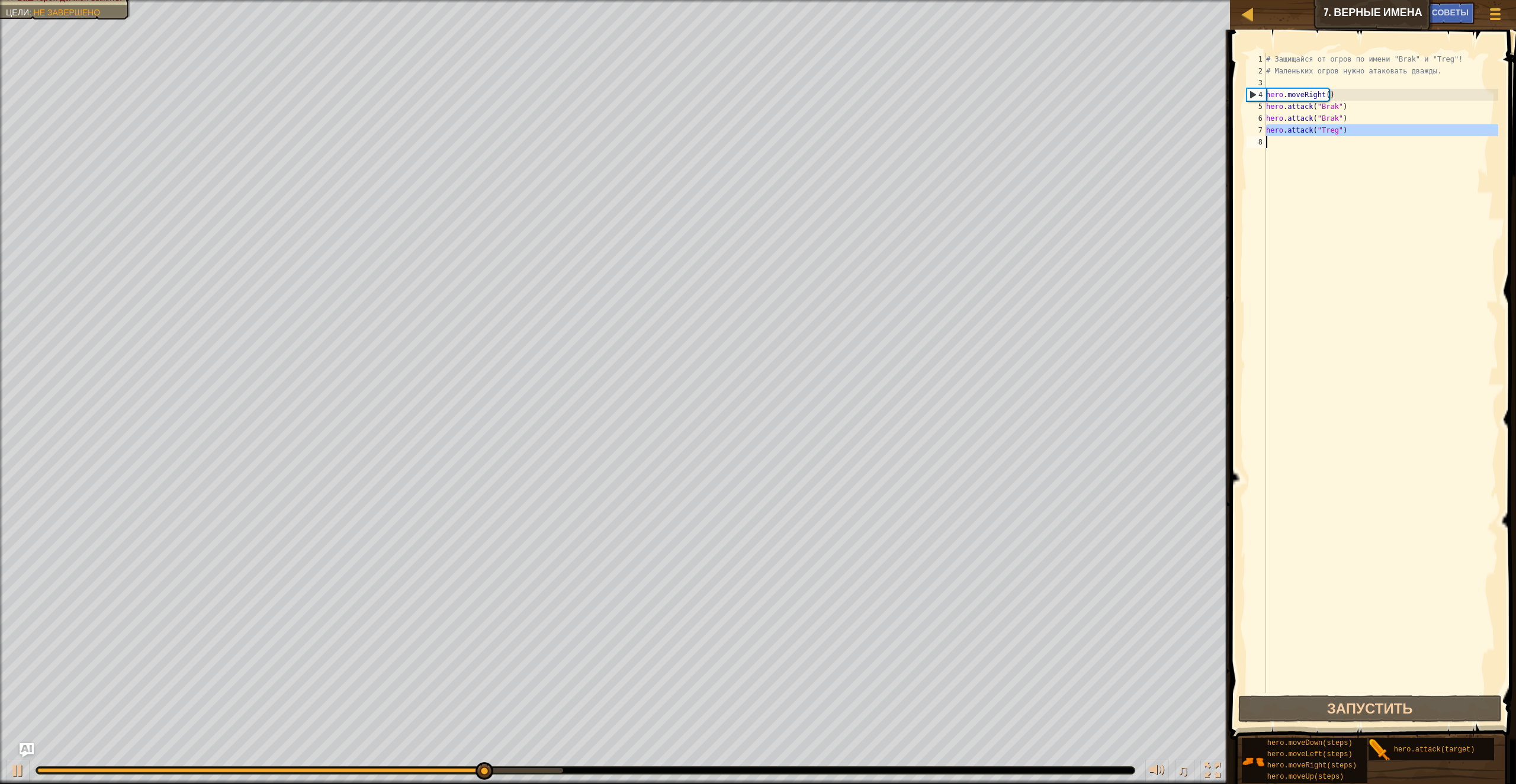
scroll to position [5, 0]
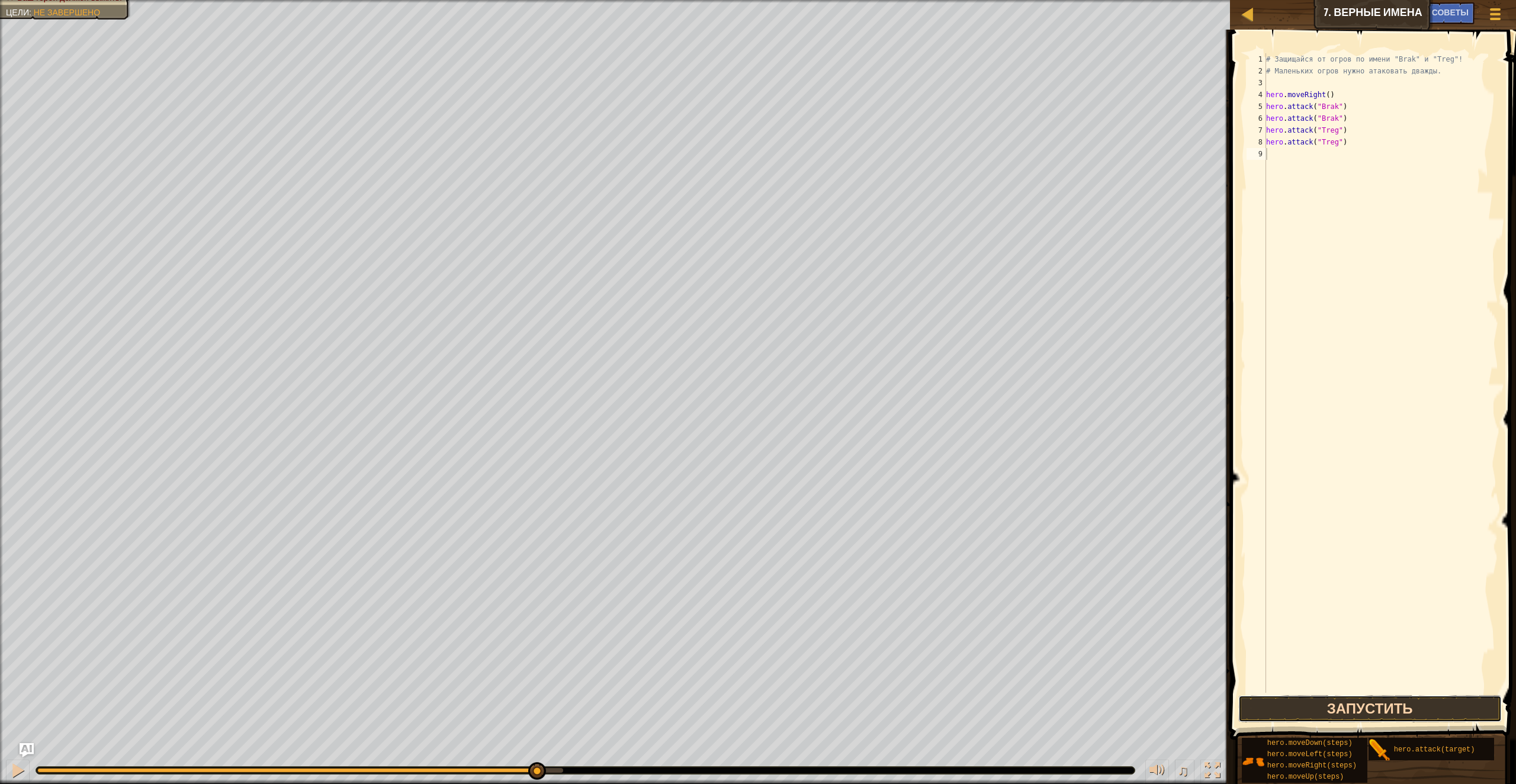
click at [1377, 712] on button "Запустить" at bounding box center [1370, 709] width 264 height 27
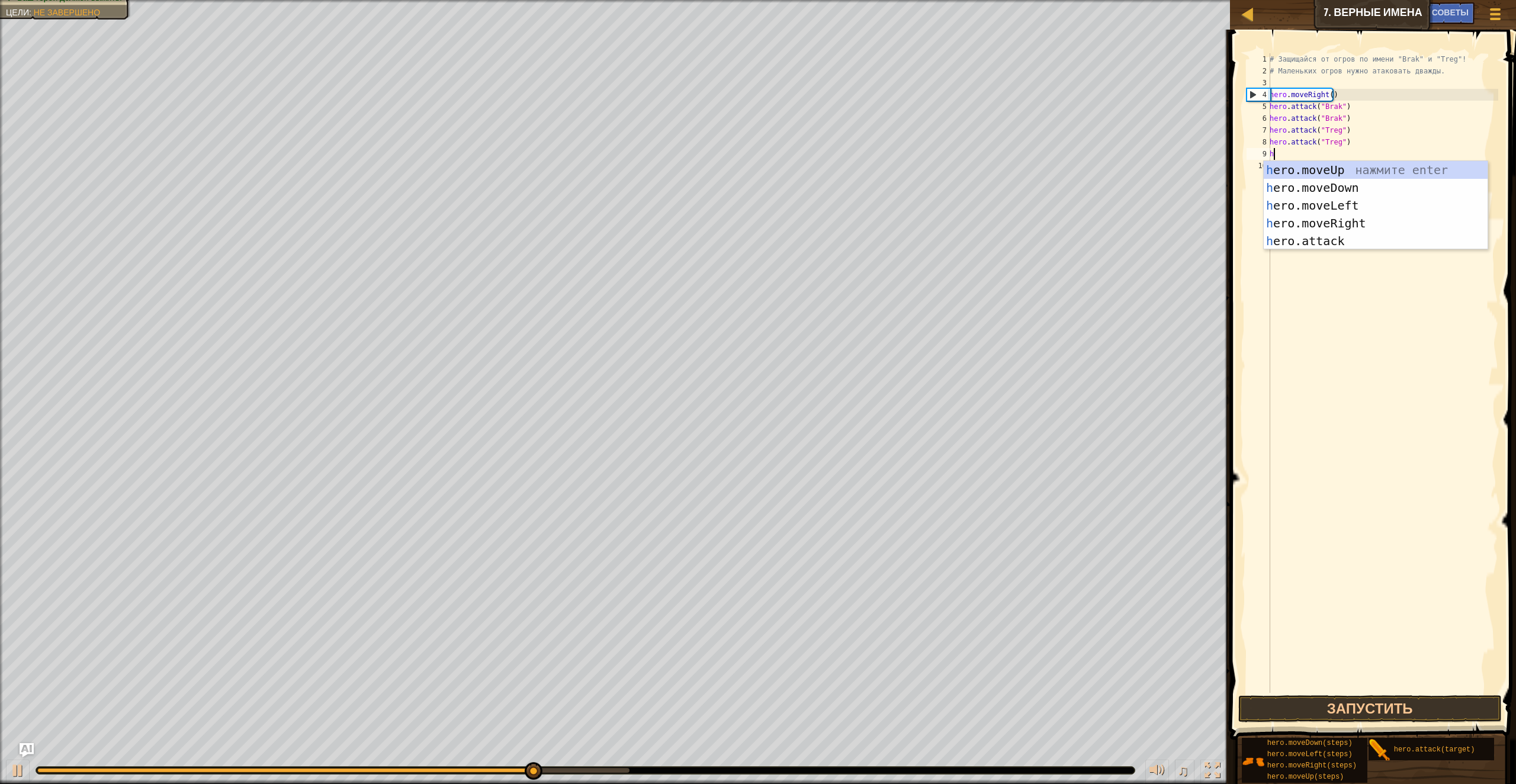
type textarea "hero"
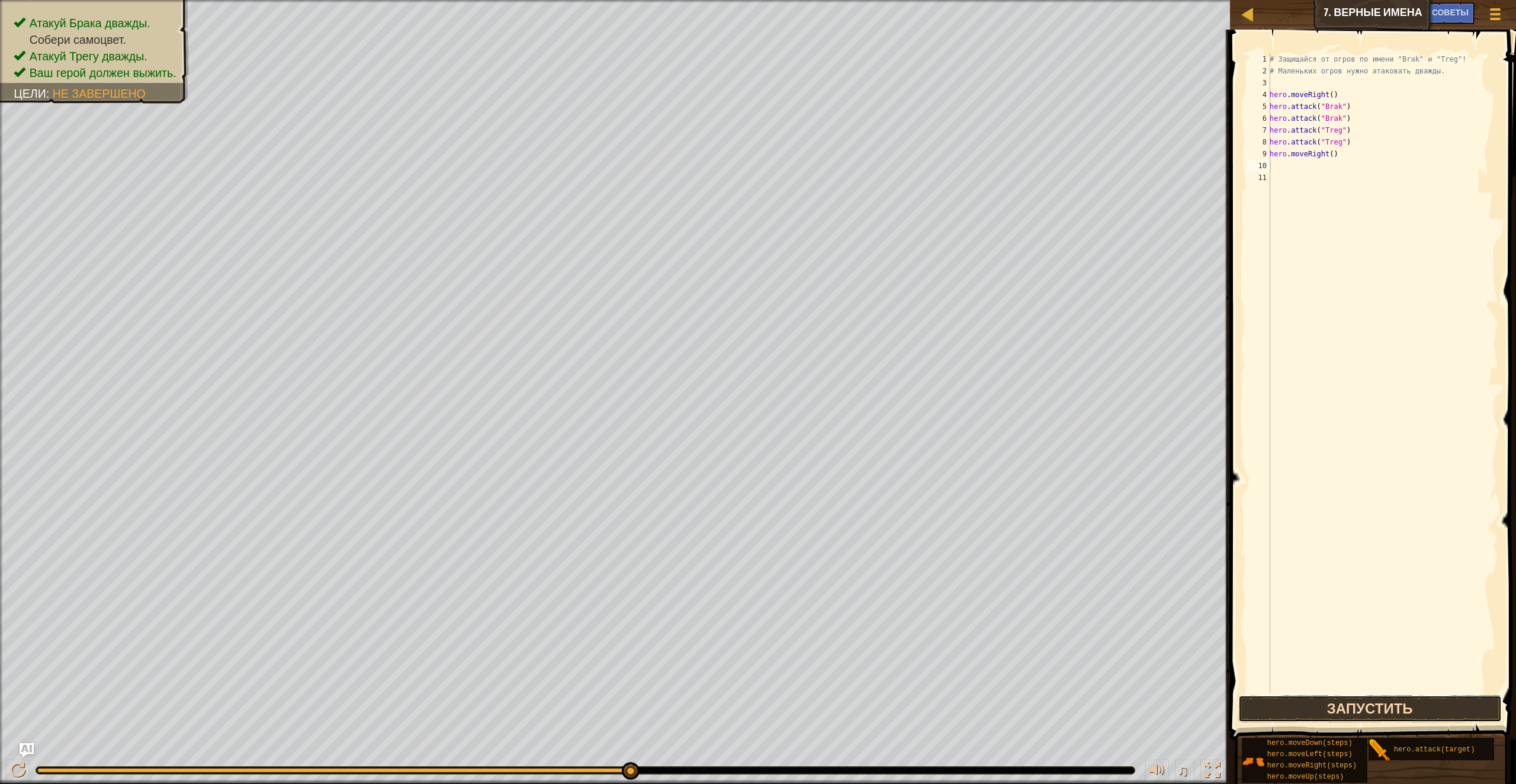
click at [1401, 696] on button "Запустить" at bounding box center [1370, 709] width 264 height 27
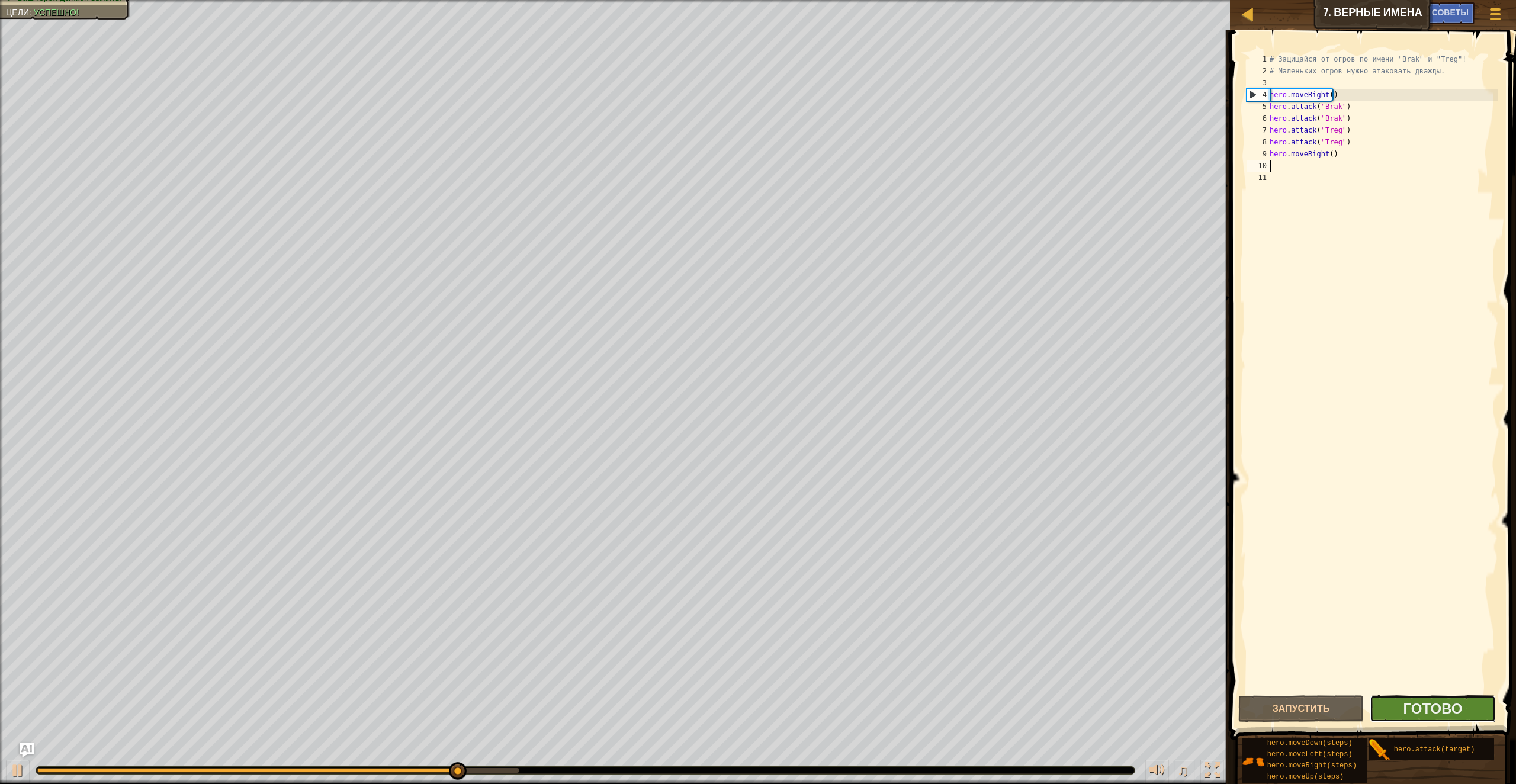
click at [1401, 697] on button "Готово" at bounding box center [1432, 709] width 126 height 27
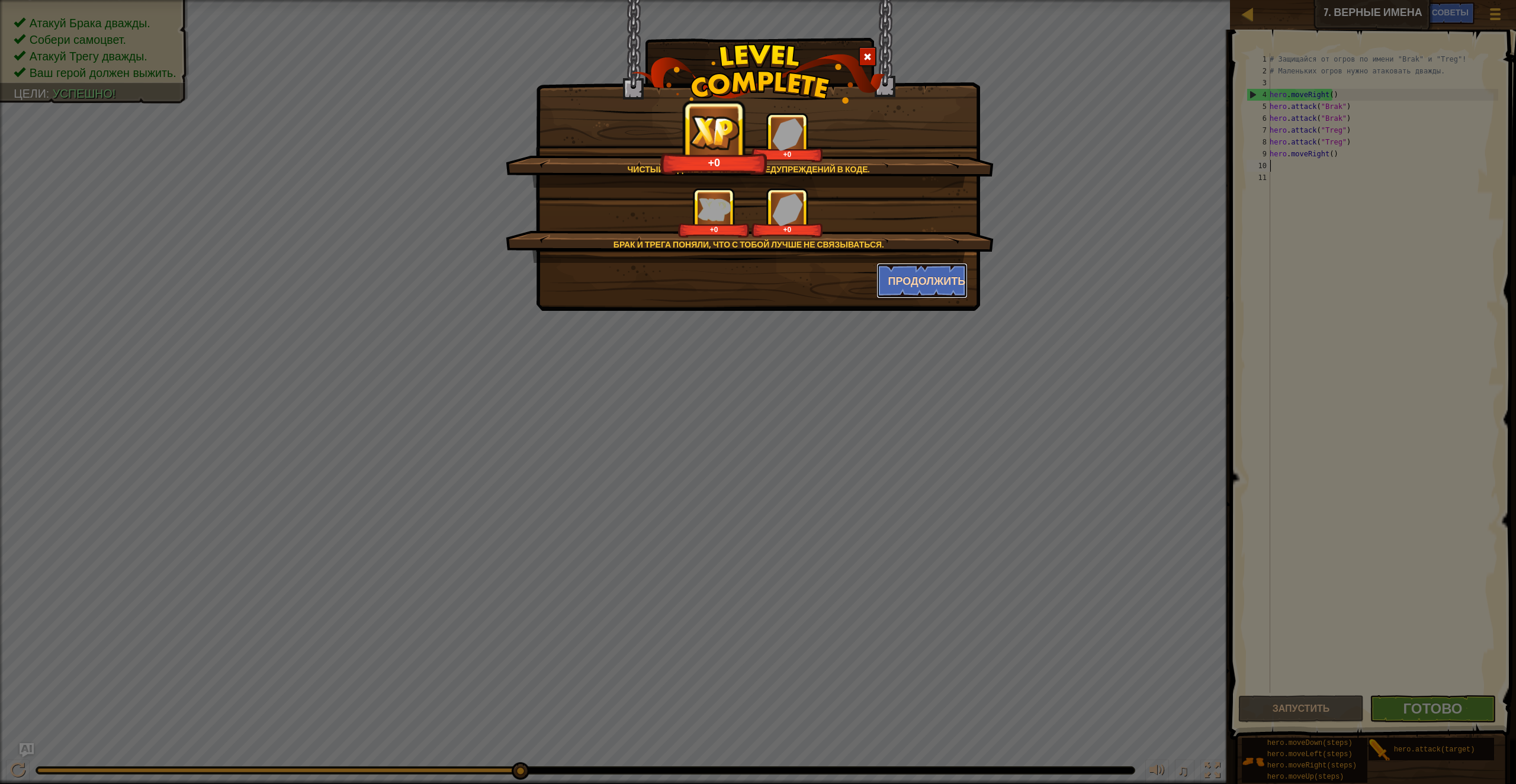
click at [966, 296] on button "Продолжить" at bounding box center [923, 281] width 92 height 35
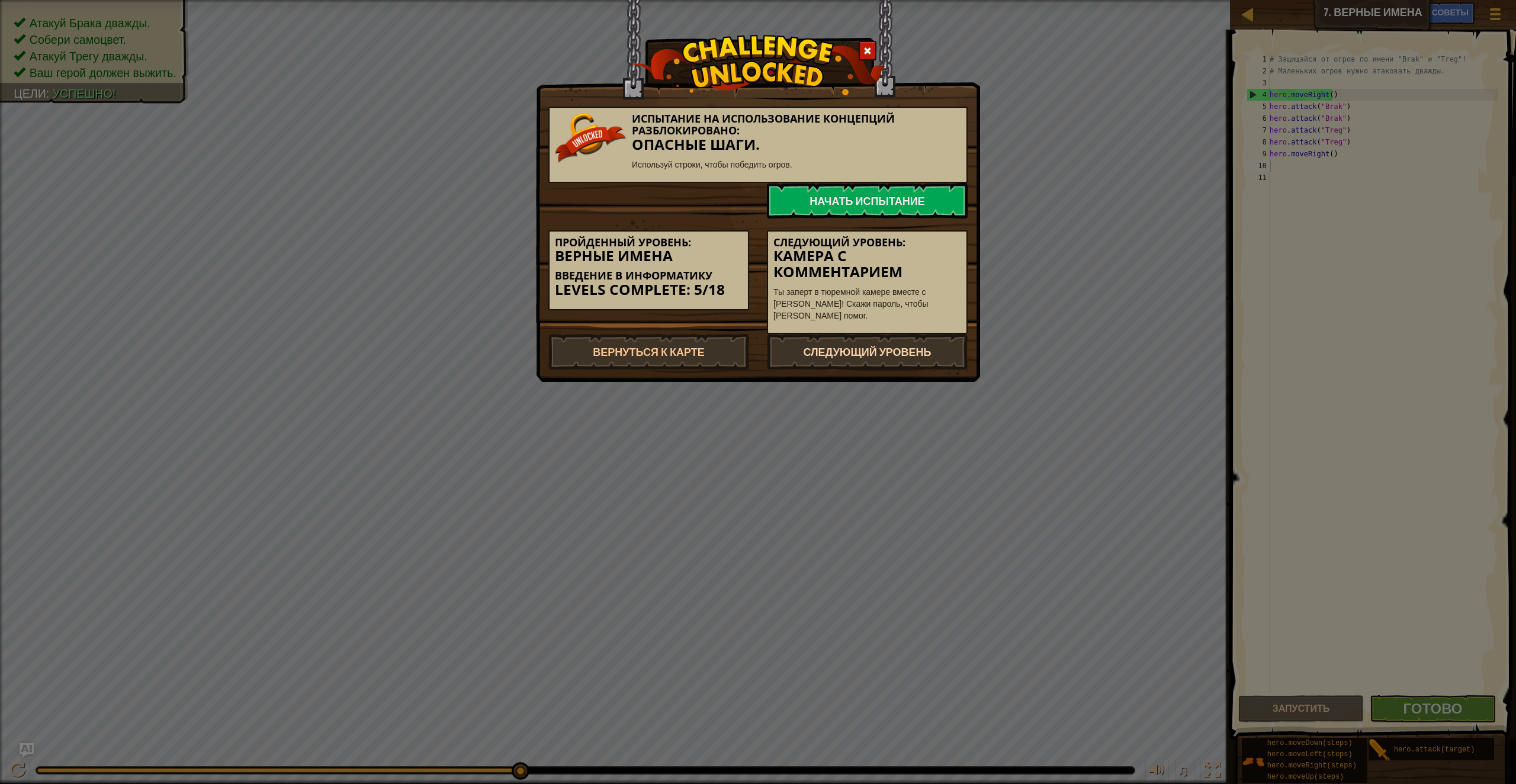
click at [929, 355] on link "Следующий уровень" at bounding box center [868, 352] width 201 height 35
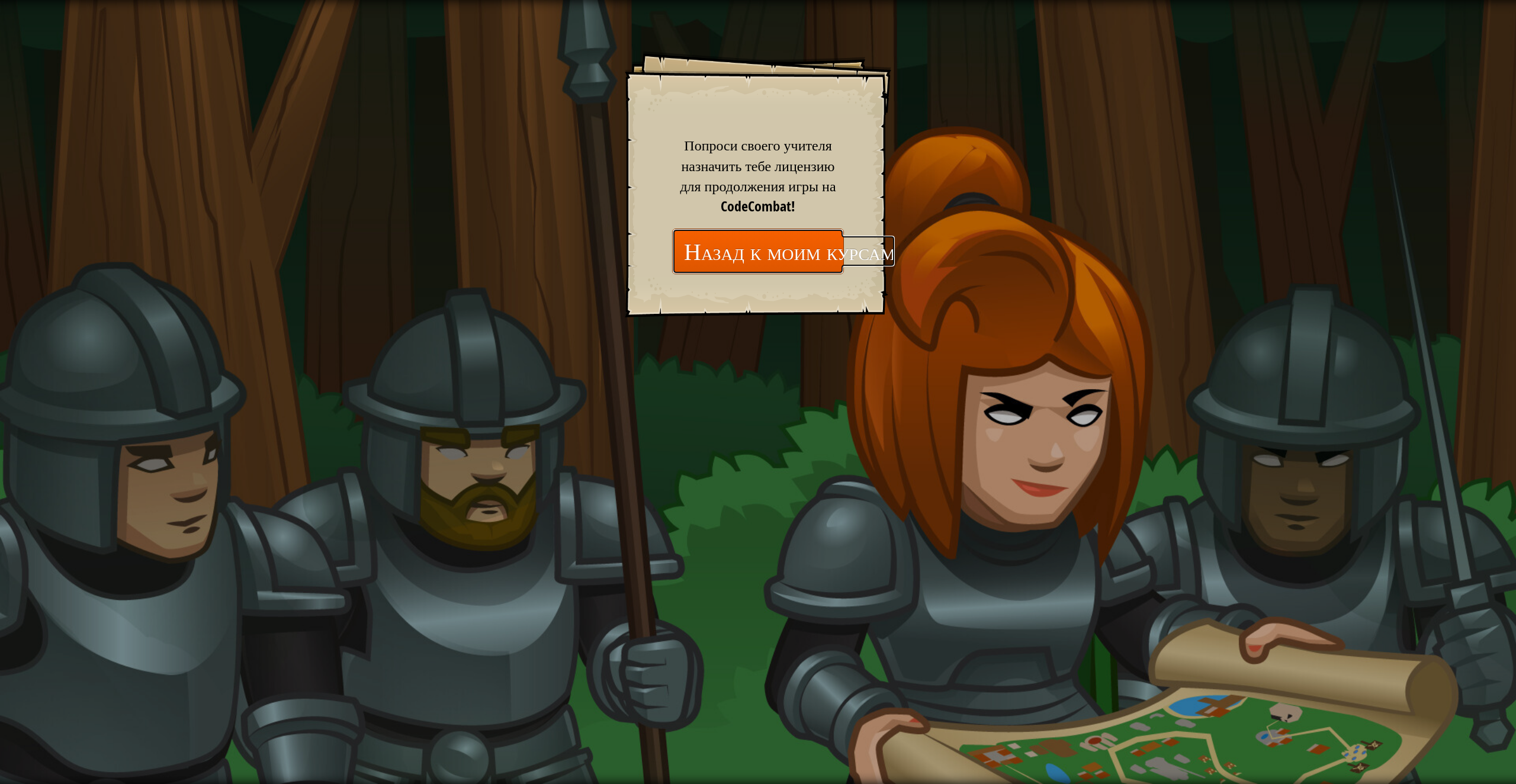
click at [770, 256] on link "Назад к моим курсам" at bounding box center [758, 251] width 172 height 46
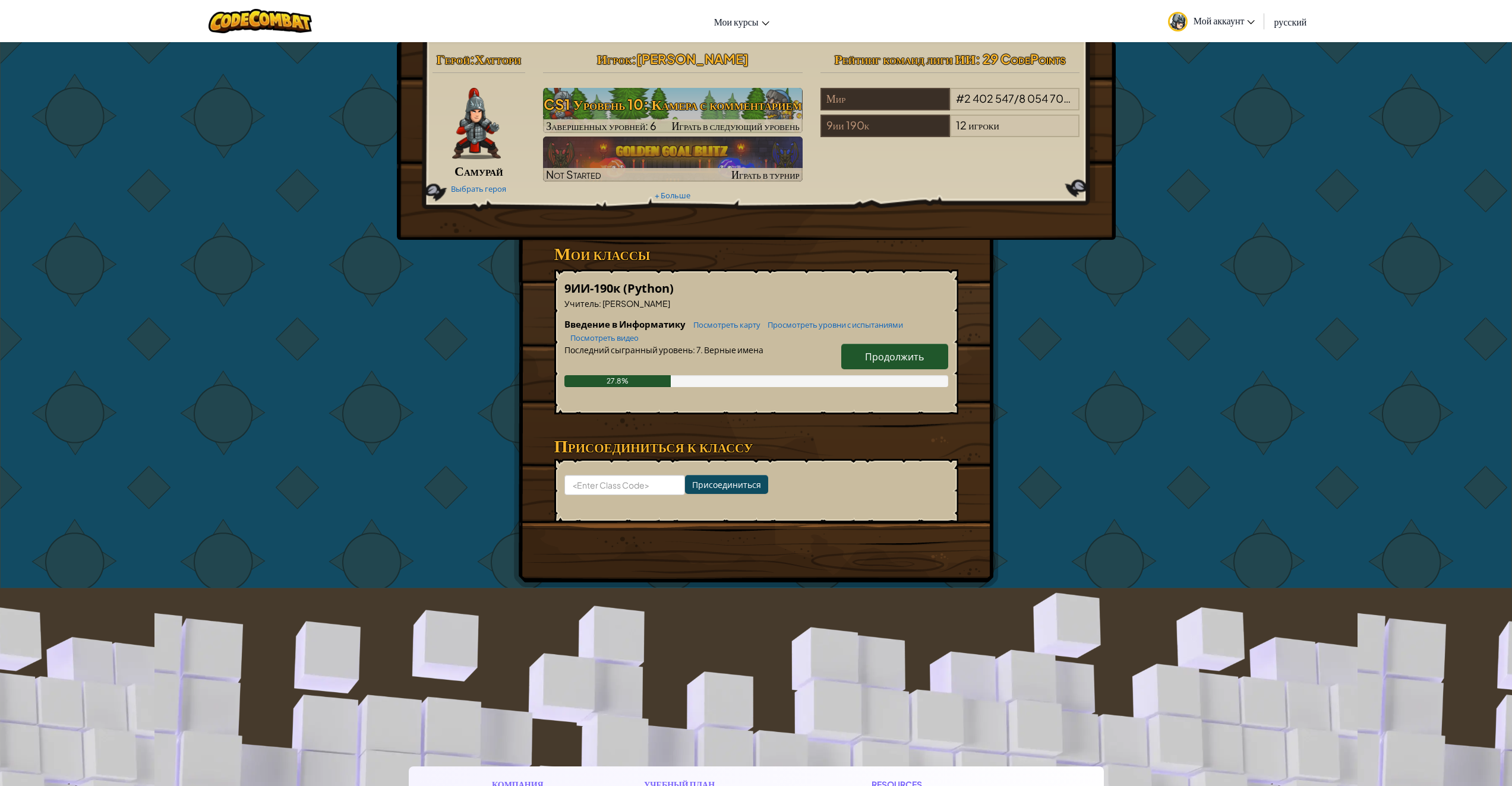
click at [885, 363] on span "Продолжить" at bounding box center [894, 356] width 59 height 12
select select "ru"
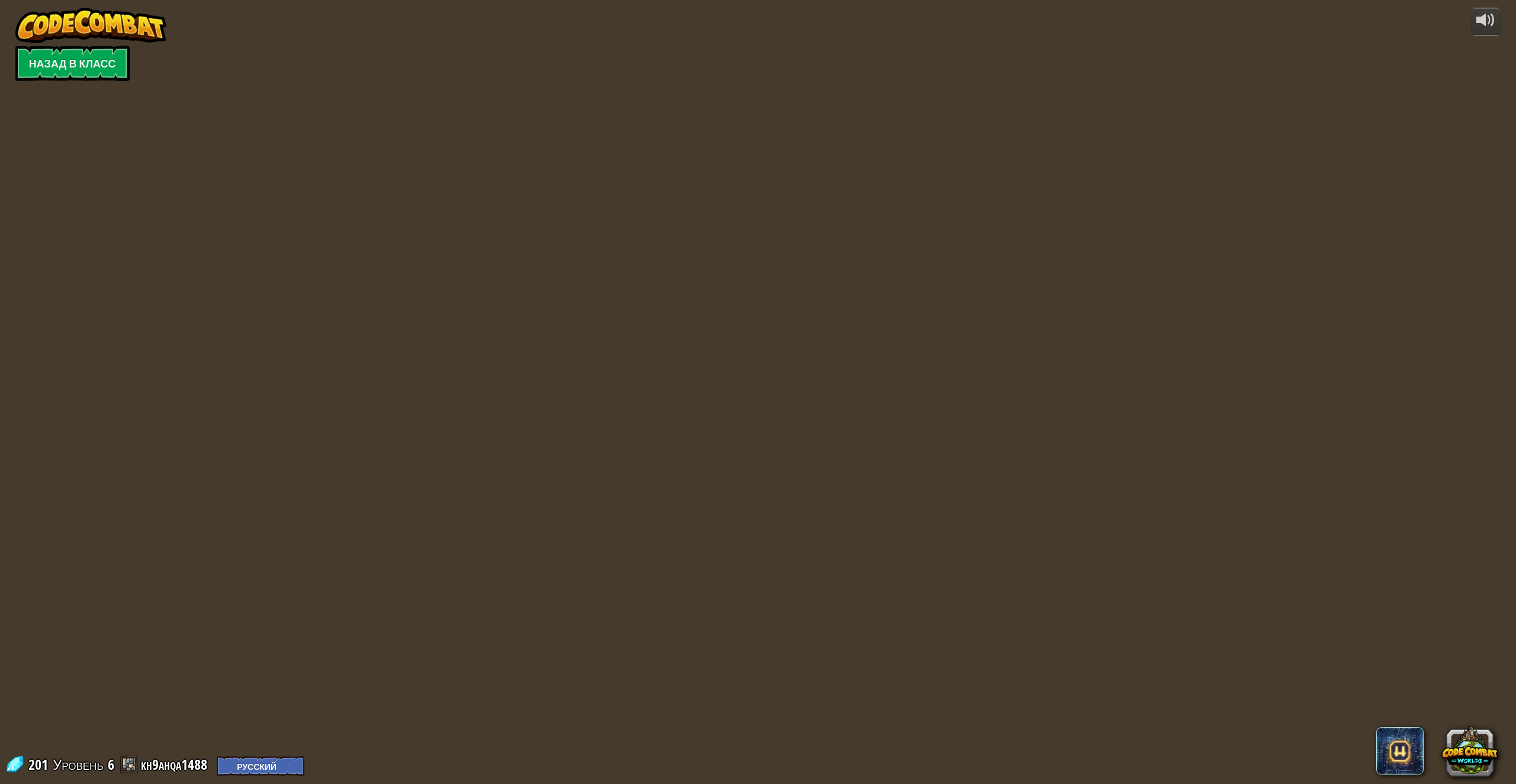
select select "ru"
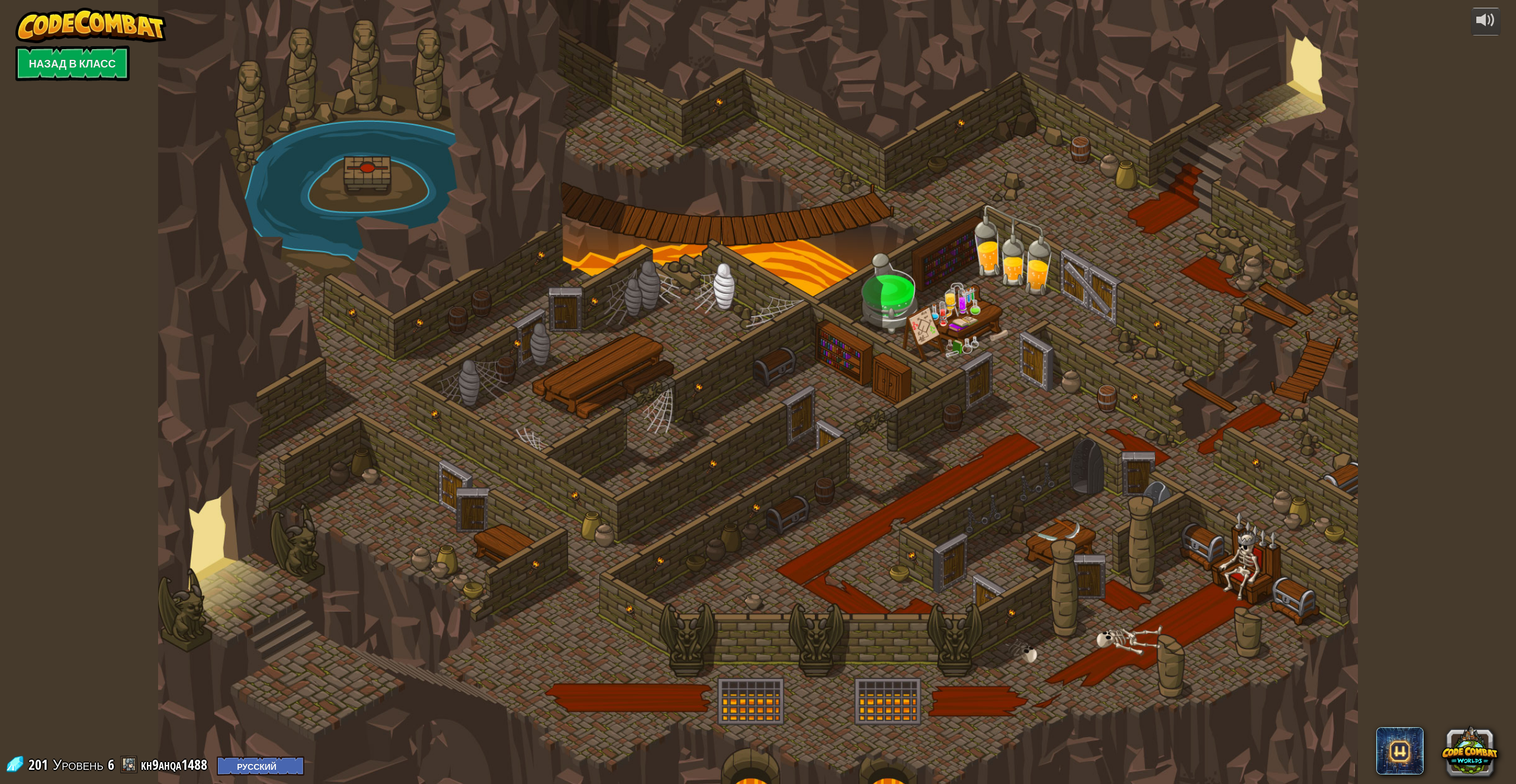
select select "ru"
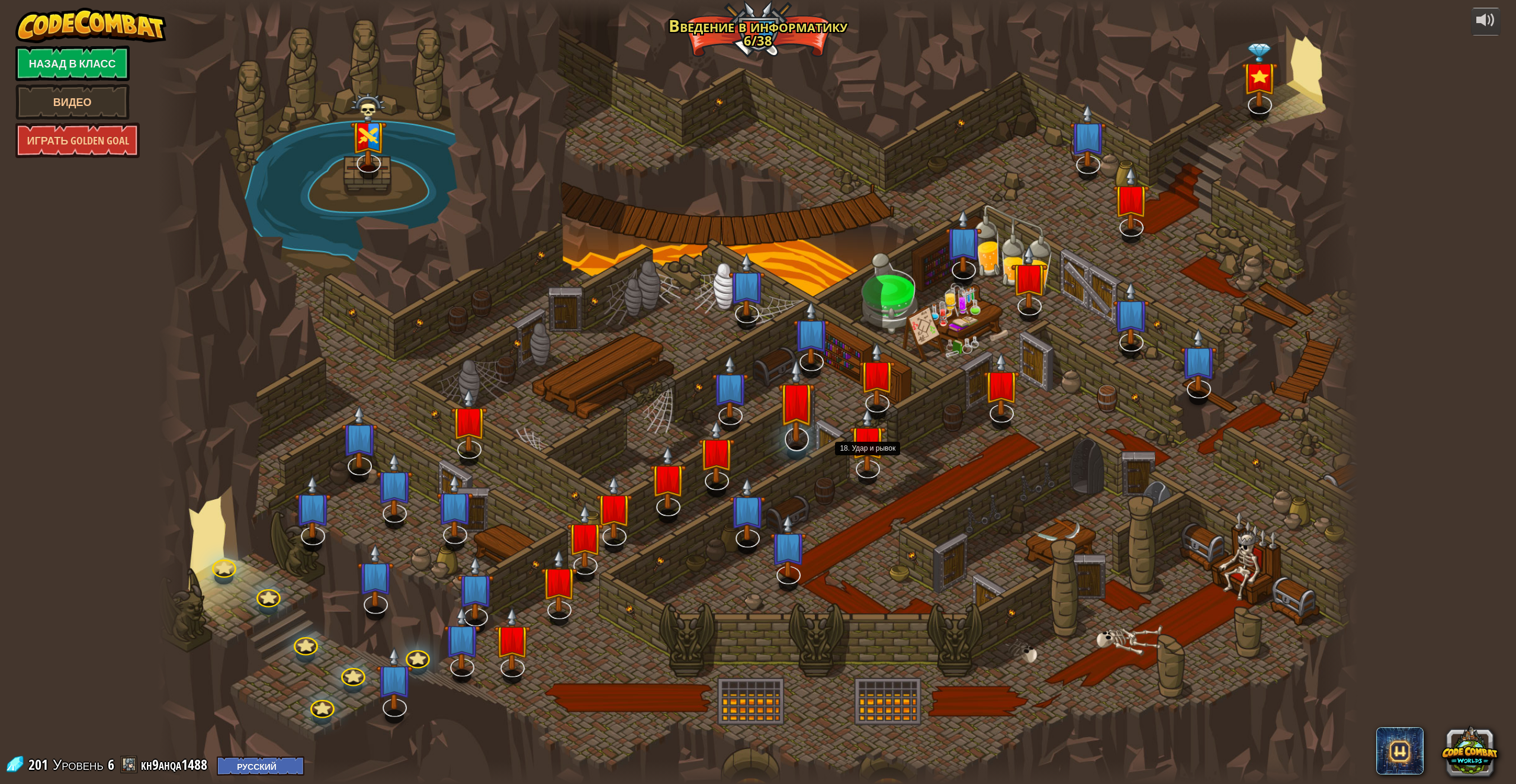
select select "ru"
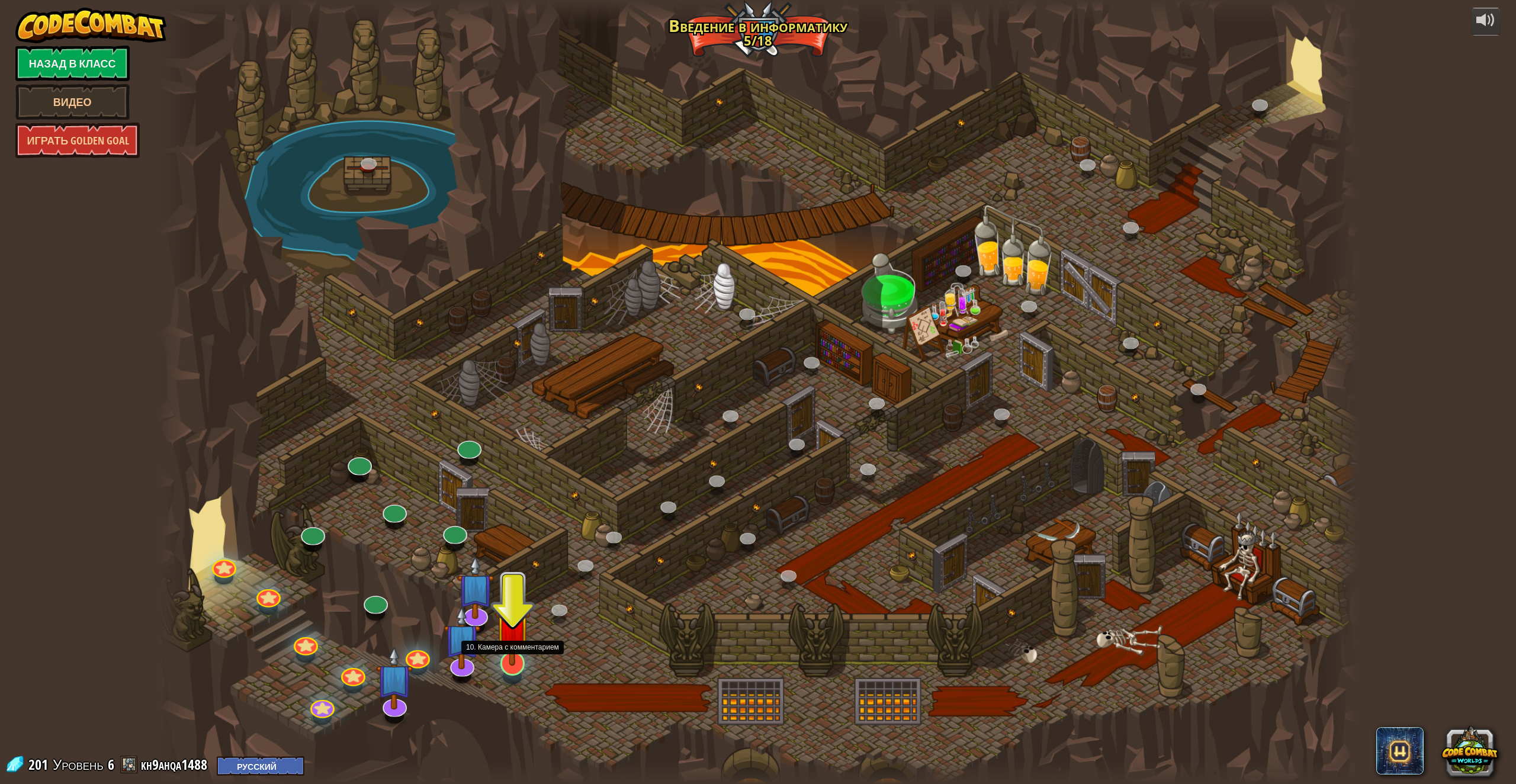
click at [513, 659] on img at bounding box center [513, 626] width 35 height 80
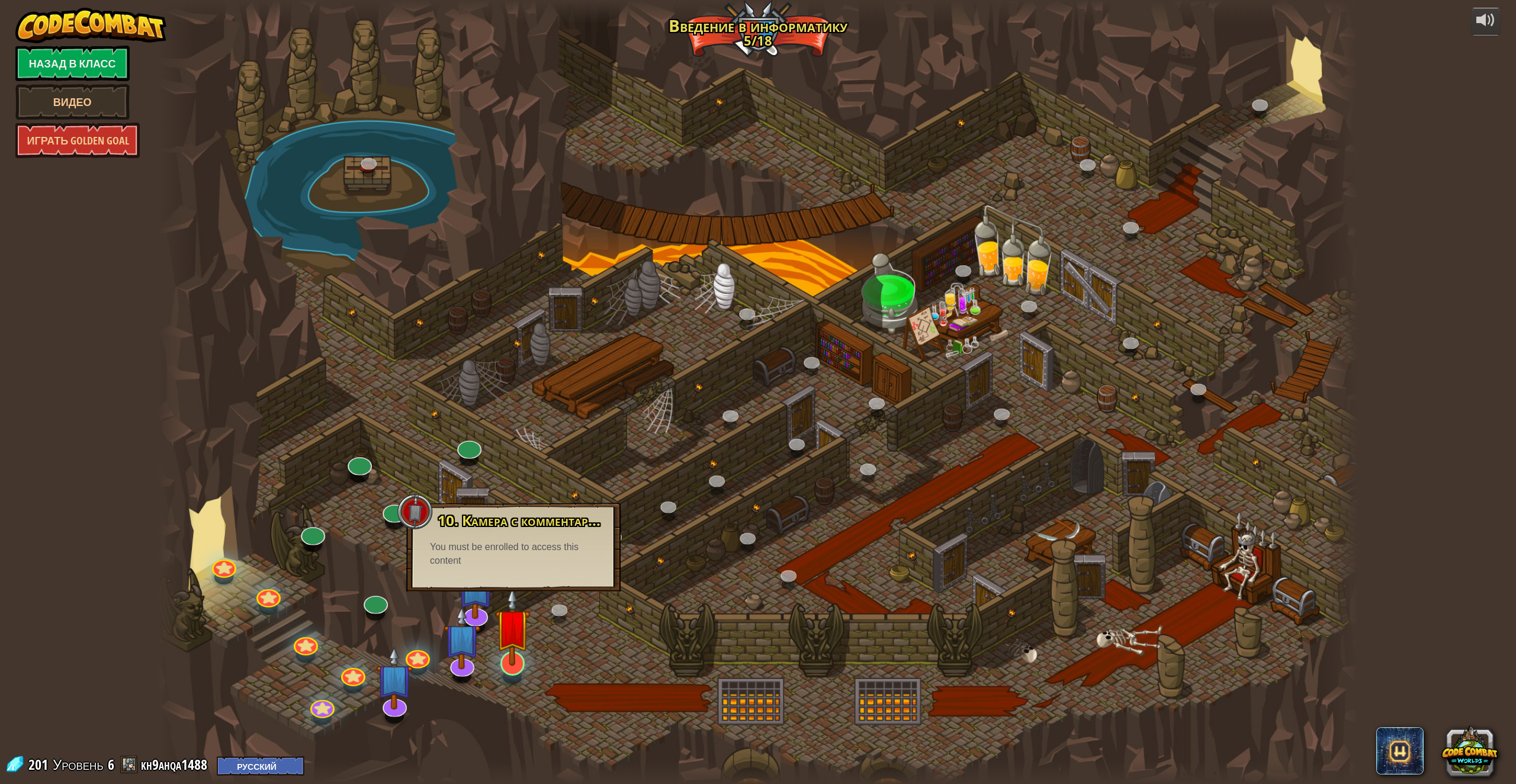
click at [513, 672] on div at bounding box center [512, 678] width 19 height 14
click at [474, 614] on img at bounding box center [462, 623] width 37 height 84
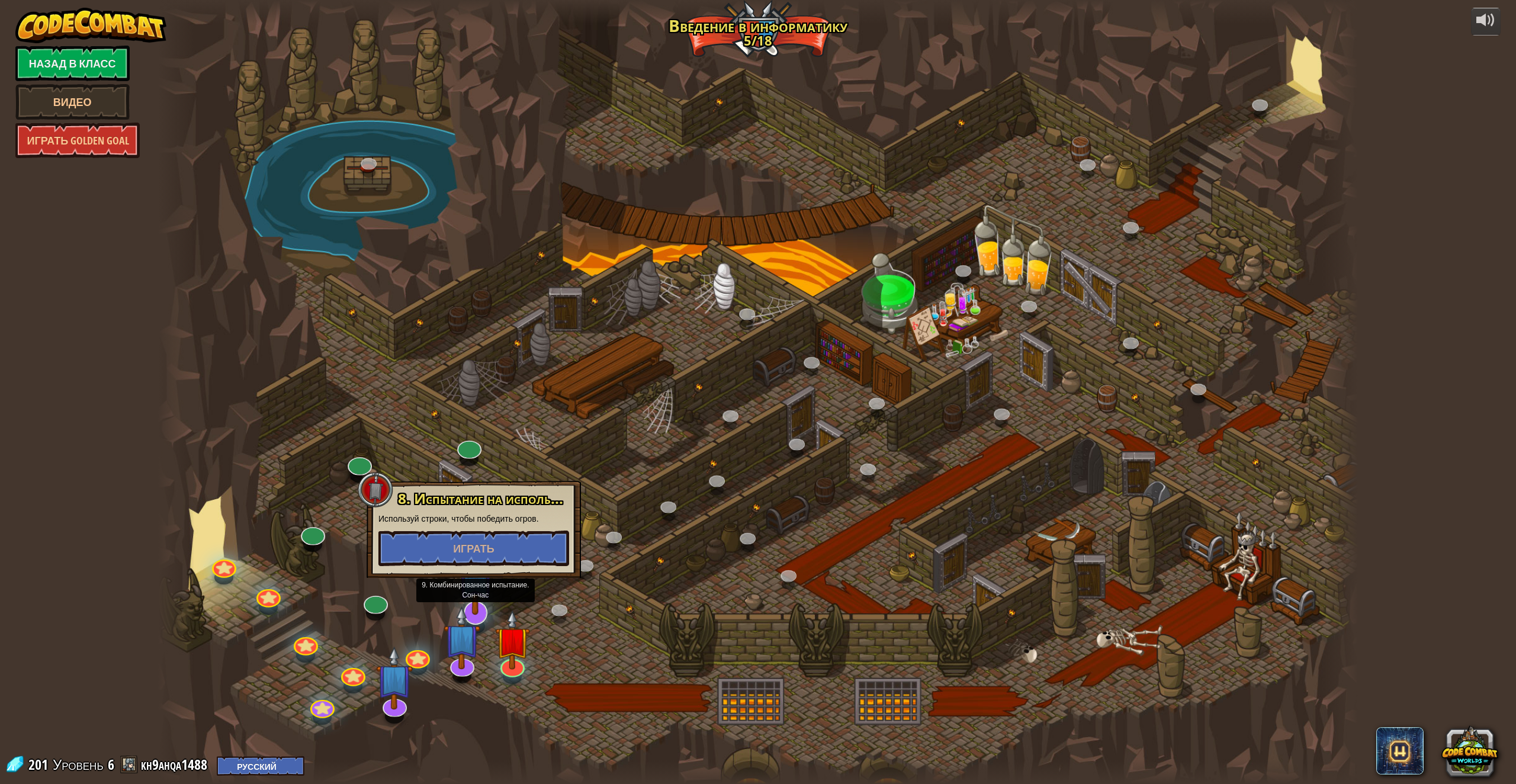
click at [487, 599] on img at bounding box center [475, 573] width 37 height 84
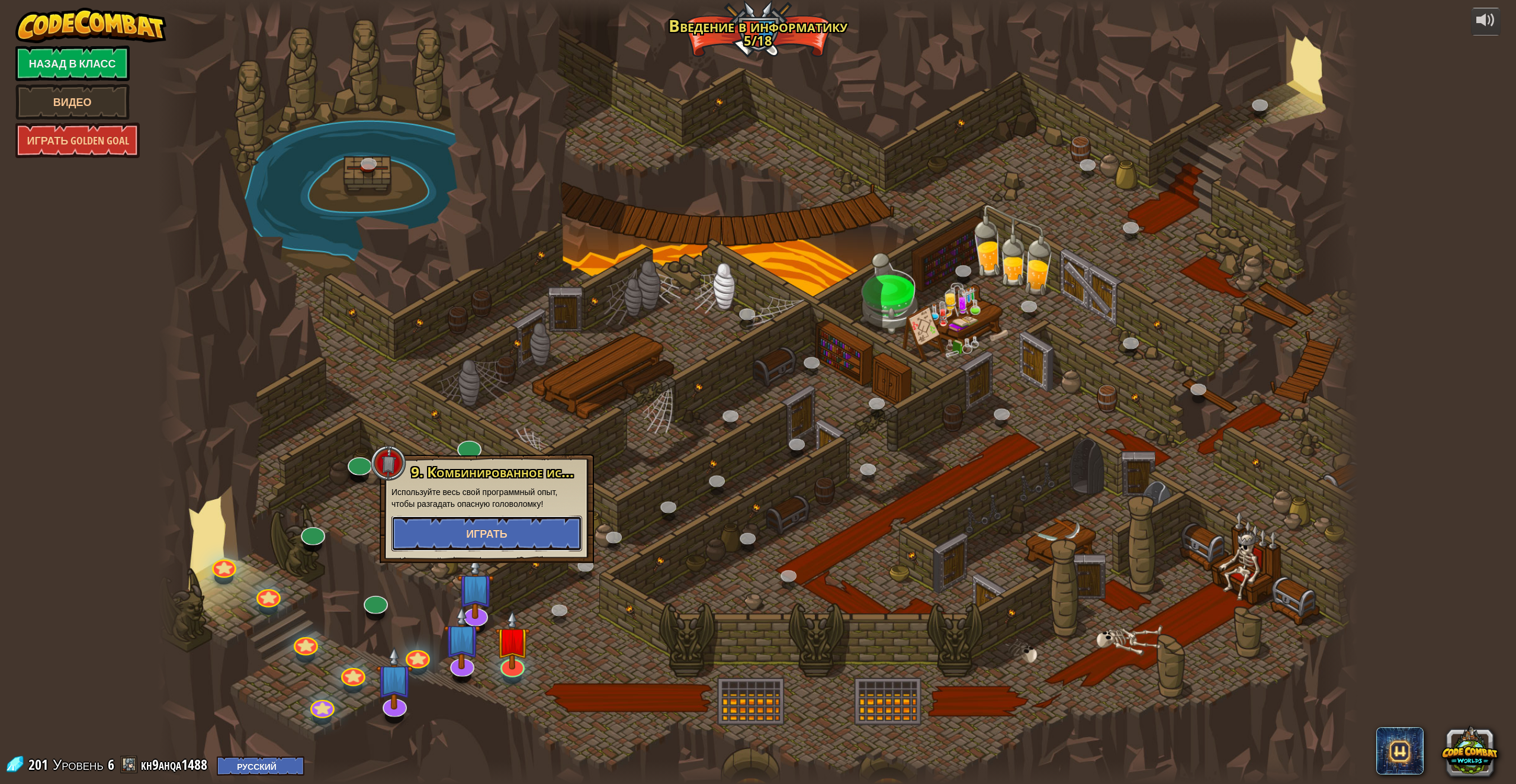
click at [535, 542] on button "Играть" at bounding box center [487, 533] width 191 height 35
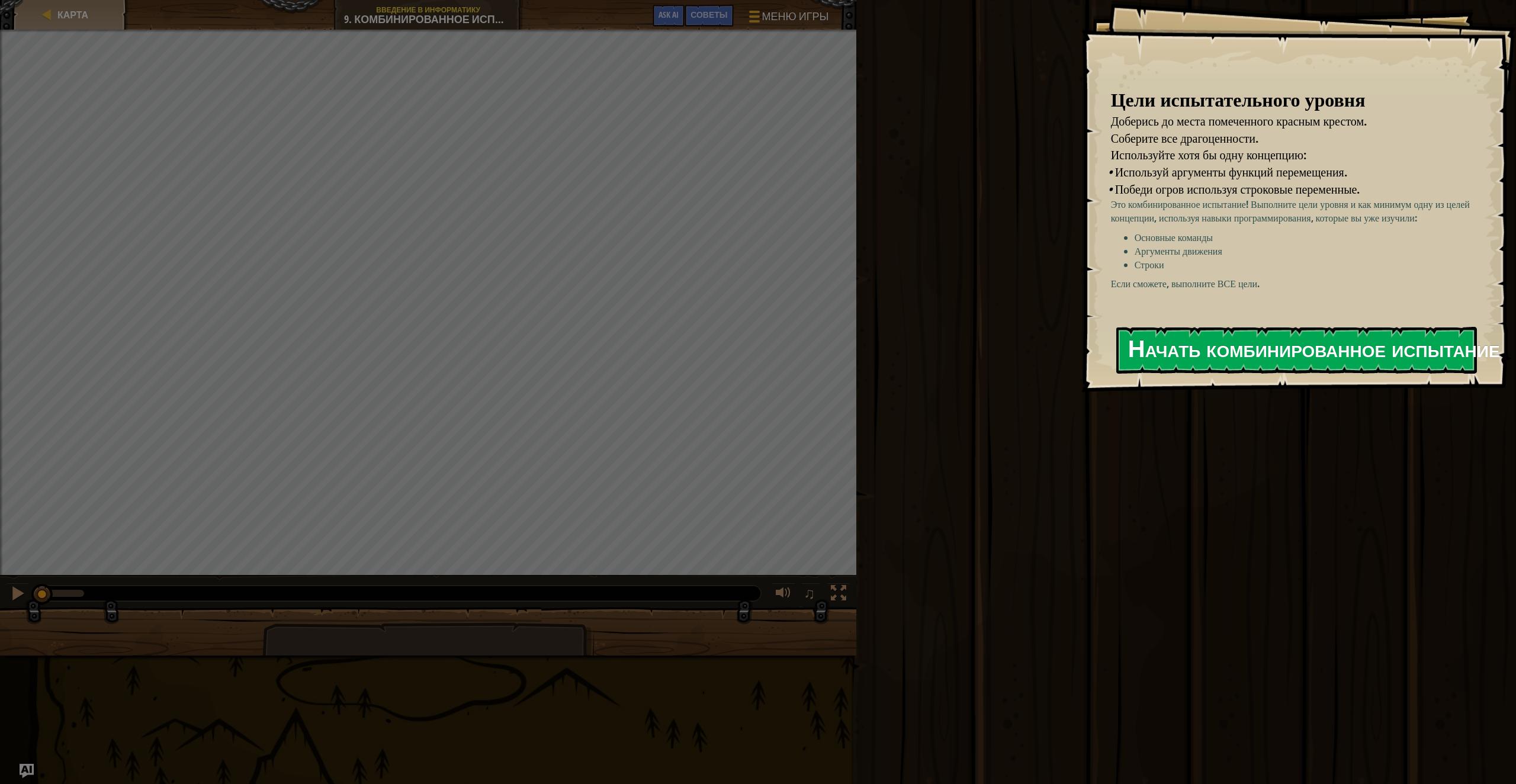
click at [1249, 347] on button "Начать комбинированное испытание" at bounding box center [1297, 351] width 360 height 47
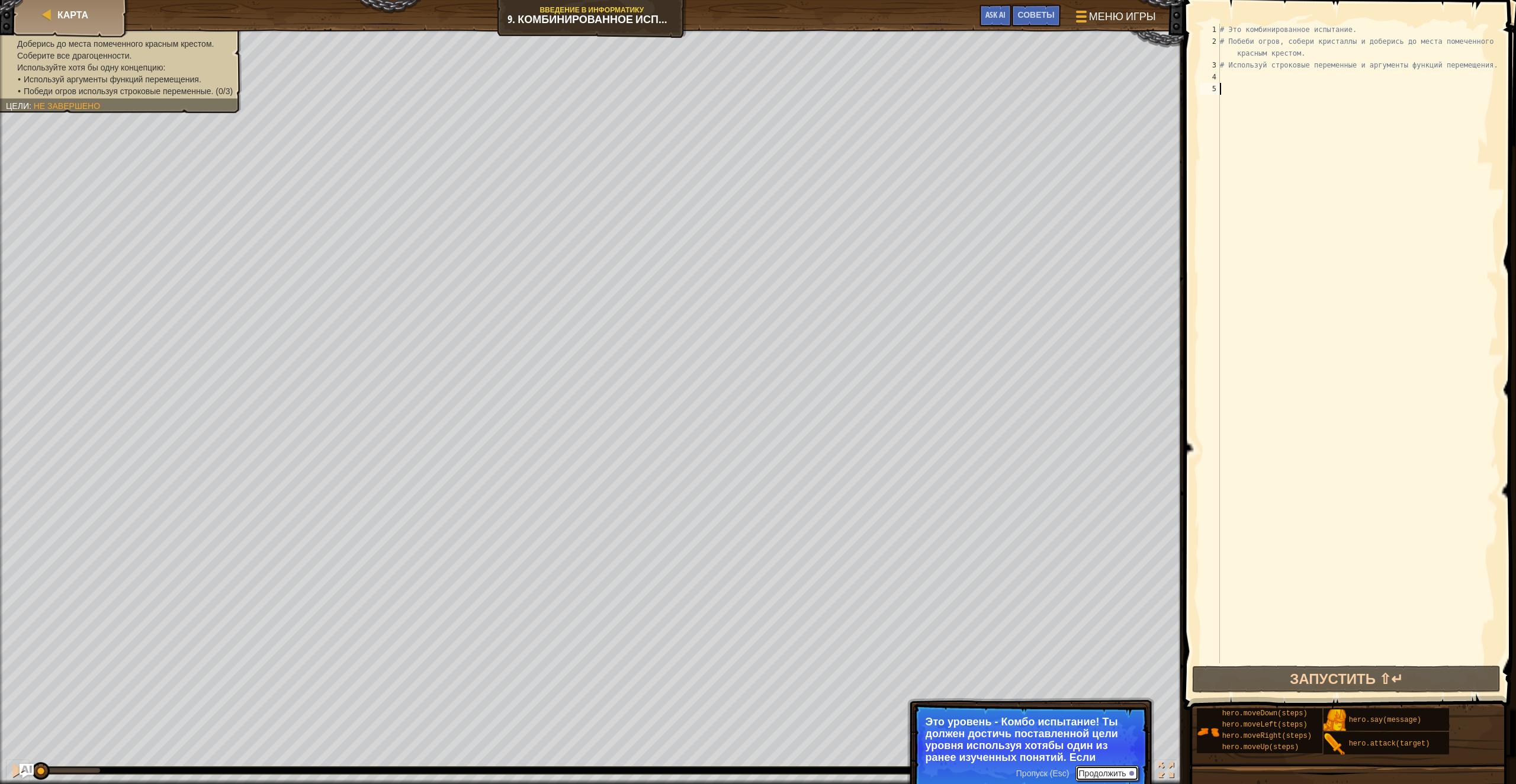
click at [1099, 778] on button "Продолжить" at bounding box center [1107, 774] width 63 height 16
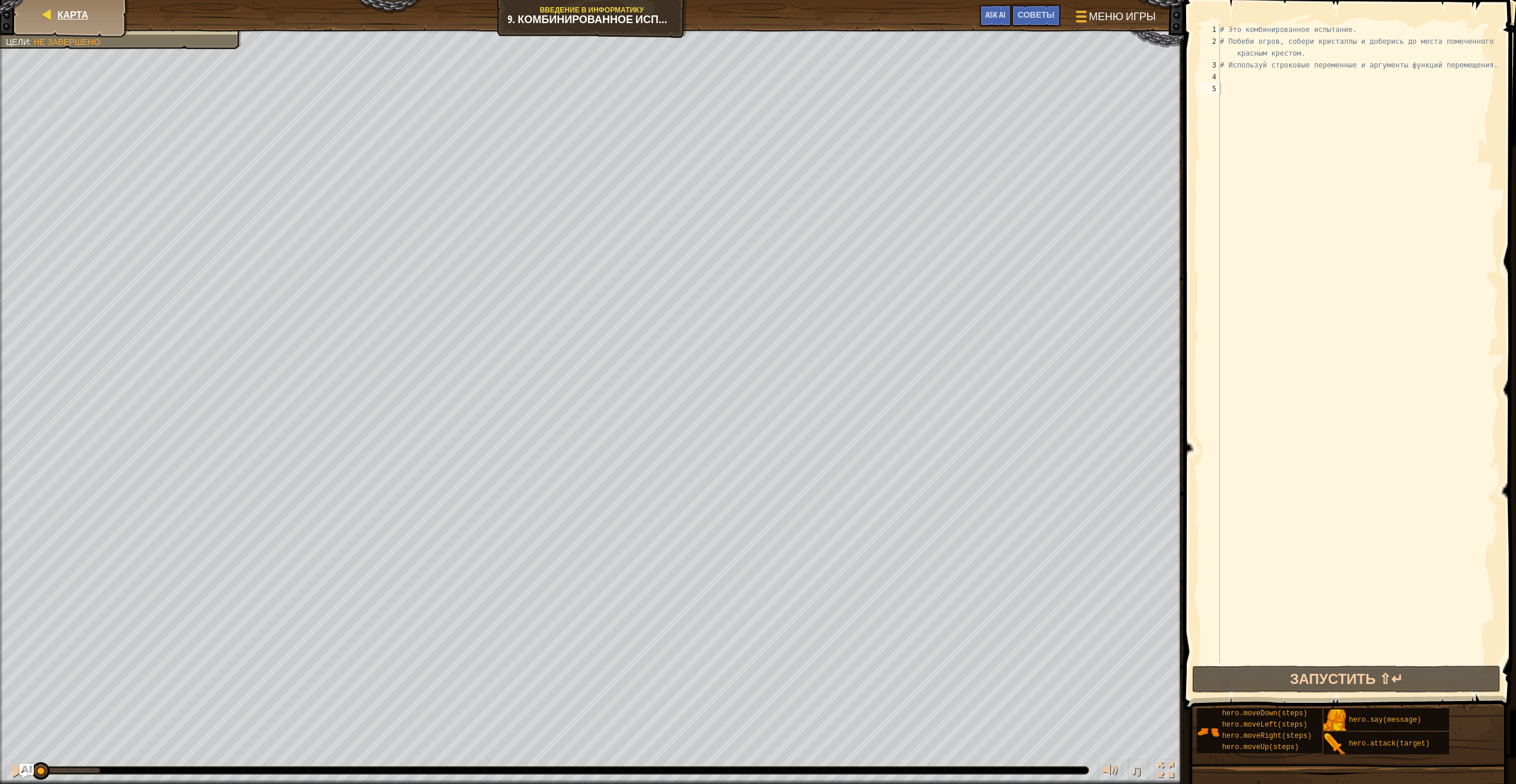
click at [92, 14] on div "Карта" at bounding box center [71, 14] width 95 height 29
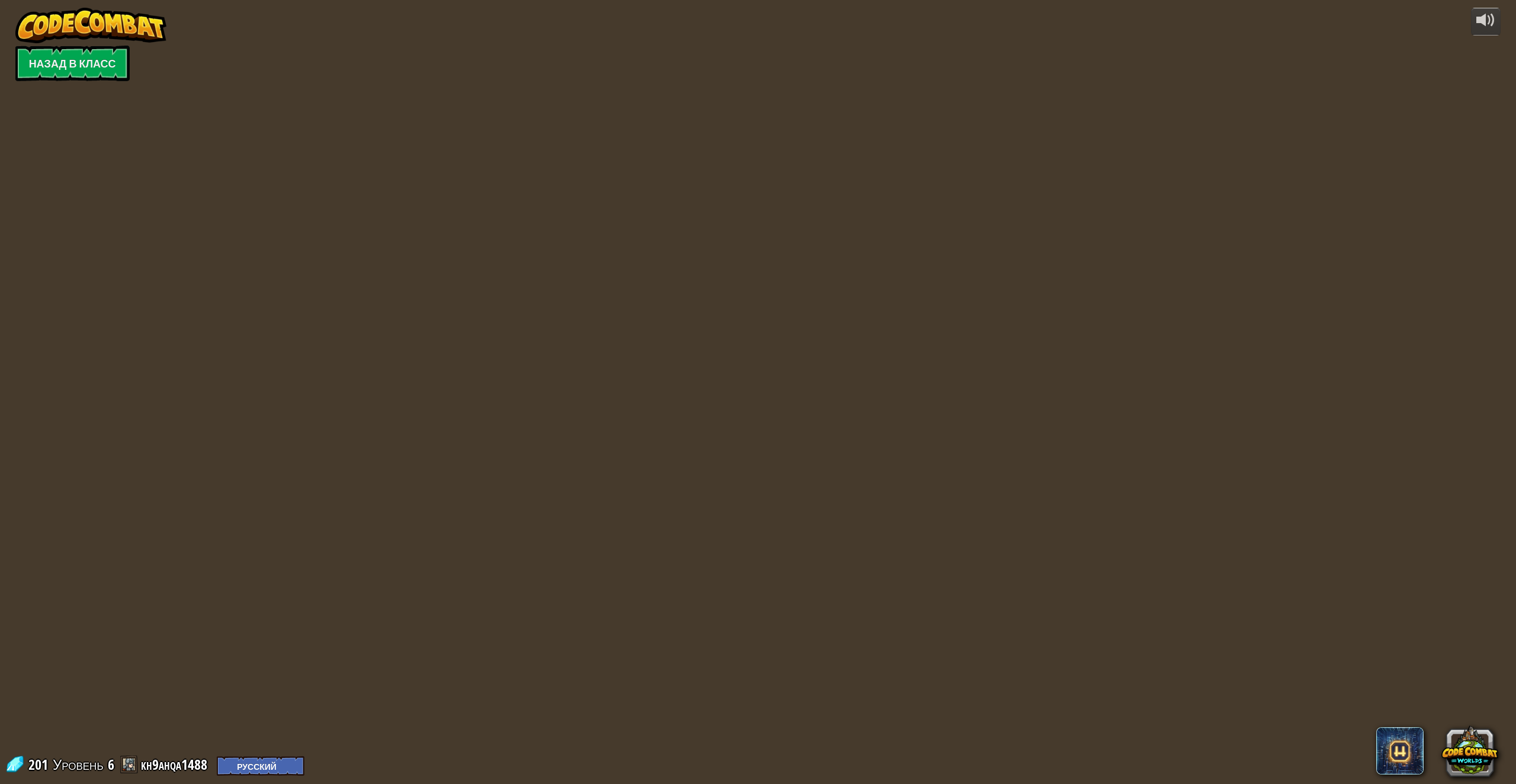
select select "ru"
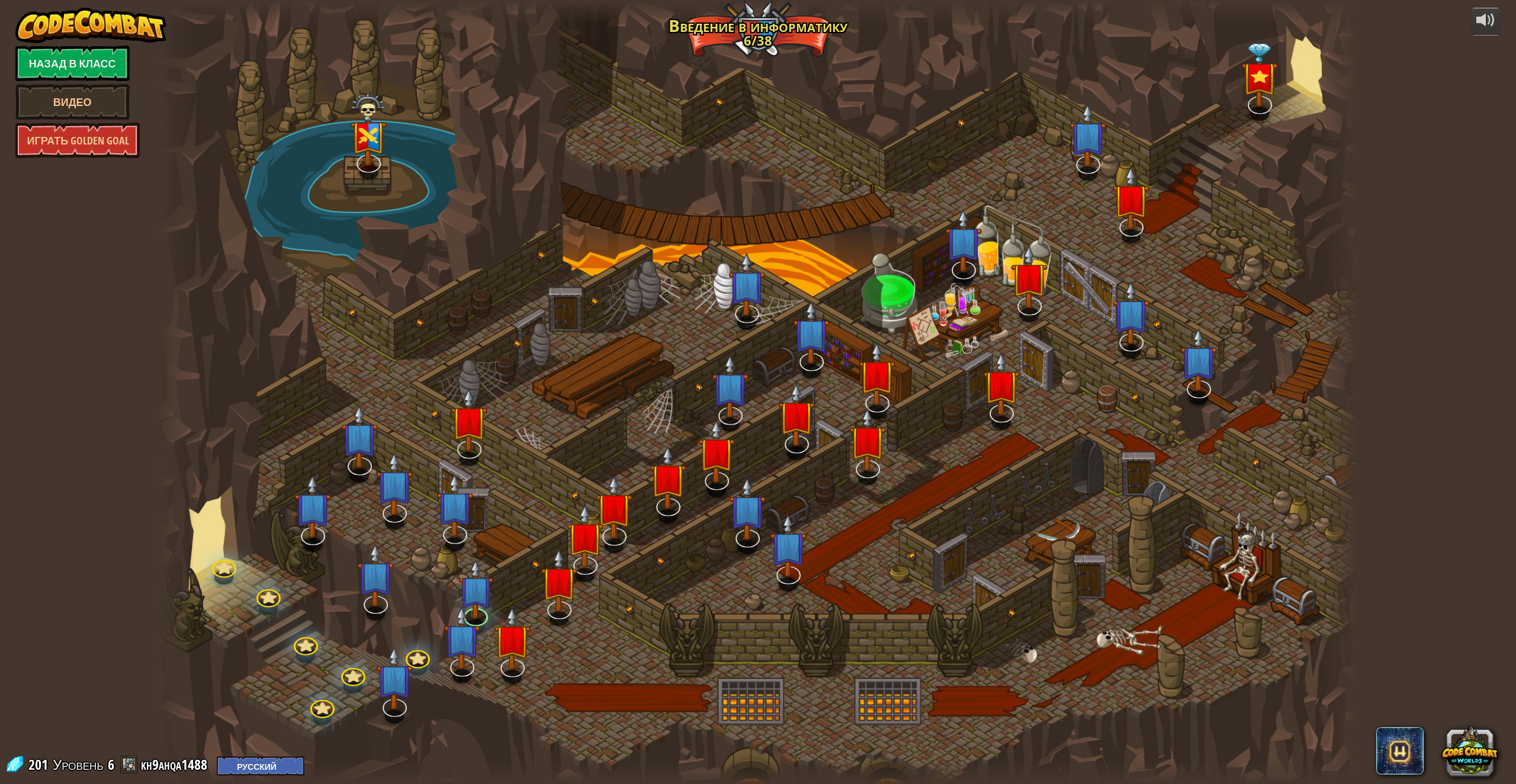
select select "ru"
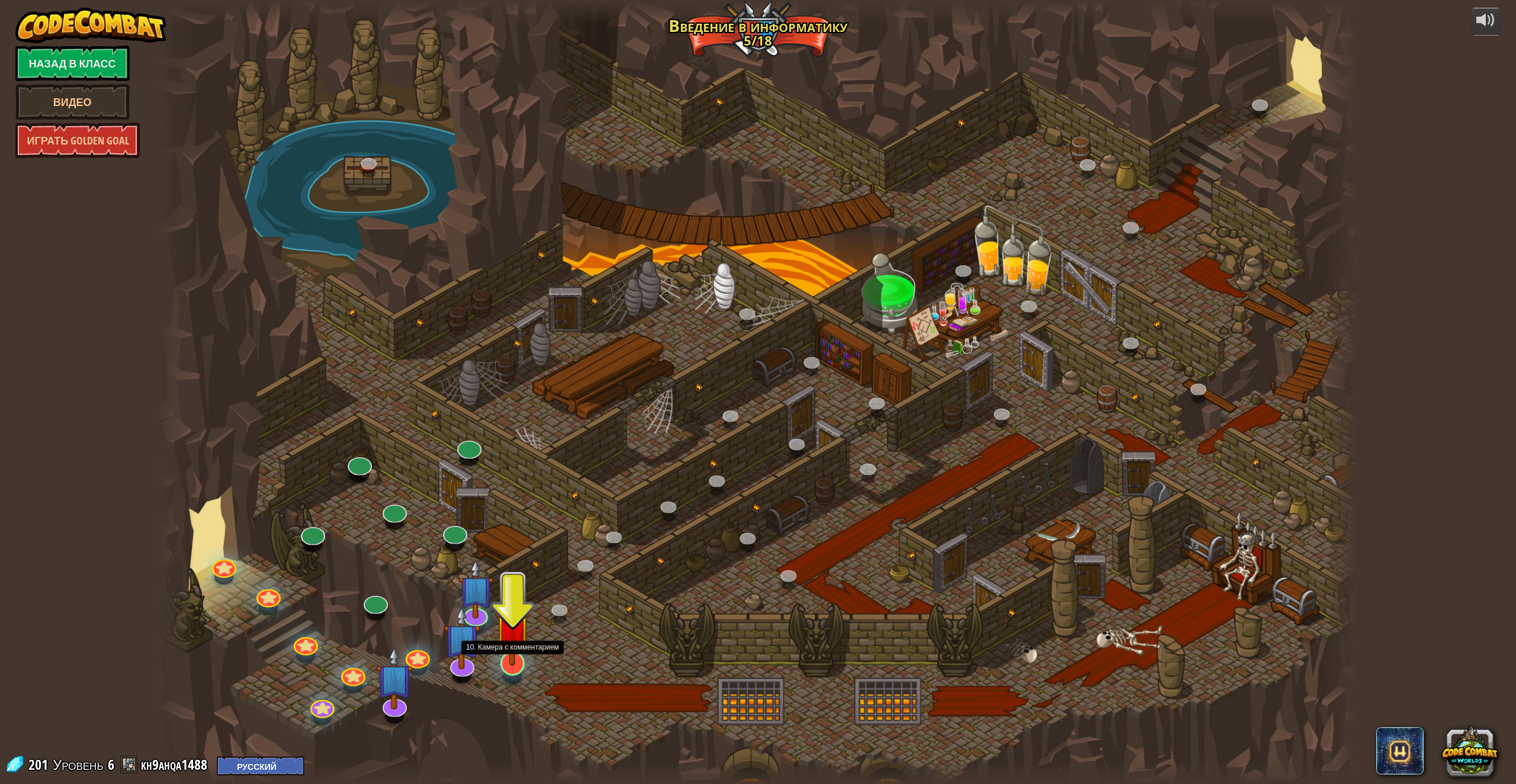
click at [514, 661] on img at bounding box center [513, 626] width 35 height 80
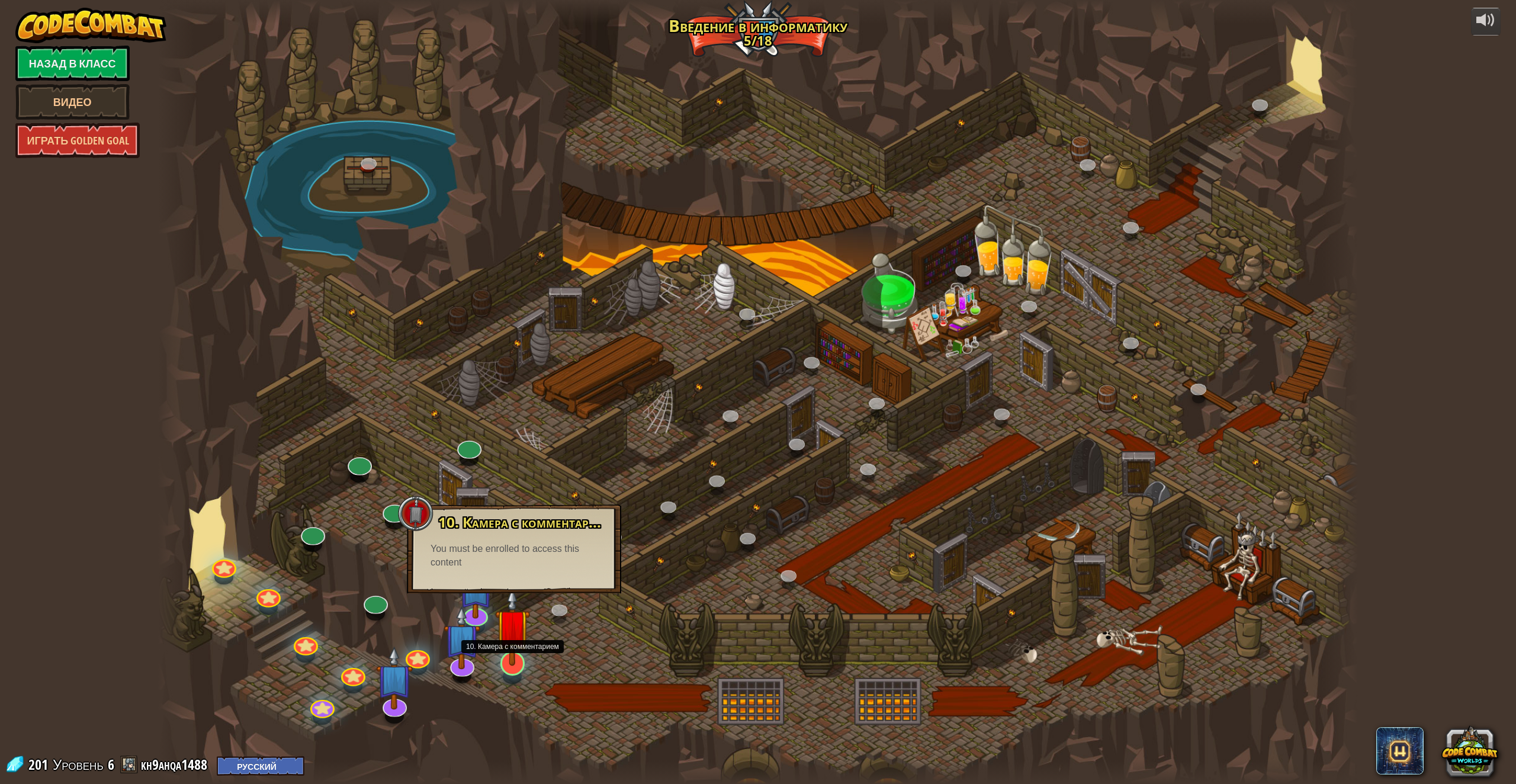
click at [511, 663] on img at bounding box center [513, 626] width 35 height 80
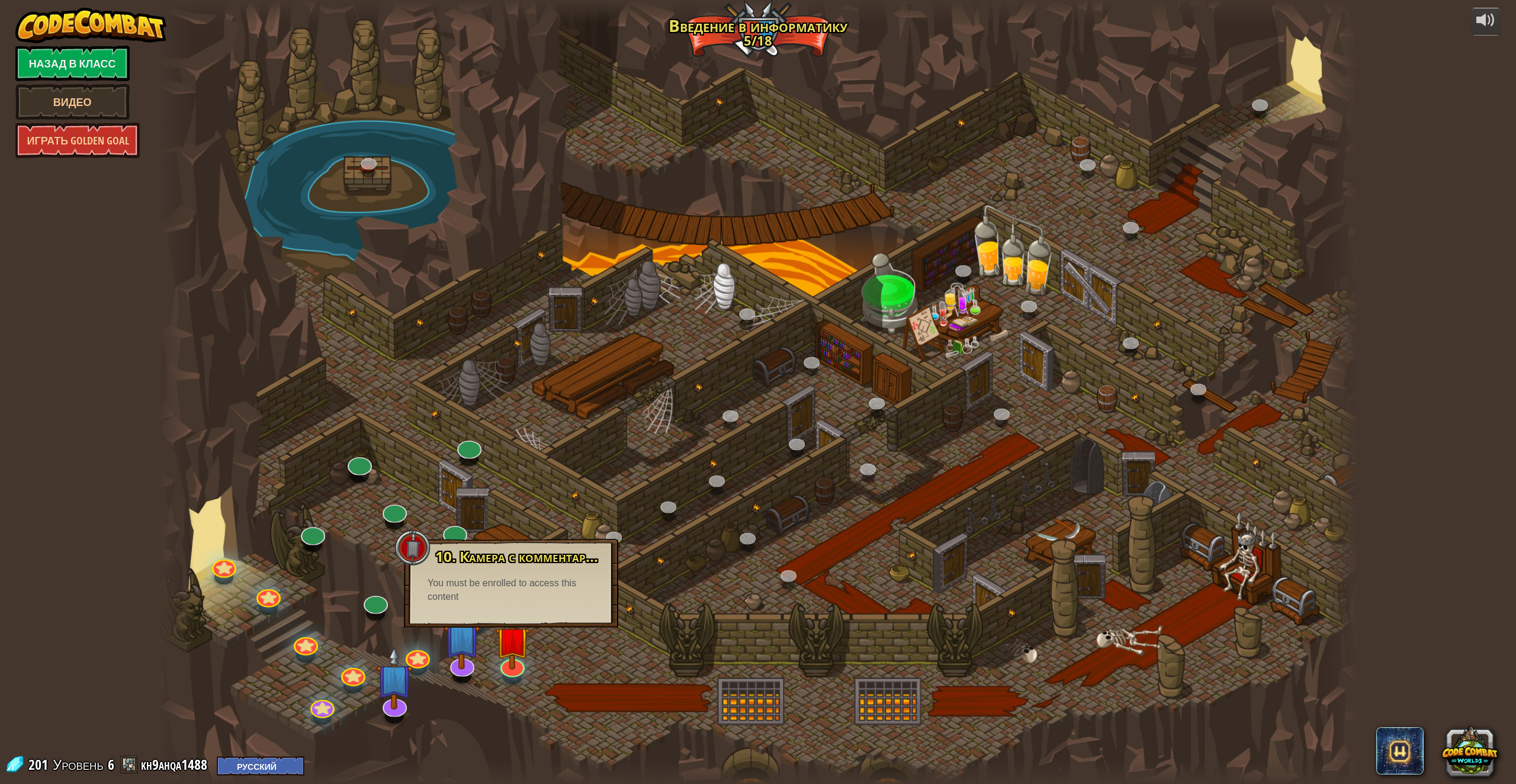
click at [523, 616] on div "10. Камера с комментарием Ты заперт в тюремной камере вместе с [PERSON_NAME]! С…" at bounding box center [511, 583] width 214 height 89
drag, startPoint x: 601, startPoint y: 666, endPoint x: 565, endPoint y: 671, distance: 36.3
click at [587, 671] on div at bounding box center [758, 392] width 1200 height 784
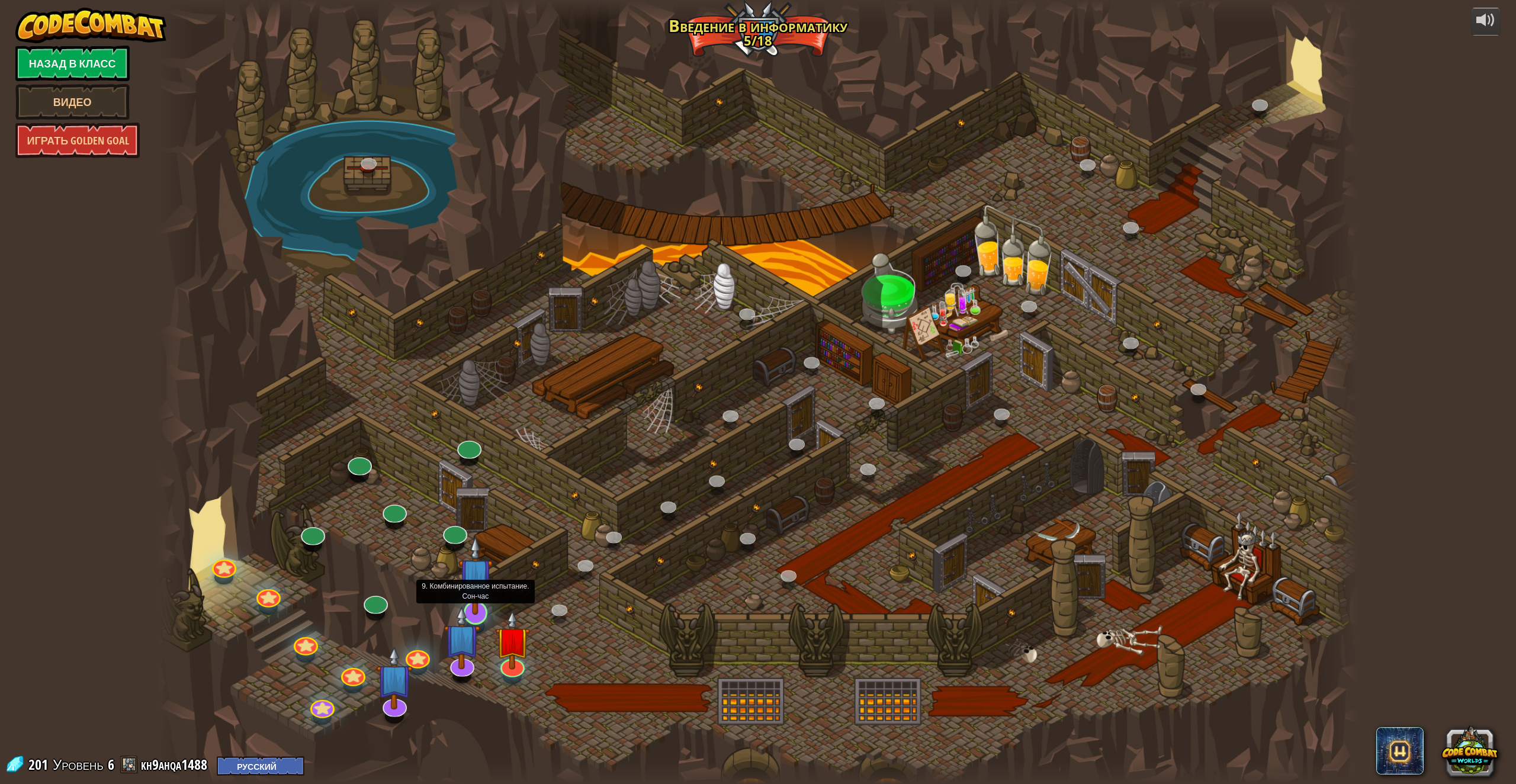
click at [482, 601] on img at bounding box center [476, 575] width 35 height 80
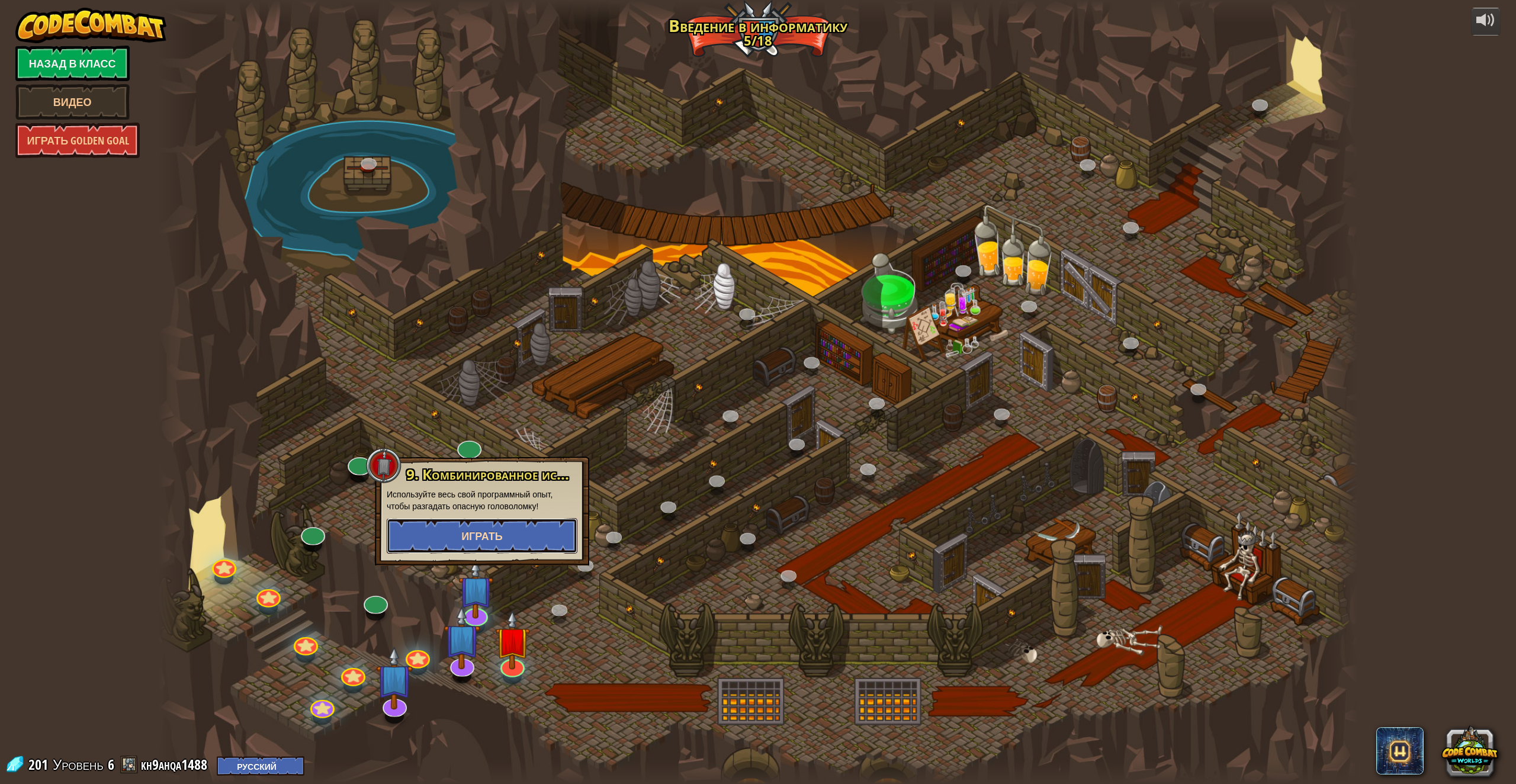
click at [531, 529] on button "Играть" at bounding box center [482, 536] width 191 height 35
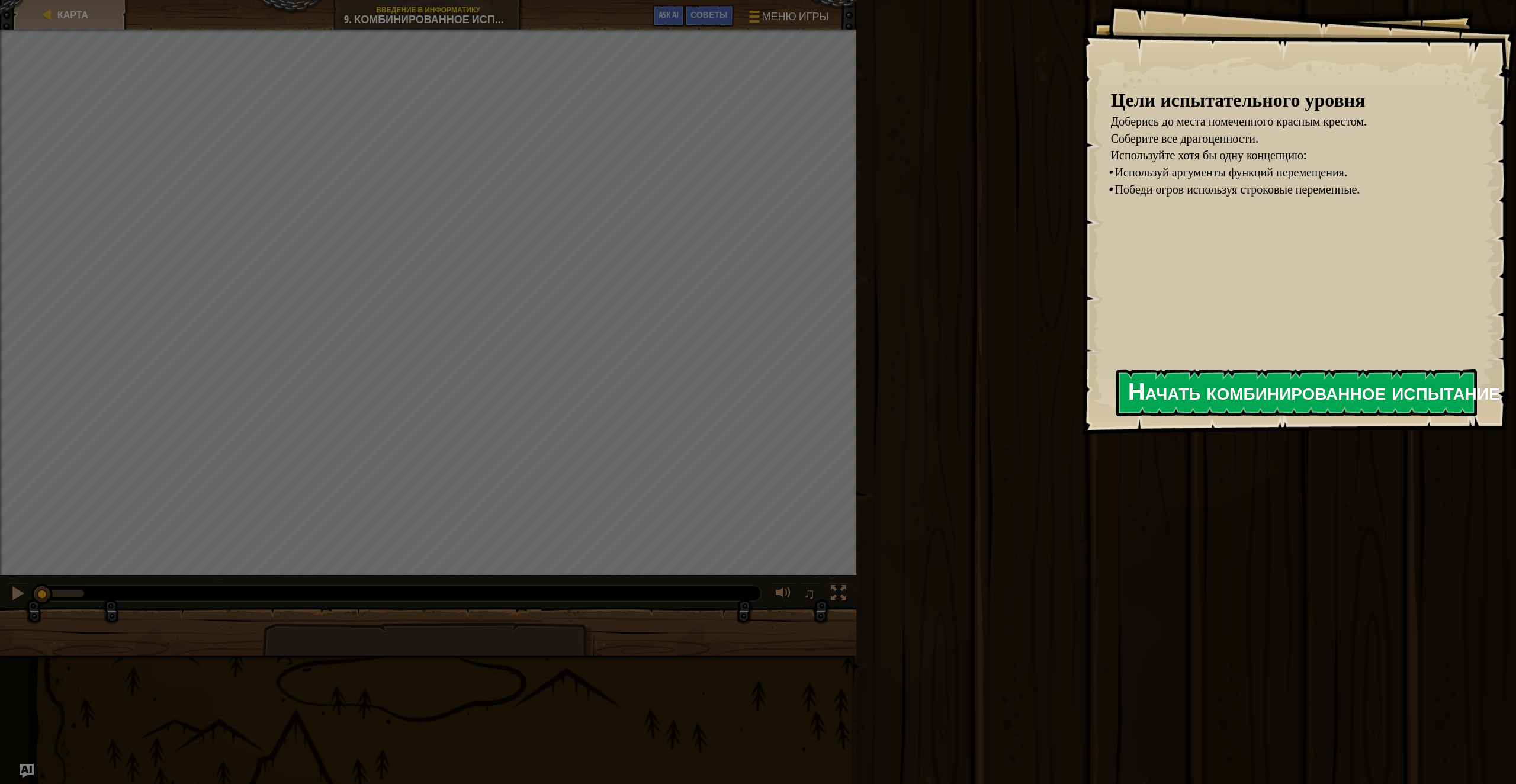
click at [1170, 396] on button "Начать комбинированное испытание" at bounding box center [1297, 393] width 360 height 47
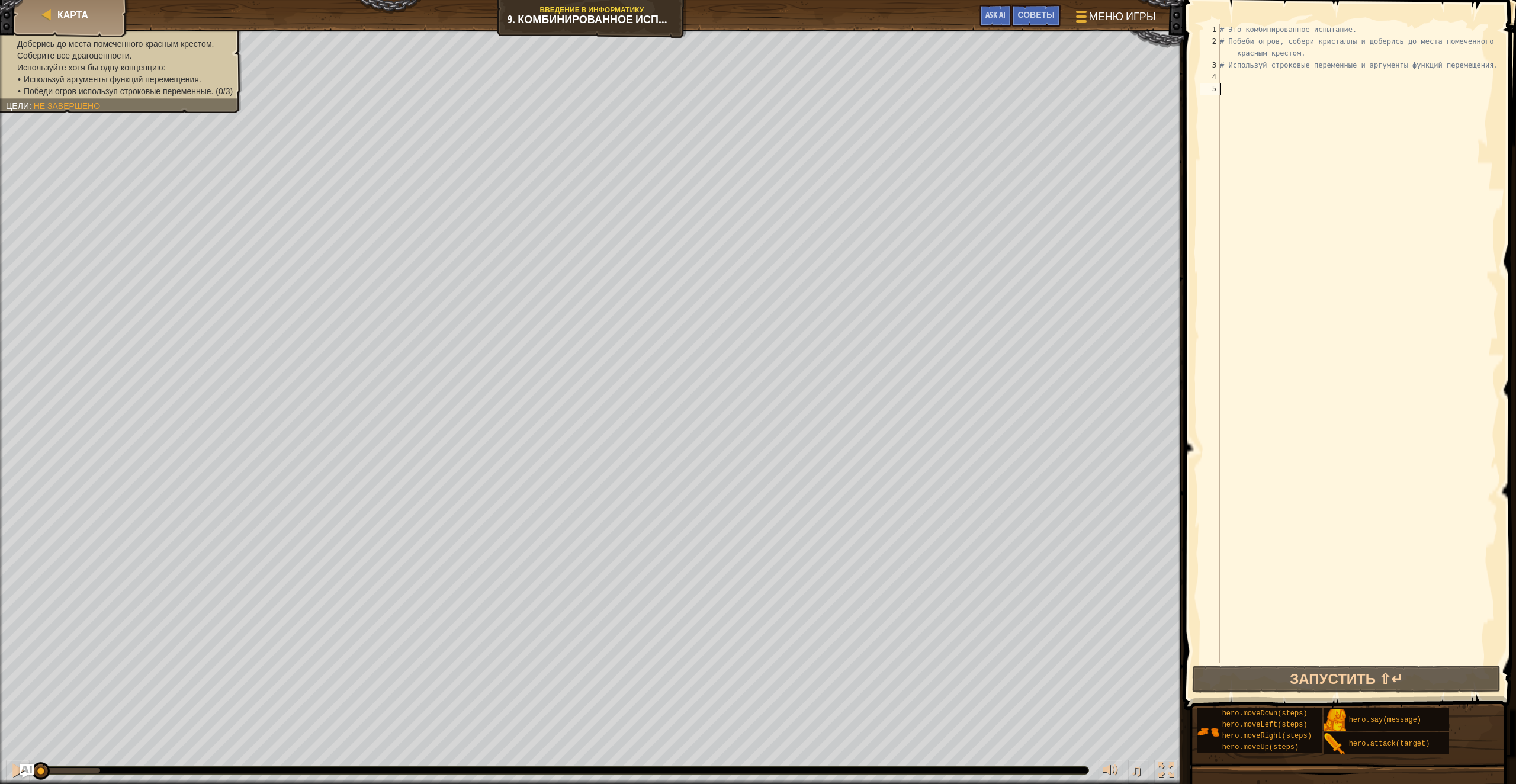
click at [1289, 97] on div "# Это комбинированное испытание. # Побеби огров, собери кристаллы и доберись до…" at bounding box center [1358, 355] width 281 height 663
type textarea "hero.attack("Rexxar")"
click at [1380, 685] on button "Запустить ⇧↵" at bounding box center [1346, 680] width 309 height 27
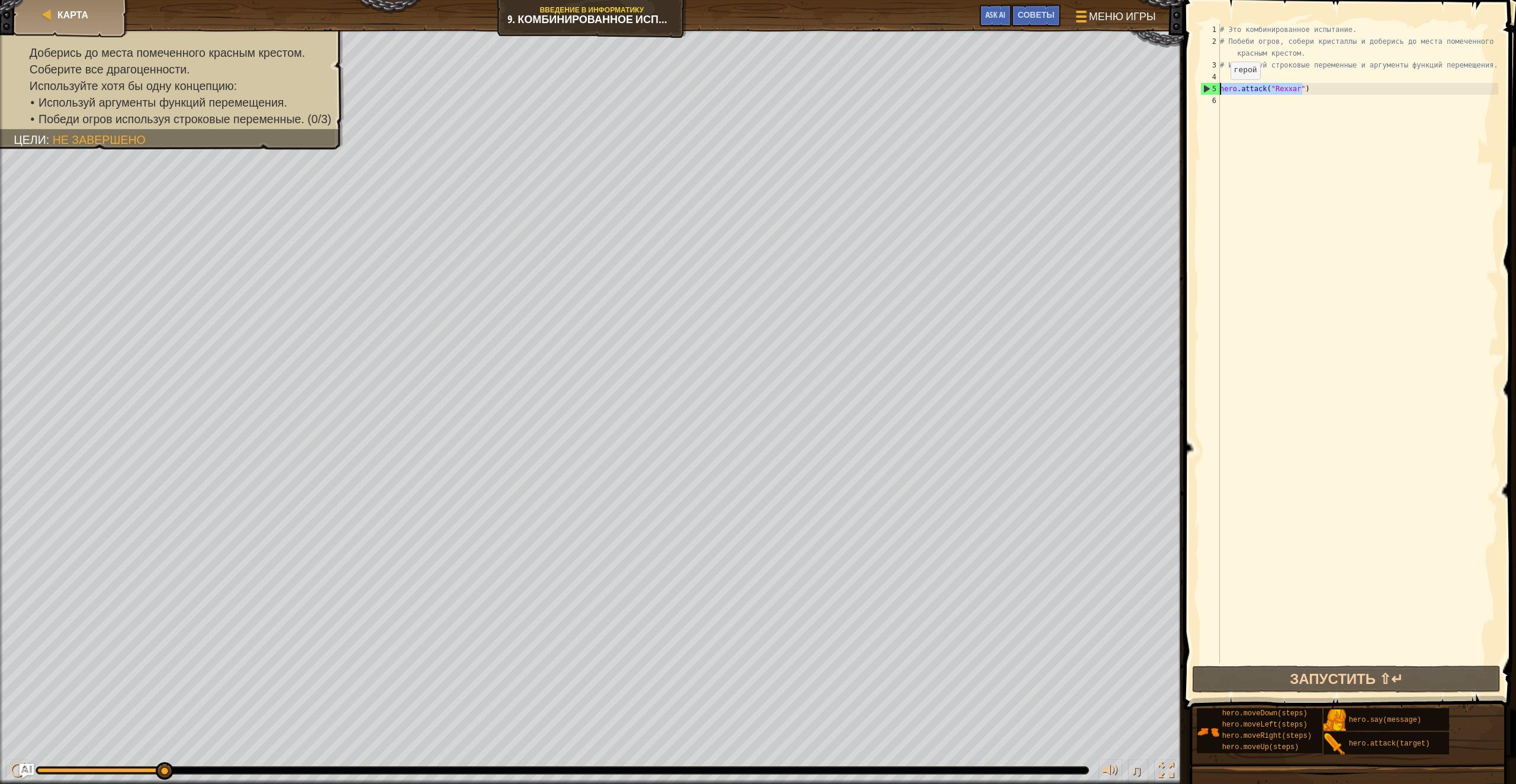
drag, startPoint x: 1329, startPoint y: 94, endPoint x: 1210, endPoint y: 91, distance: 119.0
click at [1210, 91] on div "hero.attack("Rexxar") 1 2 3 4 5 6 # Это комбинированное испытание. # Побеби огр…" at bounding box center [1348, 343] width 300 height 640
click at [1269, 99] on div "# Это комбинированное испытание. # Побеби огров, собери кристаллы и доберись до…" at bounding box center [1358, 355] width 281 height 663
paste textarea "hero.attack("Rexxar")"
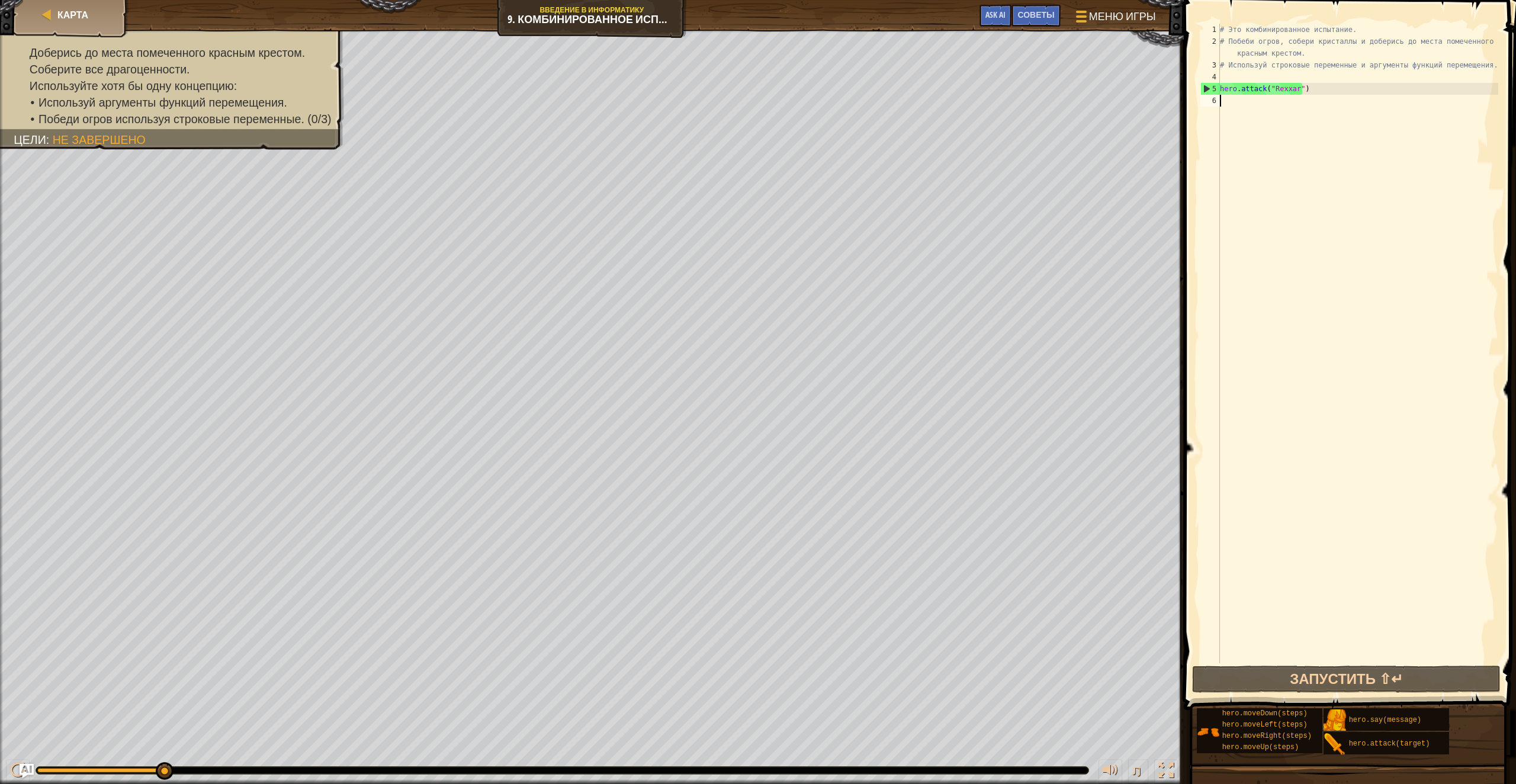
type textarea "hero.attack("Rexxar")"
click at [1239, 153] on div "# Это комбинированное испытание. # Побеби огров, собери кристаллы и доберись до…" at bounding box center [1358, 355] width 281 height 663
click at [1360, 679] on button "Запустить ⇧↵" at bounding box center [1346, 680] width 309 height 27
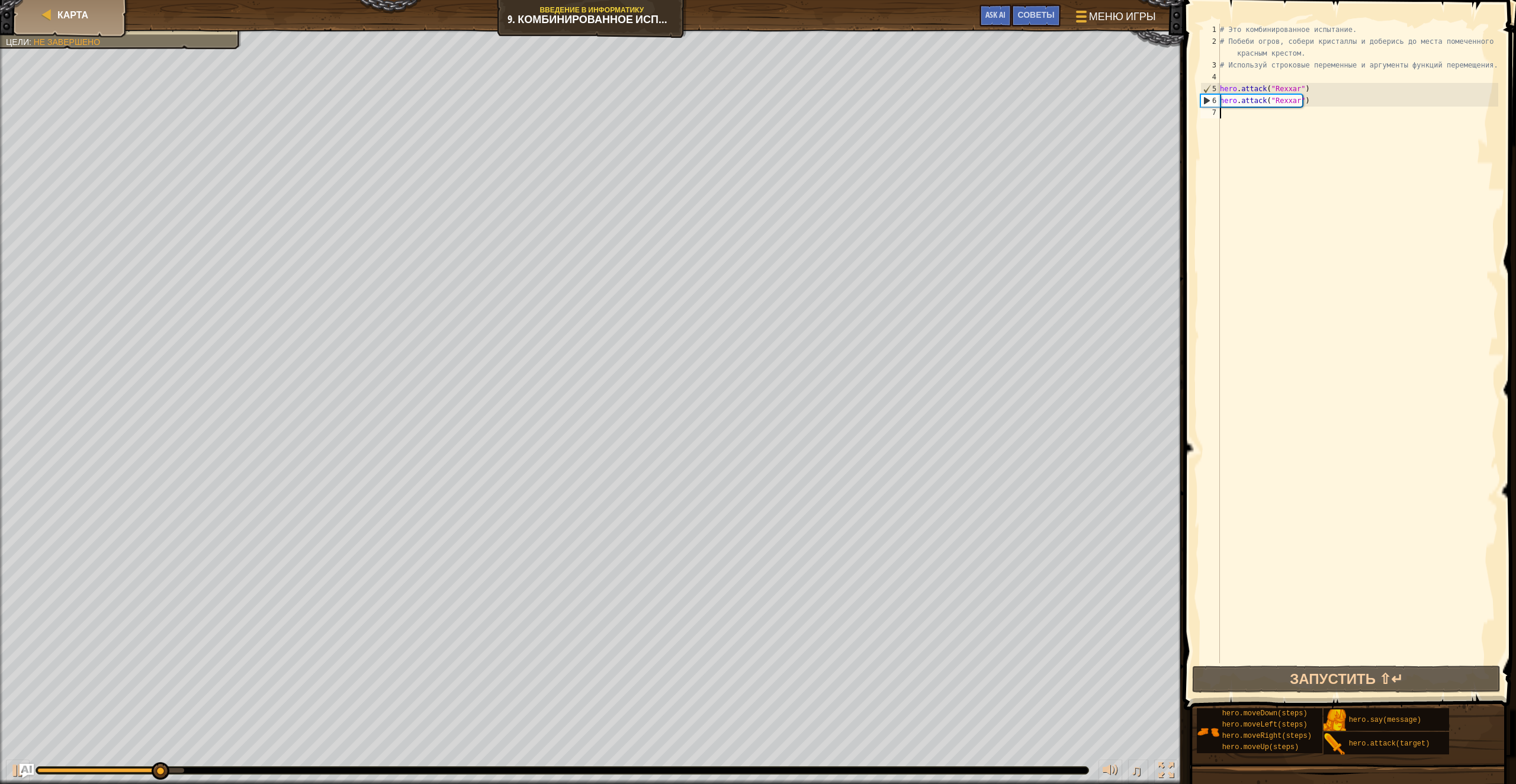
click at [1293, 116] on div "# Это комбинированное испытание. # Побеби огров, собери кристаллы и доберись до…" at bounding box center [1358, 355] width 281 height 663
paste textarea "hero.attack("Rexxar")"
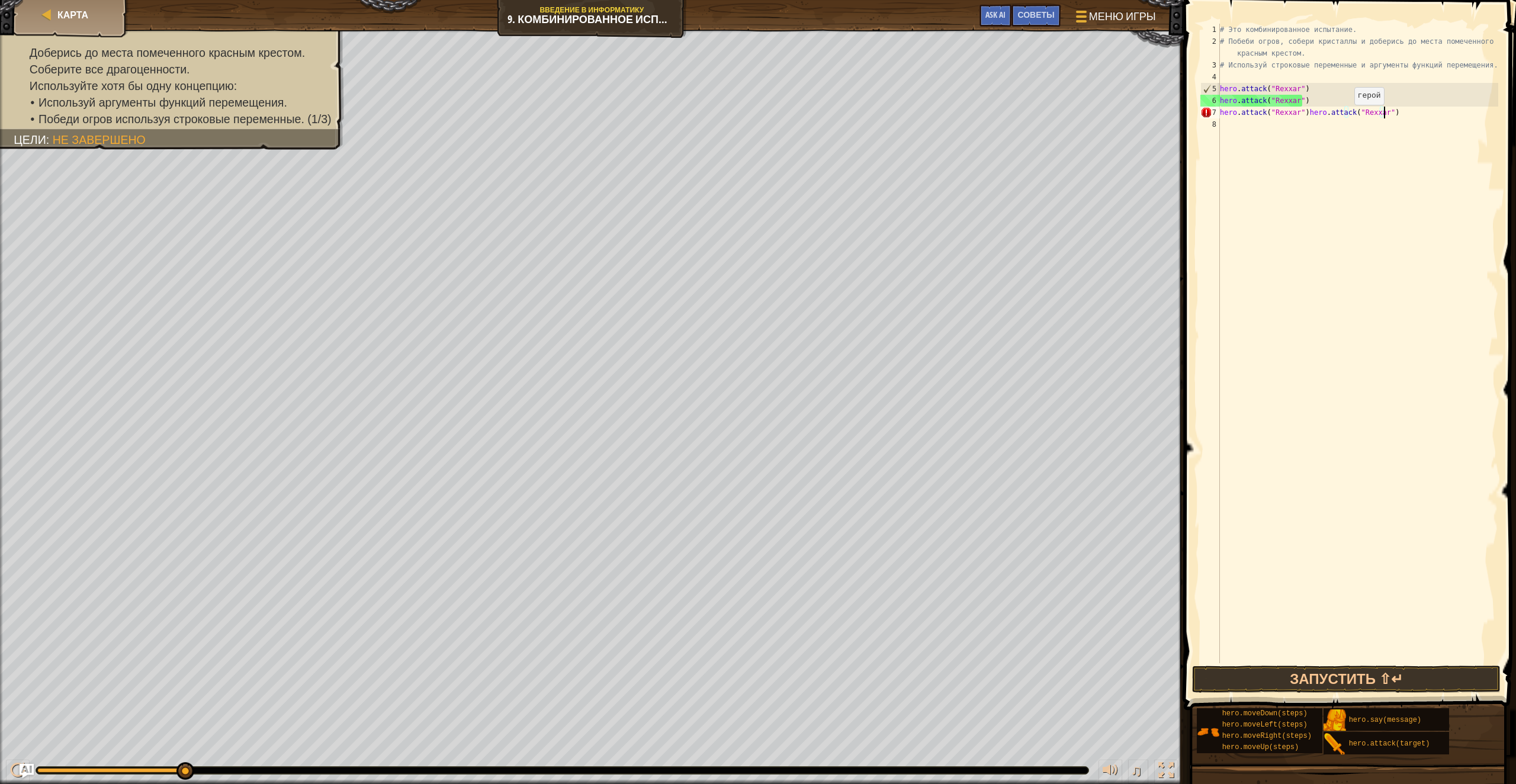
type textarea "hero.attack("Rexxar")"
click at [1274, 124] on div "# Это комбинированное испытание. # Побеби огров, собери кристаллы и доберись до…" at bounding box center [1358, 355] width 281 height 663
paste textarea "hero.attack("Rexxar")"
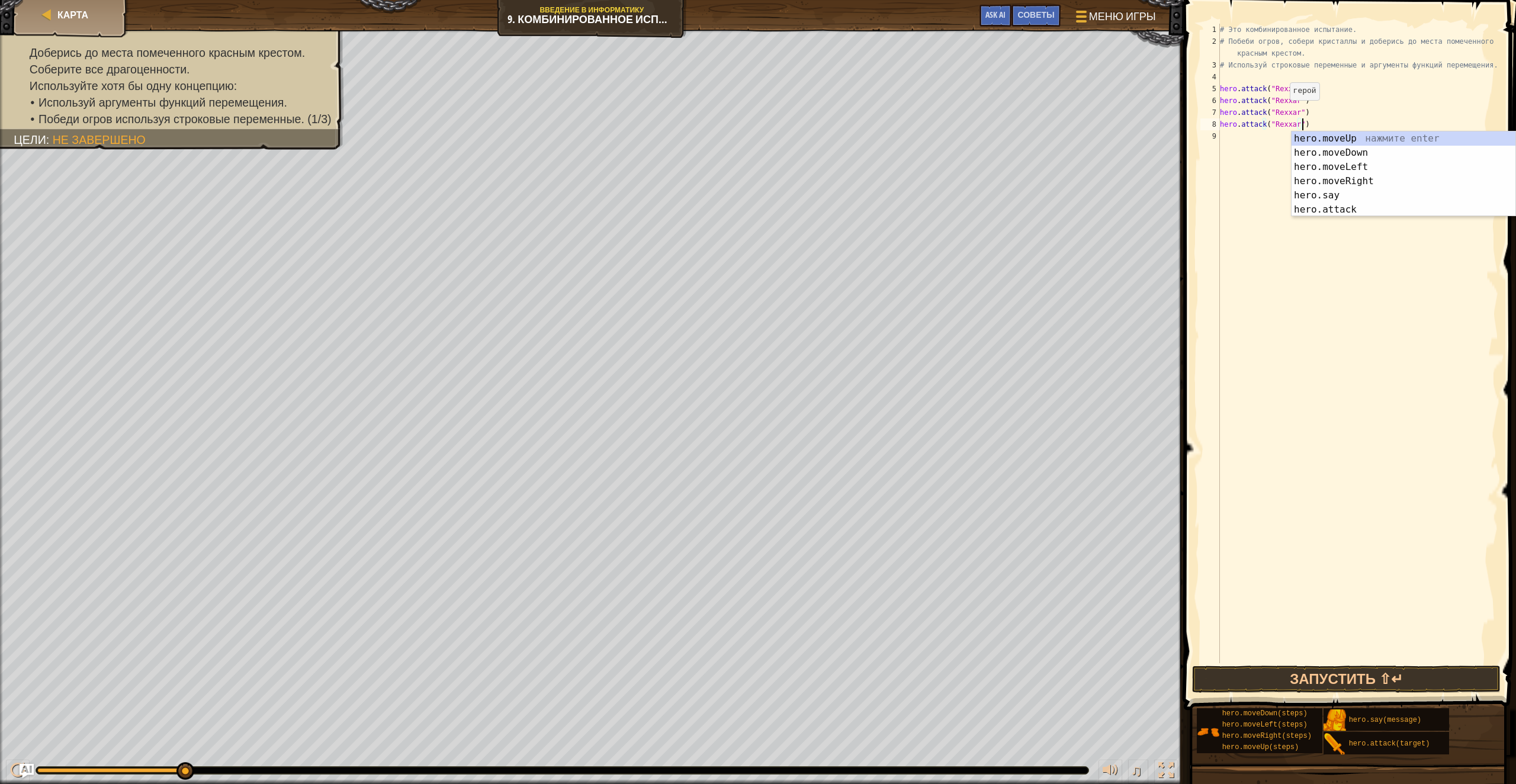
click at [1280, 112] on div "# Это комбинированное испытание. # Побеби огров, собери кристаллы и доберись до…" at bounding box center [1358, 355] width 281 height 663
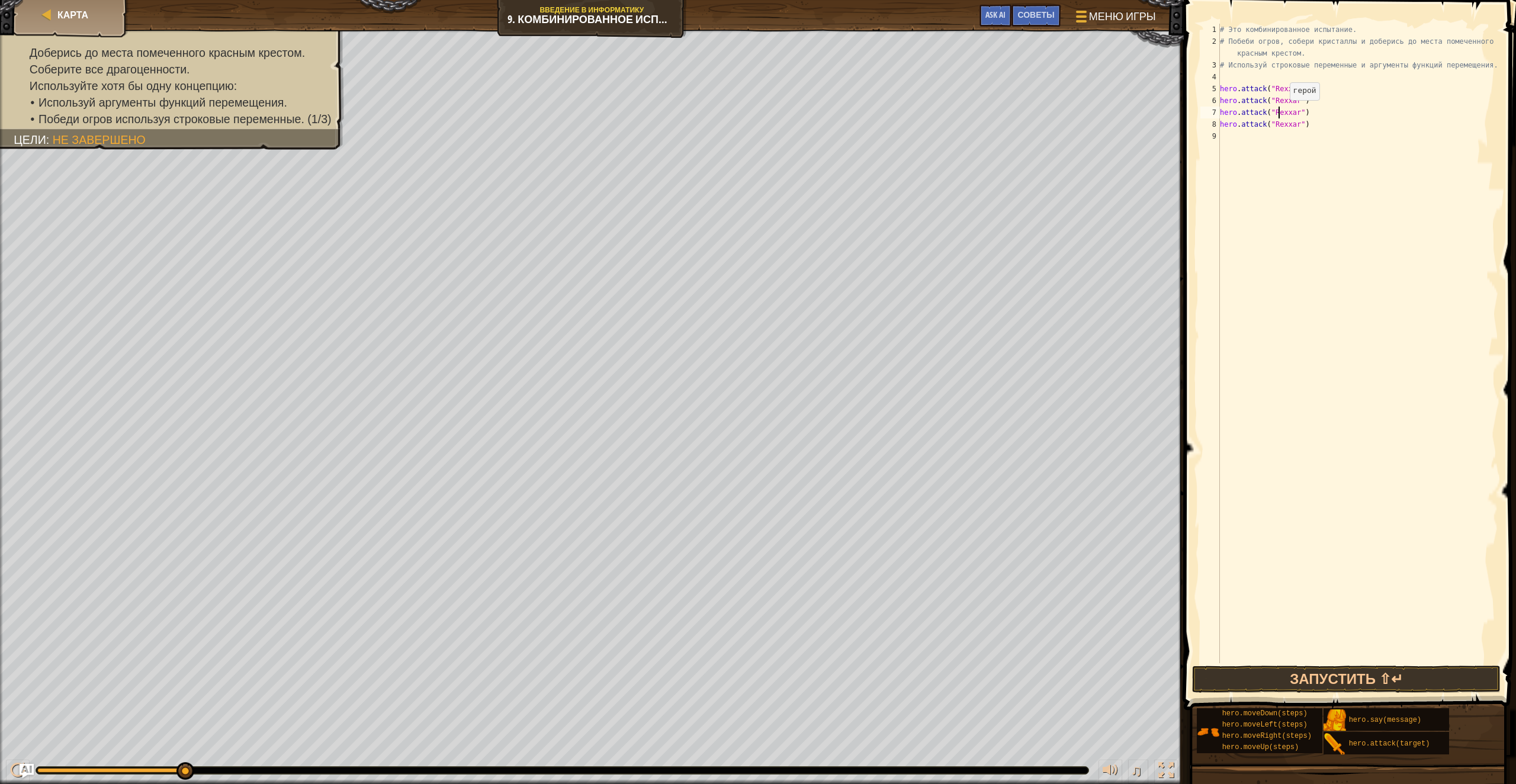
click at [1280, 112] on div "# Это комбинированное испытание. # Побеби огров, собери кристаллы и доберись до…" at bounding box center [1358, 355] width 281 height 663
type textarea "hero.attack("Brack")"
click at [1284, 131] on div "# Это комбинированное испытание. # Побеби огров, собери кристаллы и доберись до…" at bounding box center [1358, 355] width 281 height 663
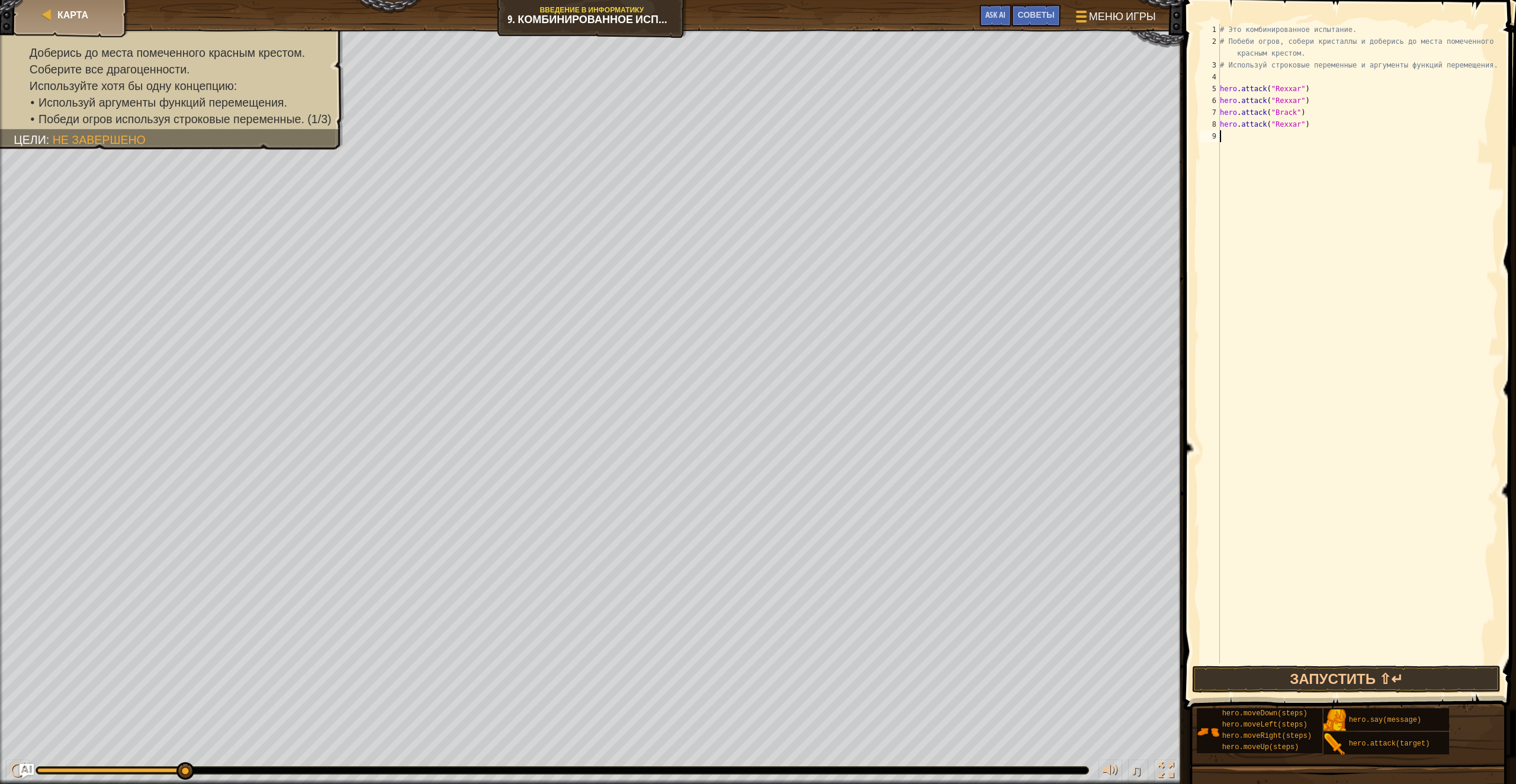
click at [1284, 131] on div "# Это комбинированное испытание. # Побеби огров, собери кристаллы и доберись до…" at bounding box center [1358, 355] width 281 height 663
click at [1285, 125] on div "# Это комбинированное испытание. # Побеби огров, собери кристаллы и доберись до…" at bounding box center [1358, 355] width 281 height 663
type textarea "hero.attack("Brack")"
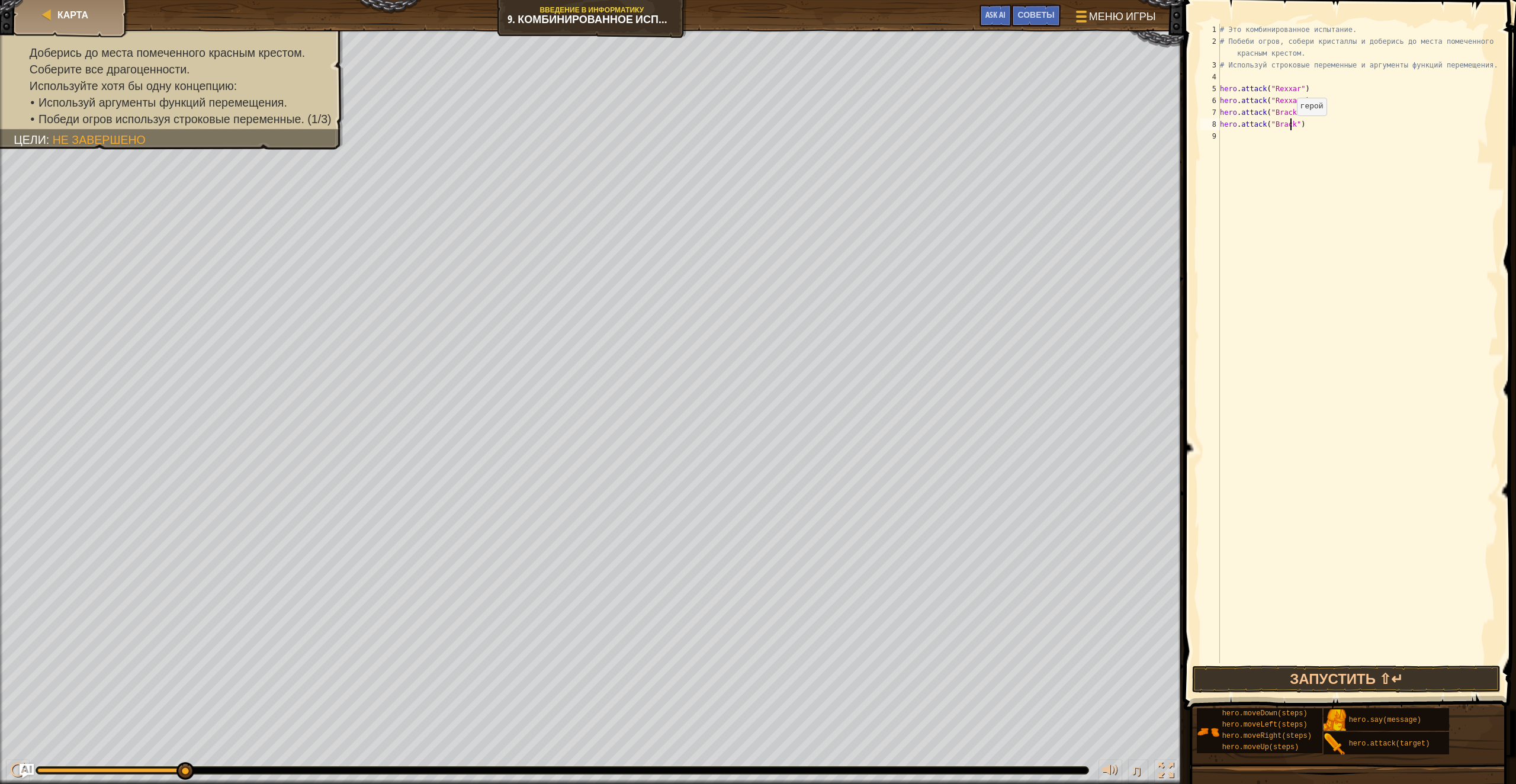
click at [1272, 132] on div "# Это комбинированное испытание. # Побеби огров, собери кристаллы и доберись до…" at bounding box center [1358, 355] width 281 height 663
paste textarea "hero.attack("Rexxar")"
type textarea "hero.attack("Rexxar")"
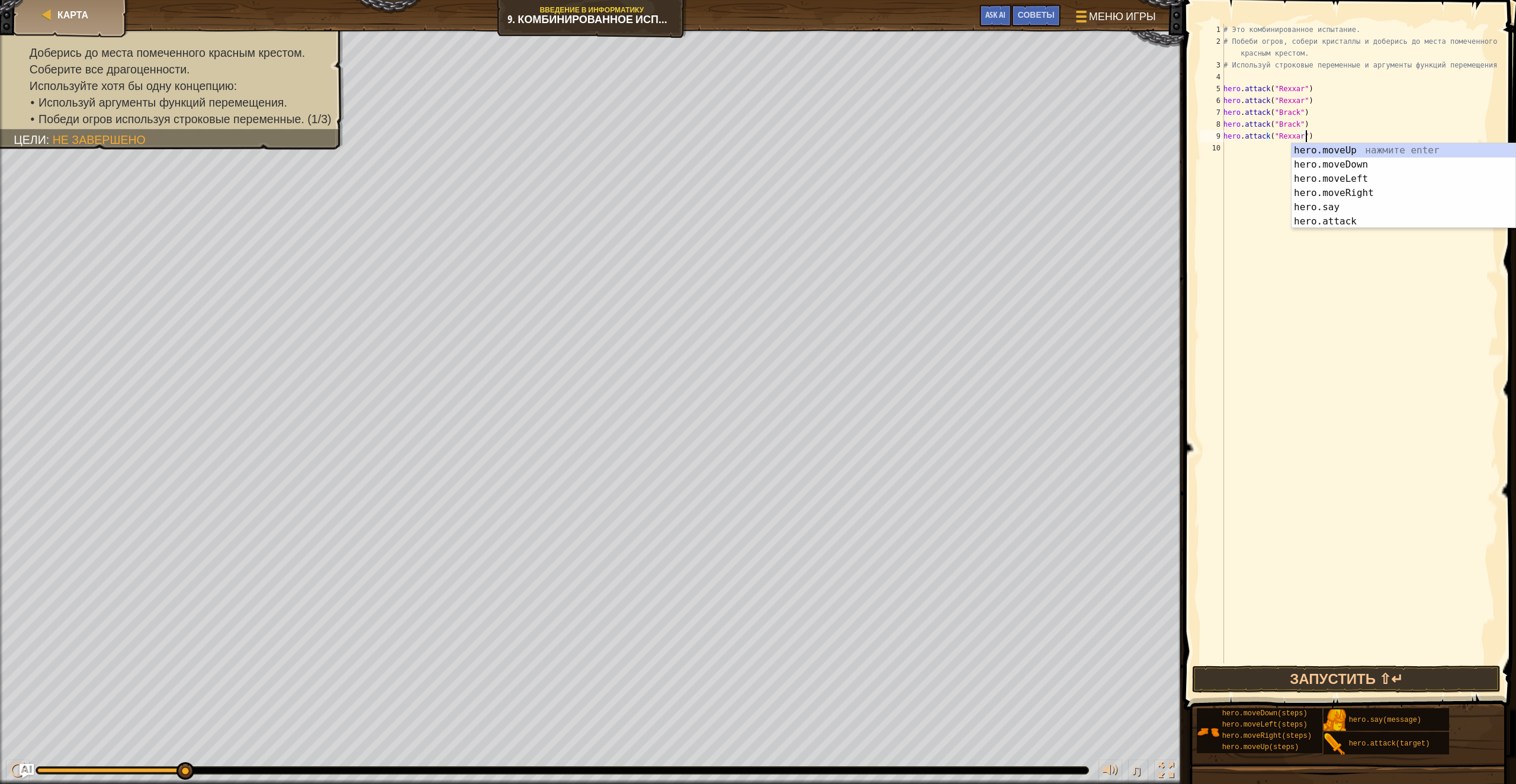
click at [1254, 148] on div "# Это комбинированное испытание. # Побеби огров, собери кристаллы и доберись до…" at bounding box center [1359, 355] width 277 height 663
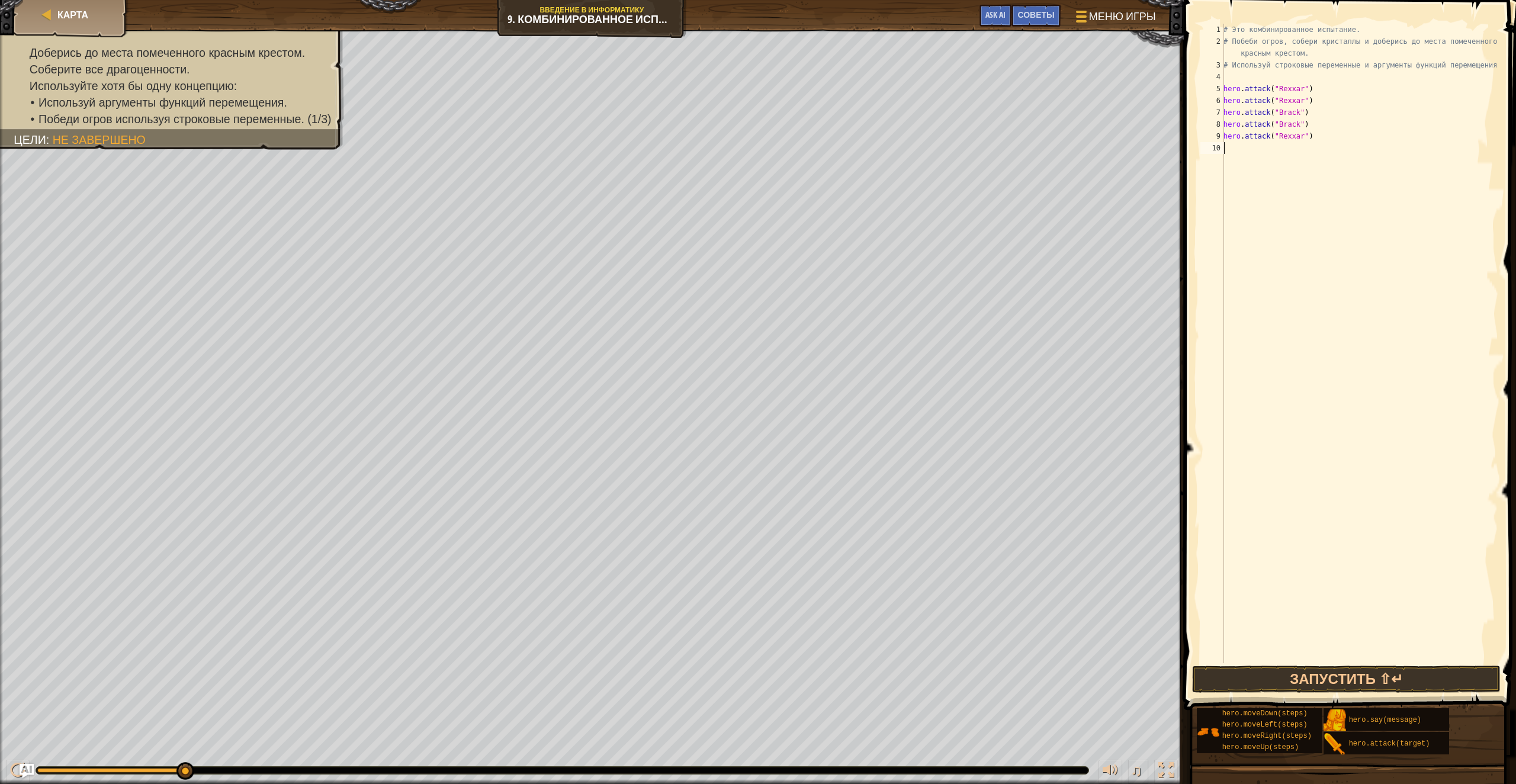
paste textarea "hero.attack("Rexxar")"
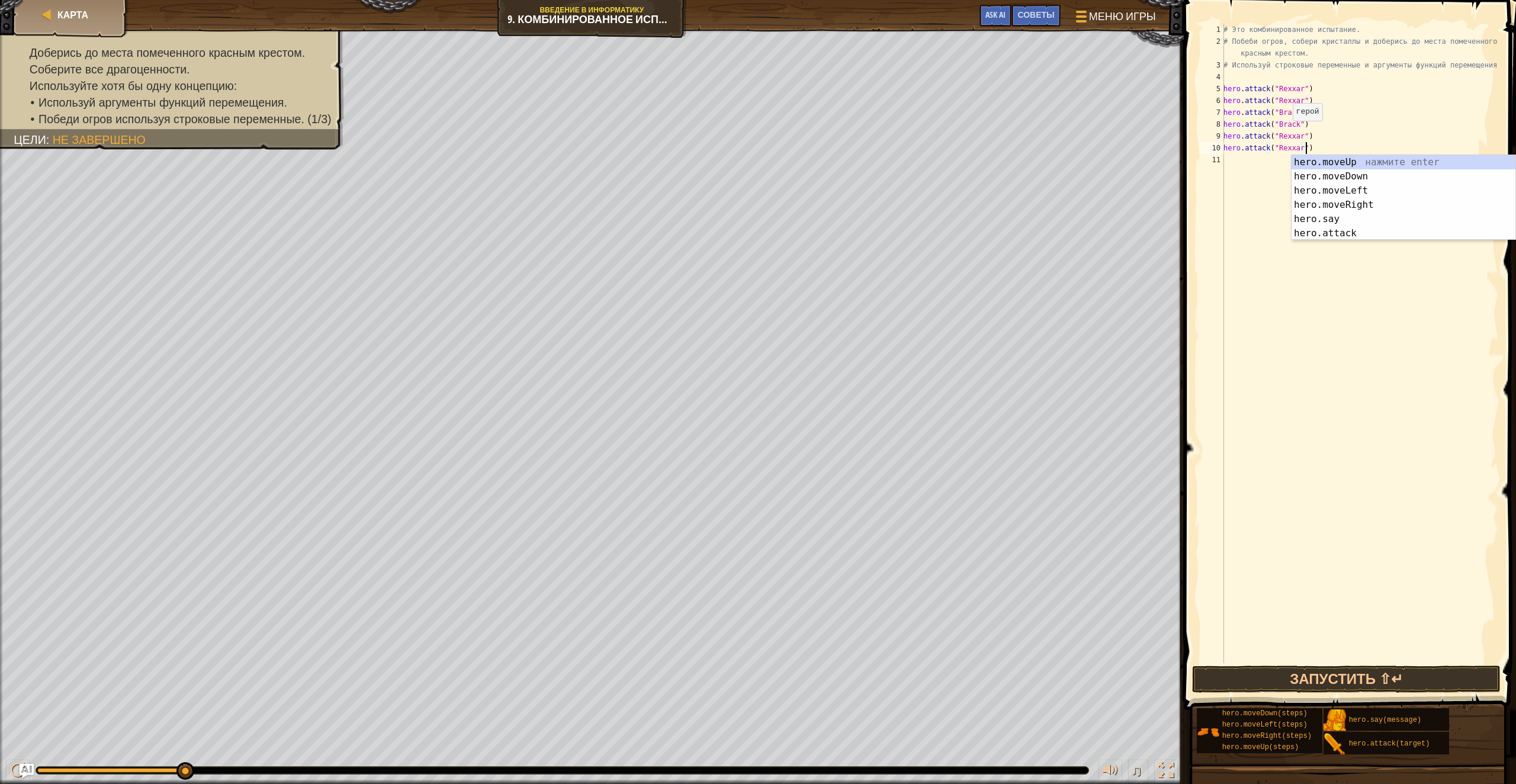
click at [1286, 133] on div "# Это комбинированное испытание. # Побеби огров, собери кристаллы и доберись до…" at bounding box center [1359, 355] width 277 height 663
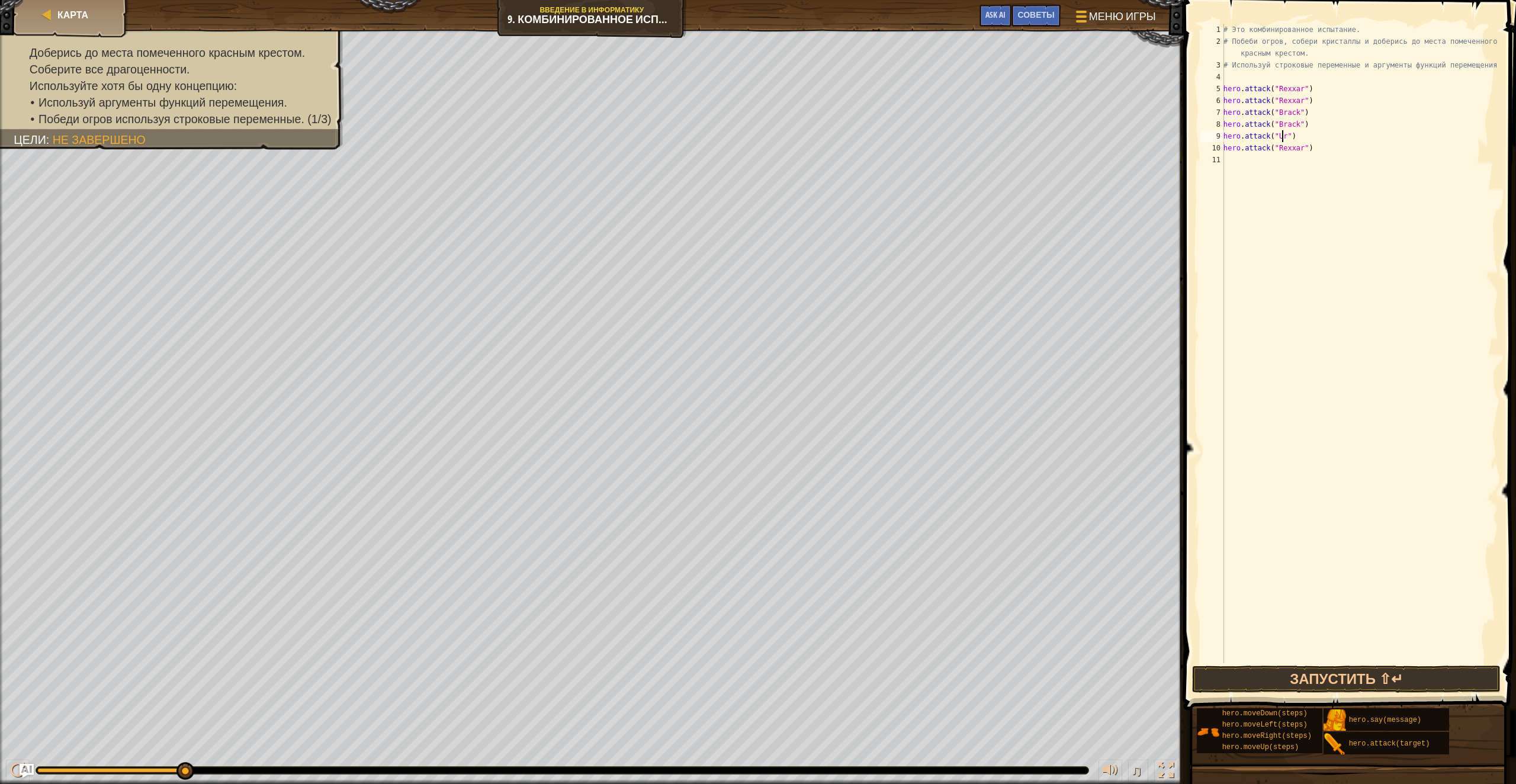
scroll to position [5, 5]
click at [1284, 138] on div "# Это комбинированное испытание. # Побеби огров, собери кристаллы и доберись до…" at bounding box center [1359, 355] width 277 height 663
click at [1285, 149] on div "# Это комбинированное испытание. # Побеби огров, собери кристаллы и доберись до…" at bounding box center [1359, 355] width 277 height 663
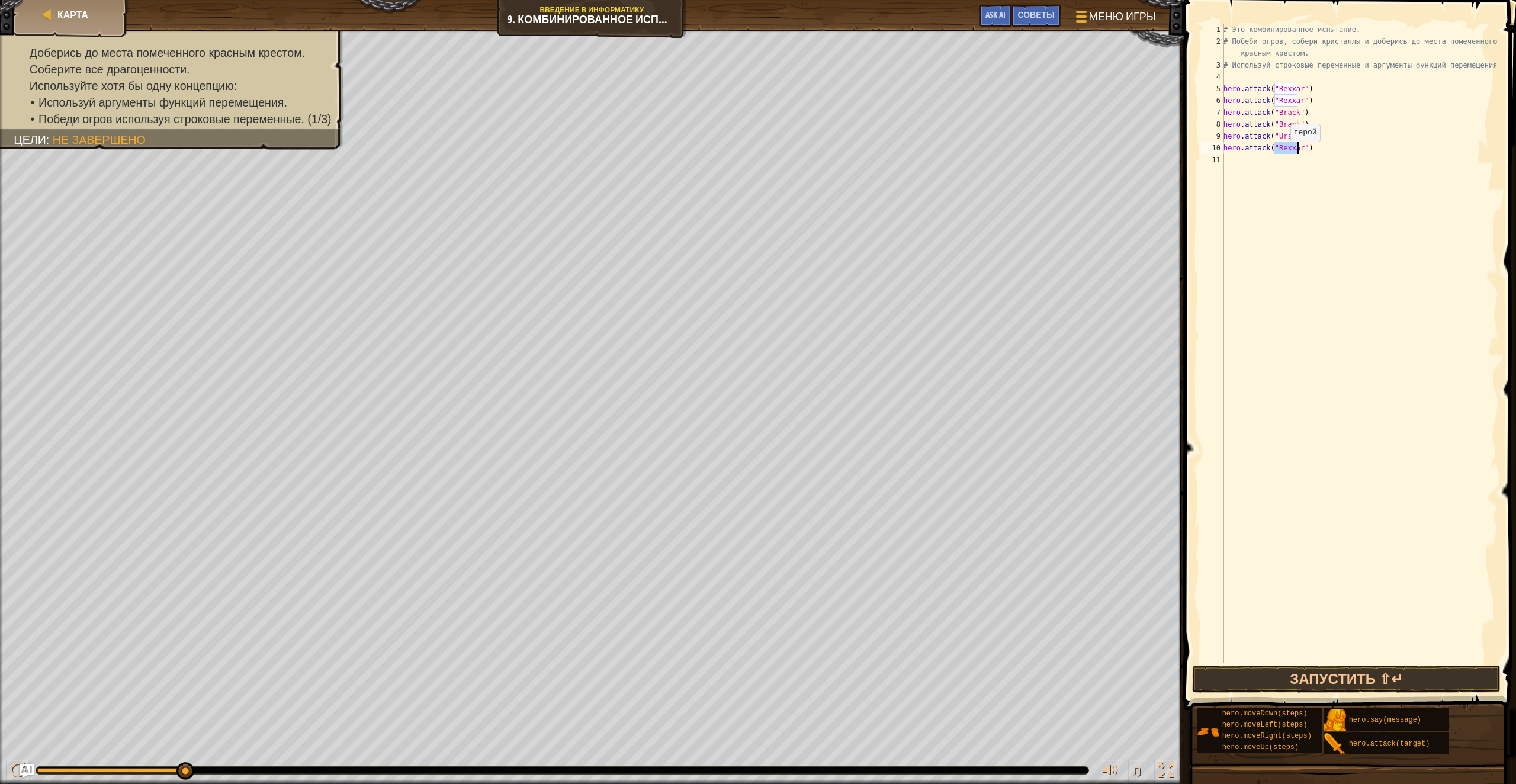
paste textarea "Ursa"
type textarea "hero.attack("Ursa")"
click at [1275, 163] on div "# Это комбинированное испытание. # Побеби огров, собери кристаллы и доберись до…" at bounding box center [1359, 355] width 277 height 663
drag, startPoint x: 1310, startPoint y: 146, endPoint x: 1210, endPoint y: 155, distance: 100.4
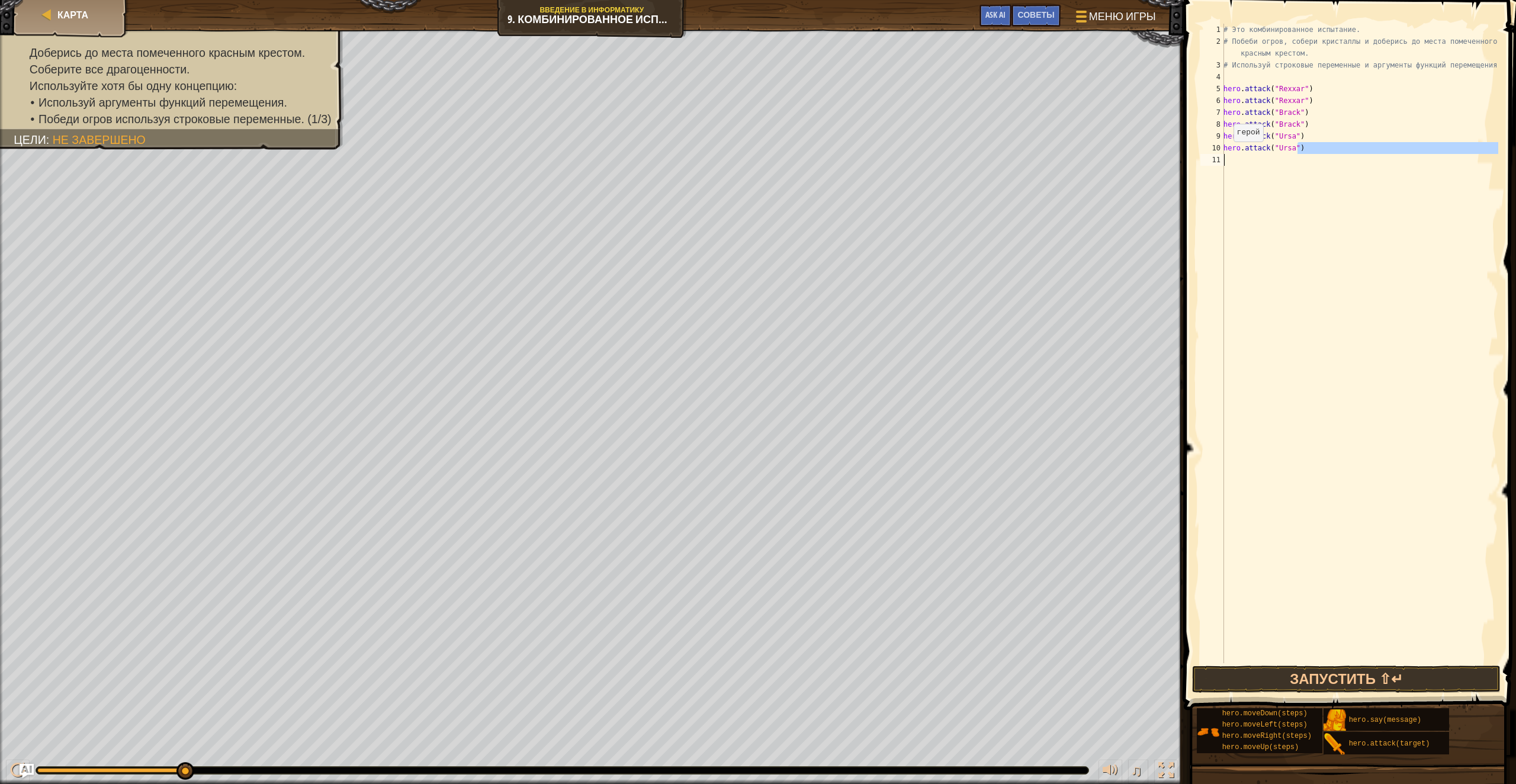
click at [1210, 155] on div "1 2 3 4 5 6 7 8 9 10 11 # Это комбинированное испытание. # Побеби огров, собери…" at bounding box center [1348, 343] width 300 height 640
click at [1312, 146] on div "# Это комбинированное испытание. # Побеби огров, собери кристаллы и доберись до…" at bounding box center [1359, 343] width 277 height 640
click at [1264, 152] on div "# Это комбинированное испытание. # Побеби огров, собери кристаллы и доберись до…" at bounding box center [1359, 355] width 277 height 663
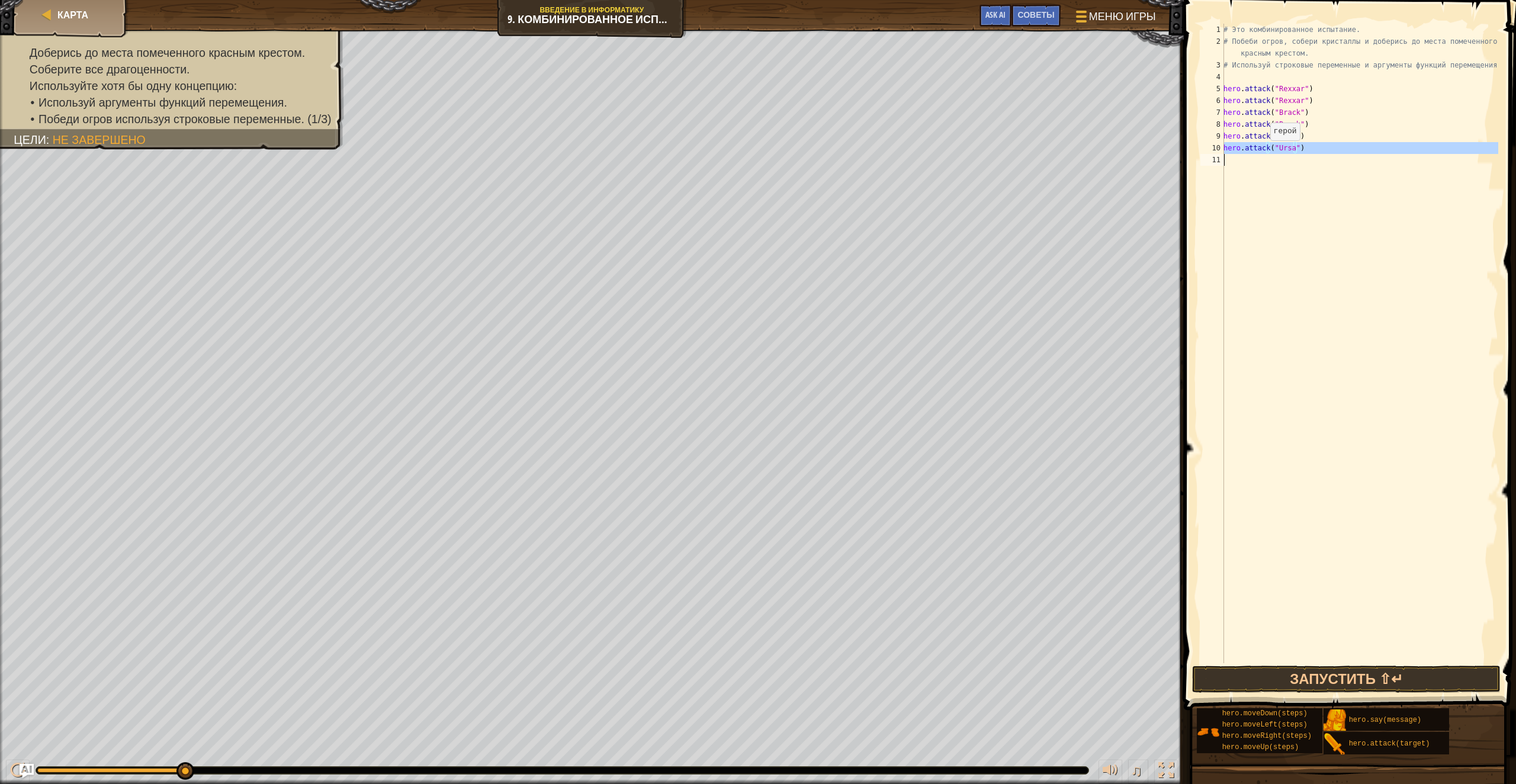
type textarea "hero.attack("Ursa")"
click at [1257, 162] on div "# Это комбинированное испытание. # Побеби огров, собери кристаллы и доберись до…" at bounding box center [1359, 343] width 277 height 640
paste textarea "hero.attack("Ursa")"
click at [1284, 161] on div "# Это комбинированное испытание. # Побеби огров, собери кристаллы и доберись до…" at bounding box center [1359, 355] width 277 height 663
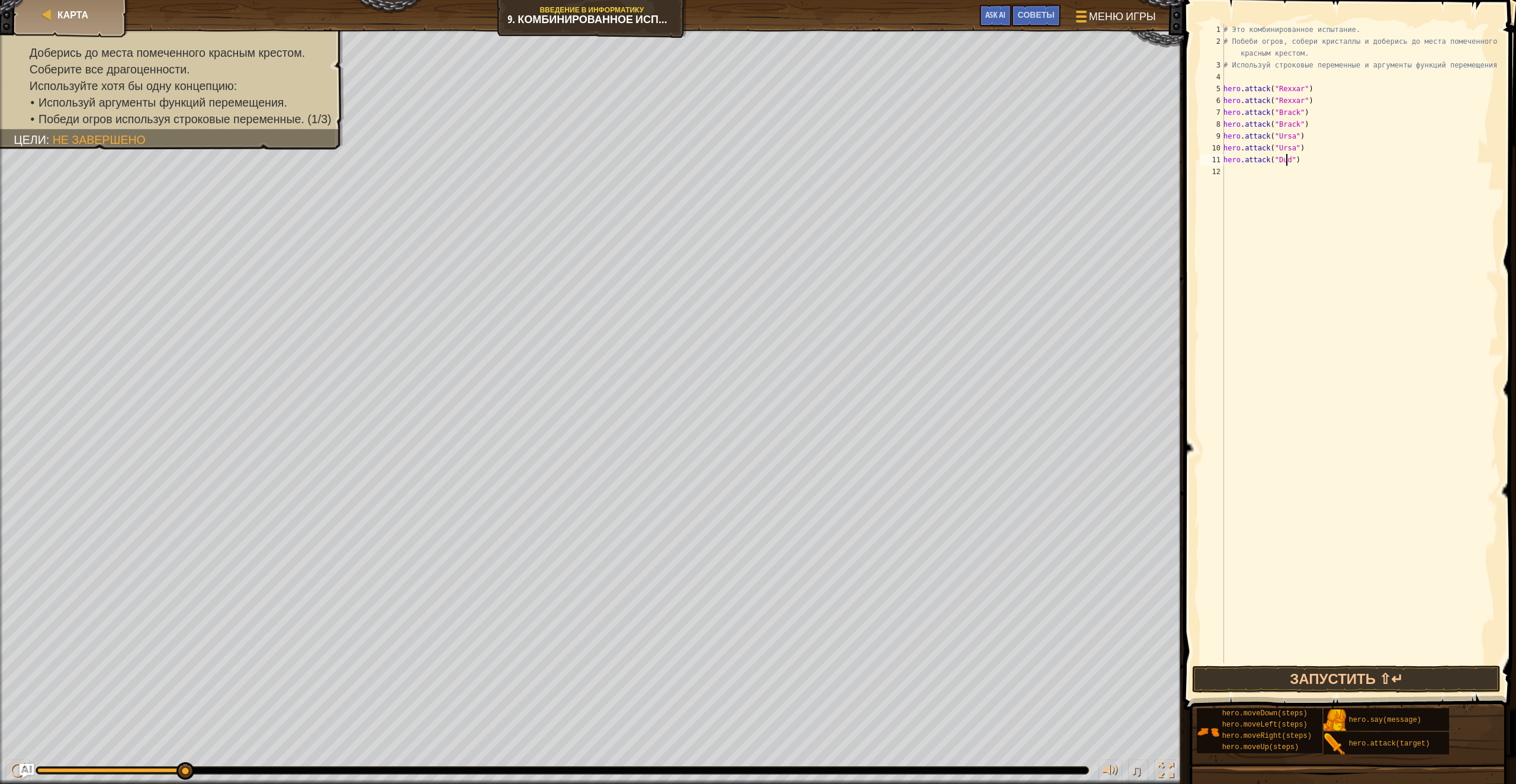
scroll to position [5, 5]
drag, startPoint x: 1312, startPoint y: 165, endPoint x: 1214, endPoint y: 167, distance: 98.0
click at [1214, 167] on div "hero.attack("Dudle") 1 2 3 4 5 6 7 8 9 10 11 12 # Это комбинированное испытание…" at bounding box center [1348, 343] width 300 height 640
click at [1266, 163] on div "# Это комбинированное испытание. # Побеби огров, собери кристаллы и доберись до…" at bounding box center [1359, 355] width 277 height 663
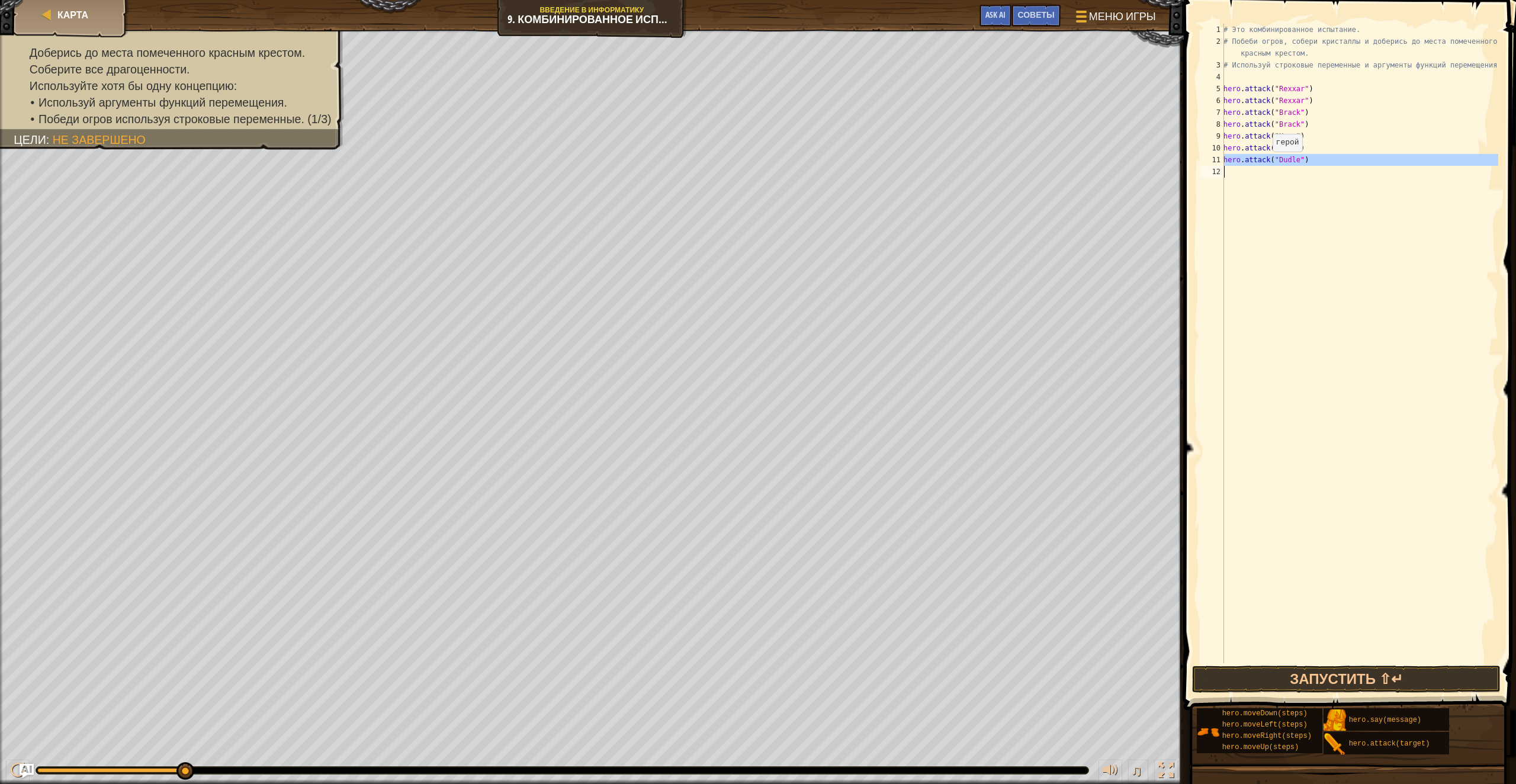
click at [1266, 163] on div "# Это комбинированное испытание. # Побеби огров, собери кристаллы и доберись до…" at bounding box center [1359, 355] width 277 height 663
type textarea "hero.attack("Dudle")"
paste textarea
paste textarea "hero.attack("Dudle")"
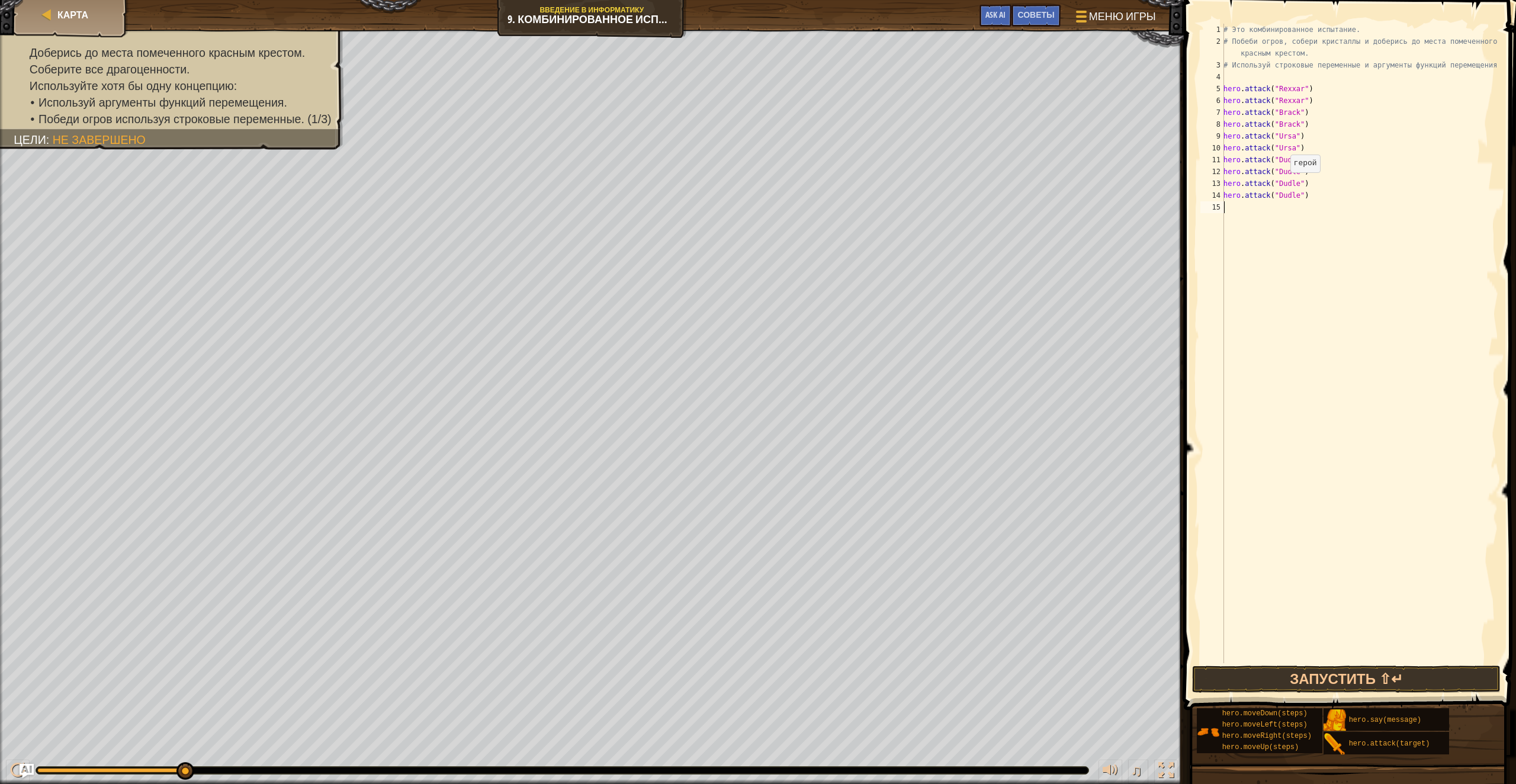
click at [1284, 184] on div "# Это комбинированное испытание. # Побеби огров, собери кристаллы и доберись до…" at bounding box center [1359, 355] width 277 height 663
click at [1285, 187] on div "# Это комбинированное испытание. # Побеби огров, собери кристаллы и доберись до…" at bounding box center [1359, 355] width 277 height 663
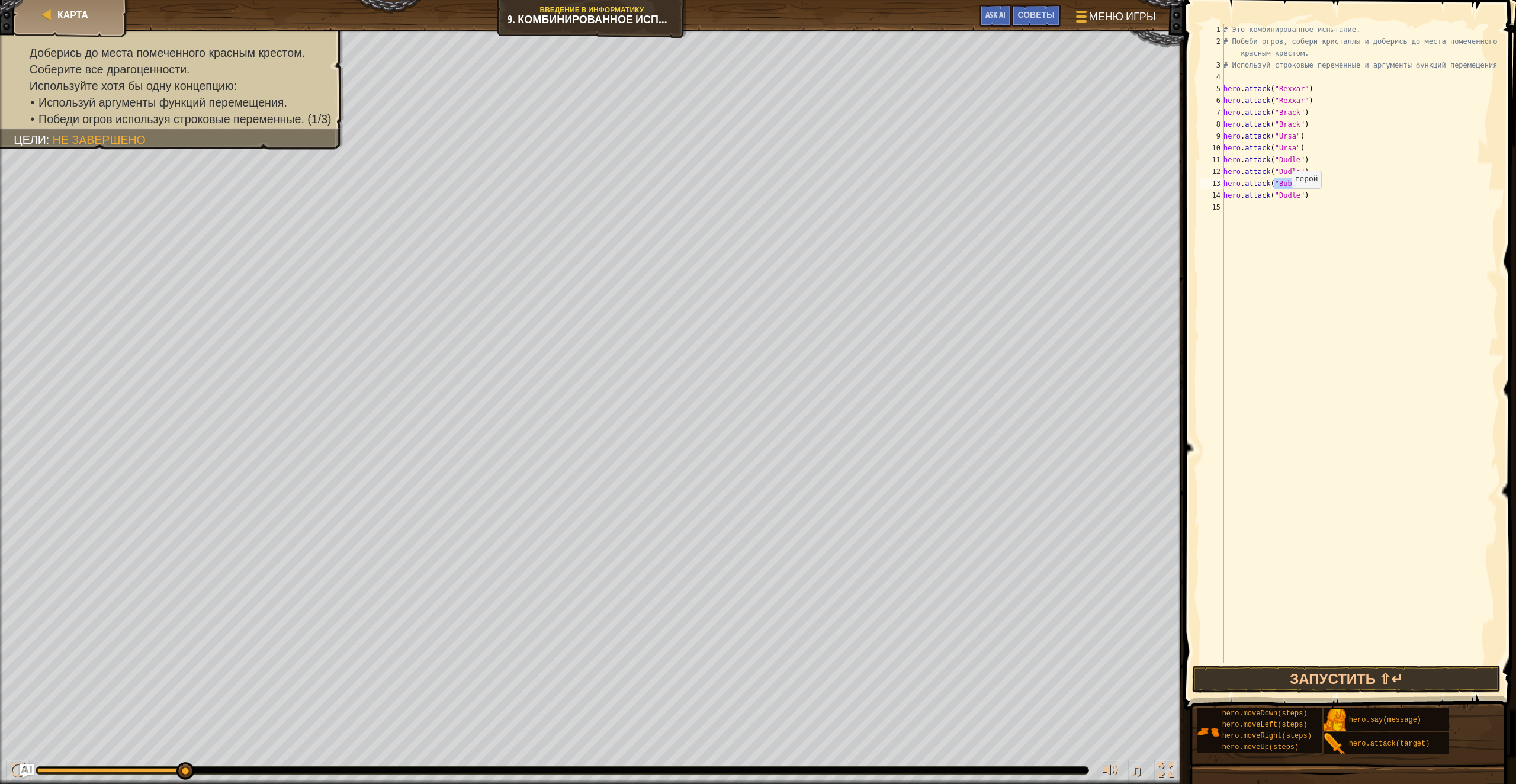
click at [1285, 200] on div "# Это комбинированное испытание. # Побеби огров, собери кристаллы и доберись до…" at bounding box center [1359, 355] width 277 height 663
paste textarea "Bubb"
click at [1312, 685] on button "Запустить ⇧↵" at bounding box center [1346, 680] width 309 height 27
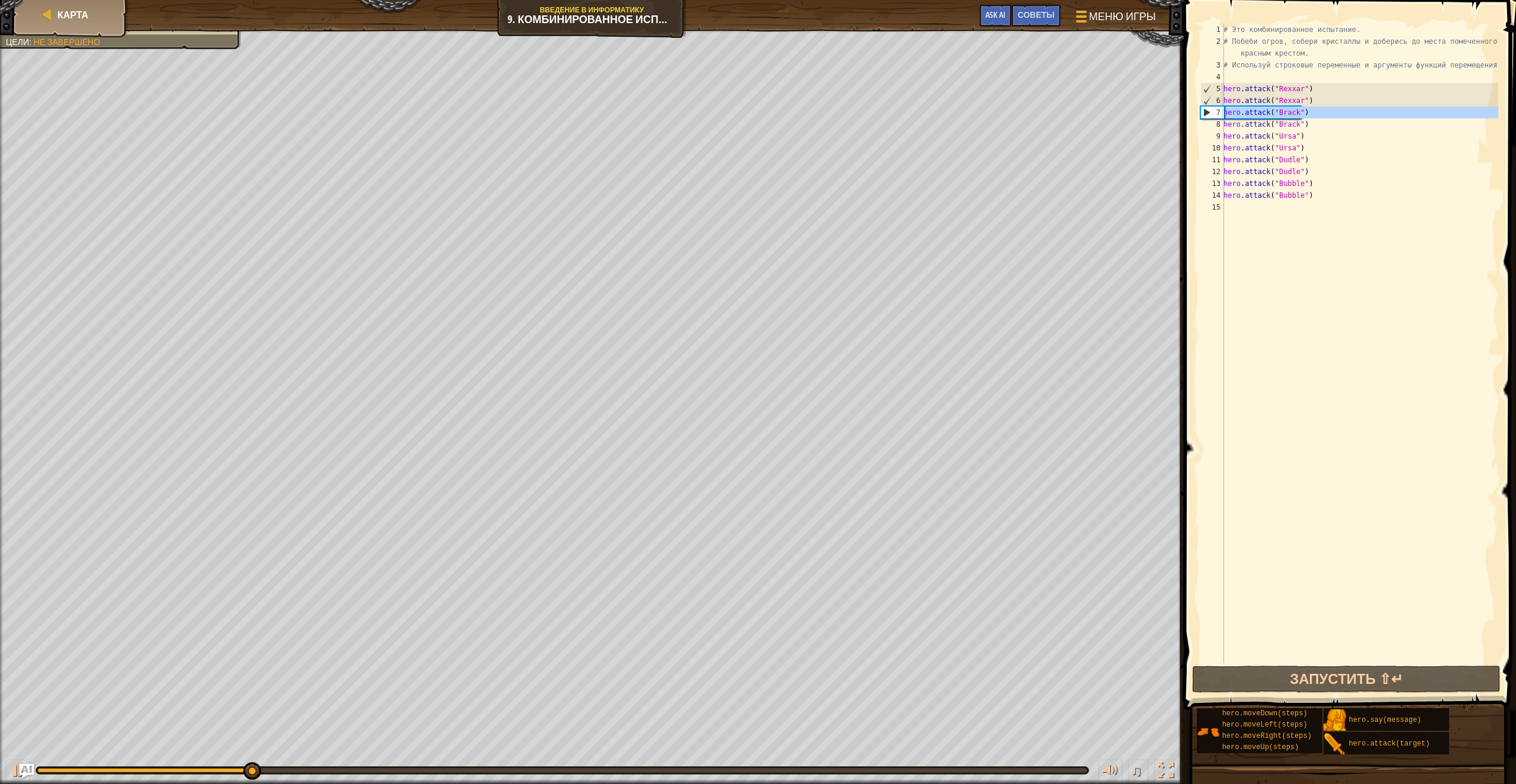
click at [1205, 115] on div "7" at bounding box center [1212, 112] width 23 height 12
type textarea "hero.attack("Brack")"
click at [1286, 313] on div "# Это комбинированное испытание. # Побеби огров, собери кристаллы и доберись до…" at bounding box center [1359, 355] width 277 height 663
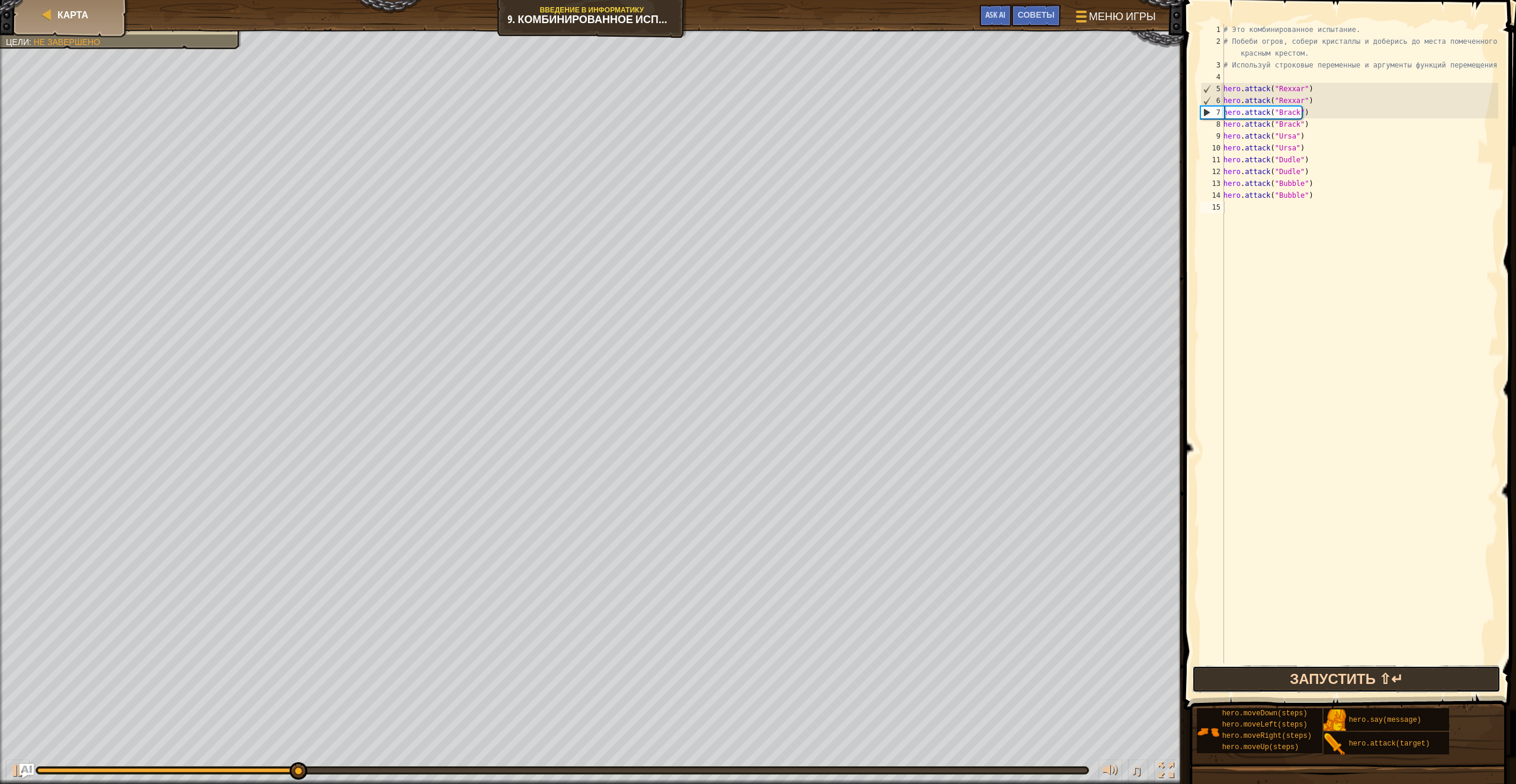
click at [1376, 669] on button "Запустить ⇧↵" at bounding box center [1346, 680] width 309 height 27
click at [1317, 99] on div "# Это комбинированное испытание. # Побеби огров, собери кристаллы и доберись до…" at bounding box center [1359, 355] width 277 height 663
type textarea "hero.attack("Rexxar")"
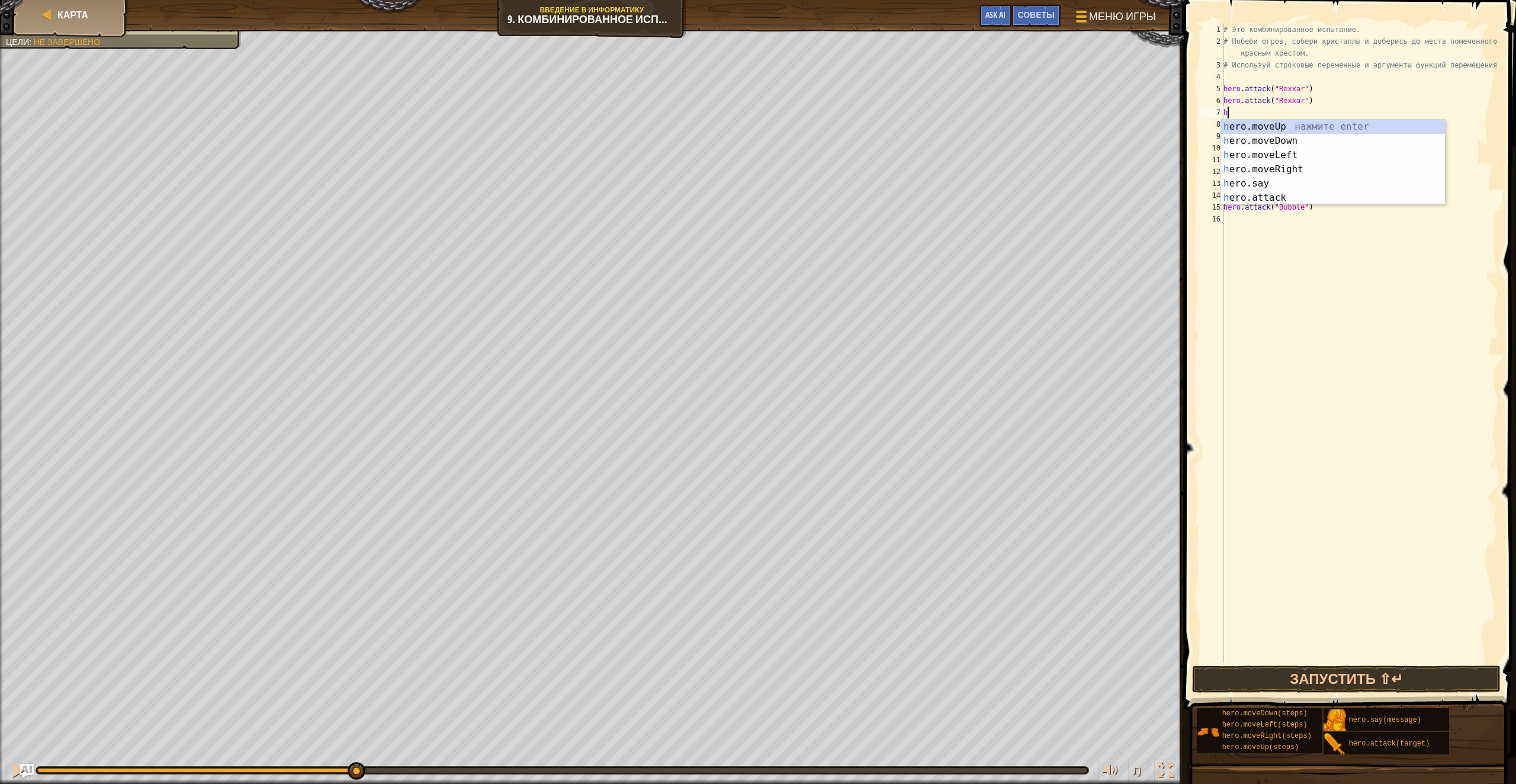
type textarea "hero"
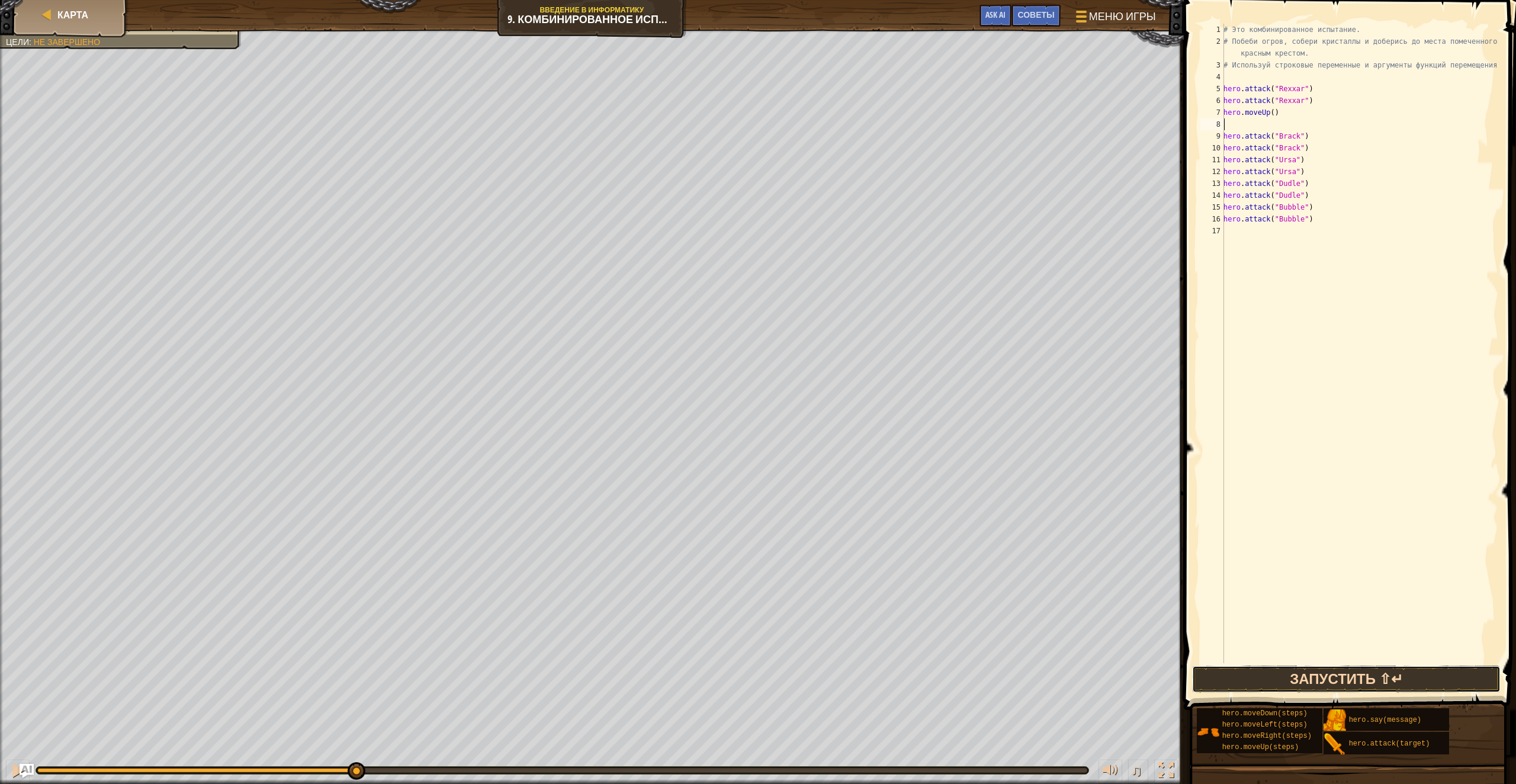
click at [1389, 672] on button "Запустить ⇧↵" at bounding box center [1346, 680] width 309 height 27
